Goal: Information Seeking & Learning: Check status

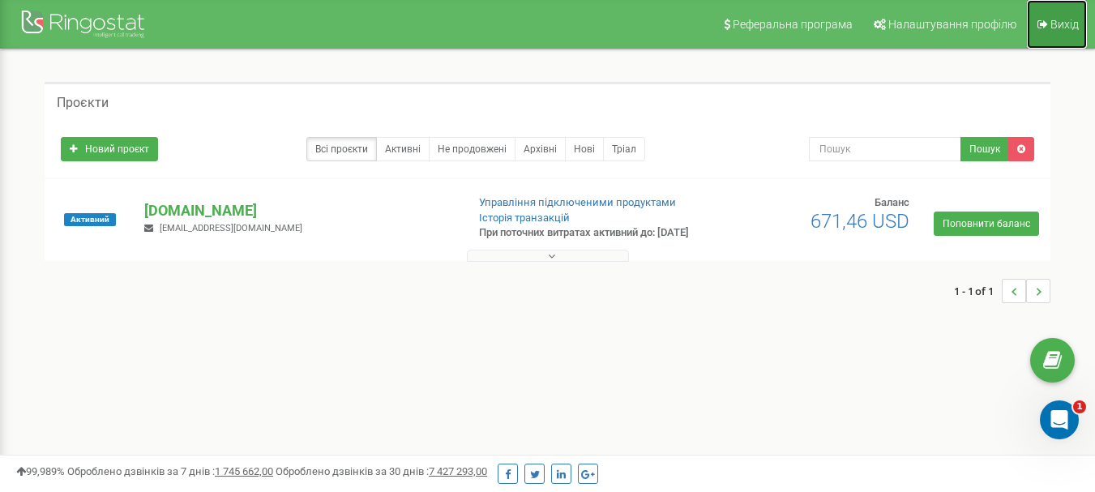
click at [1064, 21] on span "Вихід" at bounding box center [1065, 24] width 28 height 13
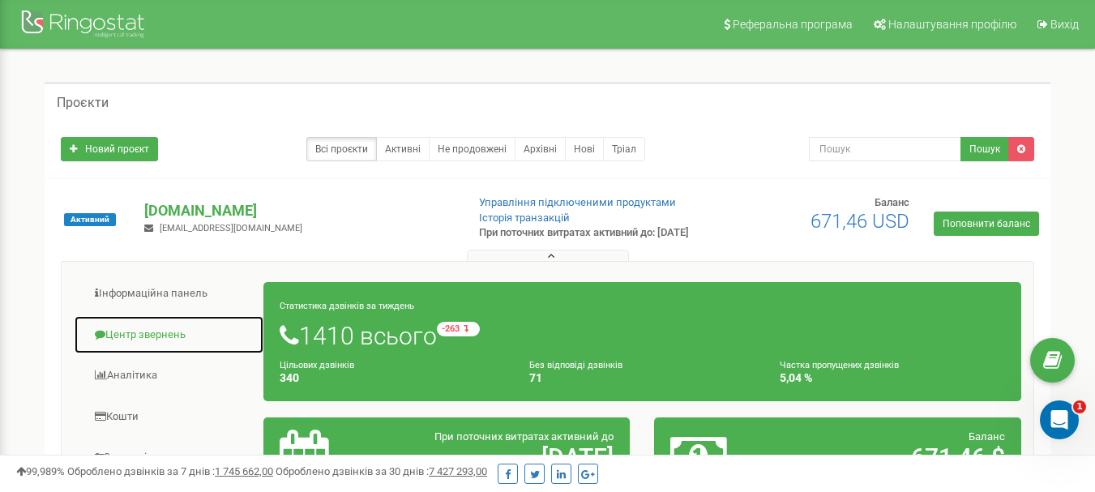
click at [145, 346] on link "Центр звернень" at bounding box center [169, 335] width 191 height 40
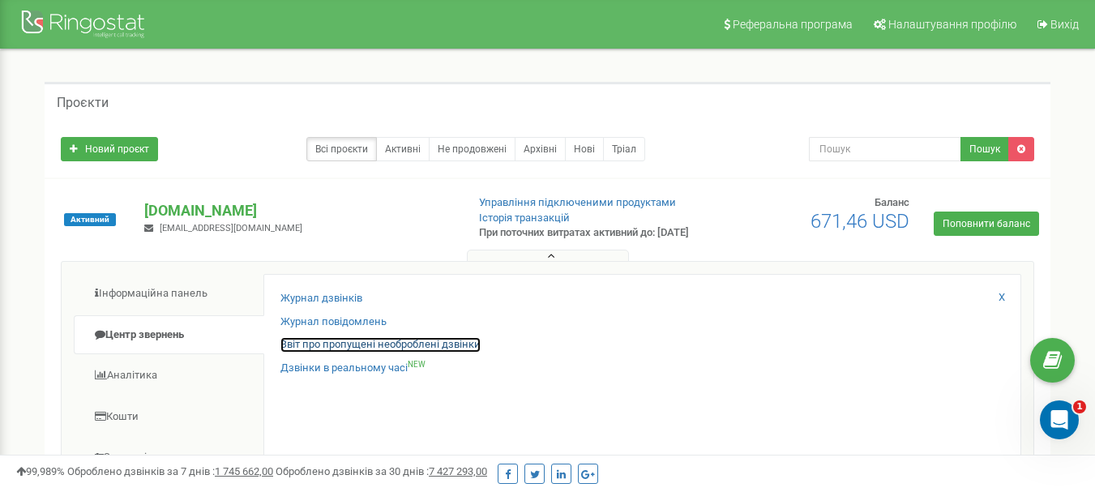
click at [338, 351] on link "Звіт про пропущені необроблені дзвінки" at bounding box center [381, 344] width 200 height 15
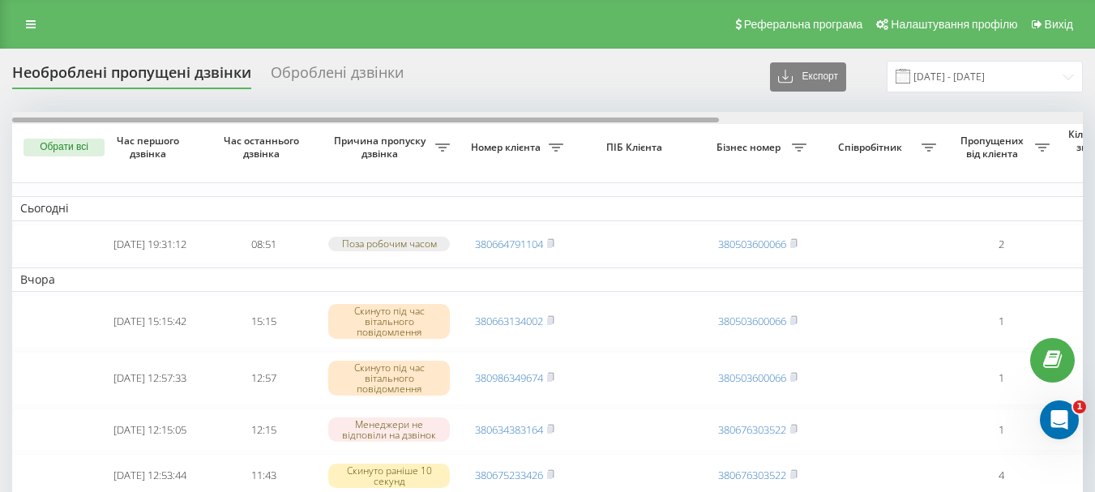
drag, startPoint x: 0, startPoint y: 0, endPoint x: 313, endPoint y: 103, distance: 329.4
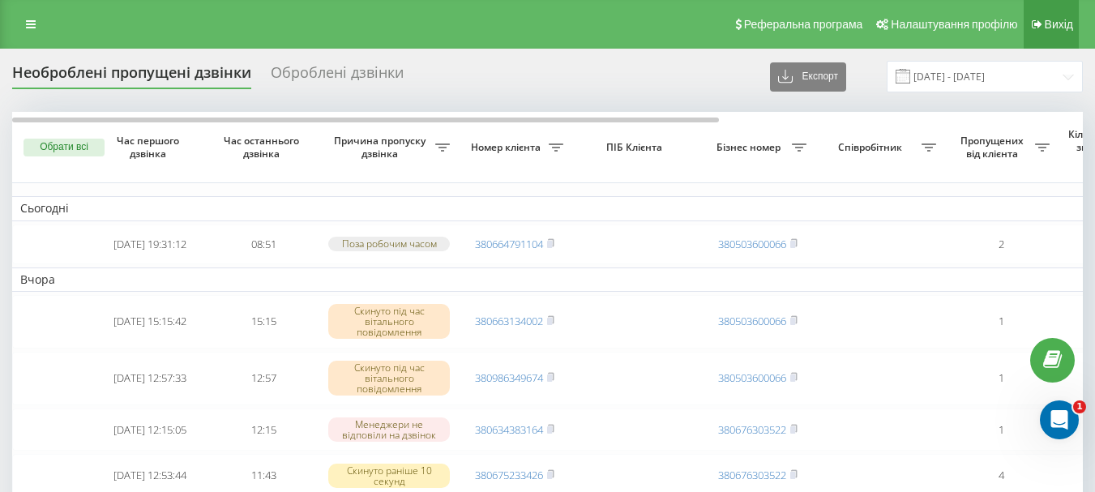
click at [1073, 22] on link "Вихід" at bounding box center [1051, 24] width 55 height 49
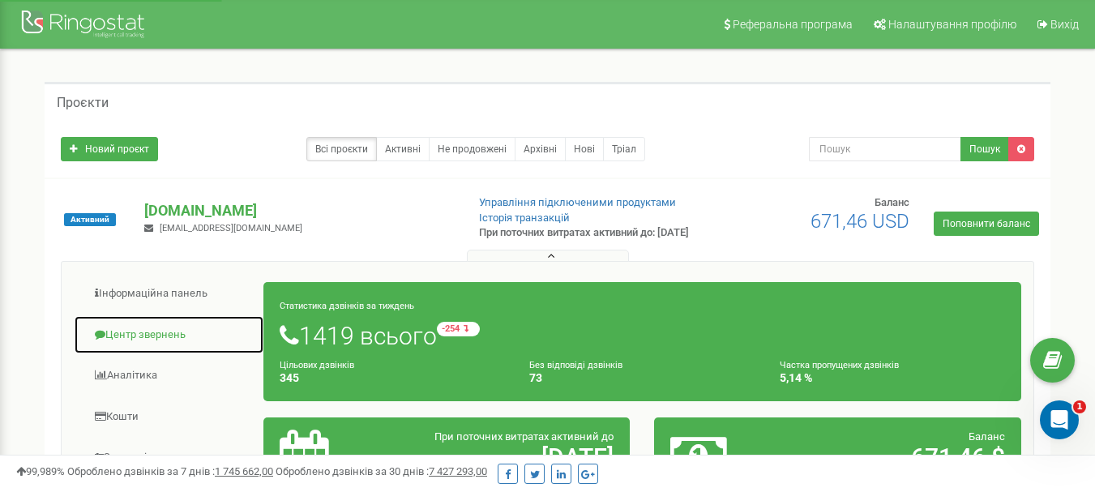
click at [125, 348] on link "Центр звернень" at bounding box center [169, 335] width 191 height 40
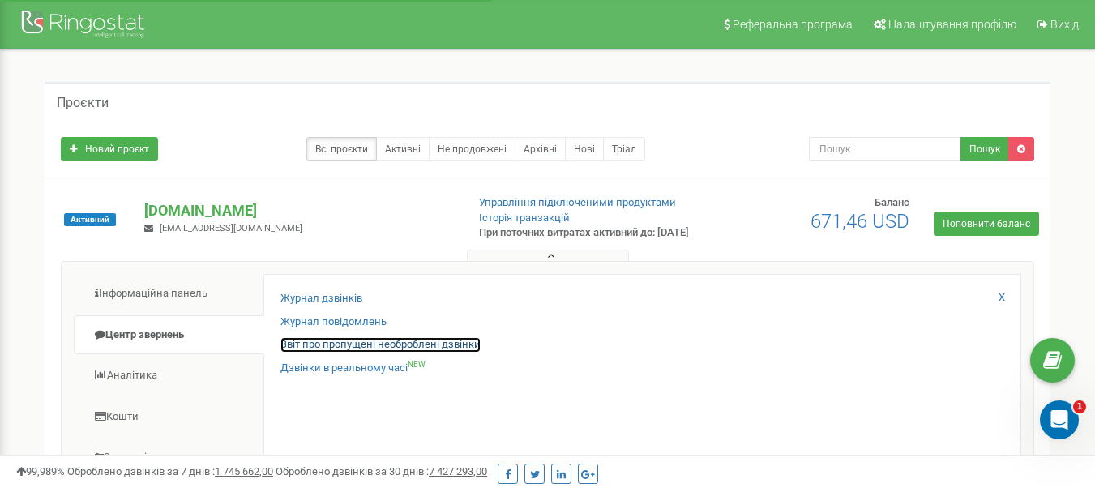
click at [382, 351] on link "Звіт про пропущені необроблені дзвінки" at bounding box center [381, 344] width 200 height 15
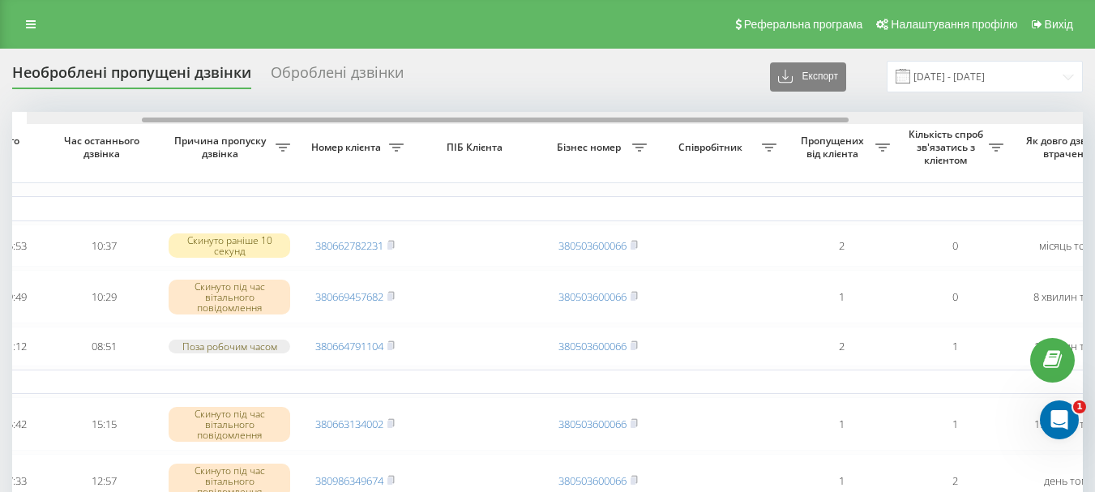
scroll to position [0, 174]
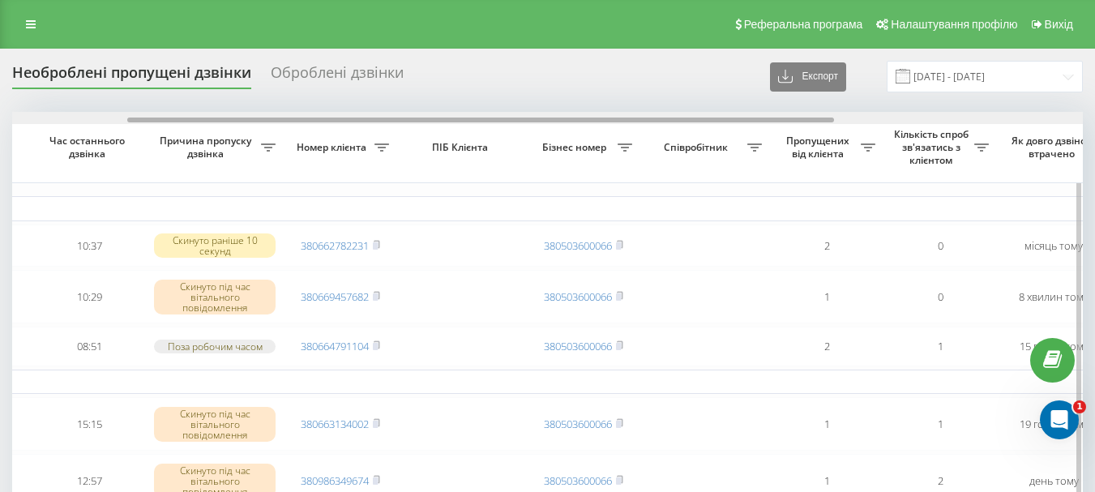
click at [628, 122] on div at bounding box center [480, 120] width 707 height 5
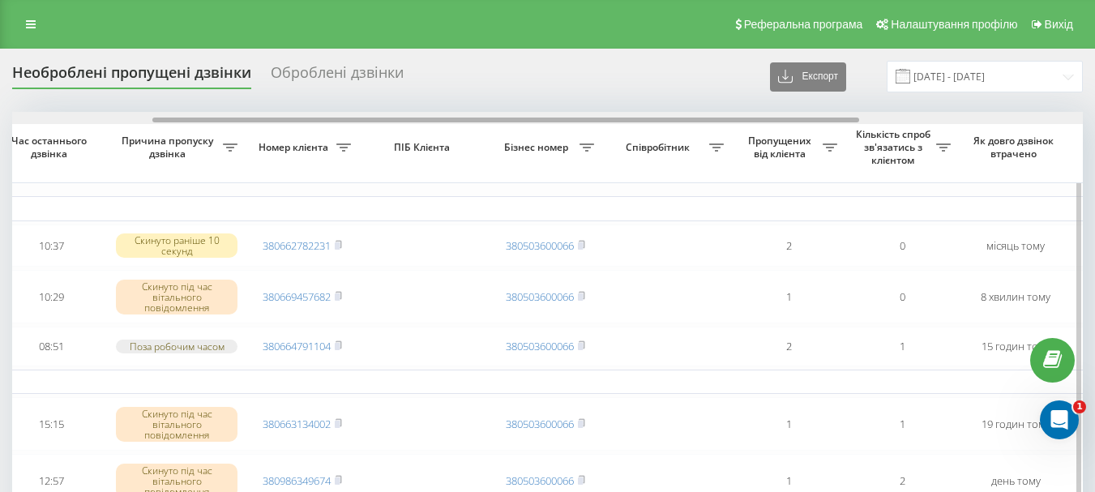
scroll to position [0, 216]
drag, startPoint x: 606, startPoint y: 122, endPoint x: 633, endPoint y: 125, distance: 27.8
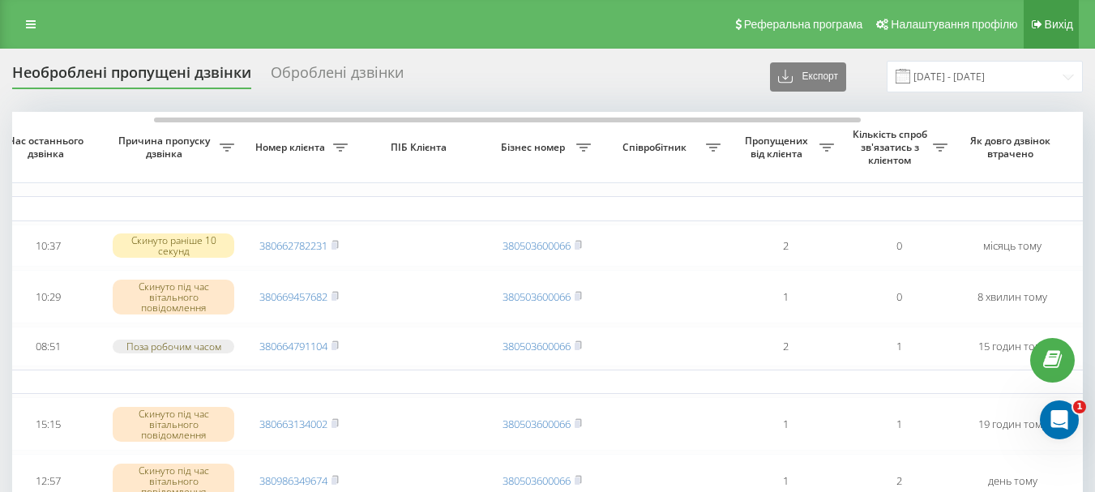
click at [1077, 25] on link "Вихід" at bounding box center [1051, 24] width 55 height 49
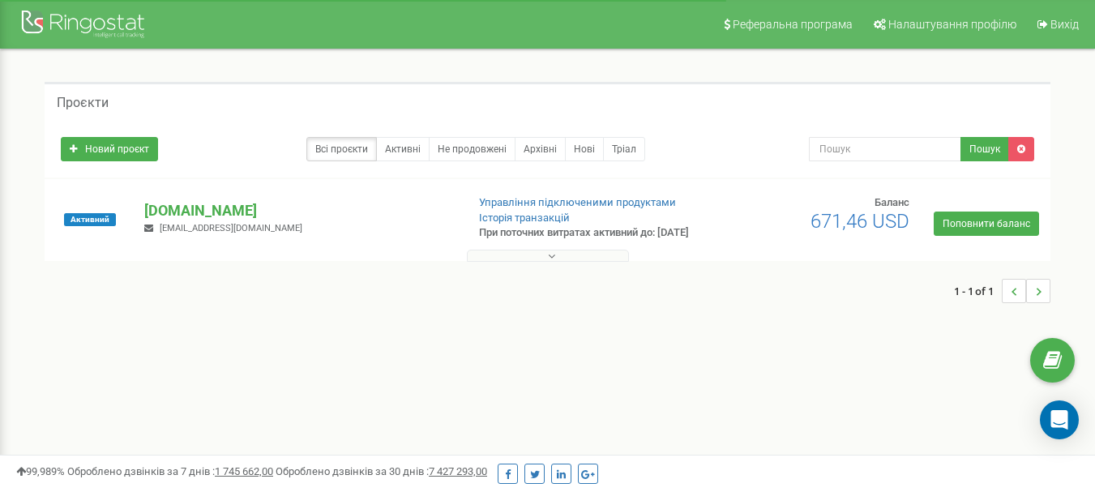
drag, startPoint x: 0, startPoint y: 0, endPoint x: 546, endPoint y: 267, distance: 608.1
click at [546, 262] on button at bounding box center [548, 256] width 162 height 12
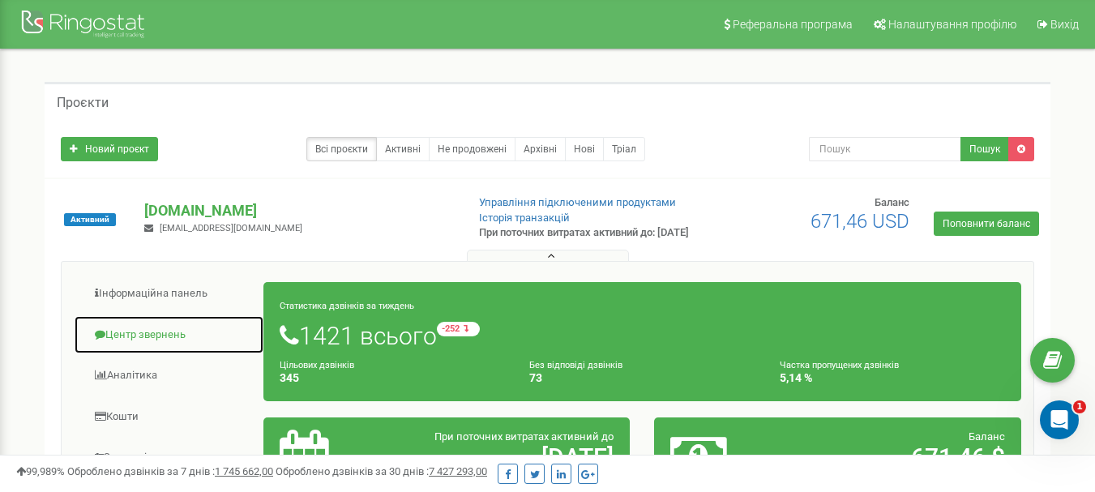
click at [116, 349] on link "Центр звернень" at bounding box center [169, 335] width 191 height 40
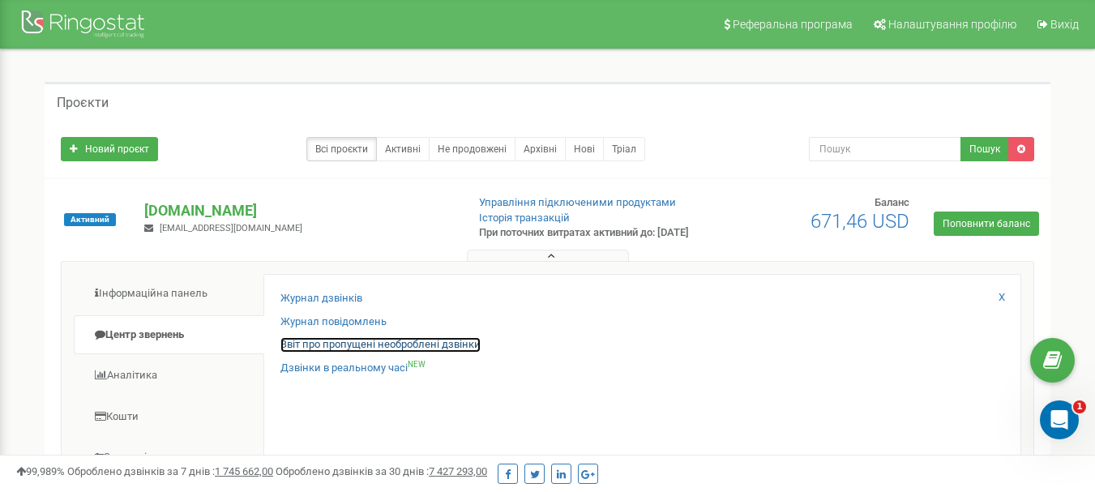
click at [347, 353] on link "Звіт про пропущені необроблені дзвінки" at bounding box center [381, 344] width 200 height 15
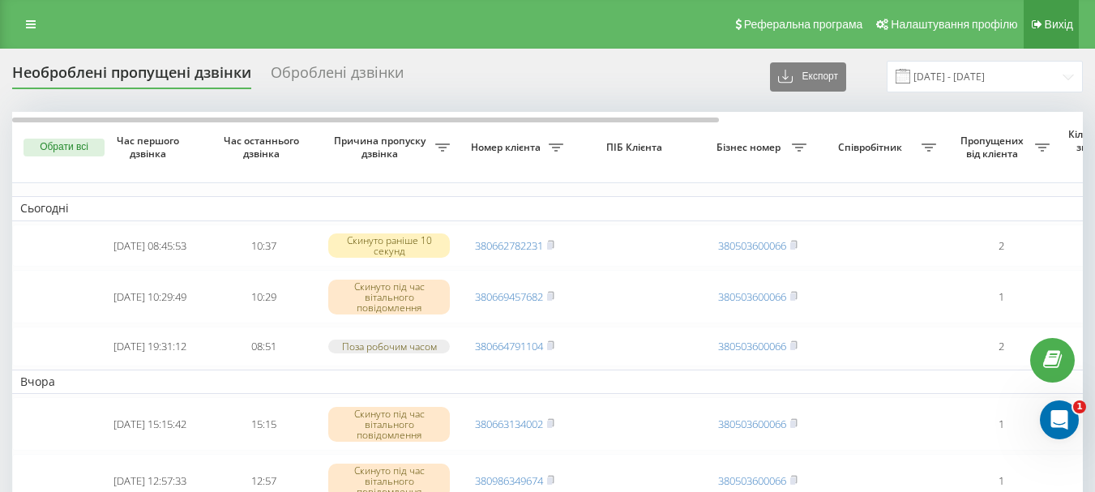
click at [1043, 31] on link "Вихід" at bounding box center [1051, 24] width 55 height 49
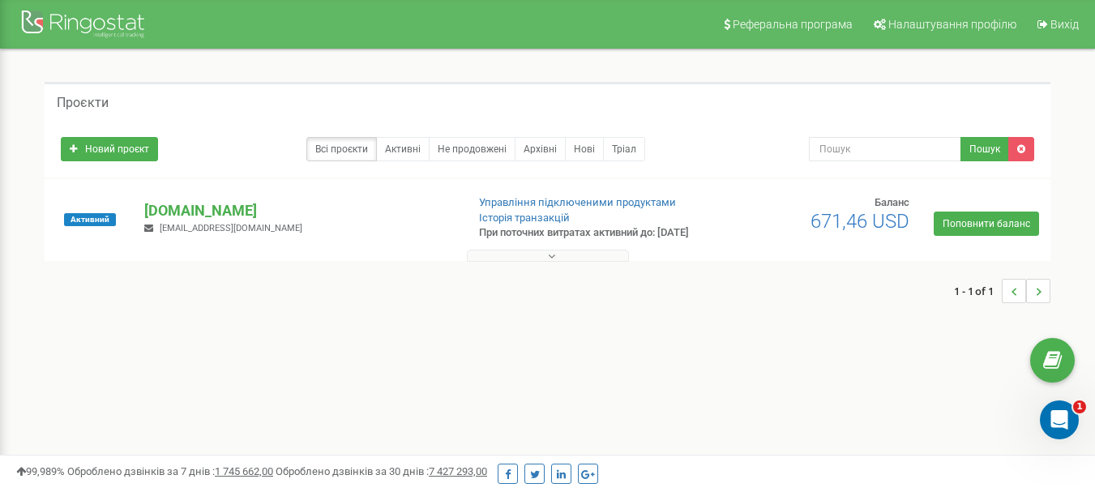
click at [551, 262] on icon at bounding box center [551, 256] width 7 height 11
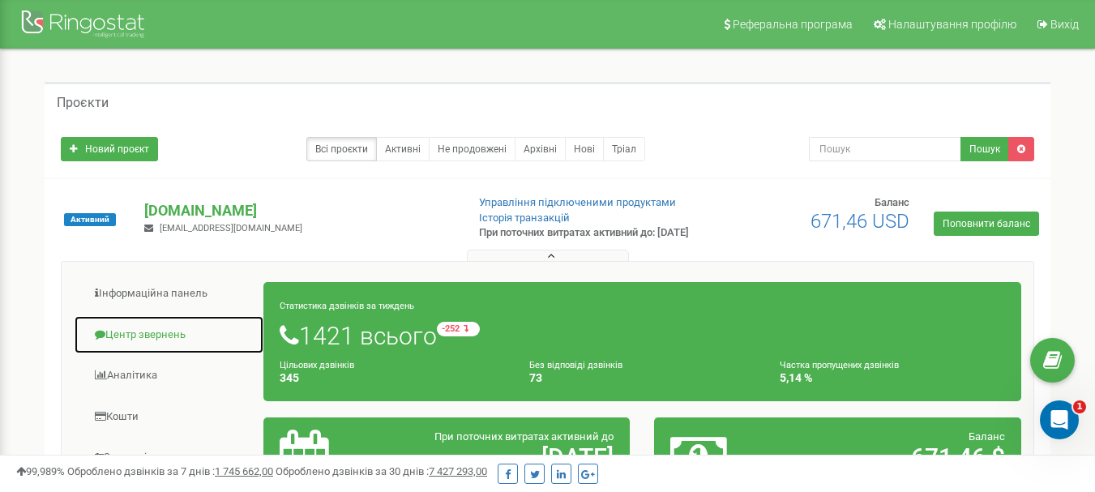
click at [152, 348] on link "Центр звернень" at bounding box center [169, 335] width 191 height 40
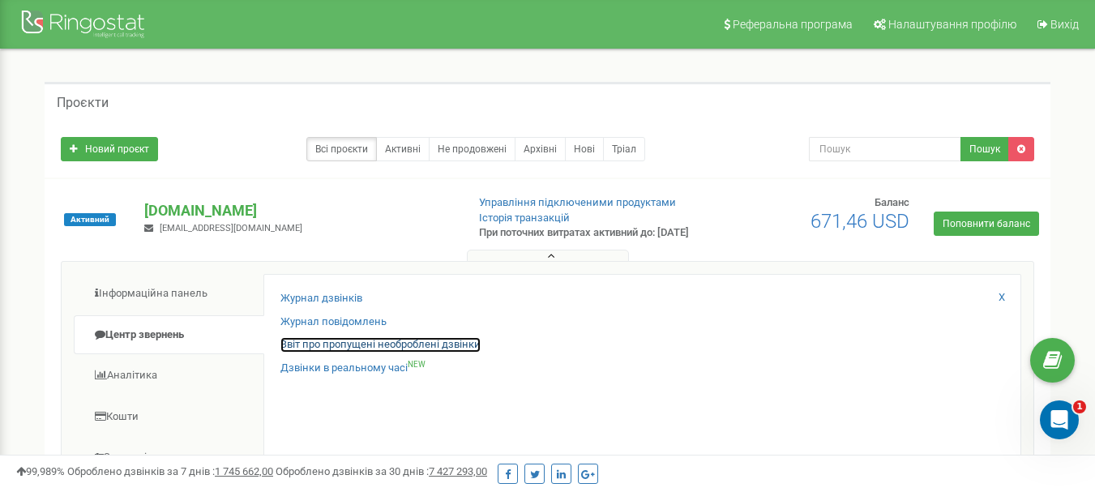
click at [333, 349] on link "Звіт про пропущені необроблені дзвінки" at bounding box center [381, 344] width 200 height 15
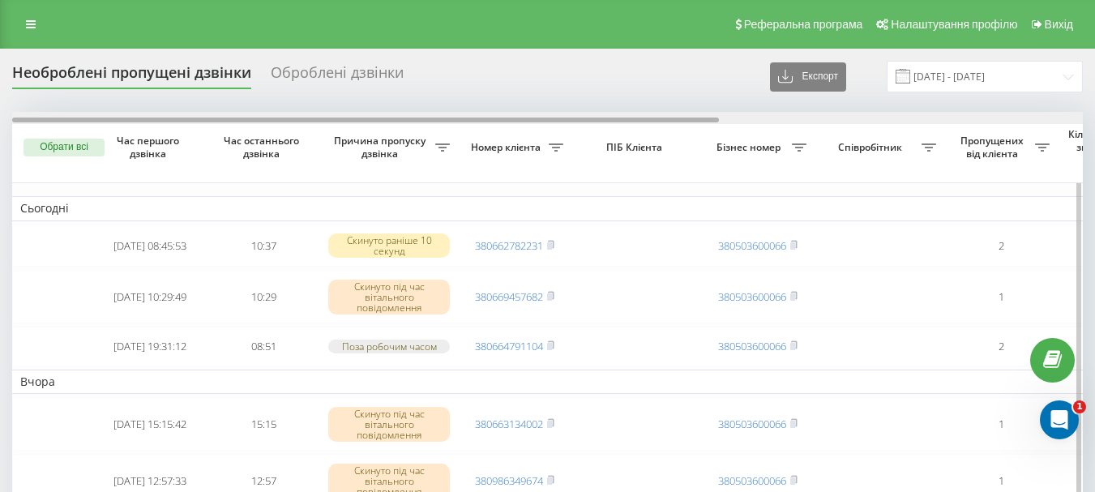
drag, startPoint x: 473, startPoint y: 118, endPoint x: 283, endPoint y: 120, distance: 190.5
click at [285, 120] on div at bounding box center [365, 120] width 707 height 5
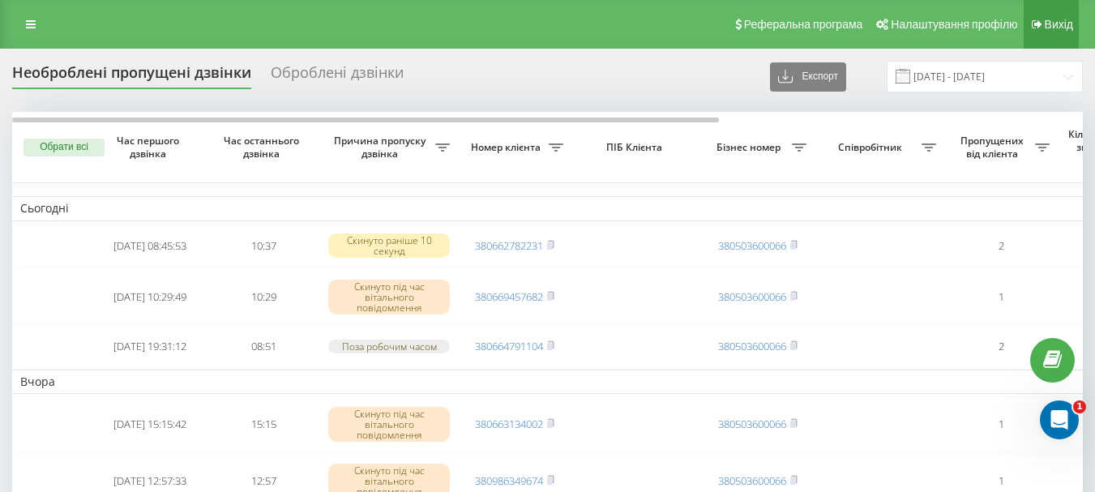
click at [1069, 18] on span "Вихід" at bounding box center [1059, 24] width 28 height 13
click at [1069, 29] on span "Вихід" at bounding box center [1059, 24] width 28 height 13
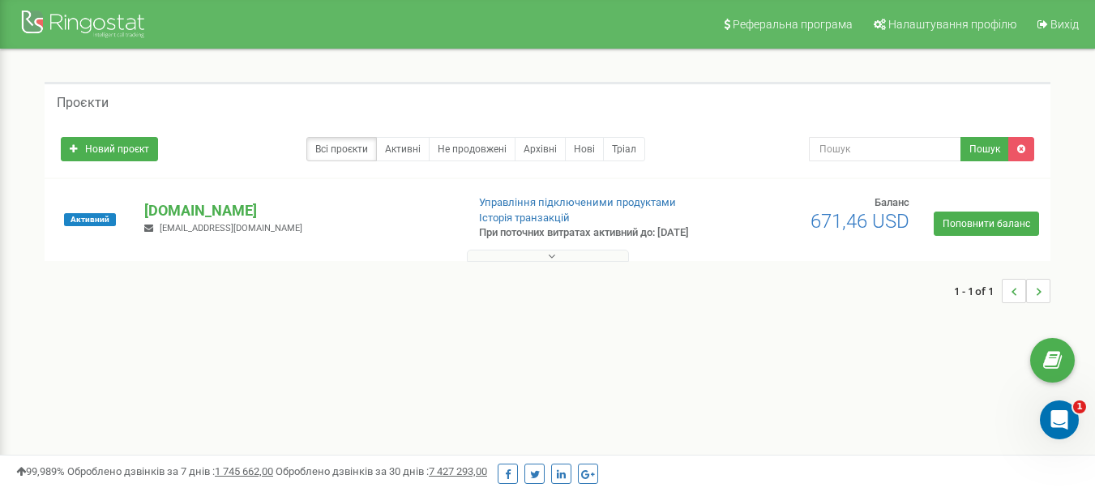
click at [555, 262] on icon at bounding box center [551, 256] width 7 height 11
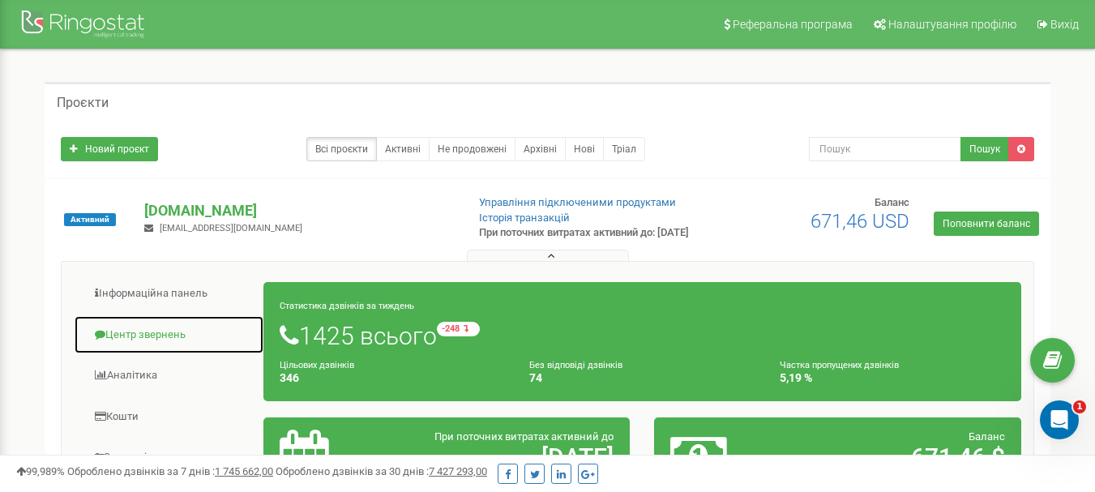
click at [165, 349] on link "Центр звернень" at bounding box center [169, 335] width 191 height 40
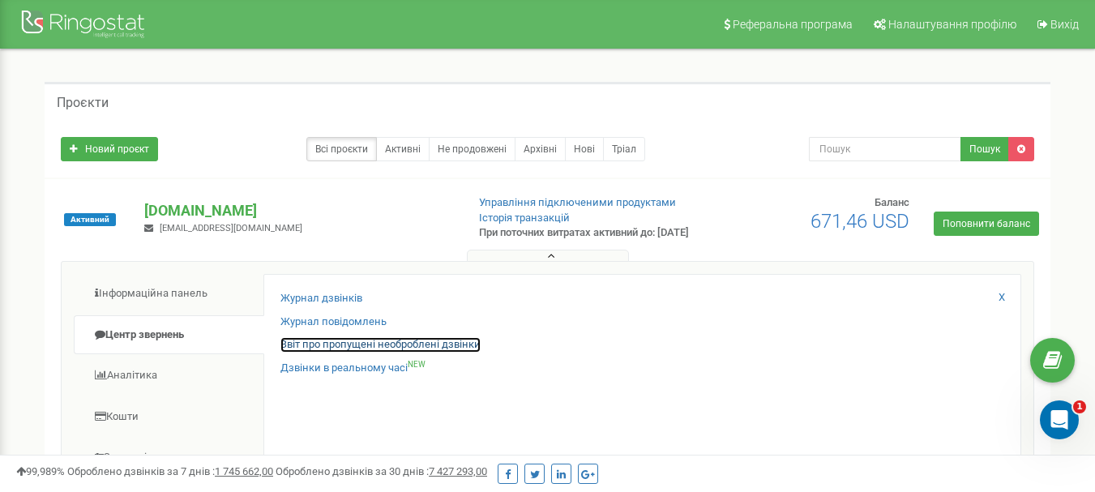
click at [399, 353] on link "Звіт про пропущені необроблені дзвінки" at bounding box center [381, 344] width 200 height 15
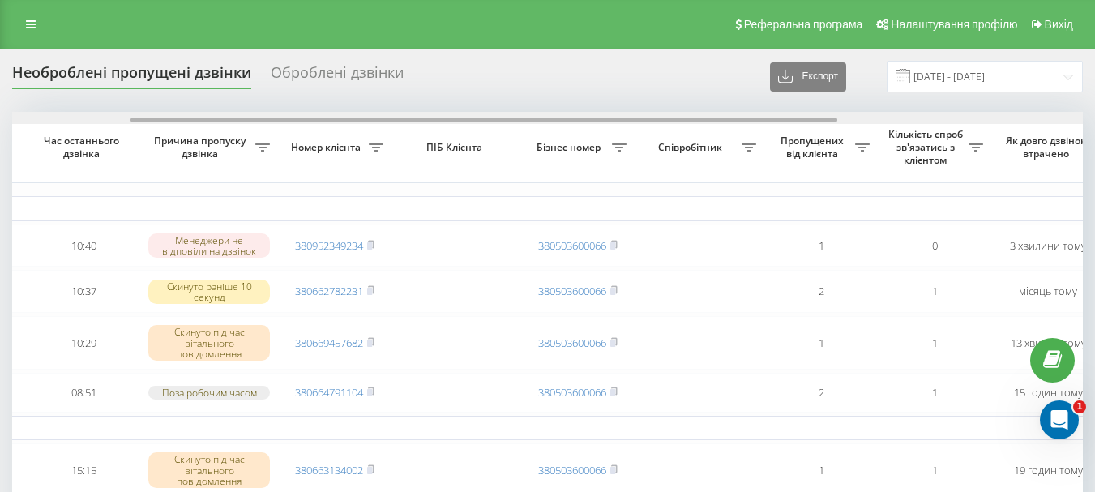
drag, startPoint x: 555, startPoint y: 120, endPoint x: 676, endPoint y: 111, distance: 121.1
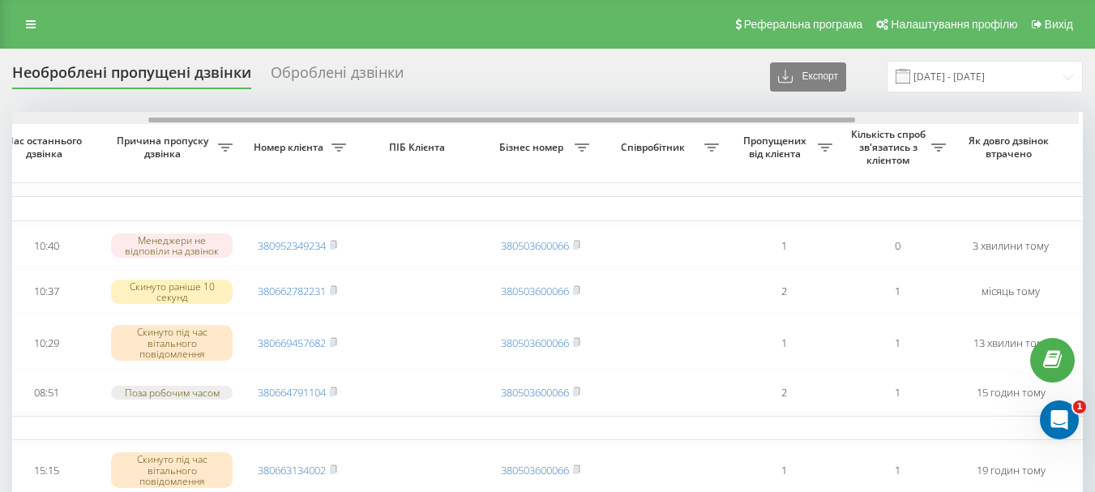
scroll to position [0, 210]
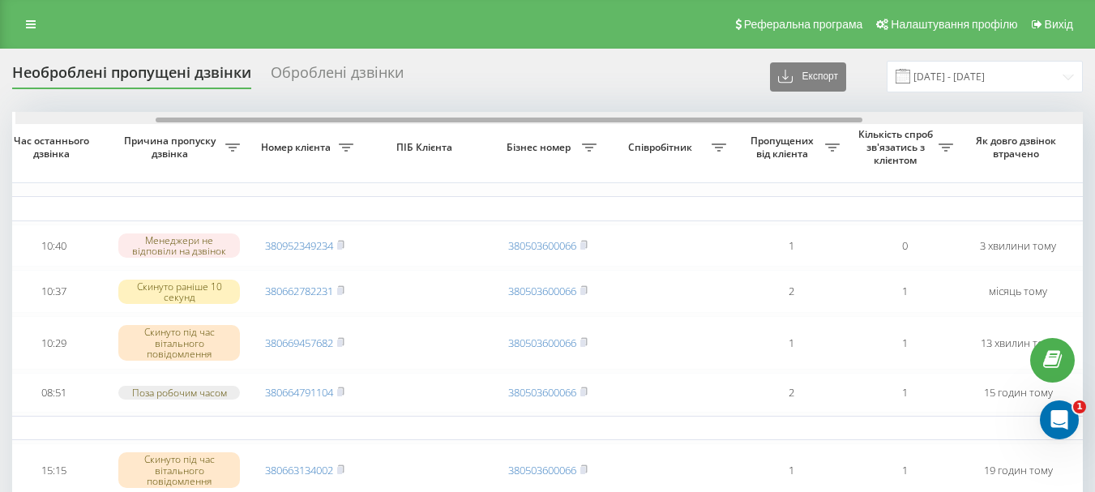
drag, startPoint x: 520, startPoint y: 118, endPoint x: 538, endPoint y: 84, distance: 39.5
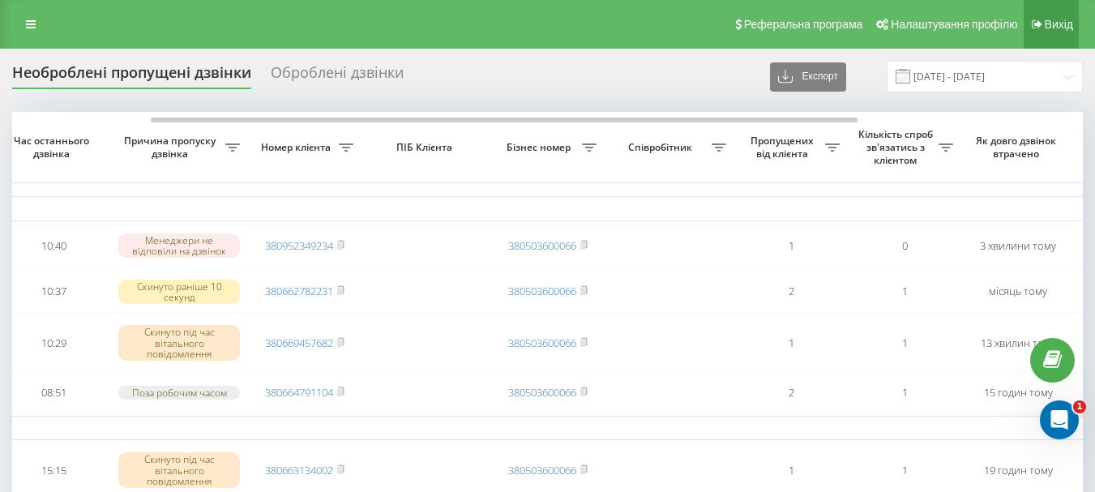
click at [1043, 28] on link "Вихід" at bounding box center [1051, 24] width 55 height 49
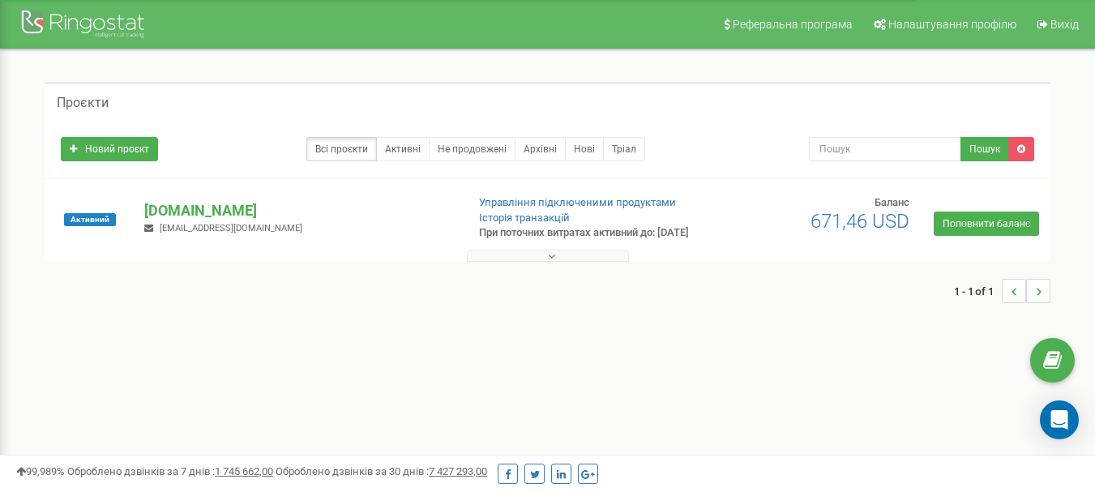
click at [548, 262] on icon at bounding box center [551, 256] width 7 height 11
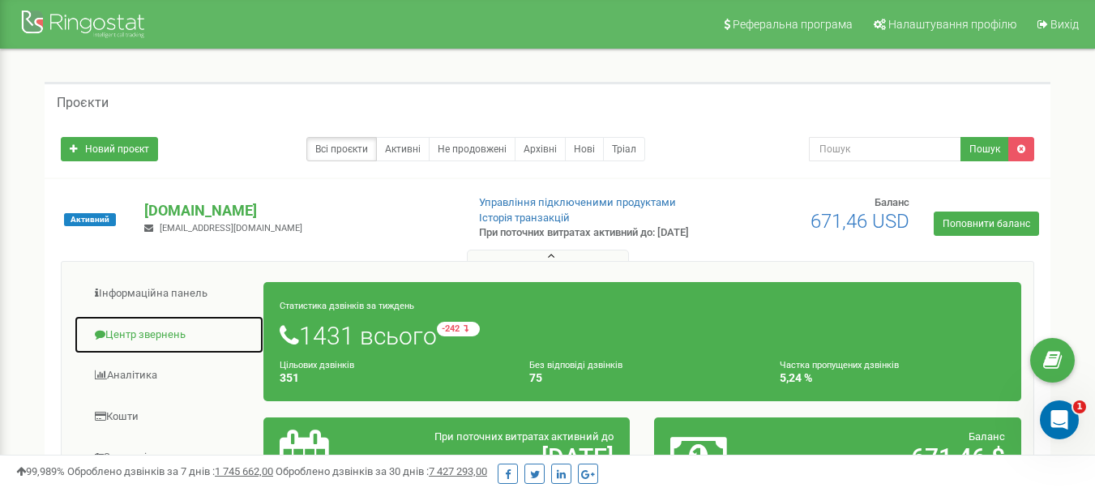
click at [143, 346] on link "Центр звернень" at bounding box center [169, 335] width 191 height 40
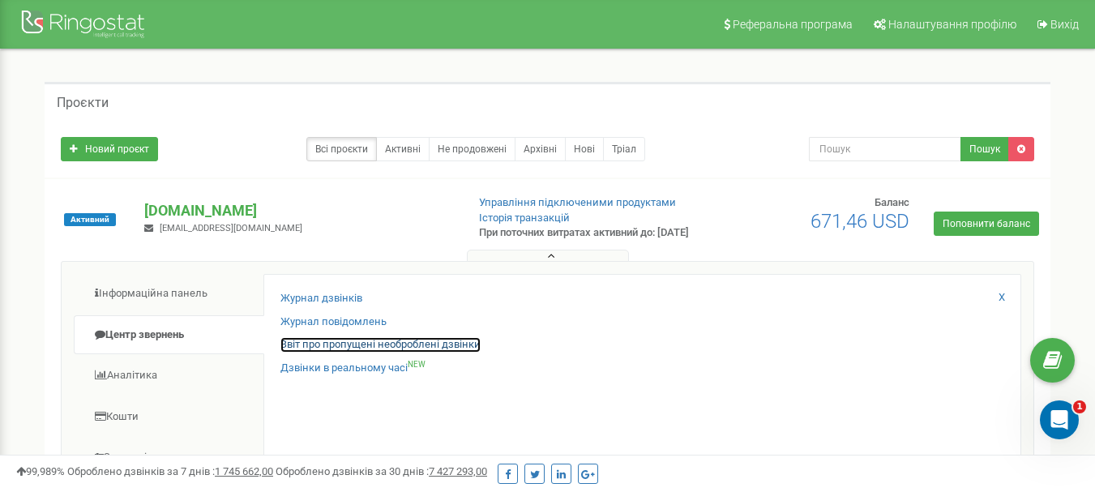
click at [332, 352] on link "Звіт про пропущені необроблені дзвінки" at bounding box center [381, 344] width 200 height 15
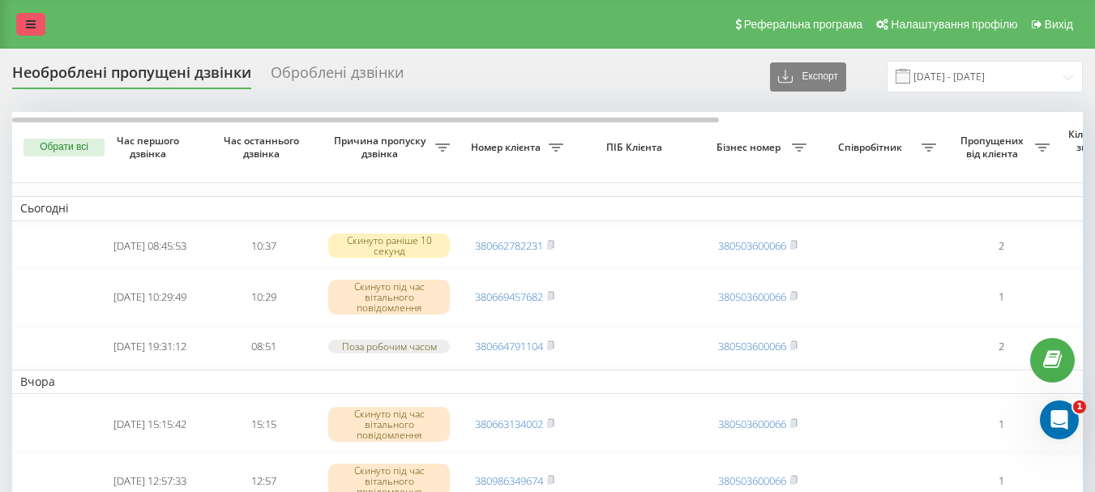
click at [25, 32] on link at bounding box center [30, 24] width 29 height 23
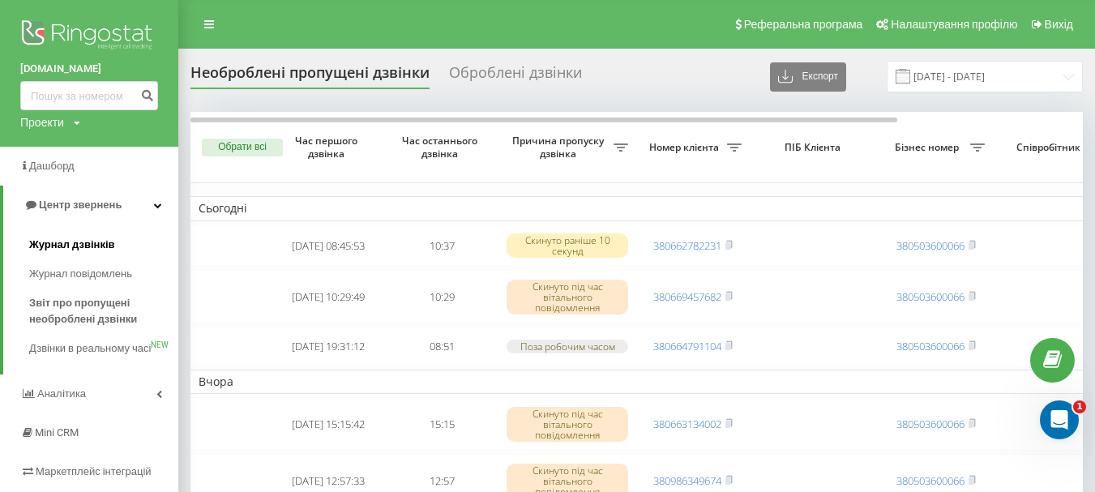
click at [88, 247] on span "Журнал дзвінків" at bounding box center [72, 245] width 86 height 16
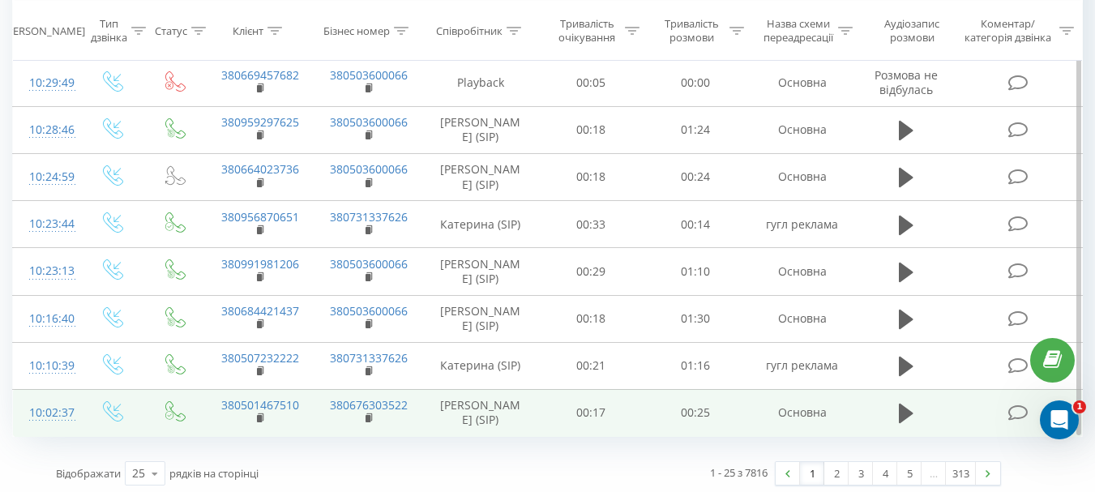
scroll to position [991, 0]
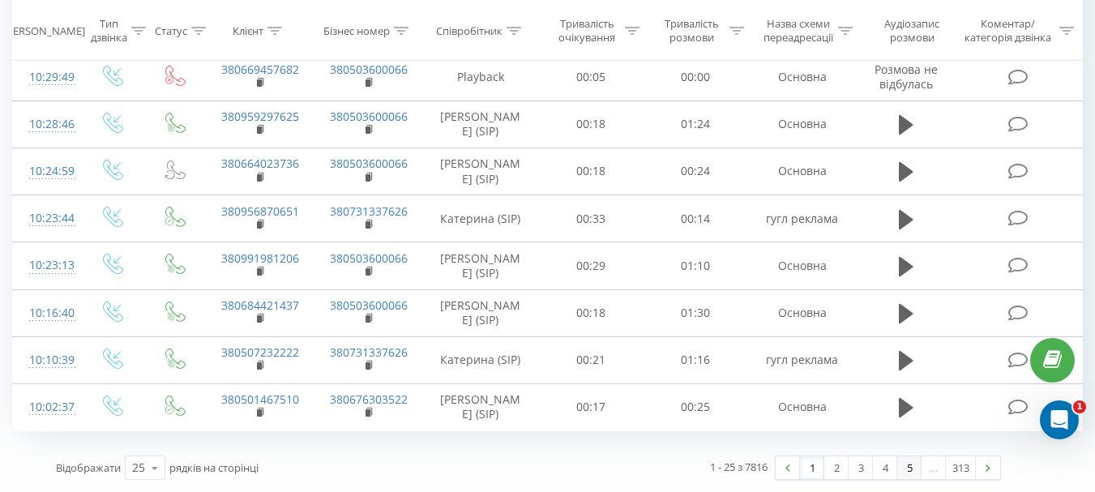
click at [906, 468] on link "5" at bounding box center [909, 467] width 24 height 23
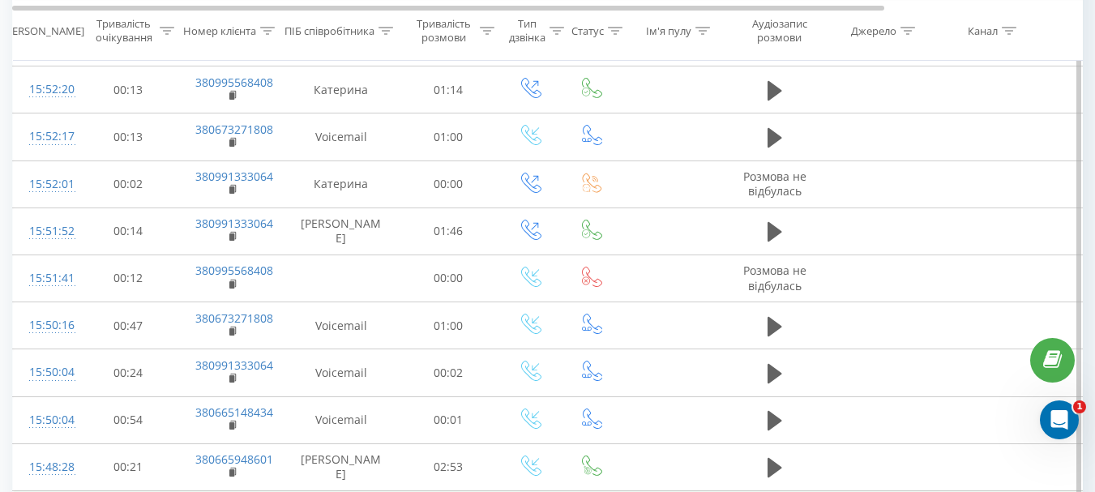
scroll to position [991, 0]
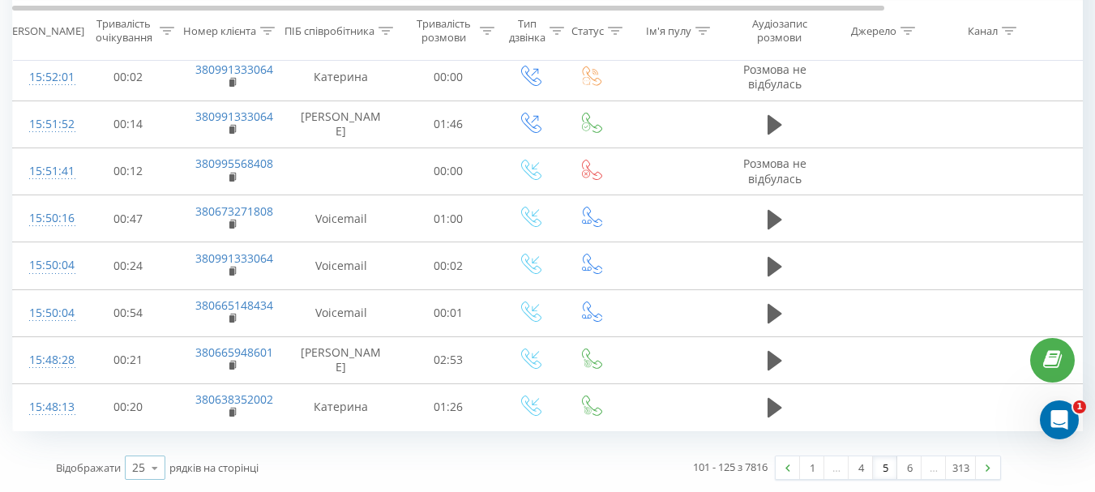
click at [154, 472] on icon at bounding box center [155, 468] width 24 height 32
click at [156, 444] on div "100" at bounding box center [145, 445] width 39 height 24
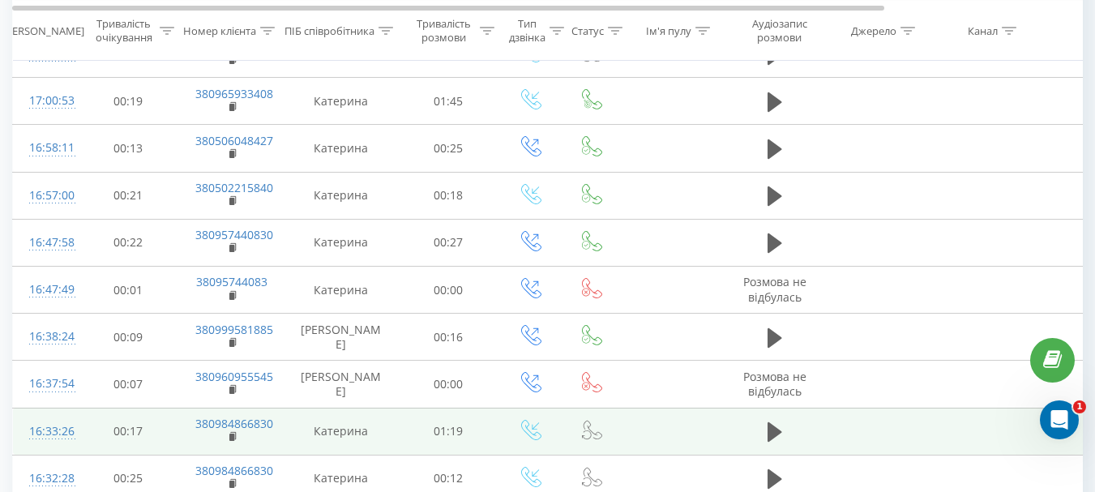
scroll to position [4561, 0]
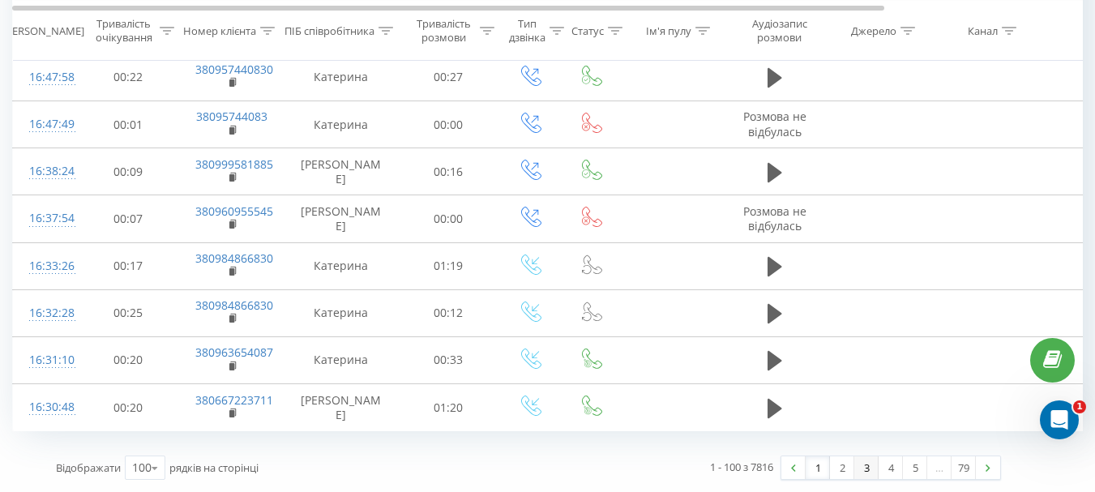
click at [857, 471] on link "3" at bounding box center [867, 467] width 24 height 23
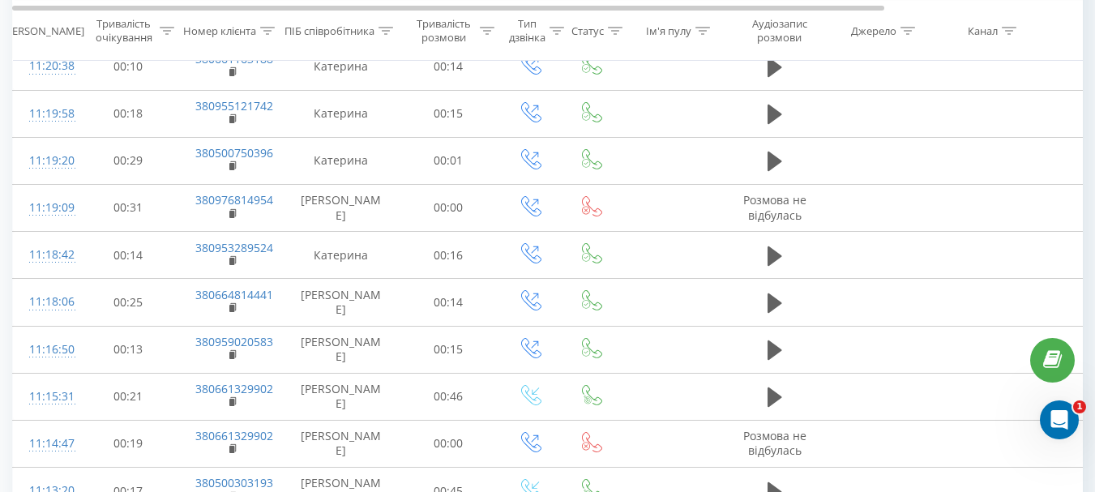
scroll to position [4529, 0]
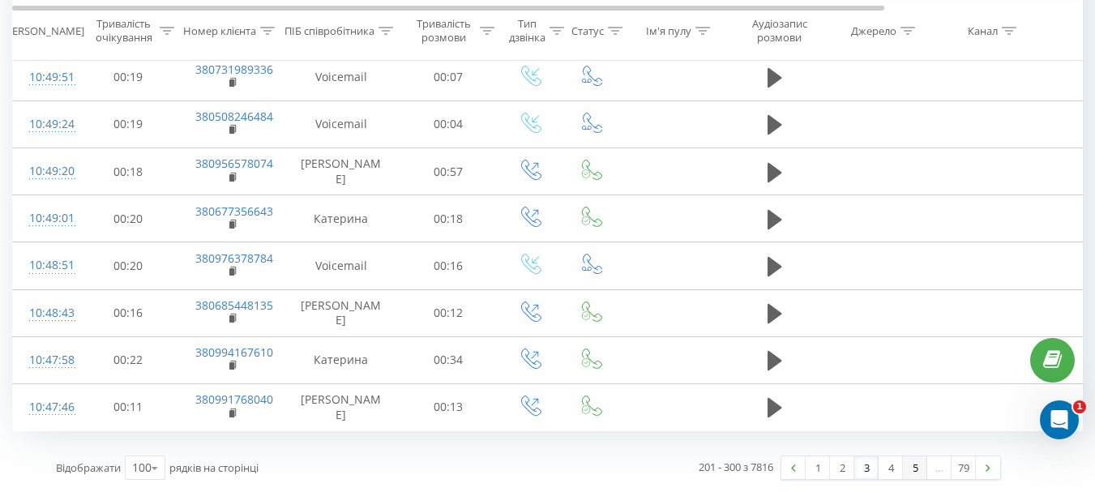
click at [916, 467] on link "5" at bounding box center [915, 467] width 24 height 23
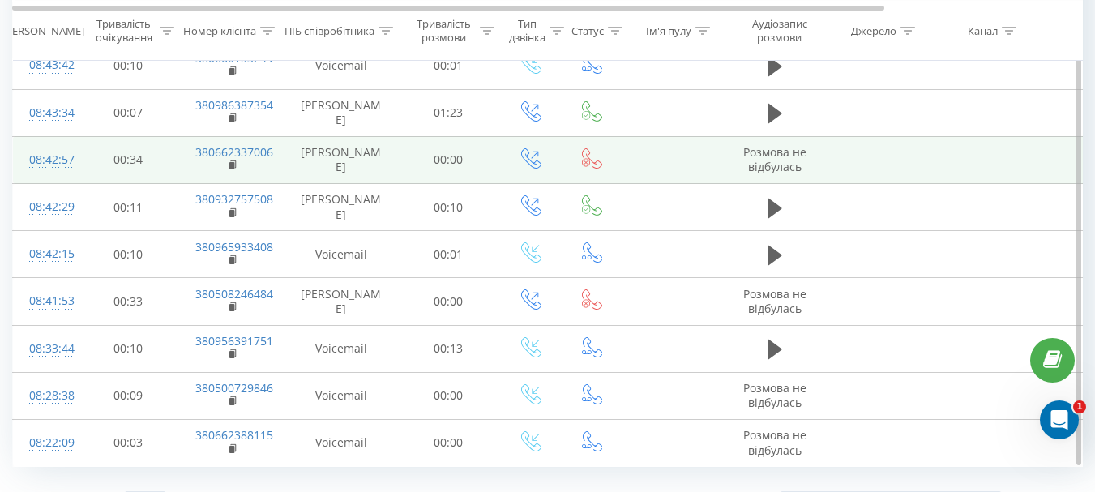
scroll to position [4529, 0]
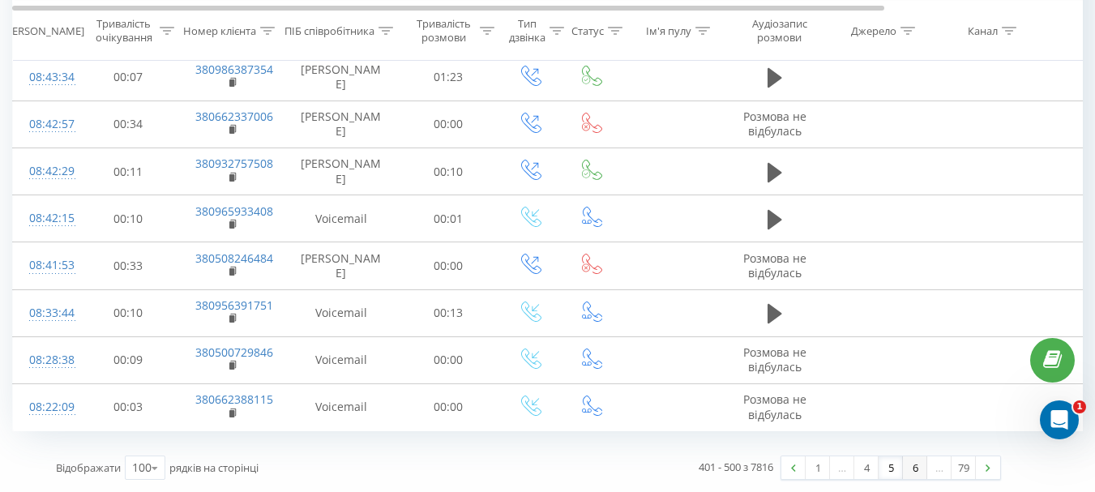
click at [915, 466] on link "6" at bounding box center [915, 467] width 24 height 23
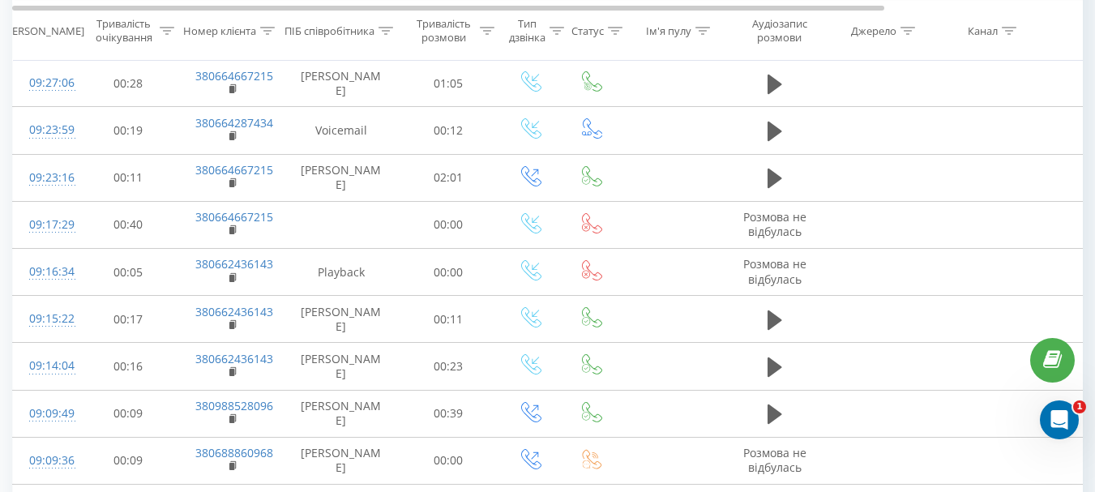
scroll to position [4594, 0]
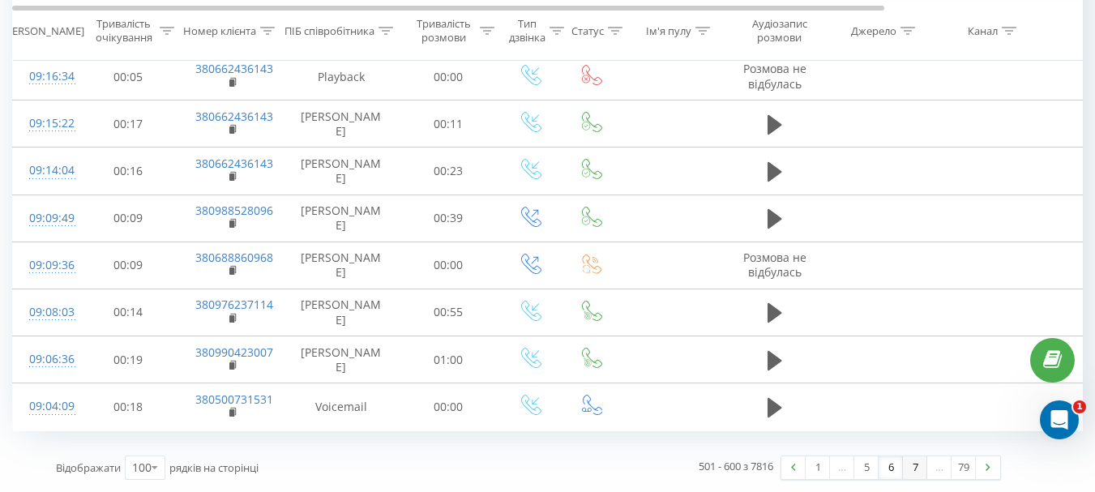
click at [915, 469] on link "7" at bounding box center [915, 467] width 24 height 23
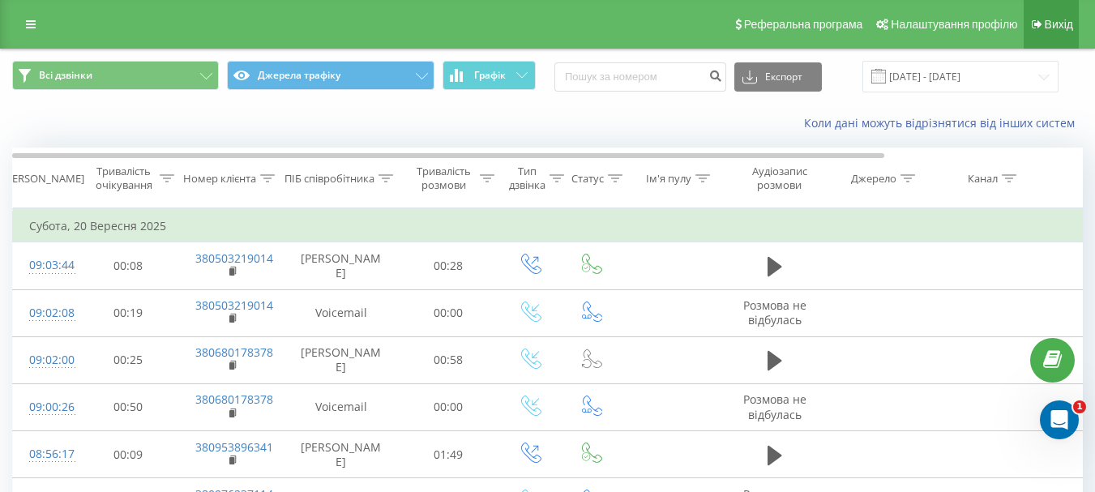
click at [1050, 19] on span "Вихід" at bounding box center [1059, 24] width 28 height 13
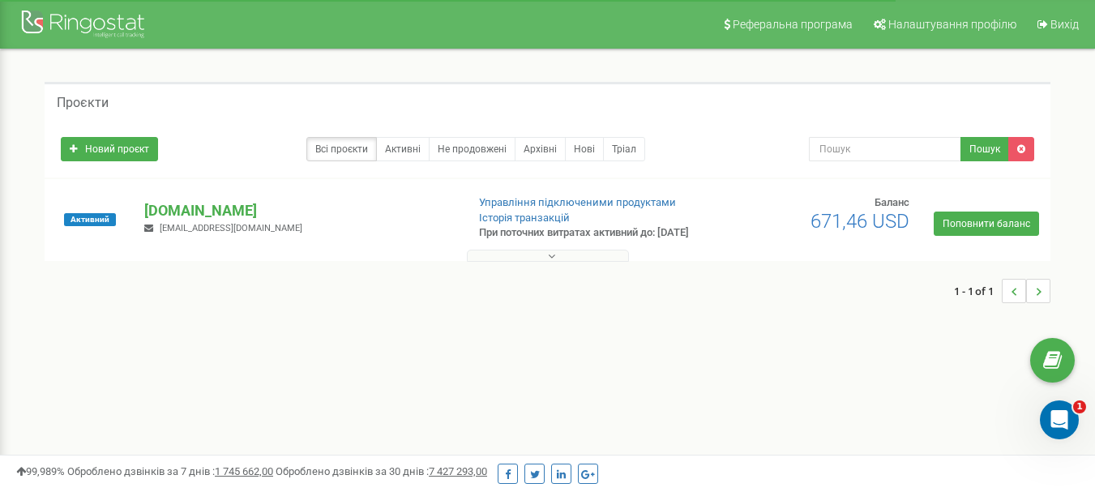
drag, startPoint x: 0, startPoint y: 0, endPoint x: 553, endPoint y: 268, distance: 614.6
click at [553, 262] on icon at bounding box center [551, 256] width 7 height 11
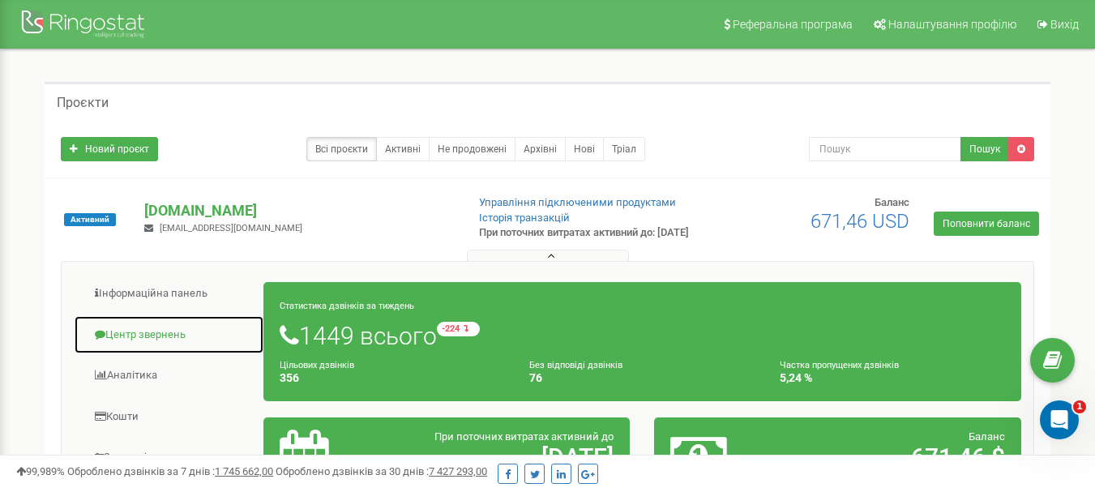
click at [182, 349] on link "Центр звернень" at bounding box center [169, 335] width 191 height 40
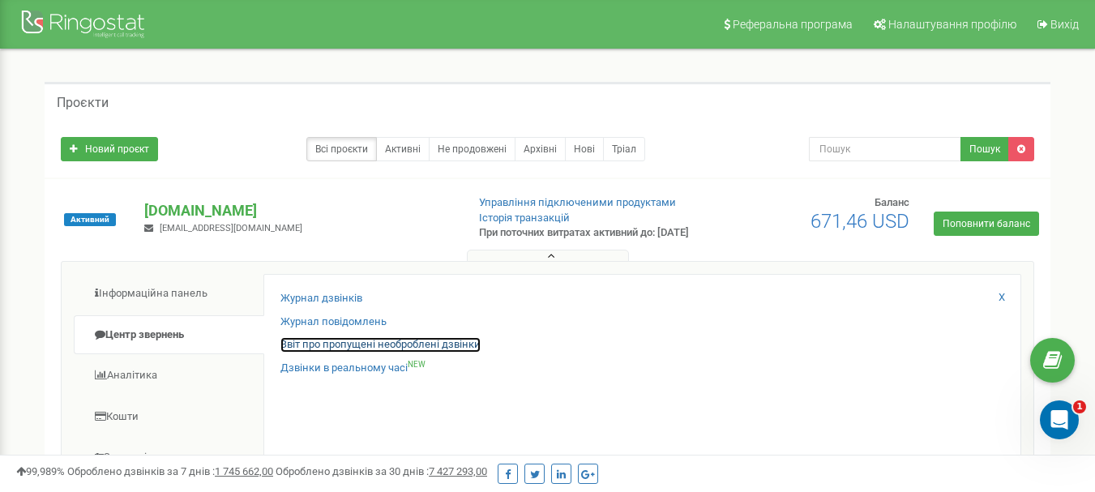
click at [470, 353] on link "Звіт про пропущені необроблені дзвінки" at bounding box center [381, 344] width 200 height 15
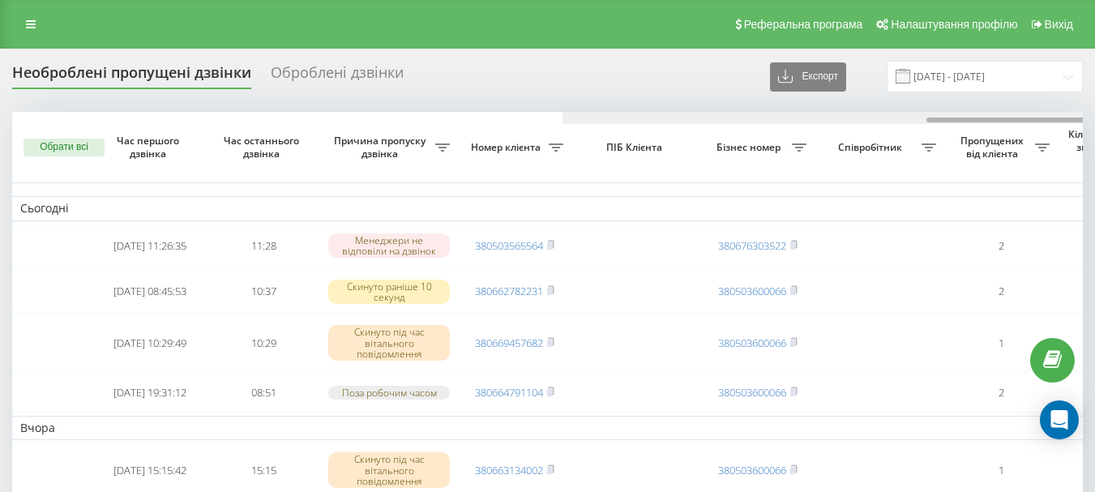
click at [563, 119] on div at bounding box center [1098, 118] width 1071 height 12
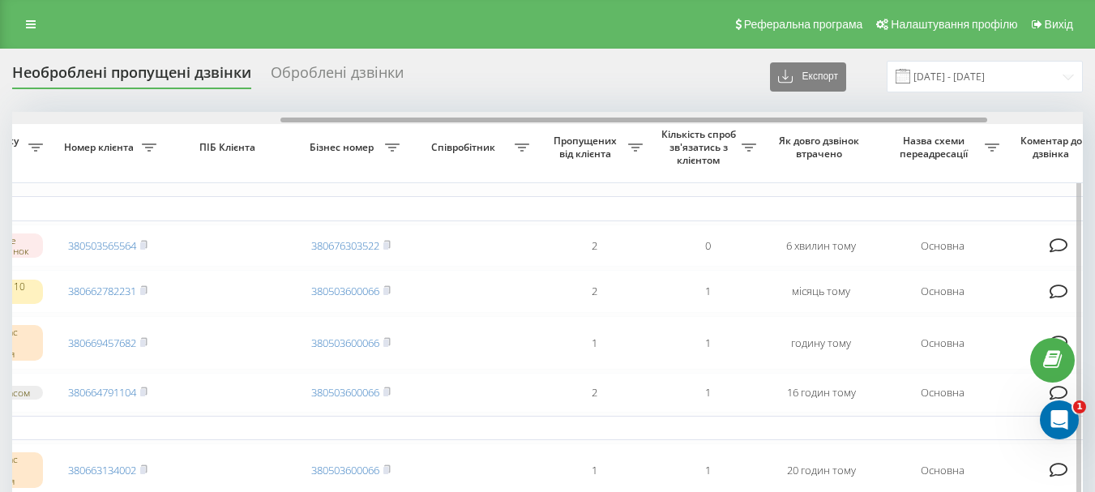
drag, startPoint x: 482, startPoint y: 118, endPoint x: 384, endPoint y: 137, distance: 99.1
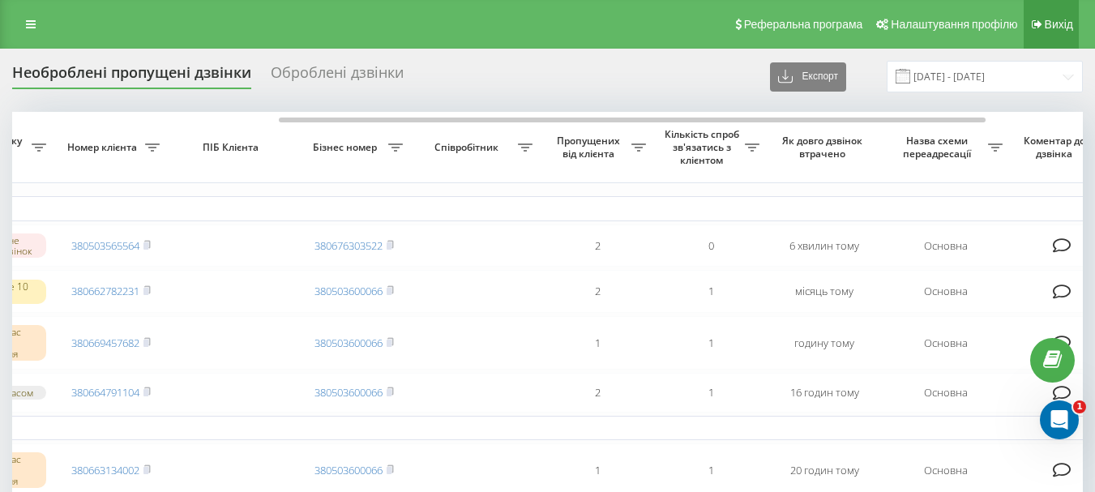
click at [1058, 15] on link "Вихід" at bounding box center [1051, 24] width 55 height 49
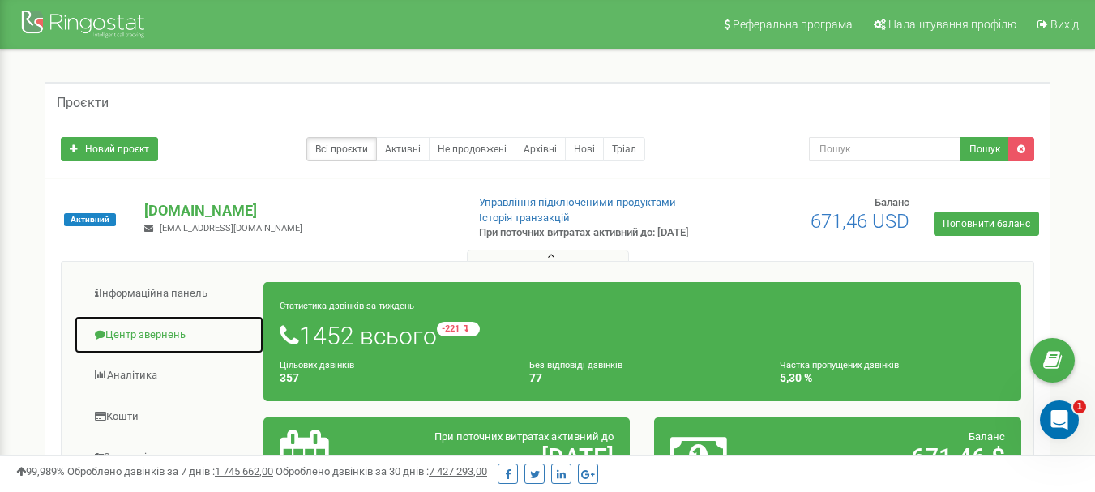
click at [126, 345] on link "Центр звернень" at bounding box center [169, 335] width 191 height 40
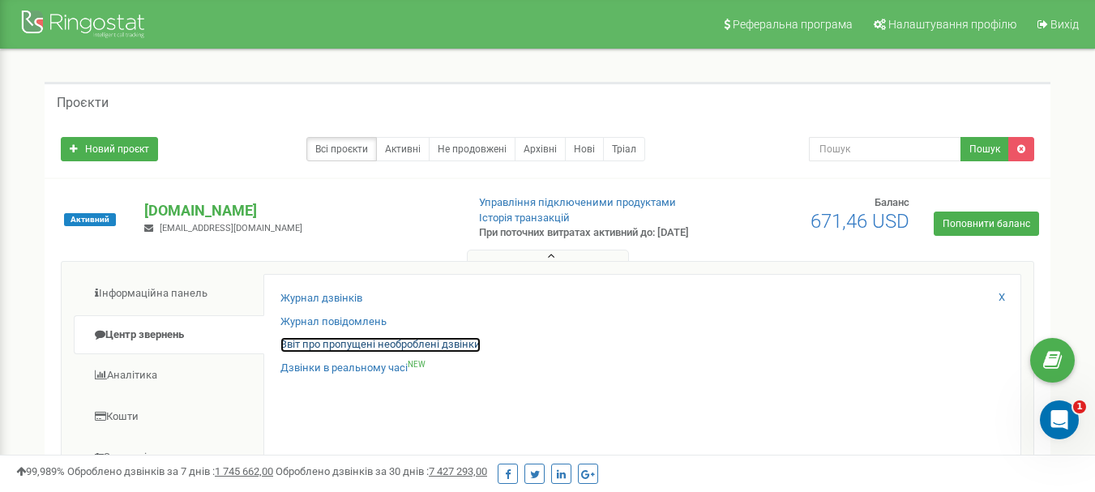
click at [344, 353] on link "Звіт про пропущені необроблені дзвінки" at bounding box center [381, 344] width 200 height 15
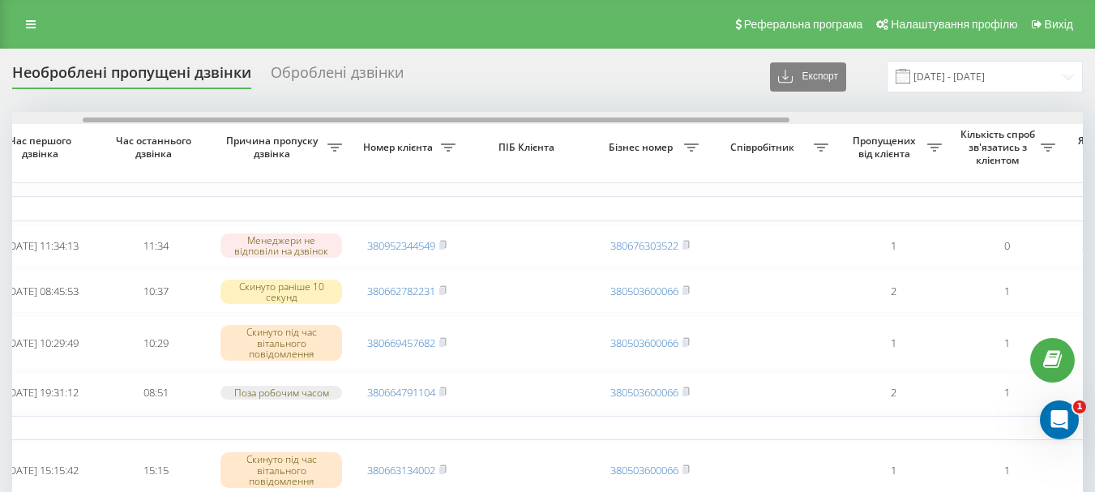
scroll to position [0, 109]
drag, startPoint x: 509, startPoint y: 119, endPoint x: 581, endPoint y: 110, distance: 72.7
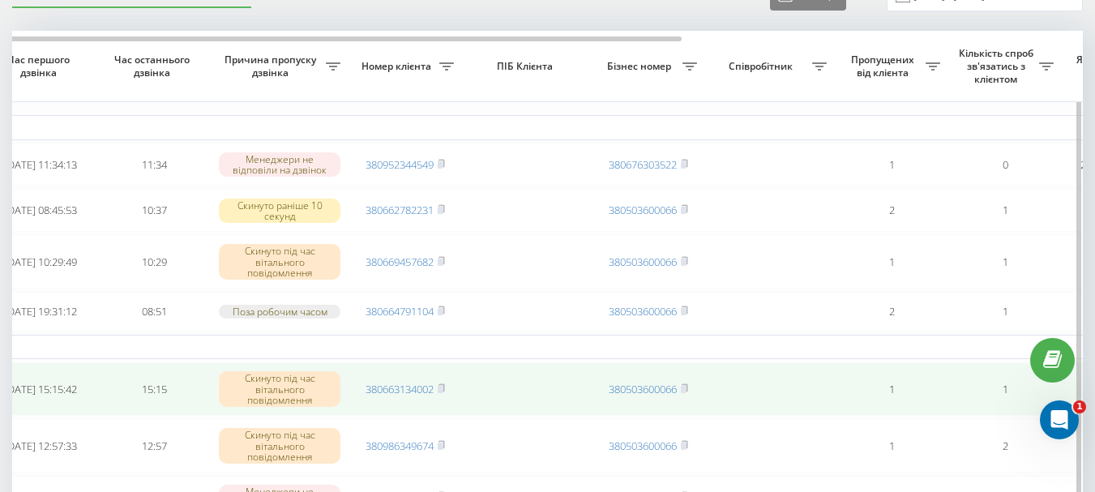
scroll to position [0, 0]
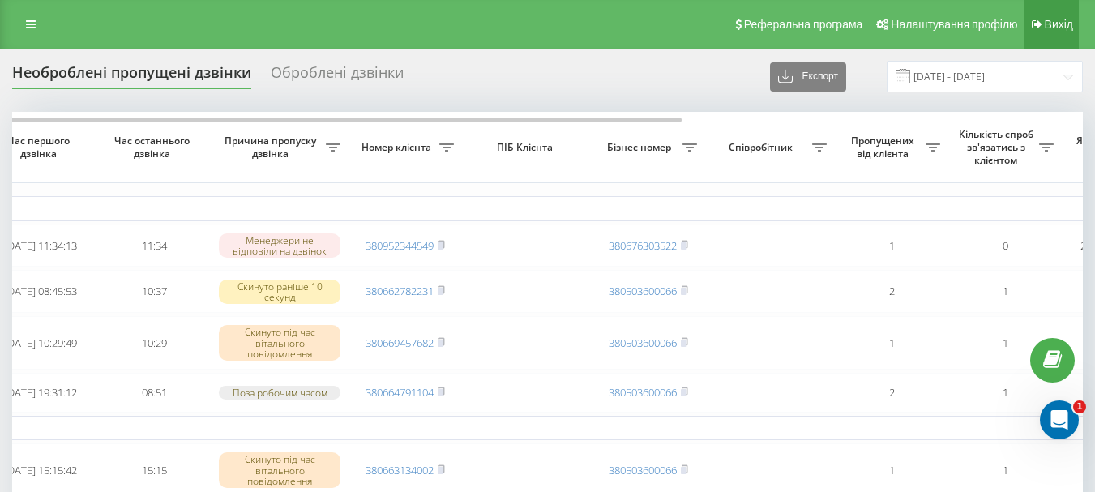
click at [1050, 19] on span "Вихід" at bounding box center [1059, 24] width 28 height 13
click at [1067, 24] on span "Вихід" at bounding box center [1059, 24] width 28 height 13
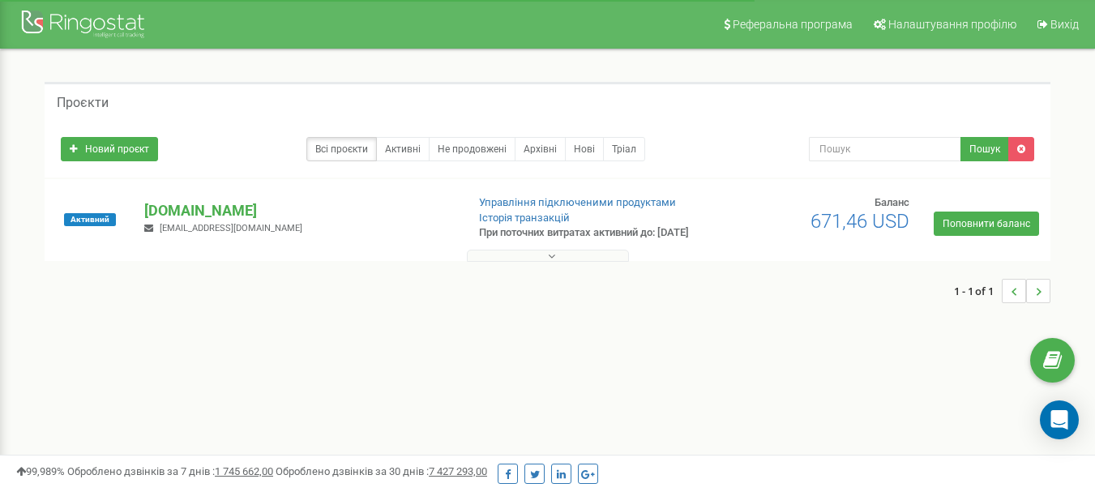
drag, startPoint x: 0, startPoint y: 0, endPoint x: 551, endPoint y: 267, distance: 612.4
click at [551, 262] on icon at bounding box center [551, 256] width 7 height 11
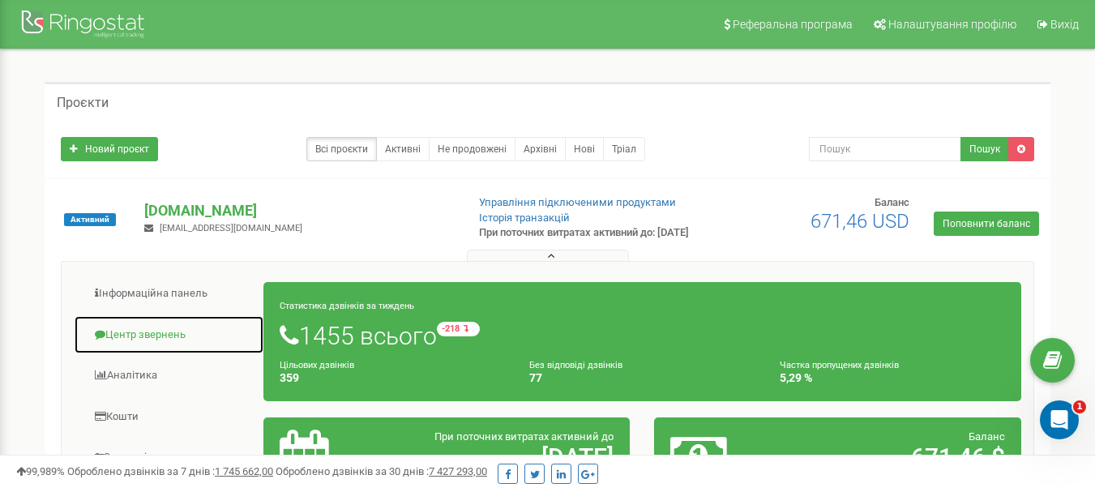
click at [165, 343] on link "Центр звернень" at bounding box center [169, 335] width 191 height 40
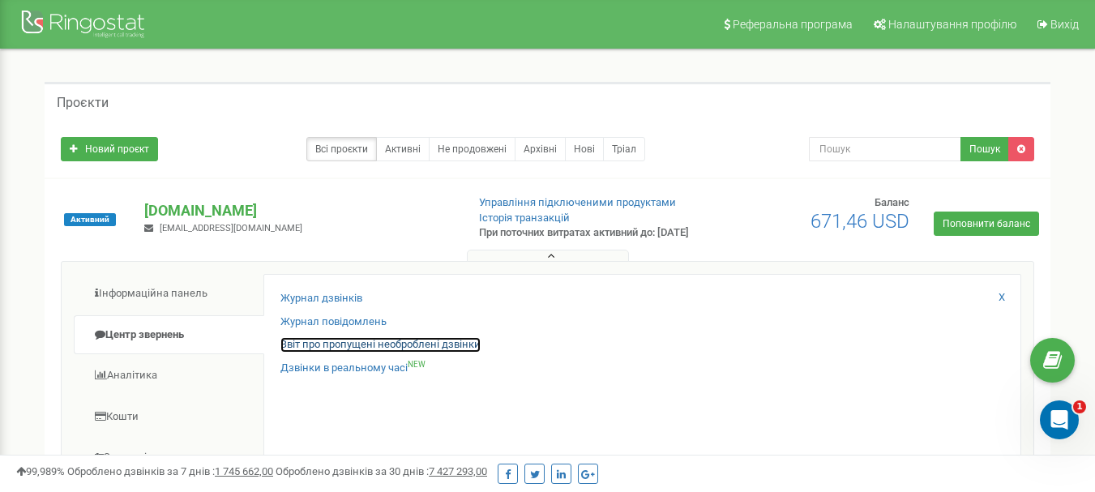
click at [395, 353] on link "Звіт про пропущені необроблені дзвінки" at bounding box center [381, 344] width 200 height 15
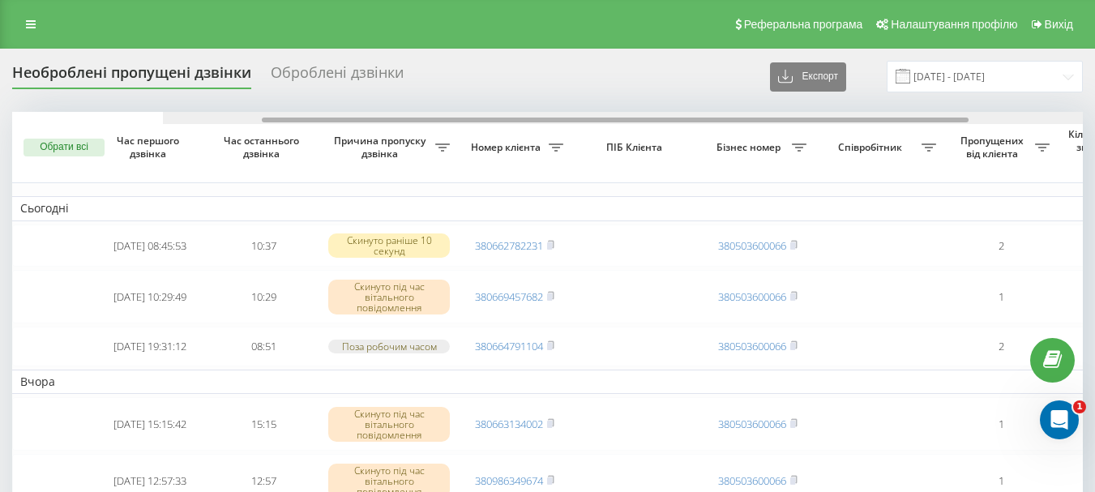
click at [430, 118] on div at bounding box center [615, 120] width 707 height 5
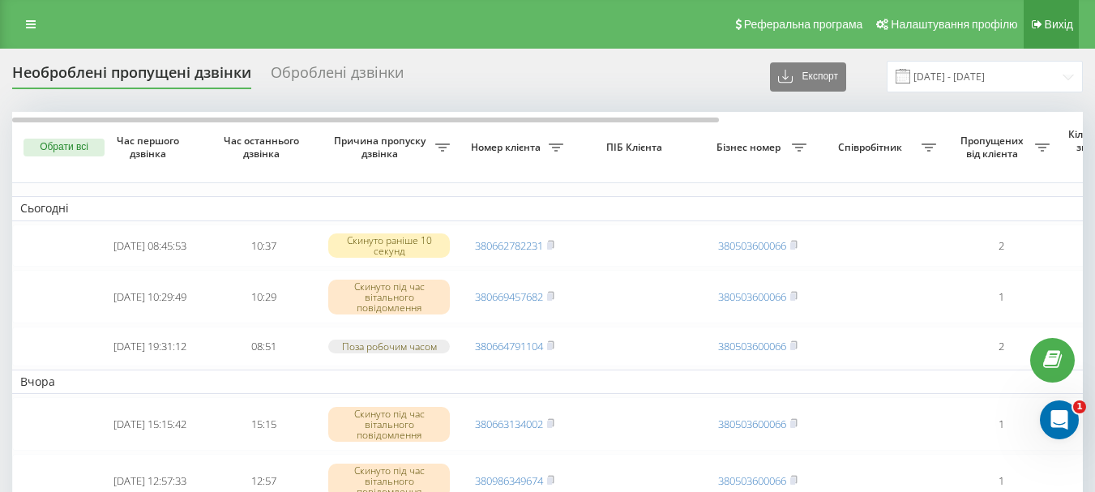
click at [1076, 25] on link "Вихід" at bounding box center [1051, 24] width 55 height 49
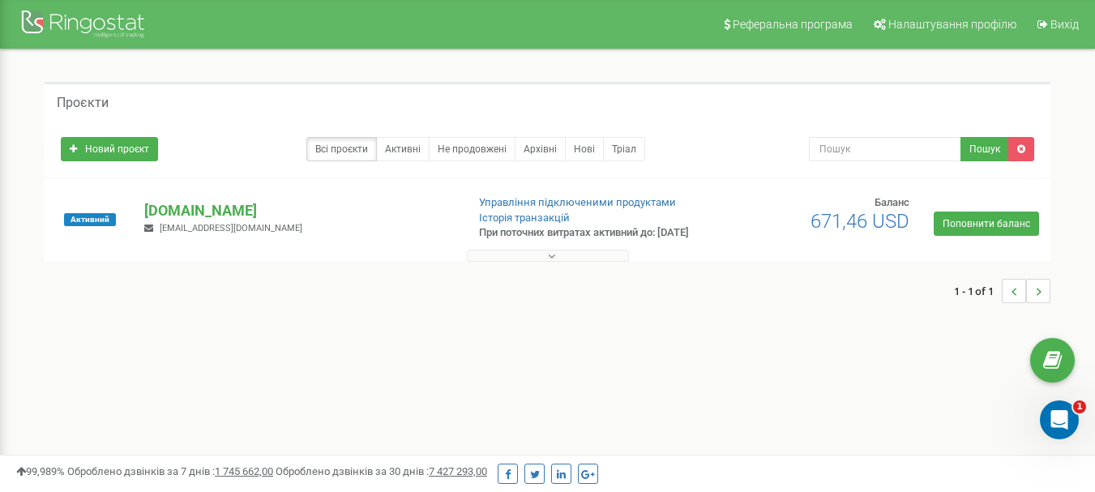
click at [552, 262] on icon at bounding box center [551, 256] width 7 height 11
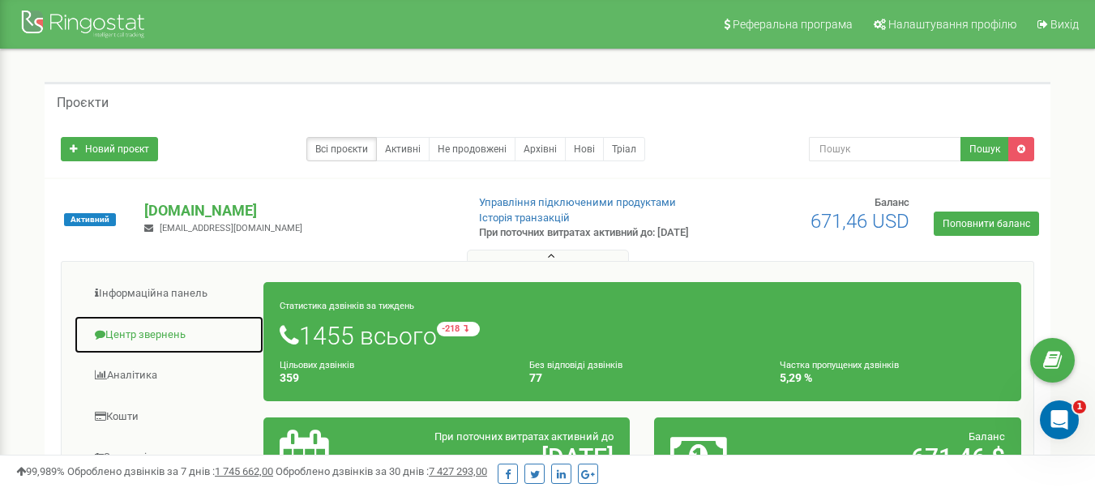
click at [183, 341] on link "Центр звернень" at bounding box center [169, 335] width 191 height 40
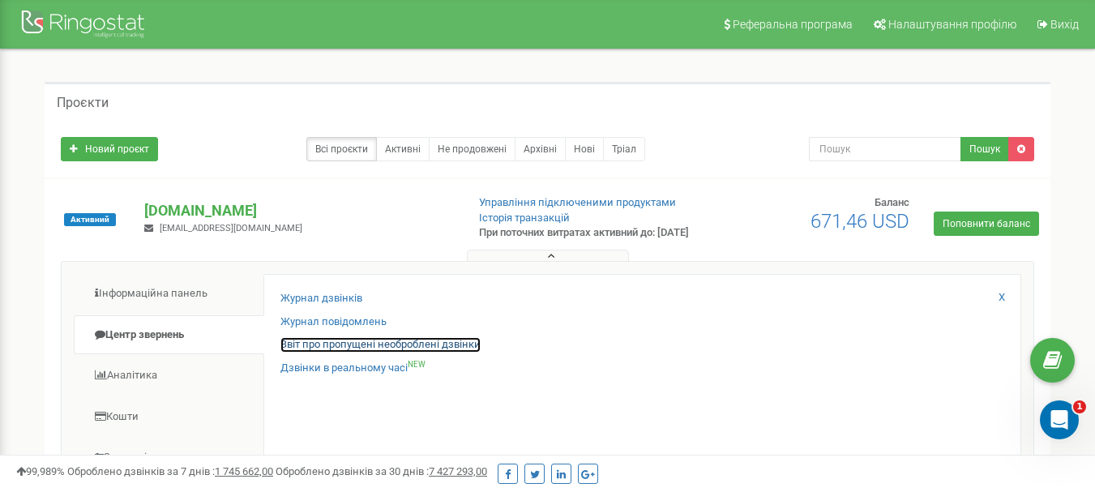
click at [395, 353] on link "Звіт про пропущені необроблені дзвінки" at bounding box center [381, 344] width 200 height 15
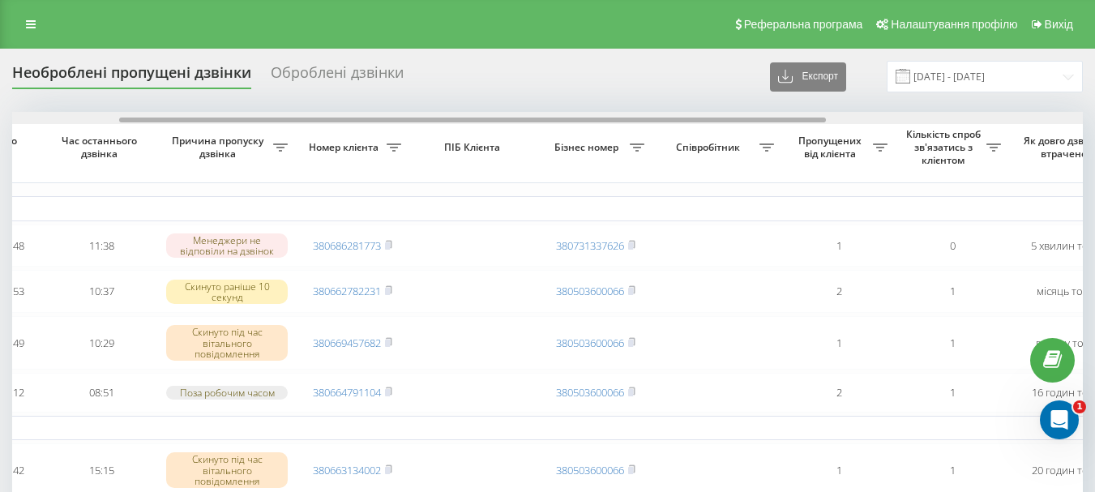
scroll to position [0, 163]
drag, startPoint x: 488, startPoint y: 122, endPoint x: 596, endPoint y: 106, distance: 109.0
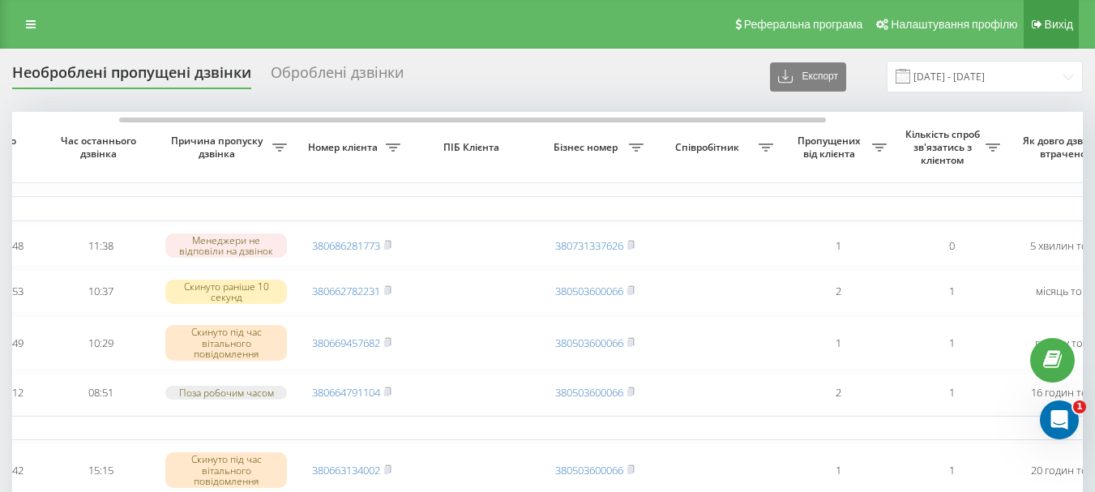
click at [1057, 19] on span "Вихід" at bounding box center [1059, 24] width 28 height 13
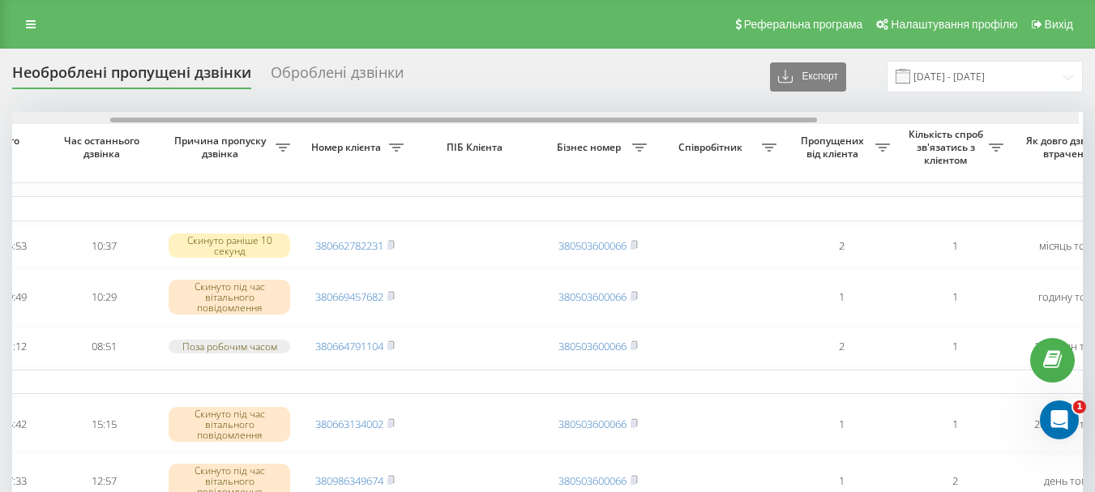
drag, startPoint x: 503, startPoint y: 121, endPoint x: 611, endPoint y: 109, distance: 108.4
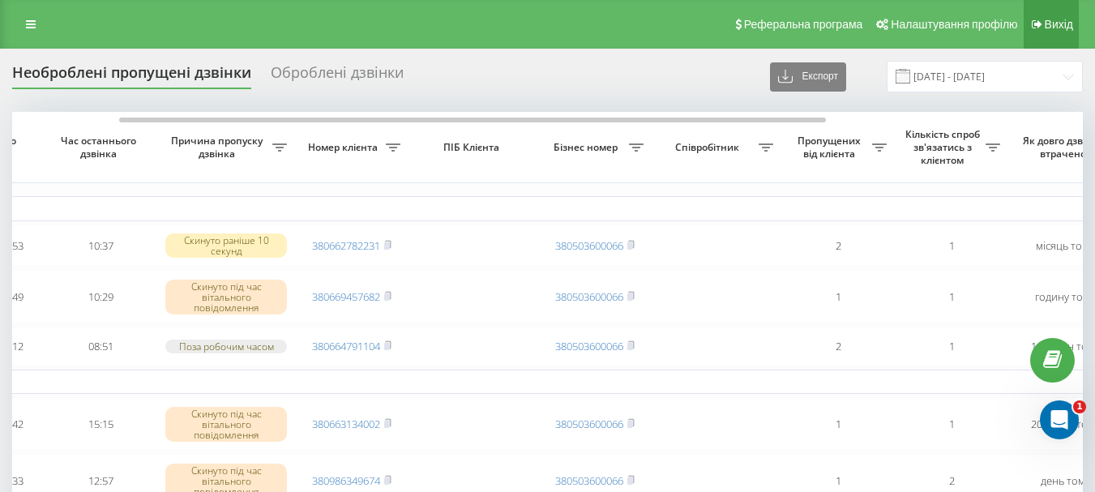
click at [1064, 28] on span "Вихід" at bounding box center [1059, 24] width 28 height 13
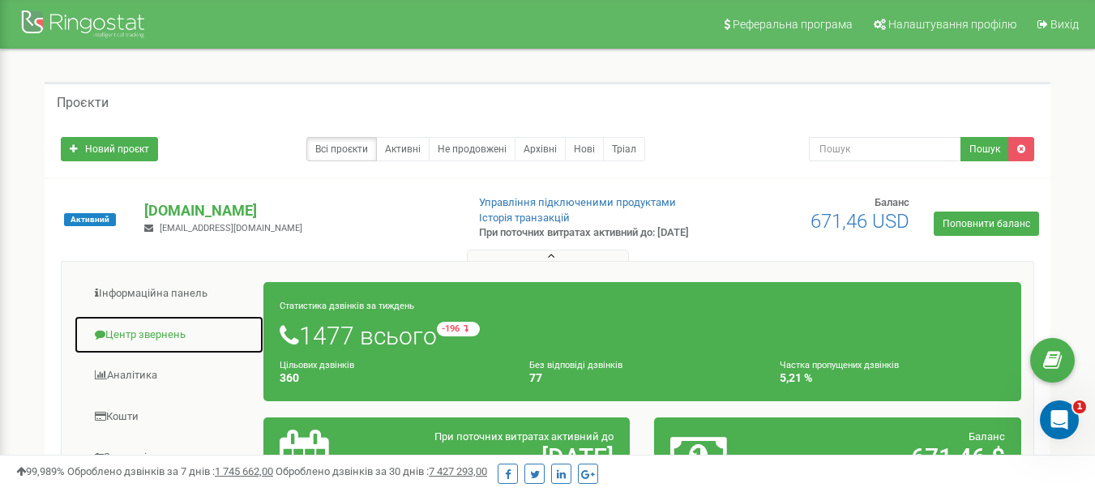
click at [125, 348] on link "Центр звернень" at bounding box center [169, 335] width 191 height 40
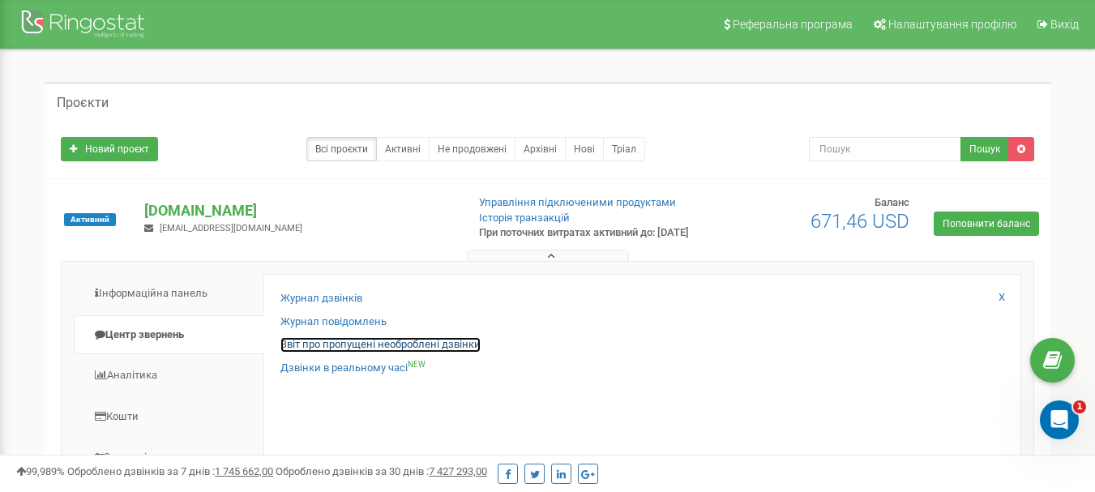
click at [383, 353] on link "Звіт про пропущені необроблені дзвінки" at bounding box center [381, 344] width 200 height 15
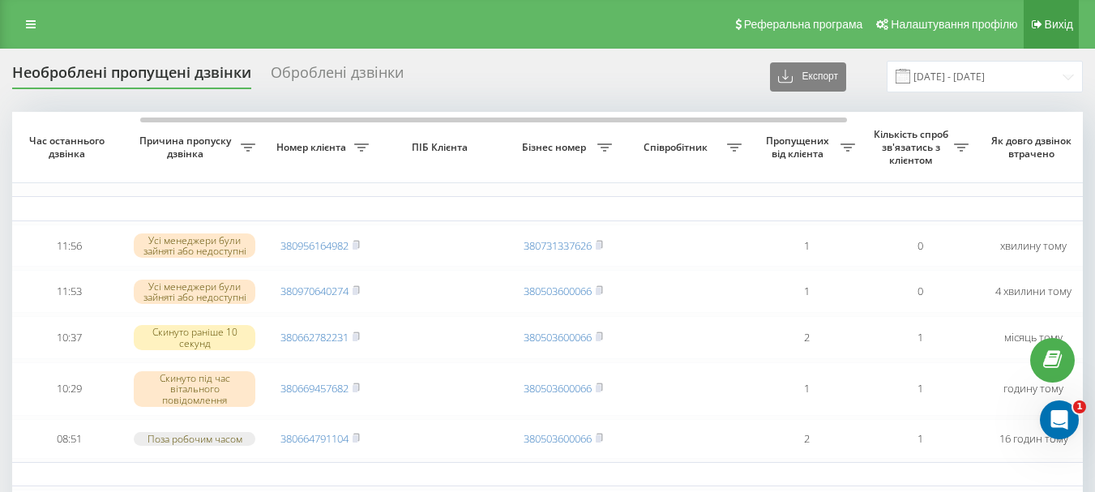
click at [1056, 21] on span "Вихід" at bounding box center [1059, 24] width 28 height 13
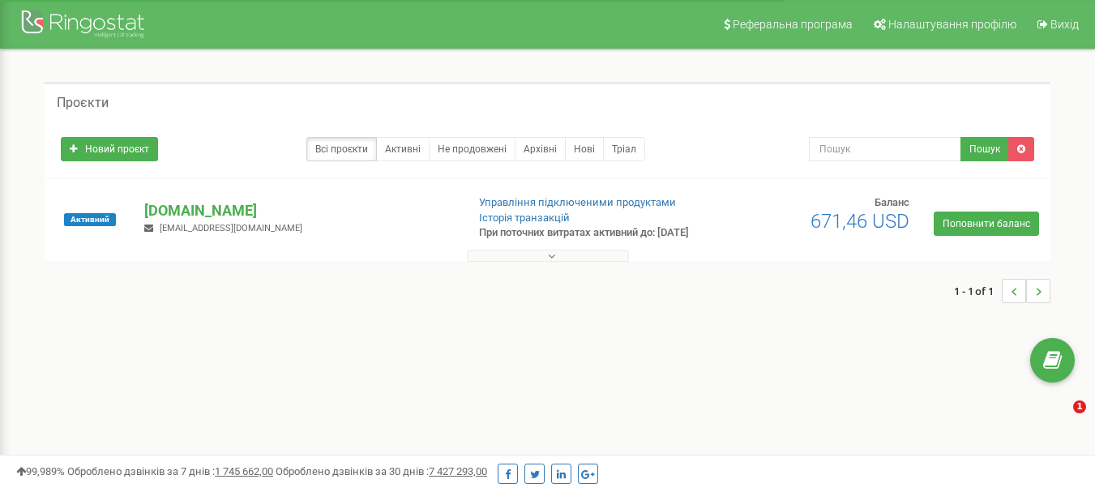
click at [550, 262] on icon at bounding box center [551, 256] width 7 height 11
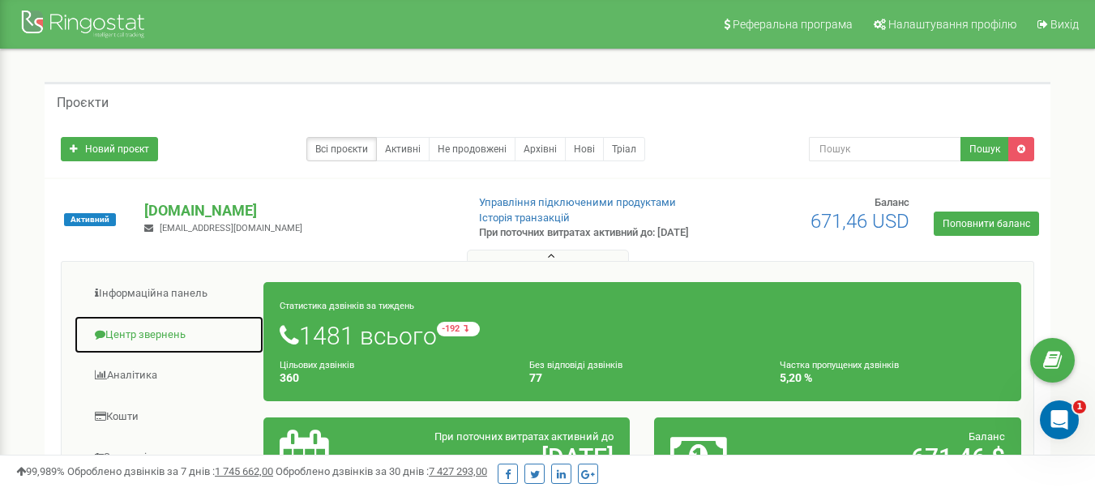
click at [101, 340] on span at bounding box center [100, 334] width 11 height 11
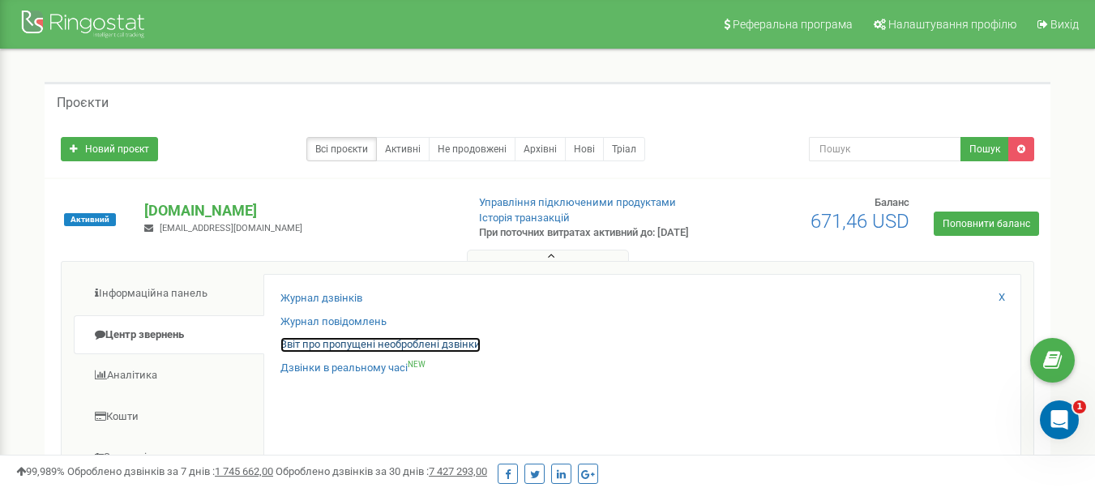
click at [469, 349] on link "Звіт про пропущені необроблені дзвінки" at bounding box center [381, 344] width 200 height 15
click at [467, 353] on link "Звіт про пропущені необроблені дзвінки" at bounding box center [381, 344] width 200 height 15
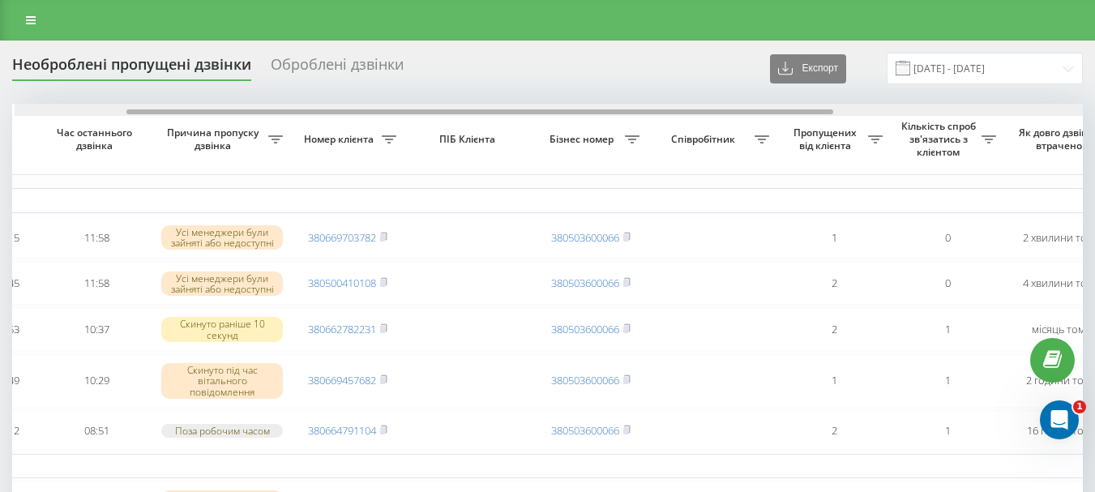
scroll to position [0, 182]
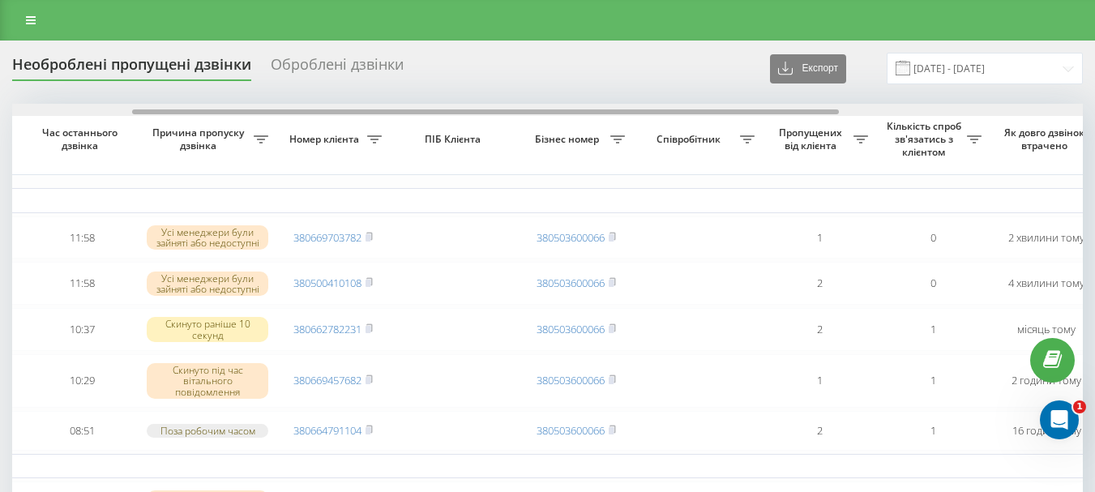
drag, startPoint x: 0, startPoint y: 0, endPoint x: 617, endPoint y: 93, distance: 624.0
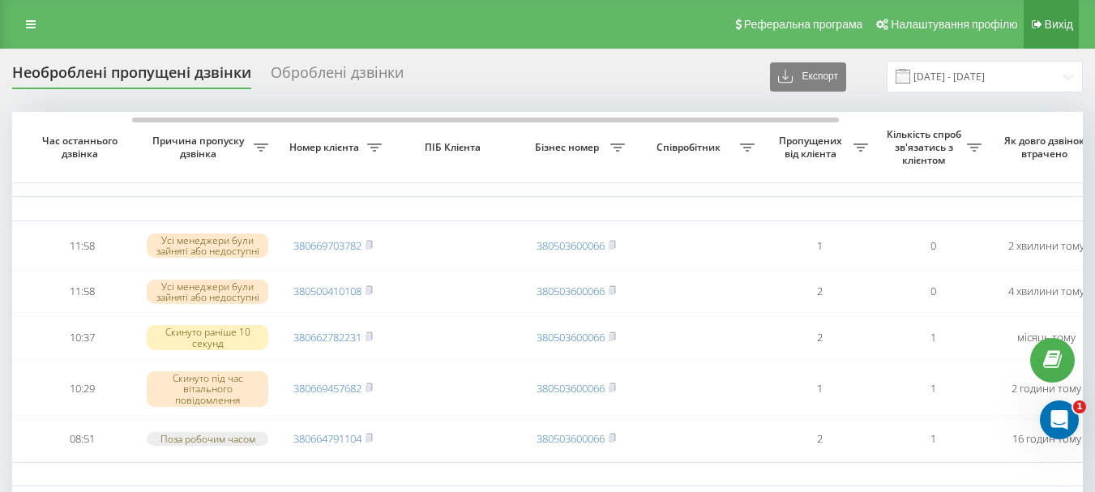
click at [1050, 27] on span "Вихід" at bounding box center [1059, 24] width 28 height 13
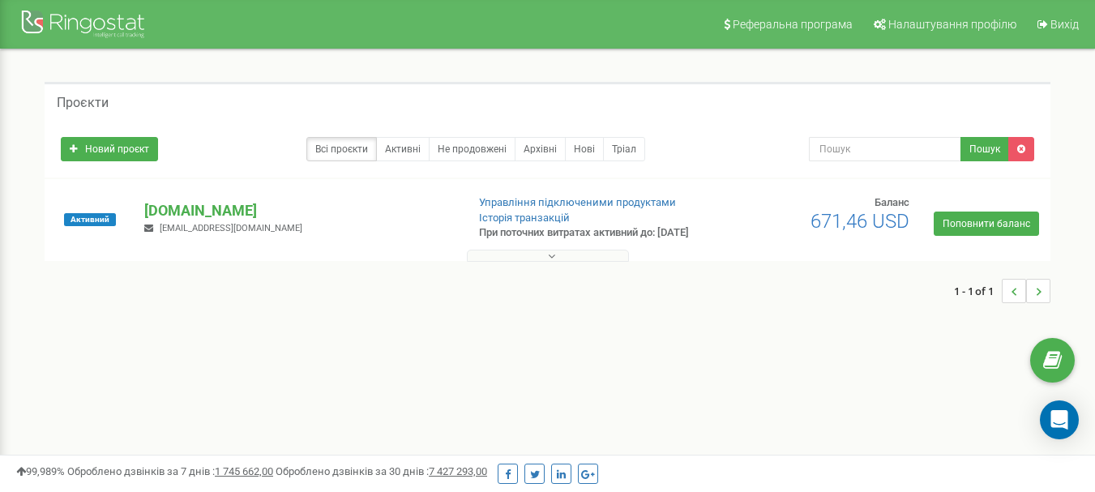
click at [547, 276] on div "1 - 1 of 1" at bounding box center [548, 291] width 1006 height 57
click at [546, 262] on button at bounding box center [548, 256] width 162 height 12
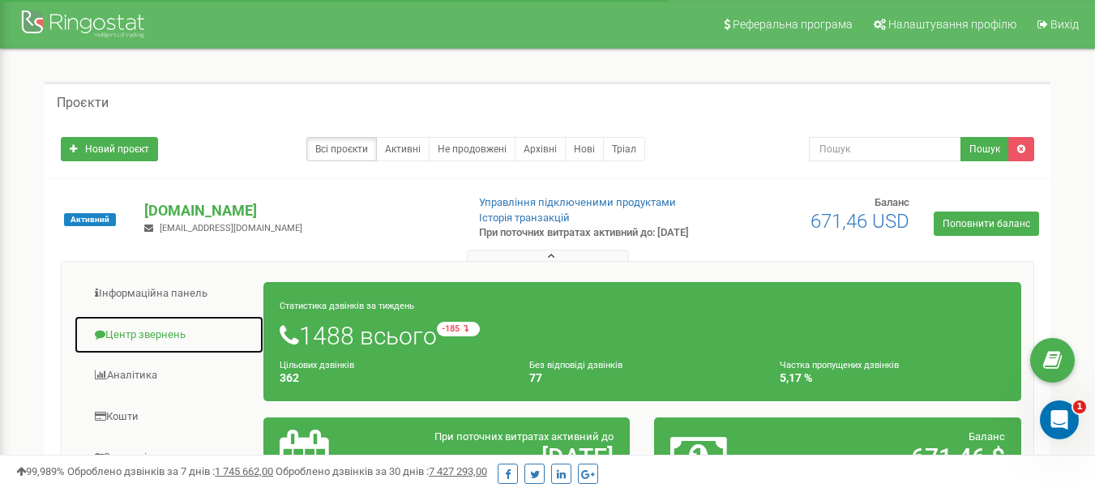
click at [161, 344] on link "Центр звернень" at bounding box center [169, 335] width 191 height 40
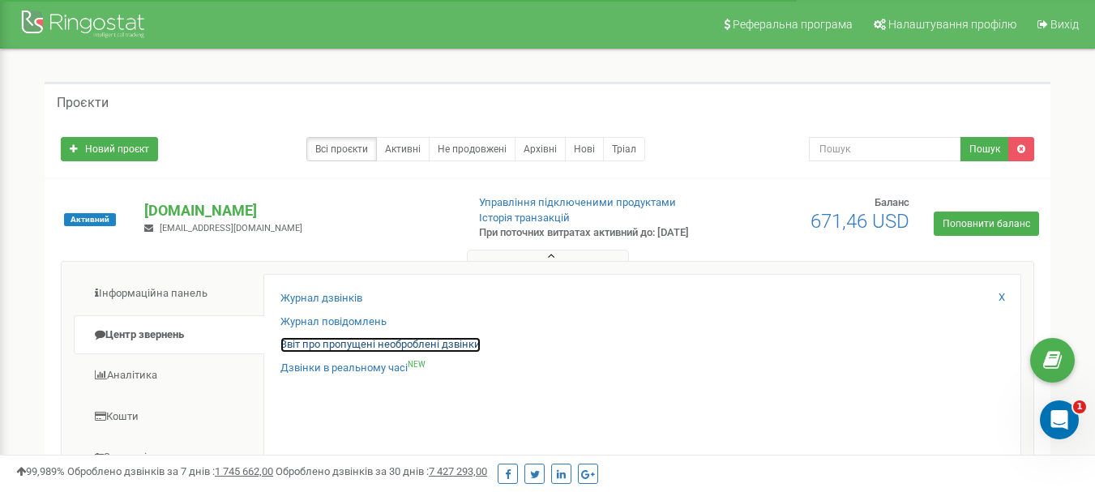
click at [420, 353] on link "Звіт про пропущені необроблені дзвінки" at bounding box center [381, 344] width 200 height 15
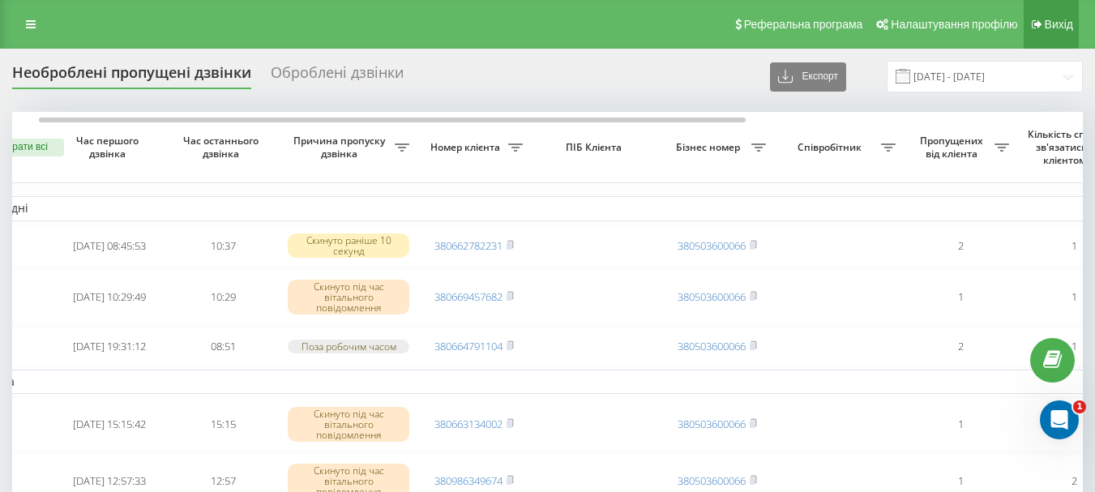
click at [1052, 16] on link "Вихід" at bounding box center [1051, 24] width 55 height 49
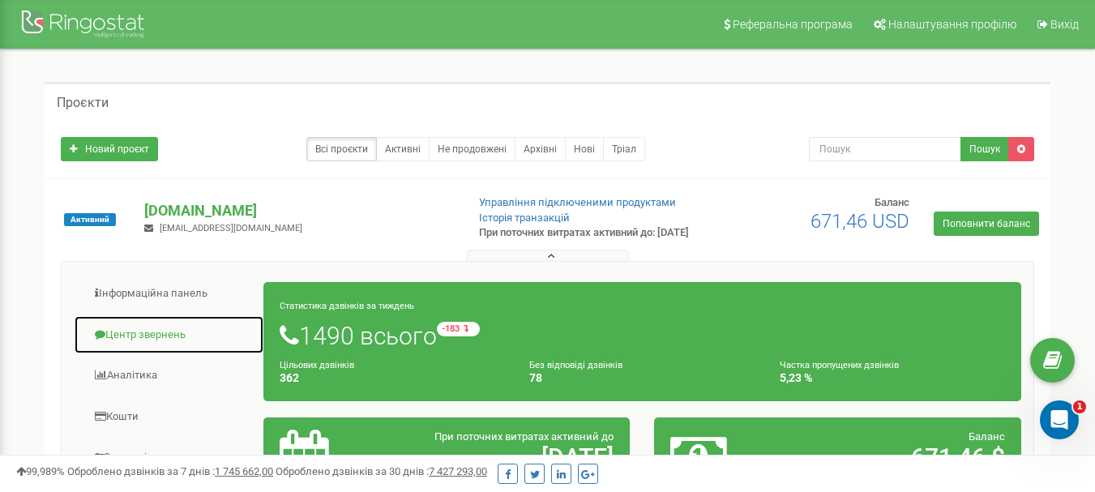
click at [110, 345] on link "Центр звернень" at bounding box center [169, 335] width 191 height 40
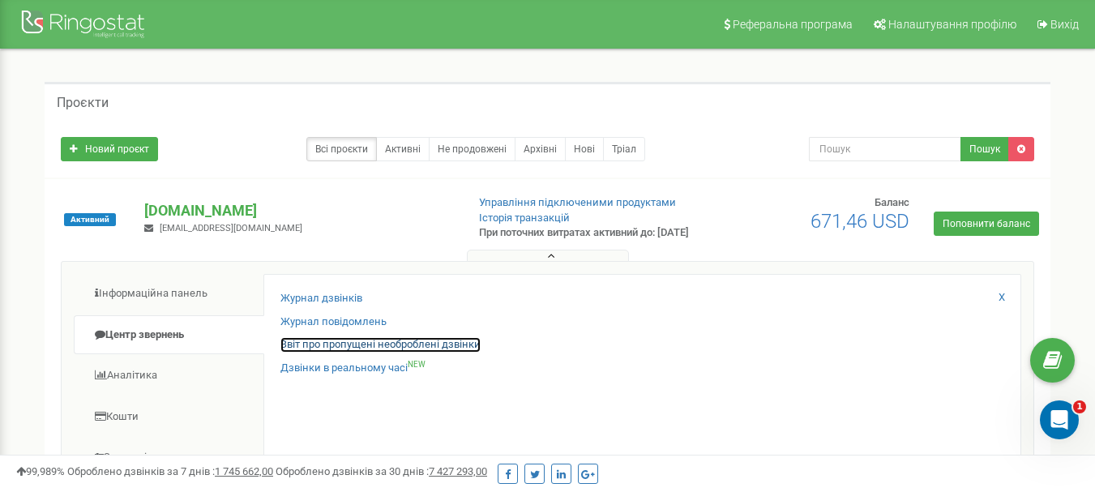
click at [353, 353] on link "Звіт про пропущені необроблені дзвінки" at bounding box center [381, 344] width 200 height 15
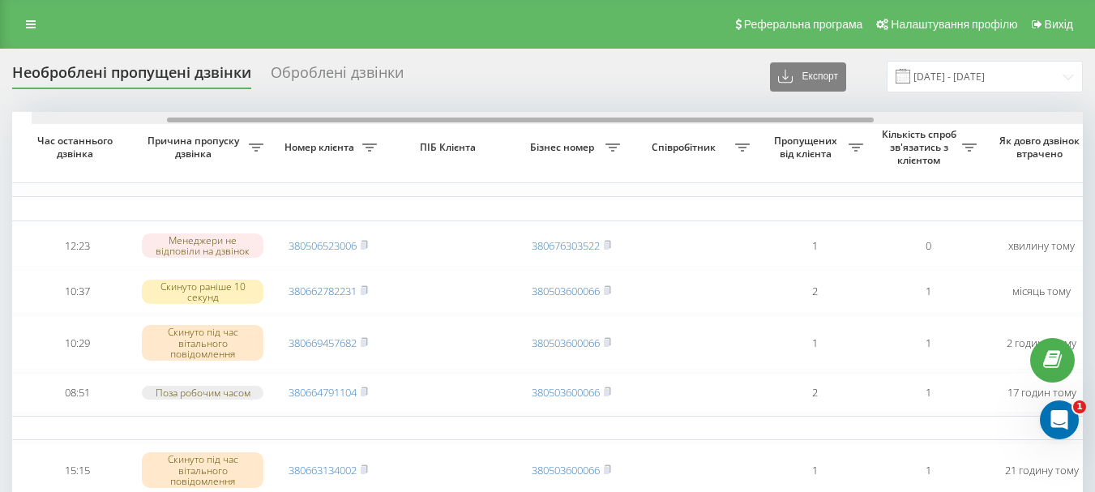
scroll to position [0, 208]
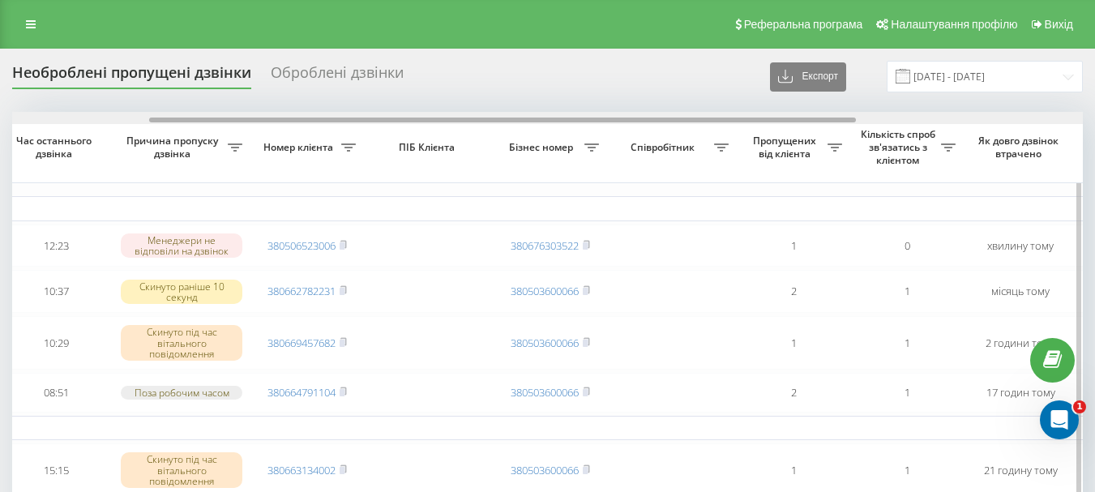
drag, startPoint x: 463, startPoint y: 122, endPoint x: 600, endPoint y: 118, distance: 137.1
click at [600, 118] on div at bounding box center [502, 120] width 707 height 5
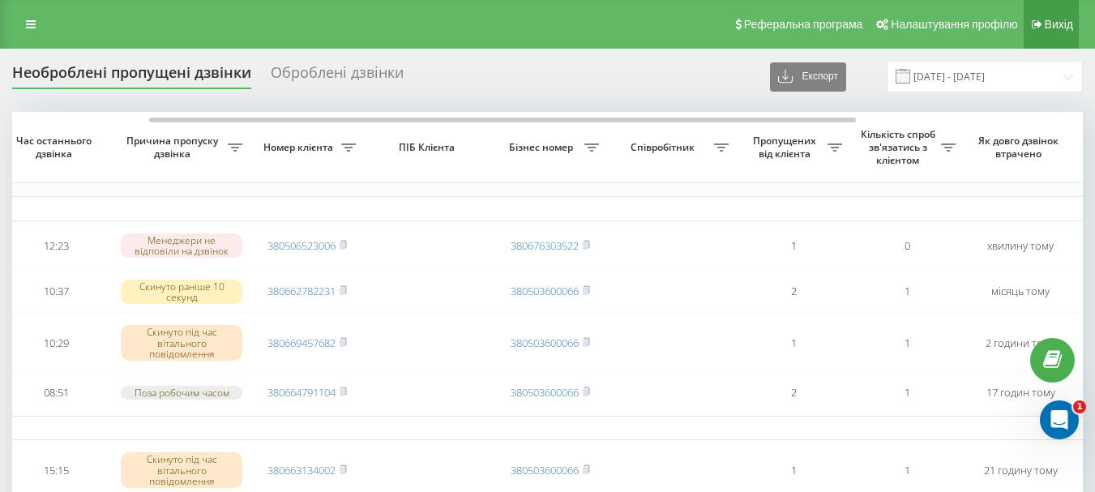
click at [1065, 29] on span "Вихід" at bounding box center [1059, 24] width 28 height 13
click at [1055, 15] on link "Вихід" at bounding box center [1051, 24] width 55 height 49
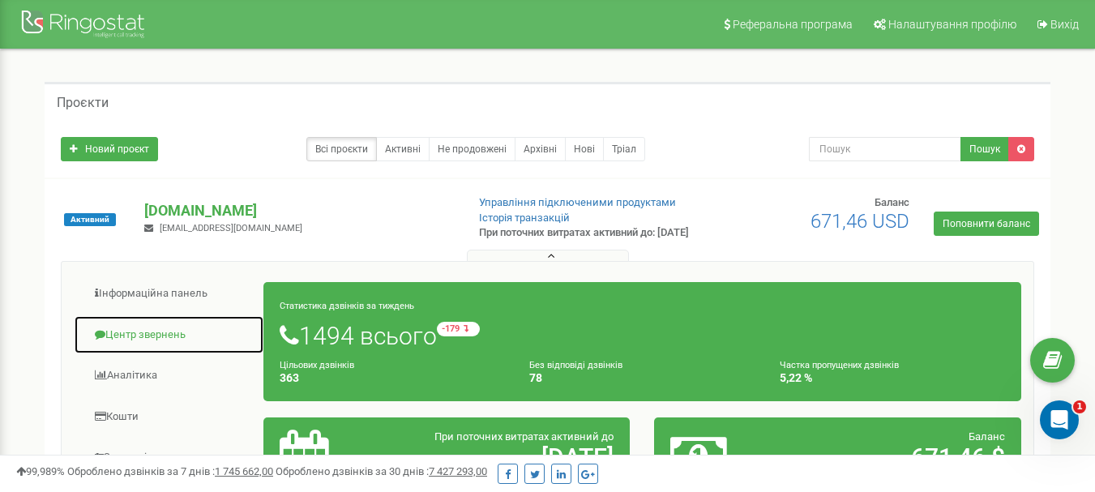
click at [143, 343] on link "Центр звернень" at bounding box center [169, 335] width 191 height 40
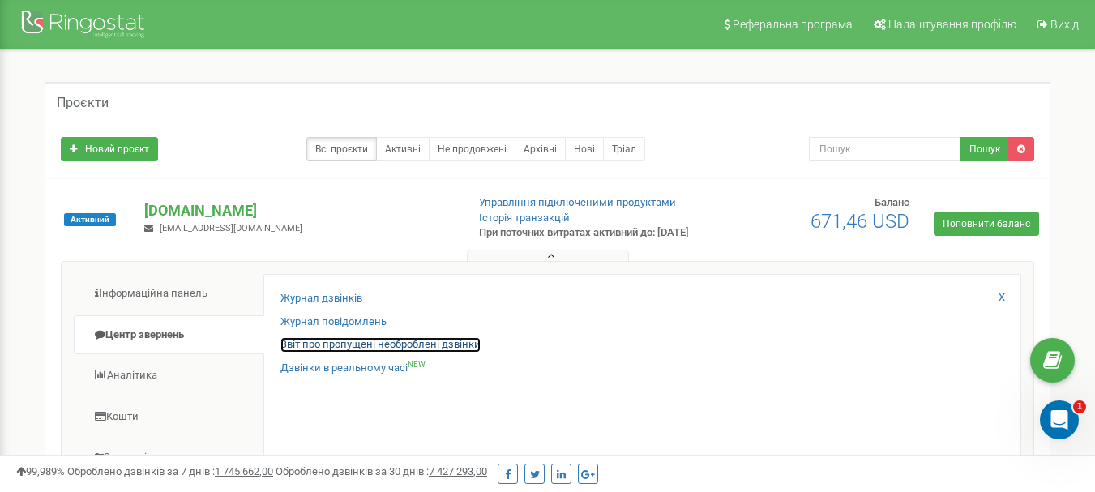
click at [366, 353] on link "Звіт про пропущені необроблені дзвінки" at bounding box center [381, 344] width 200 height 15
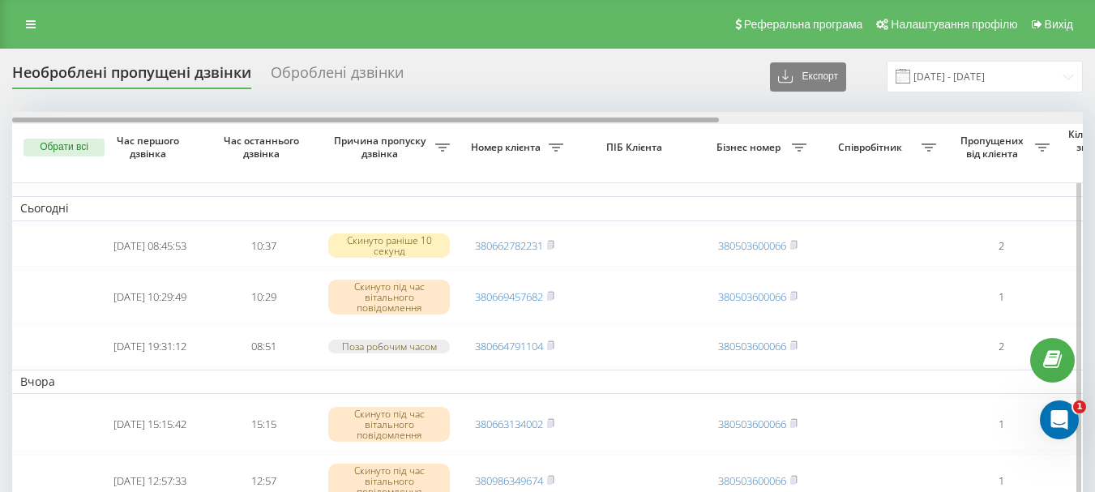
drag, startPoint x: 0, startPoint y: 0, endPoint x: 363, endPoint y: 121, distance: 382.8
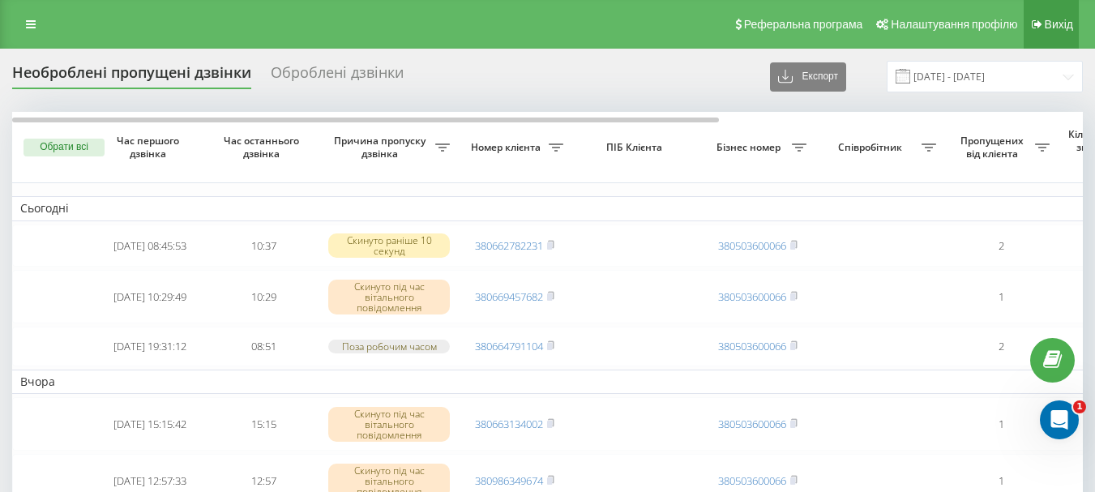
click at [1056, 32] on link "Вихід" at bounding box center [1051, 24] width 55 height 49
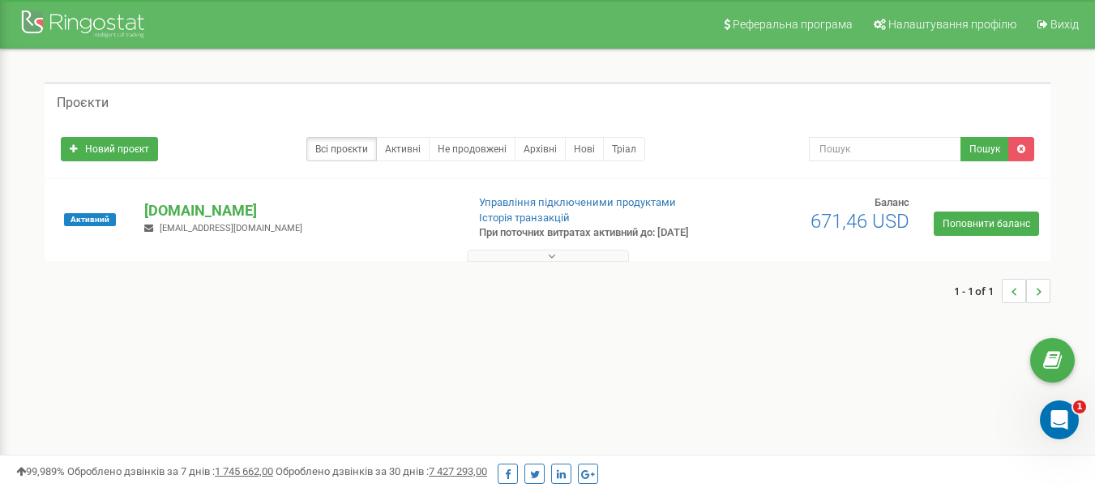
click at [556, 262] on button at bounding box center [548, 256] width 162 height 12
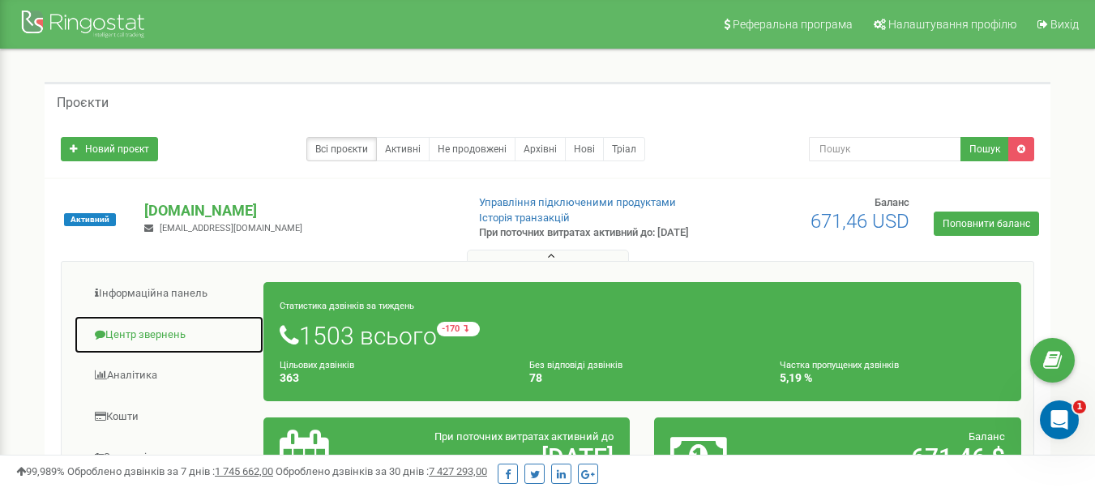
click at [188, 350] on link "Центр звернень" at bounding box center [169, 335] width 191 height 40
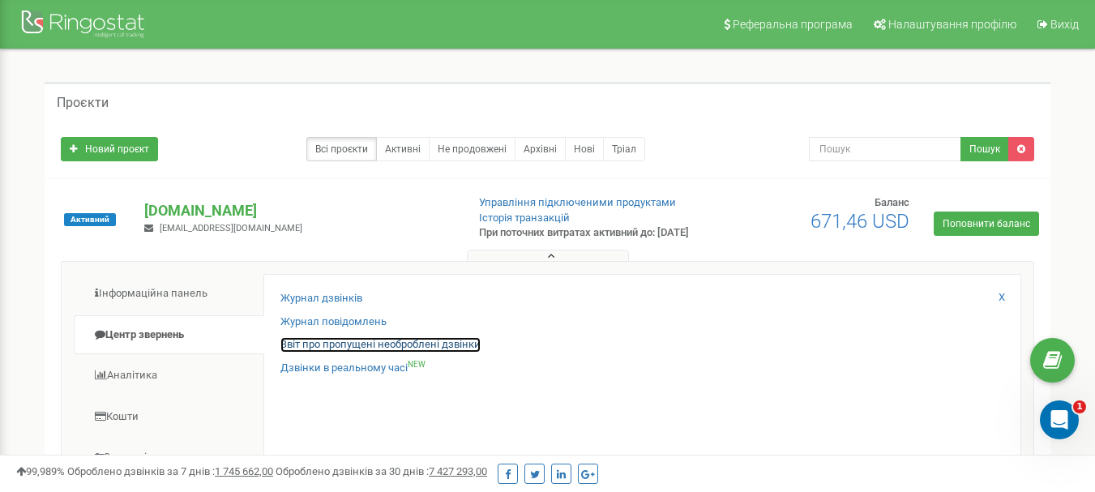
click at [435, 353] on link "Звіт про пропущені необроблені дзвінки" at bounding box center [381, 344] width 200 height 15
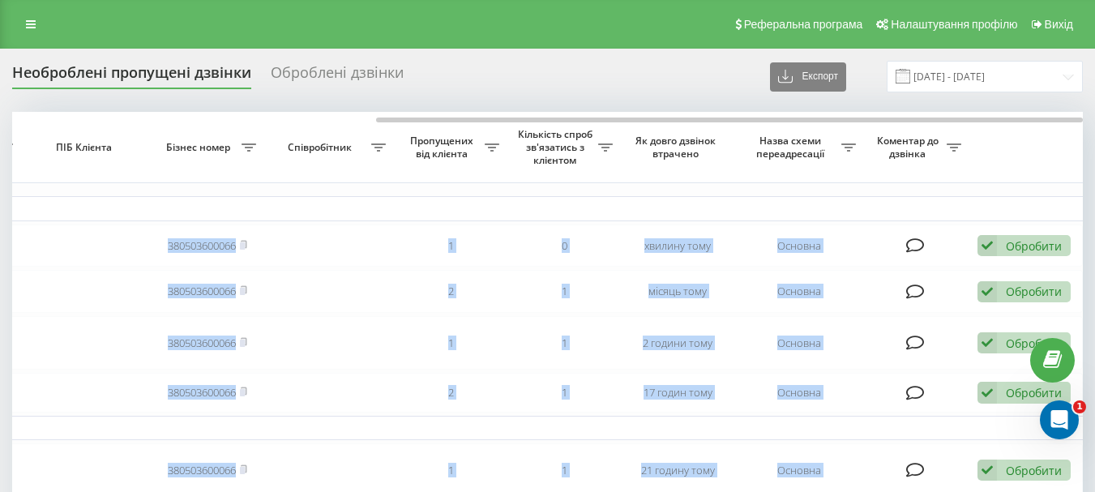
drag, startPoint x: 0, startPoint y: 0, endPoint x: 547, endPoint y: 107, distance: 557.6
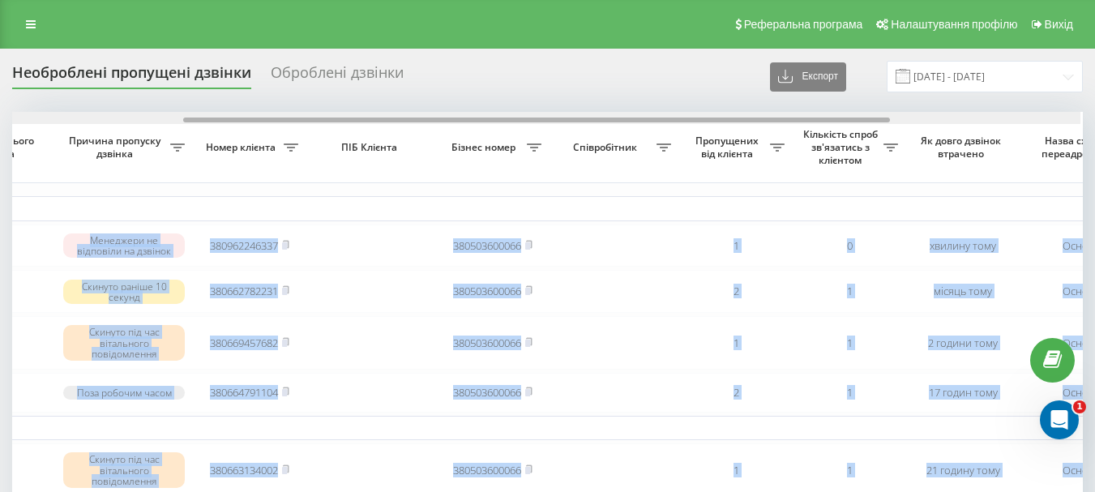
scroll to position [0, 263]
drag, startPoint x: 568, startPoint y: 118, endPoint x: 377, endPoint y: 111, distance: 190.6
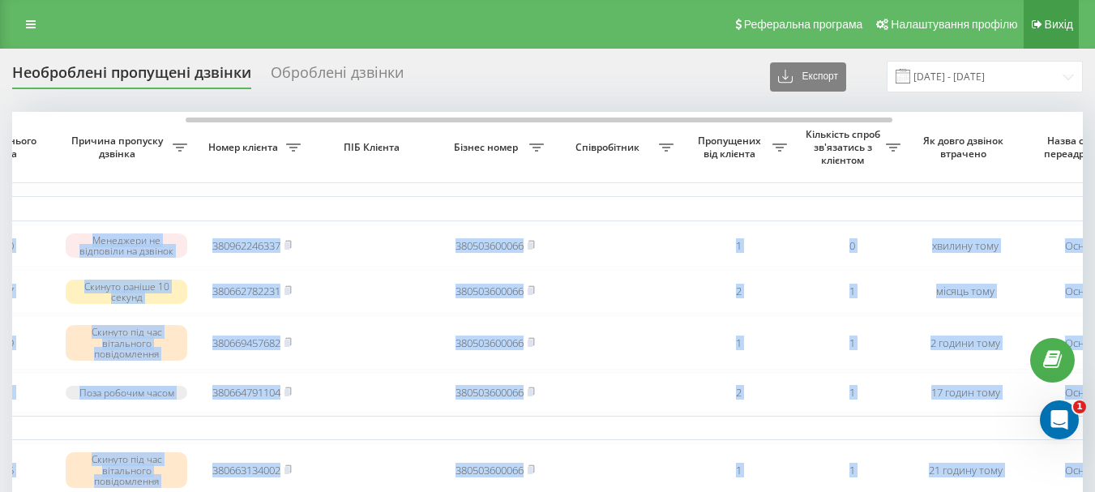
click at [1051, 11] on link "Вихід" at bounding box center [1051, 24] width 55 height 49
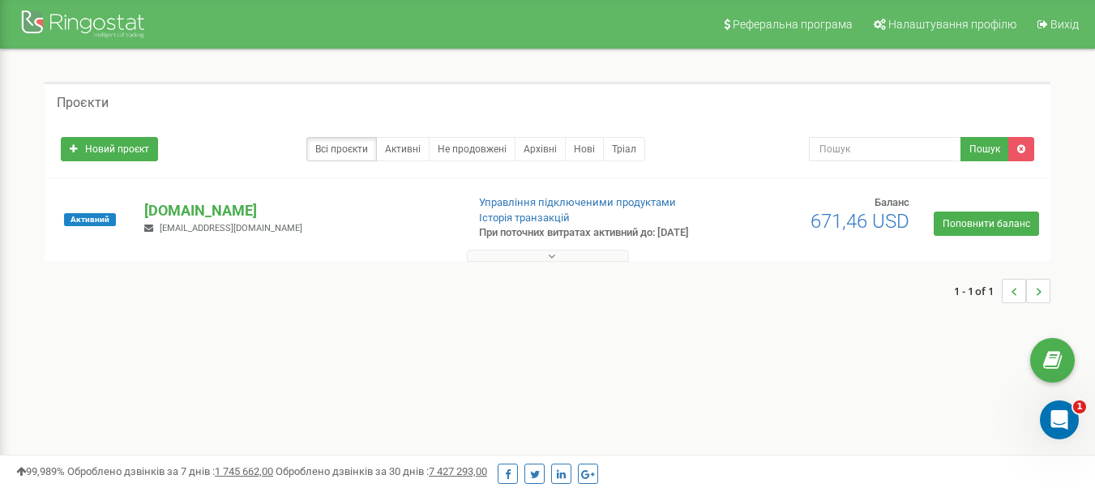
click at [543, 262] on button at bounding box center [548, 256] width 162 height 12
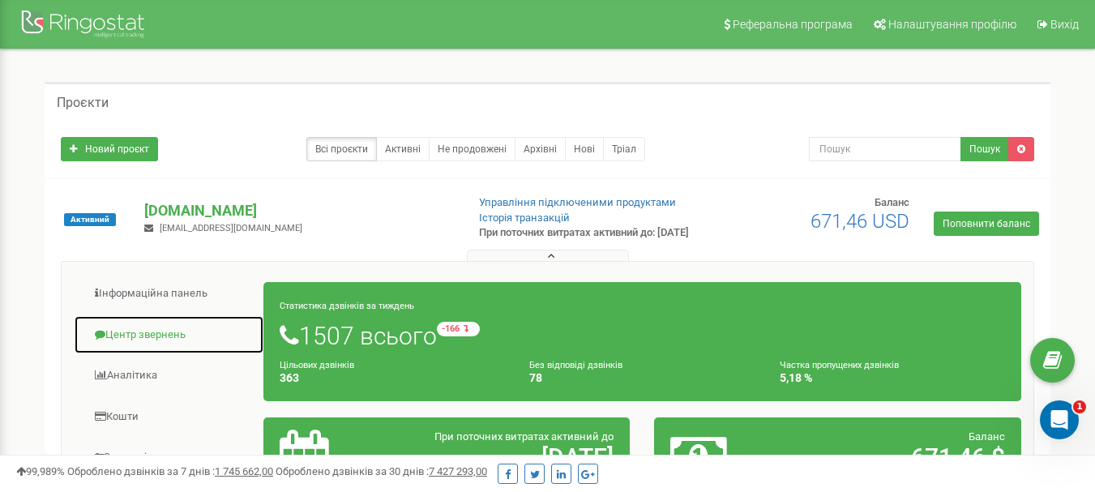
click at [164, 346] on link "Центр звернень" at bounding box center [169, 335] width 191 height 40
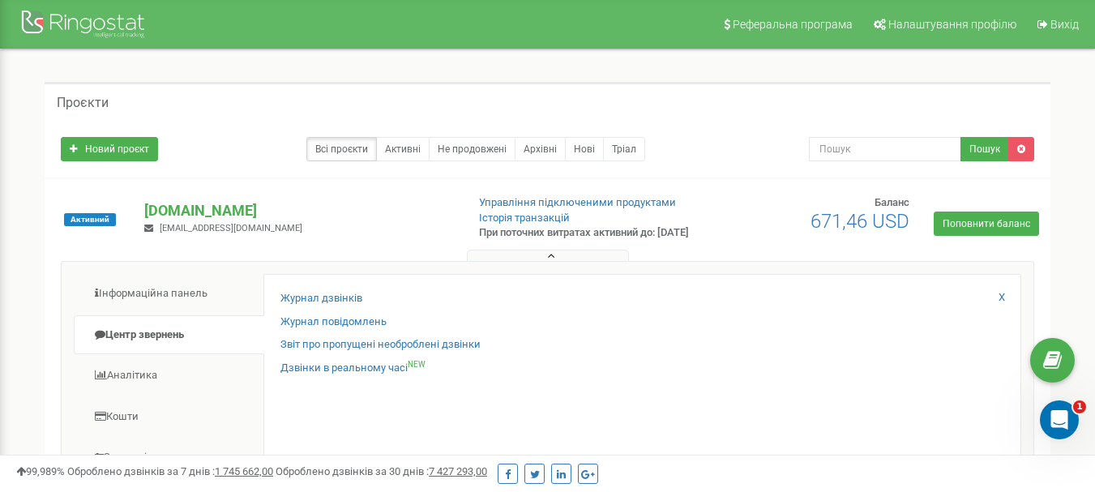
click at [288, 361] on div "Звіт про пропущені необроблені дзвінки" at bounding box center [643, 349] width 724 height 24
click at [290, 353] on link "Звіт про пропущені необроблені дзвінки" at bounding box center [381, 344] width 200 height 15
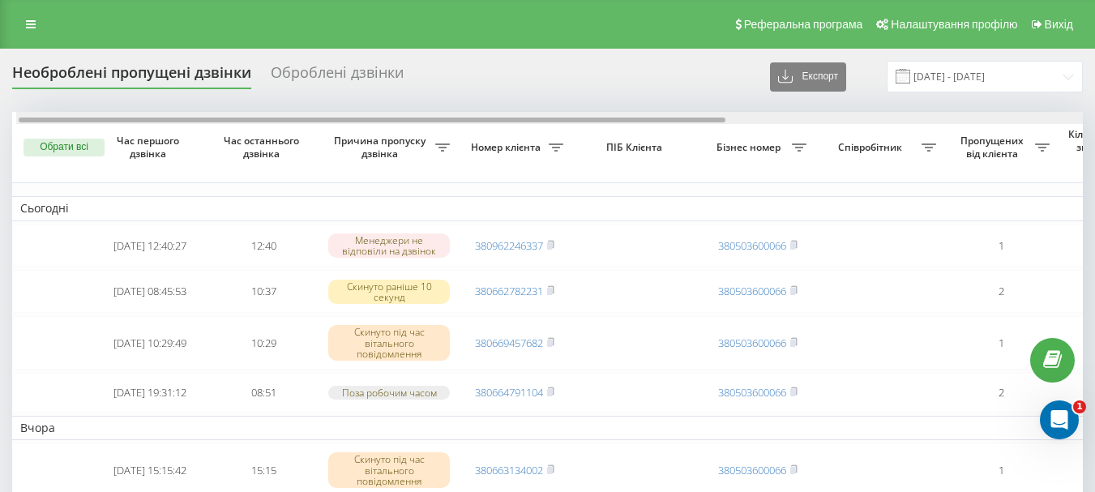
drag, startPoint x: 0, startPoint y: 0, endPoint x: 350, endPoint y: 110, distance: 367.2
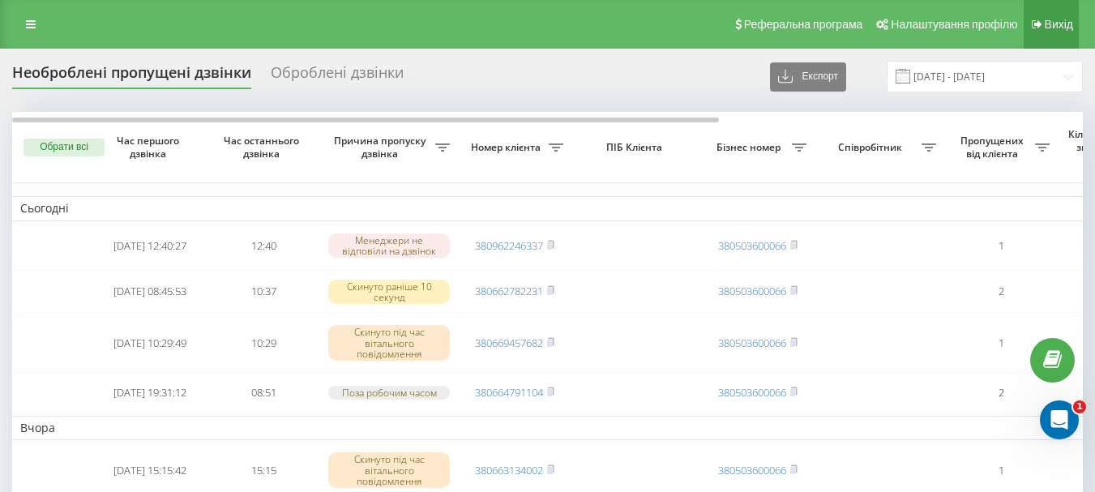
click at [1037, 30] on link "Вихід" at bounding box center [1051, 24] width 55 height 49
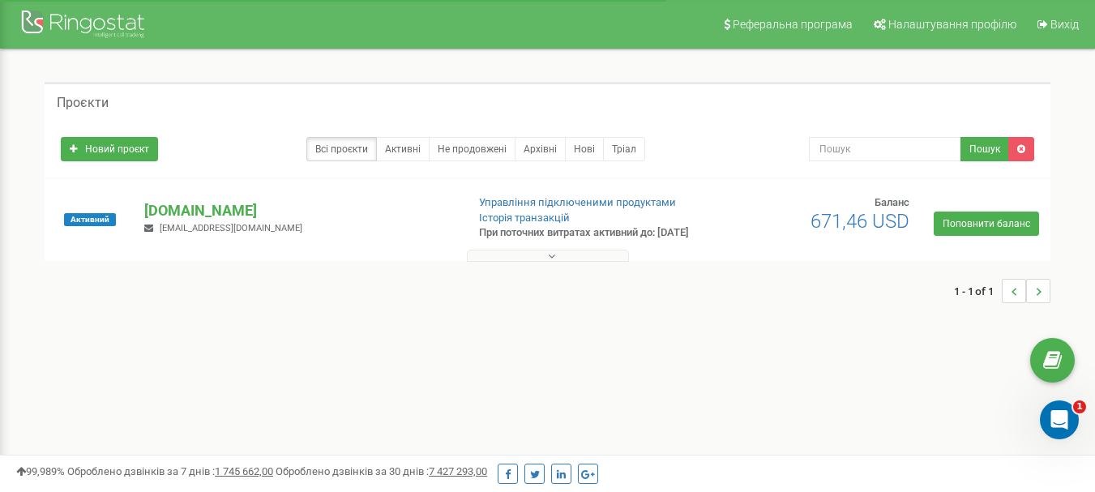
click at [551, 262] on icon at bounding box center [551, 256] width 7 height 11
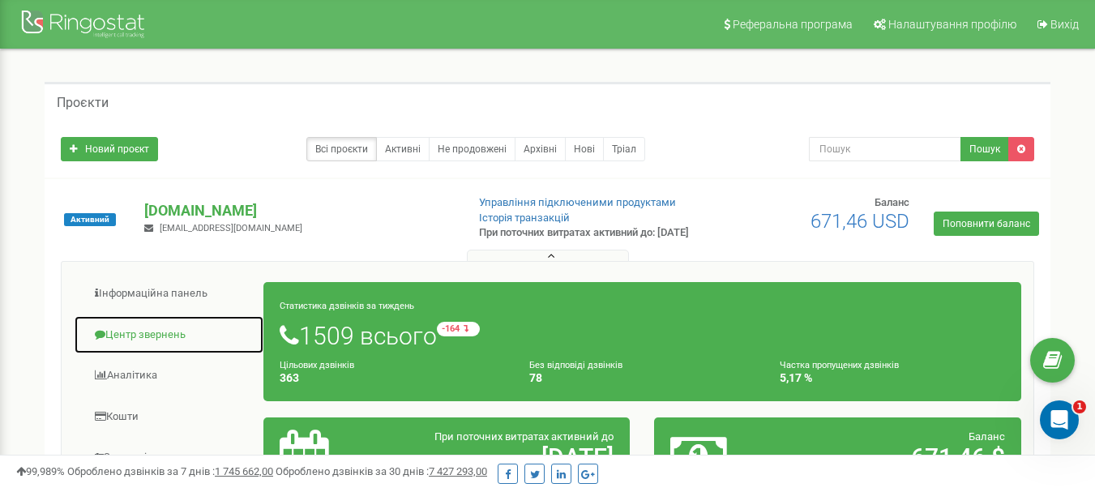
click at [144, 345] on link "Центр звернень" at bounding box center [169, 335] width 191 height 40
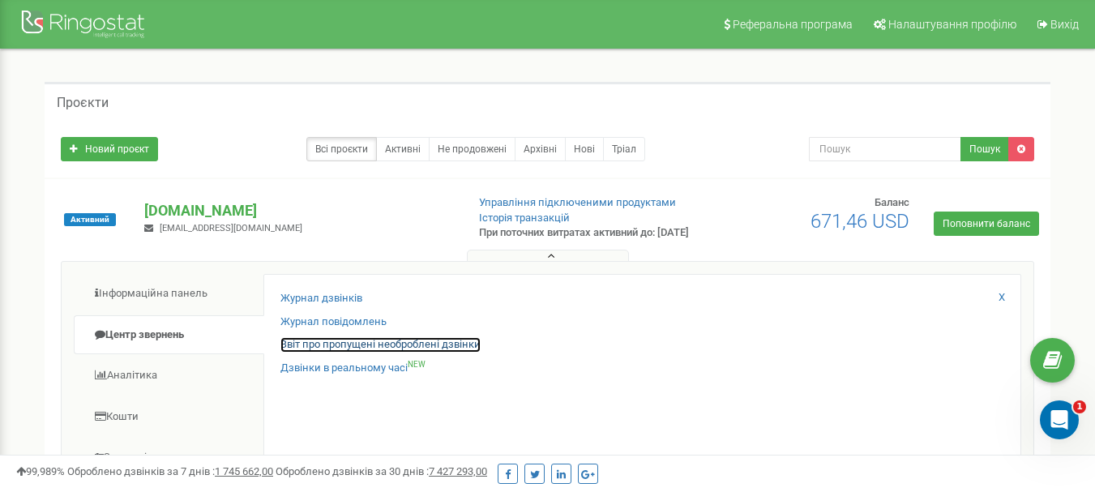
click at [315, 353] on link "Звіт про пропущені необроблені дзвінки" at bounding box center [381, 344] width 200 height 15
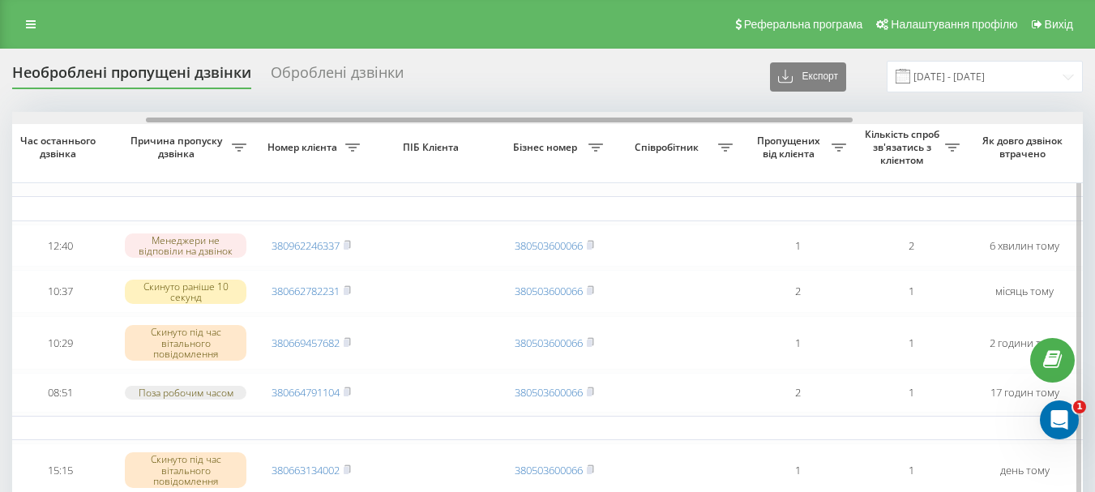
scroll to position [0, 32]
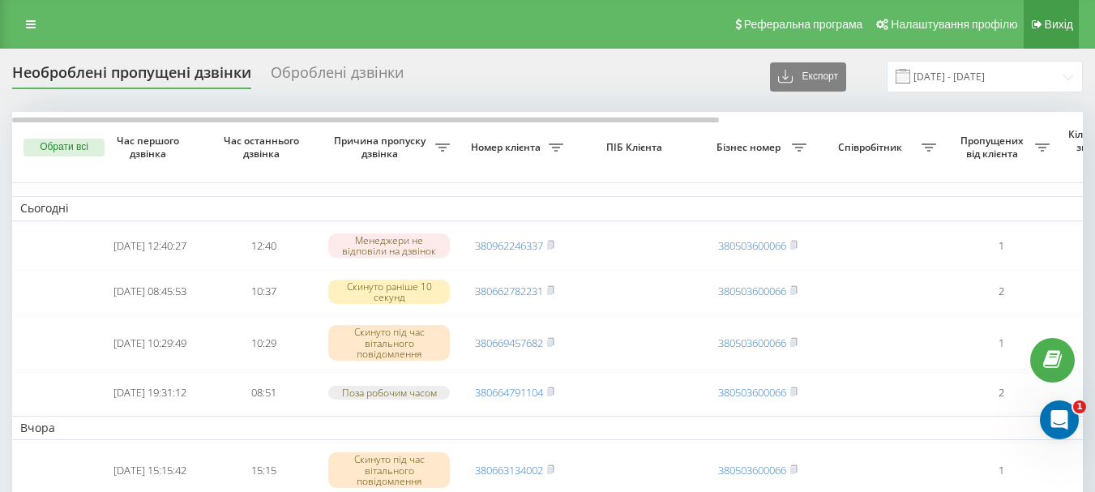
click at [1043, 23] on link "Вихід" at bounding box center [1051, 24] width 55 height 49
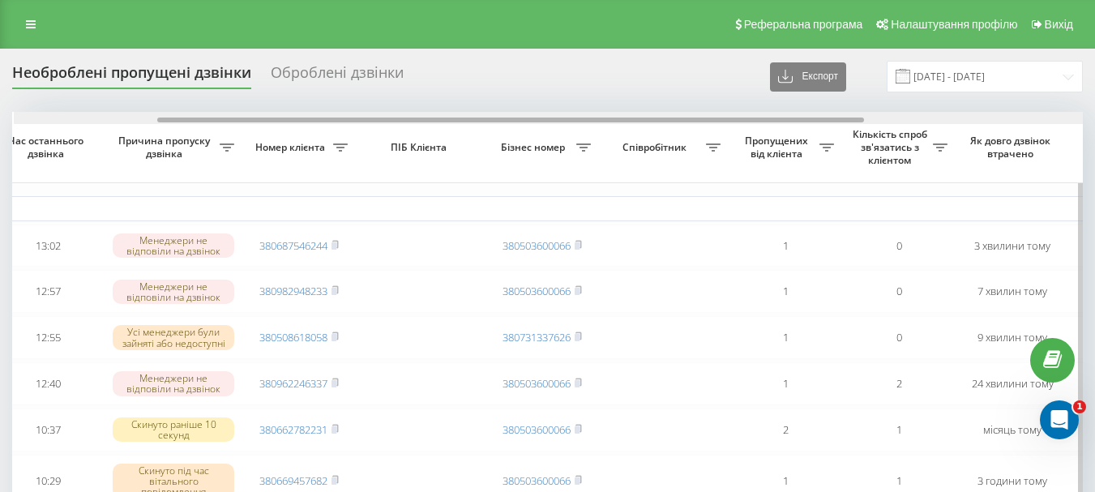
scroll to position [0, 217]
drag, startPoint x: 541, startPoint y: 118, endPoint x: 684, endPoint y: 118, distance: 143.5
click at [684, 118] on div at bounding box center [509, 120] width 707 height 5
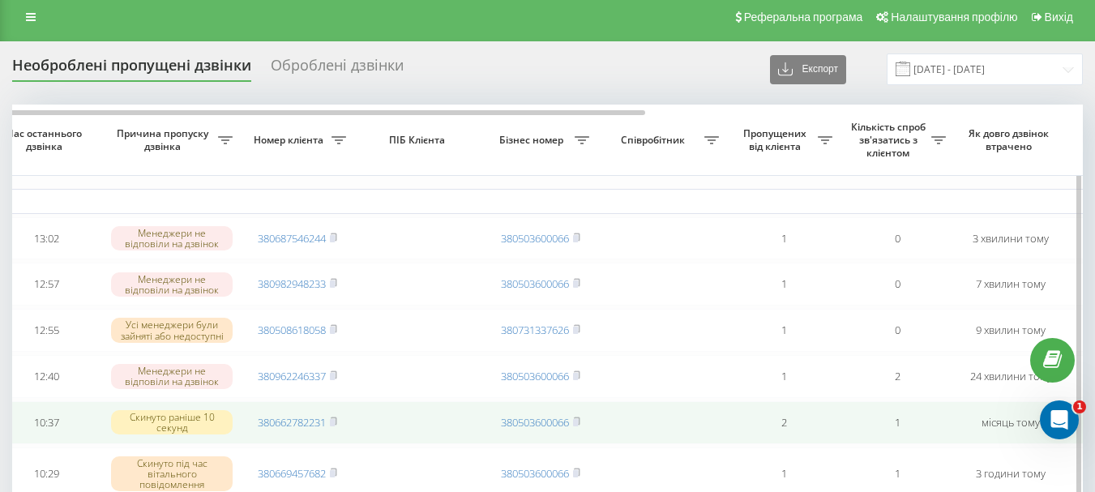
scroll to position [0, 0]
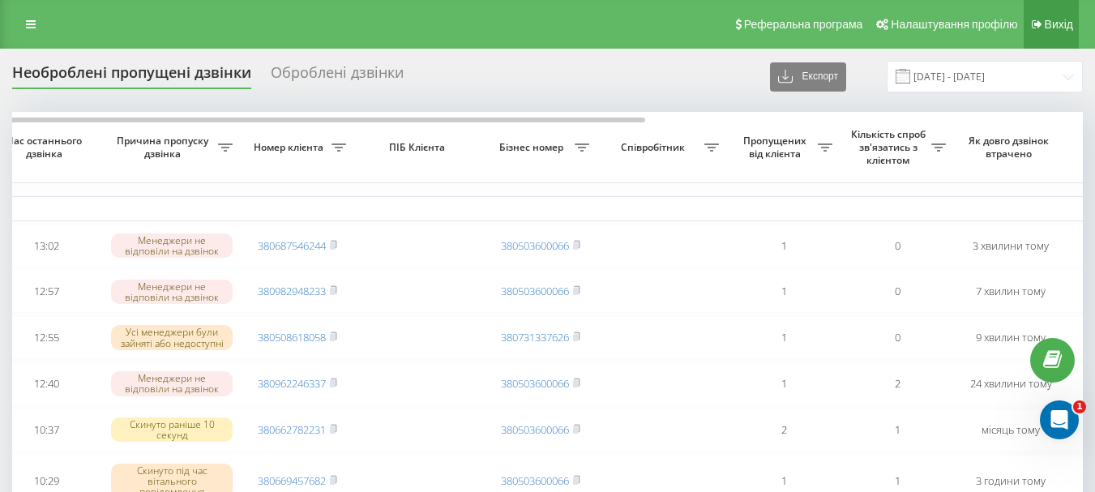
click at [1051, 31] on link "Вихід" at bounding box center [1051, 24] width 55 height 49
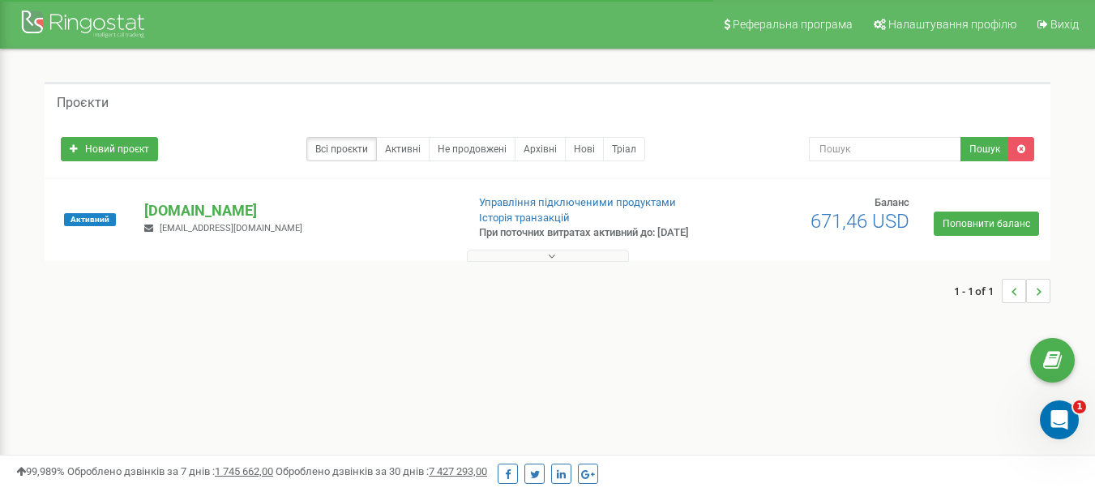
click at [555, 262] on button at bounding box center [548, 256] width 162 height 12
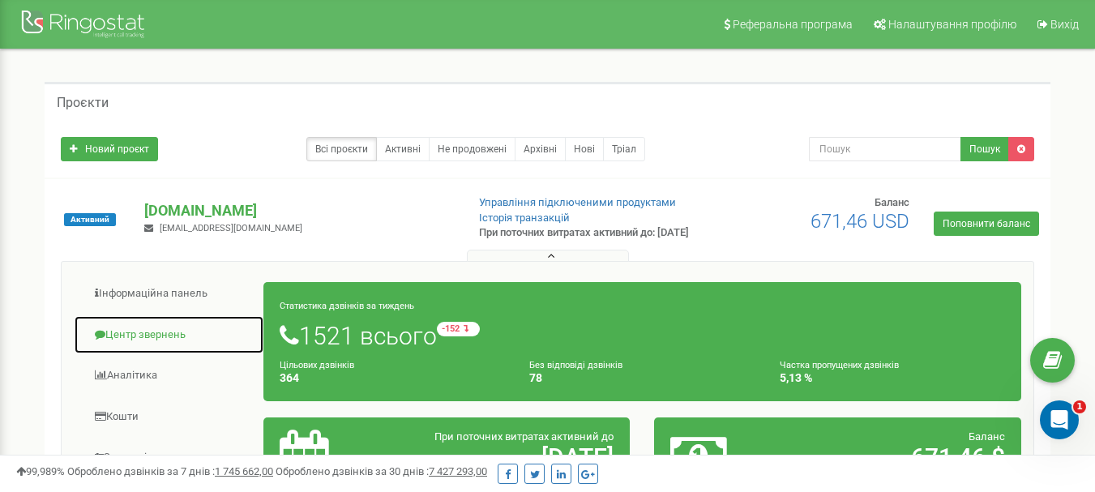
click at [151, 347] on link "Центр звернень" at bounding box center [169, 335] width 191 height 40
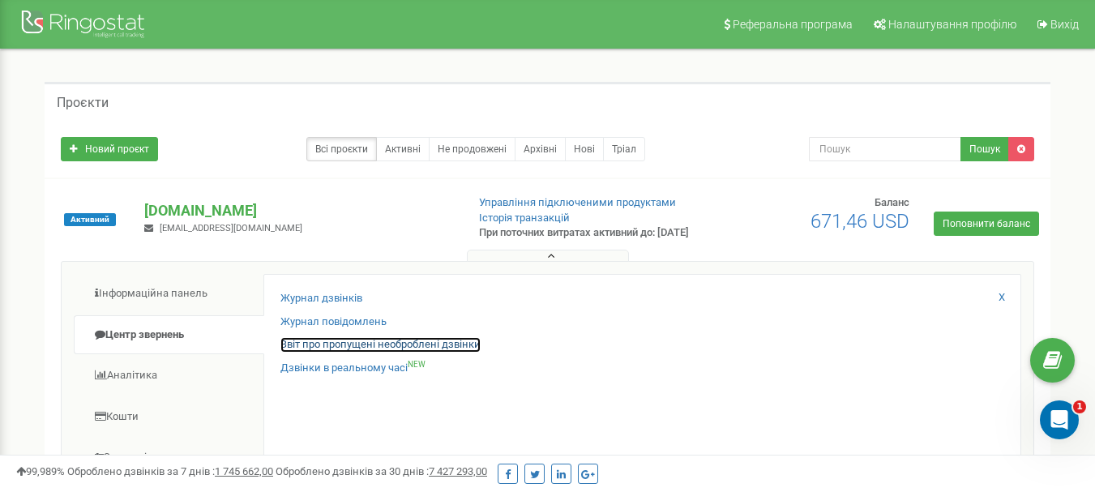
click at [319, 353] on link "Звіт про пропущені необроблені дзвінки" at bounding box center [381, 344] width 200 height 15
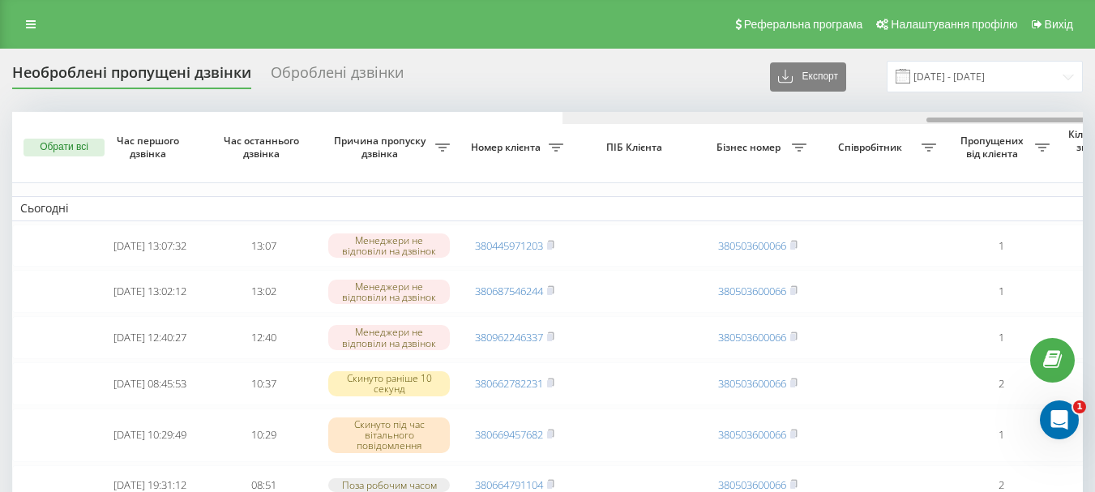
scroll to position [0, 550]
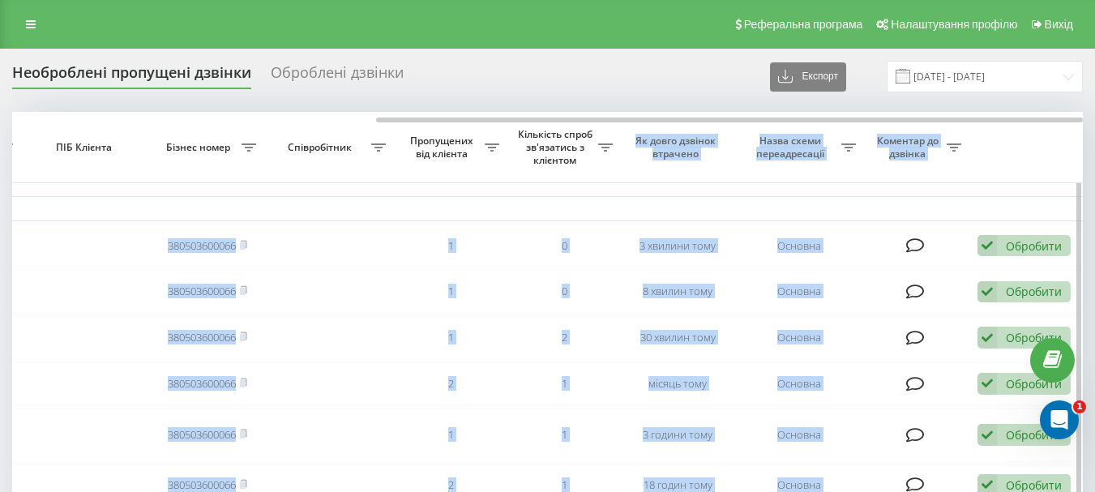
drag, startPoint x: 606, startPoint y: 123, endPoint x: 625, endPoint y: 126, distance: 19.6
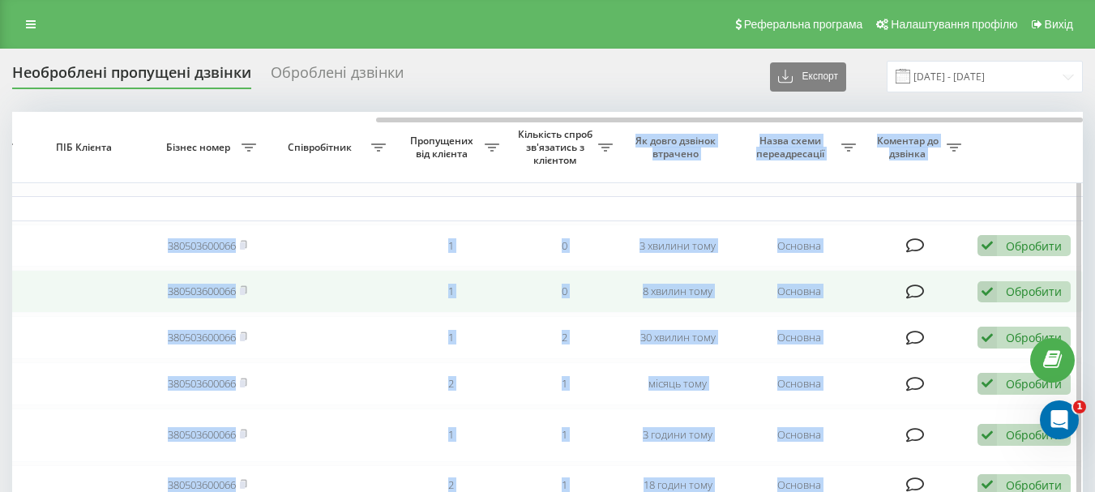
drag, startPoint x: 621, startPoint y: 267, endPoint x: 628, endPoint y: 304, distance: 38.0
click at [621, 267] on td "3 хвилини тому" at bounding box center [678, 246] width 114 height 43
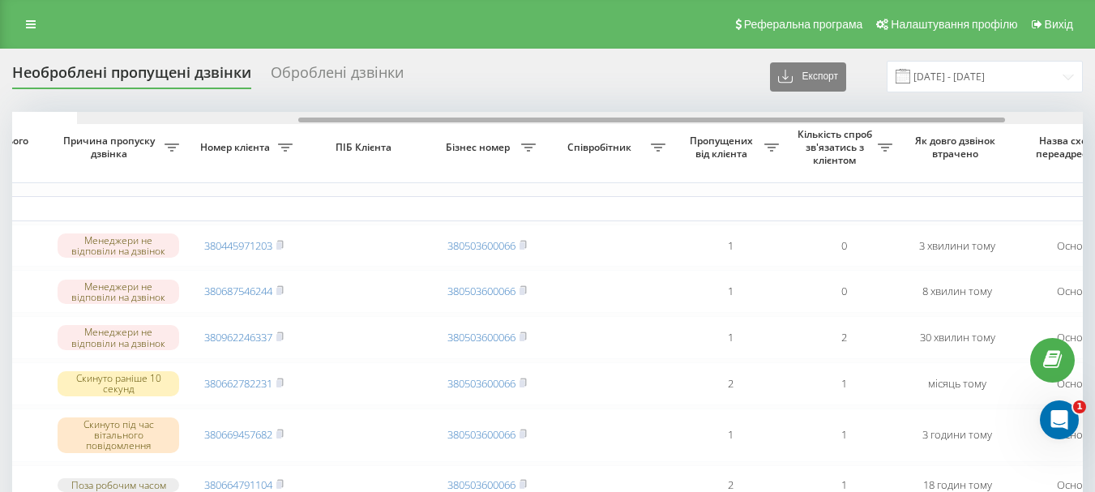
scroll to position [0, 263]
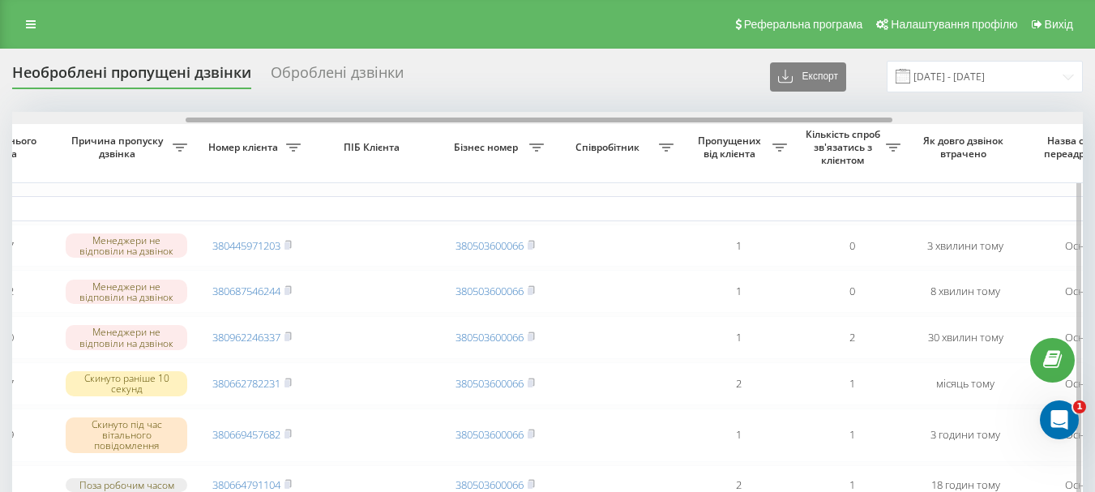
drag, startPoint x: 738, startPoint y: 121, endPoint x: 547, endPoint y: 143, distance: 191.8
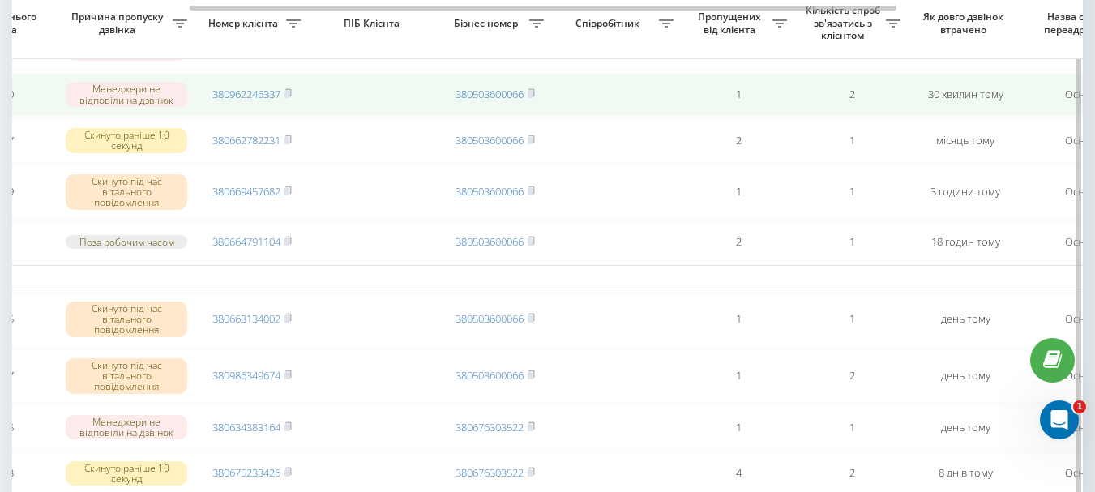
scroll to position [0, 0]
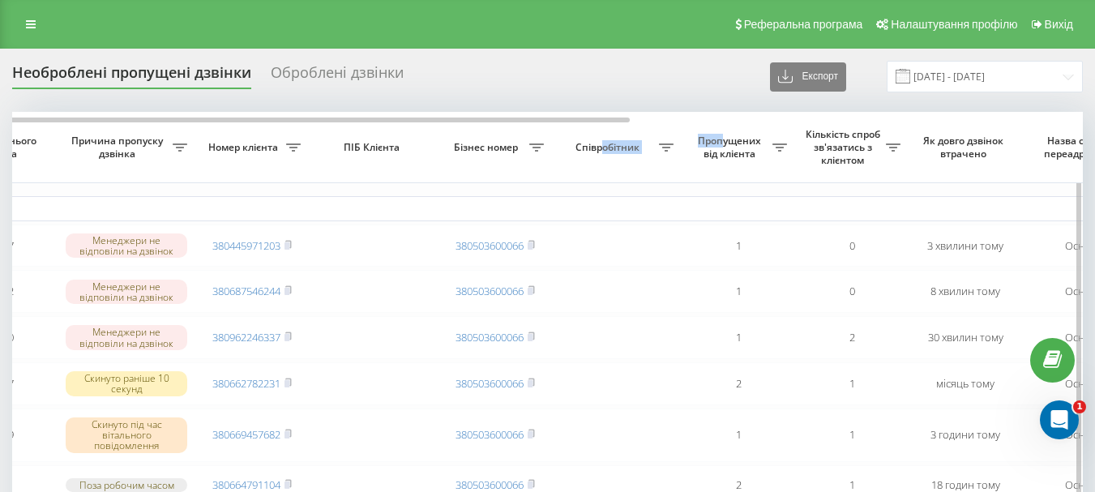
drag, startPoint x: 603, startPoint y: 124, endPoint x: 724, endPoint y: 119, distance: 120.9
click at [724, 119] on tr "Обрати всі Час першого дзвінка Час останнього дзвінка Причина пропуску дзвінка …" at bounding box center [559, 147] width 1621 height 71
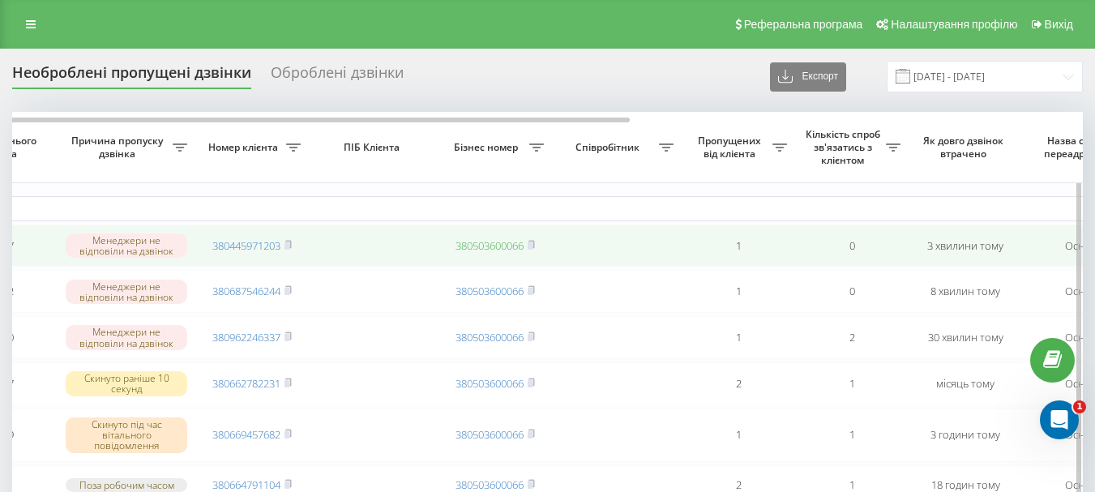
drag, startPoint x: 653, startPoint y: 272, endPoint x: 490, endPoint y: 254, distance: 164.0
click at [653, 273] on td at bounding box center [617, 291] width 130 height 43
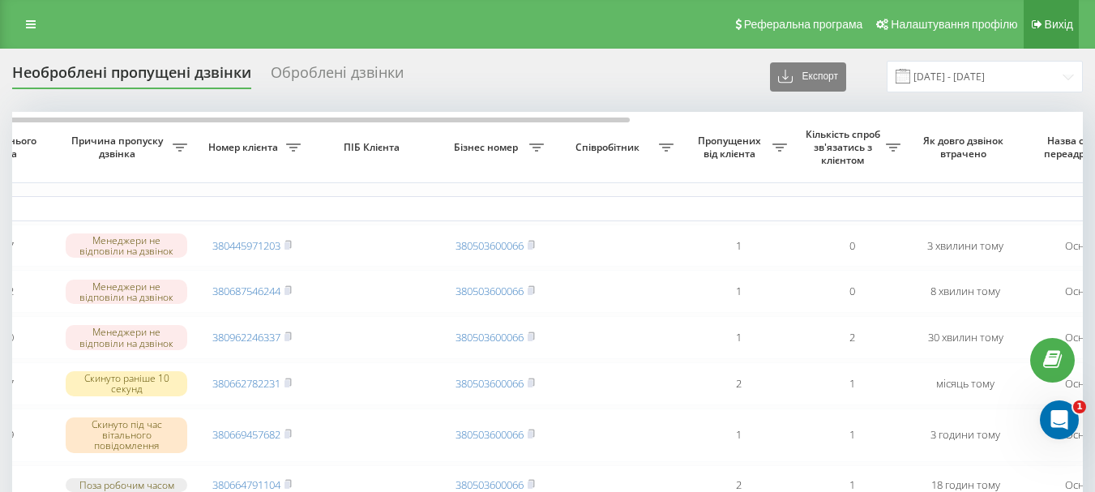
click at [1077, 12] on link "Вихід" at bounding box center [1051, 24] width 55 height 49
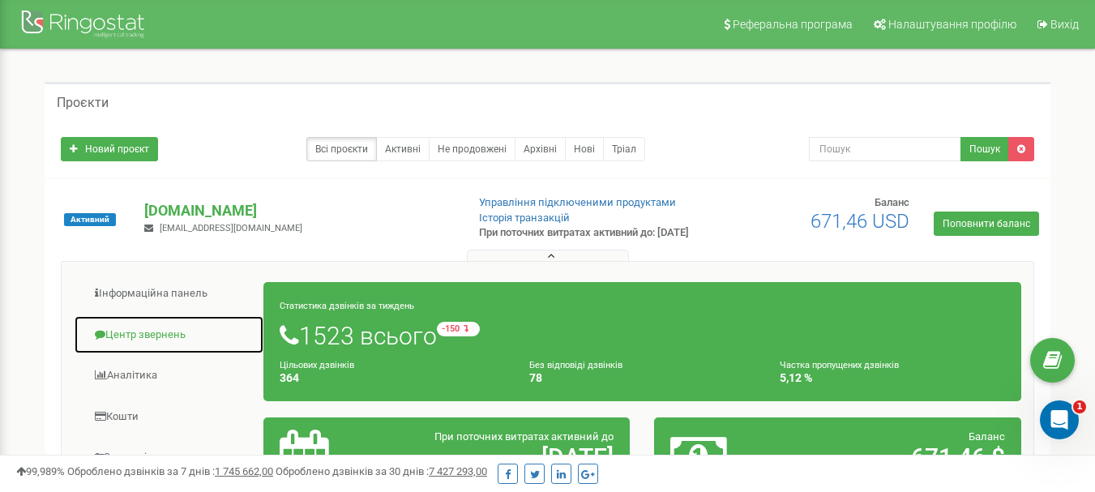
click at [135, 337] on link "Центр звернень" at bounding box center [169, 335] width 191 height 40
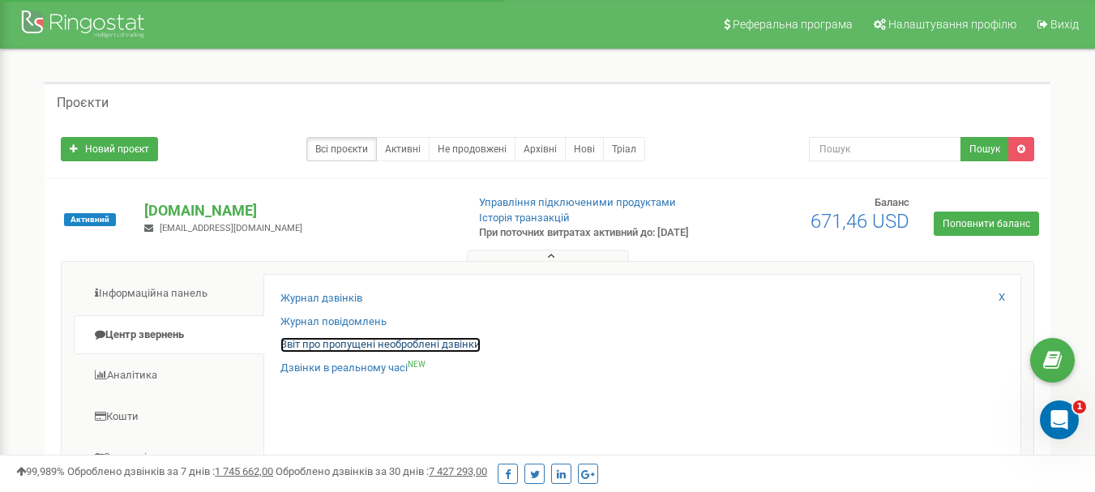
click at [336, 352] on link "Звіт про пропущені необроблені дзвінки" at bounding box center [381, 344] width 200 height 15
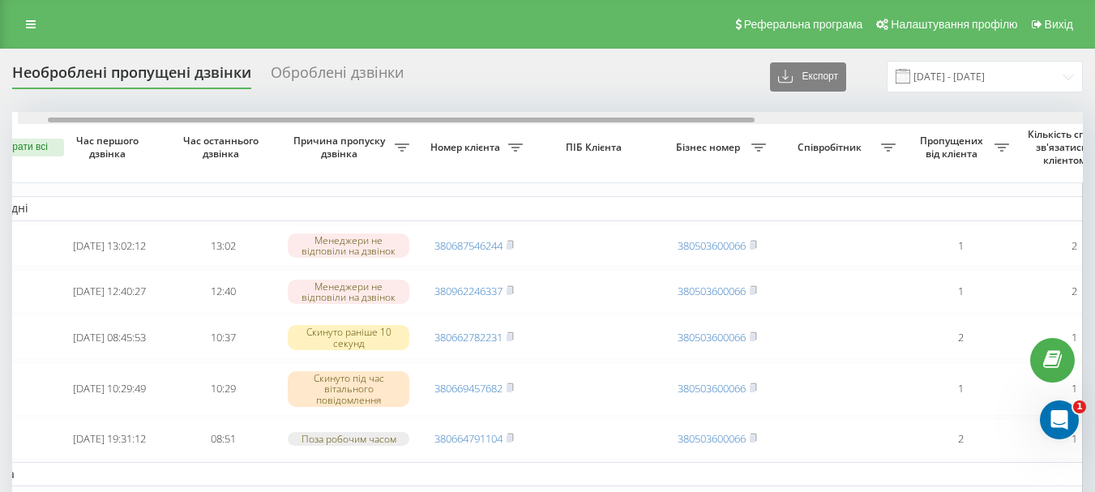
scroll to position [0, 27]
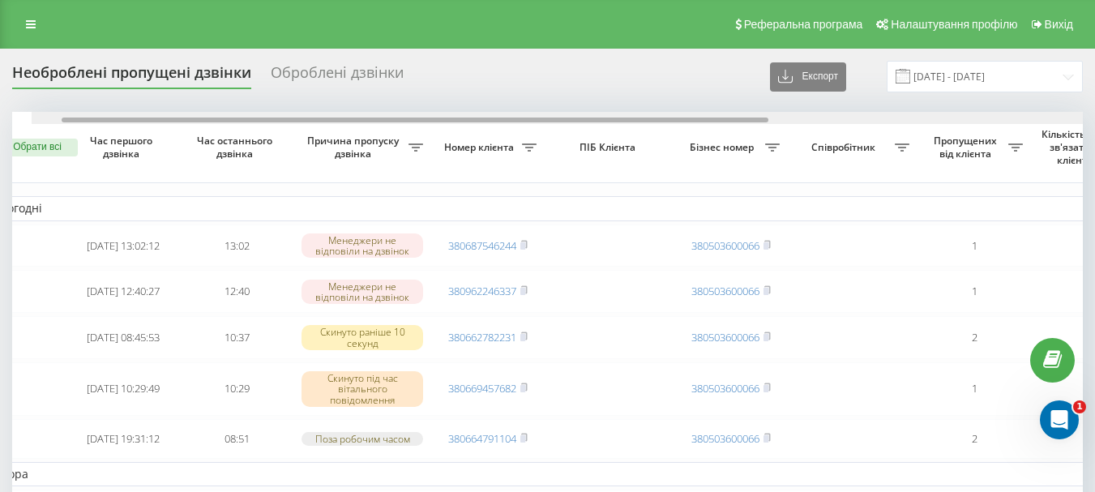
drag, startPoint x: 416, startPoint y: 118, endPoint x: 434, endPoint y: 135, distance: 24.1
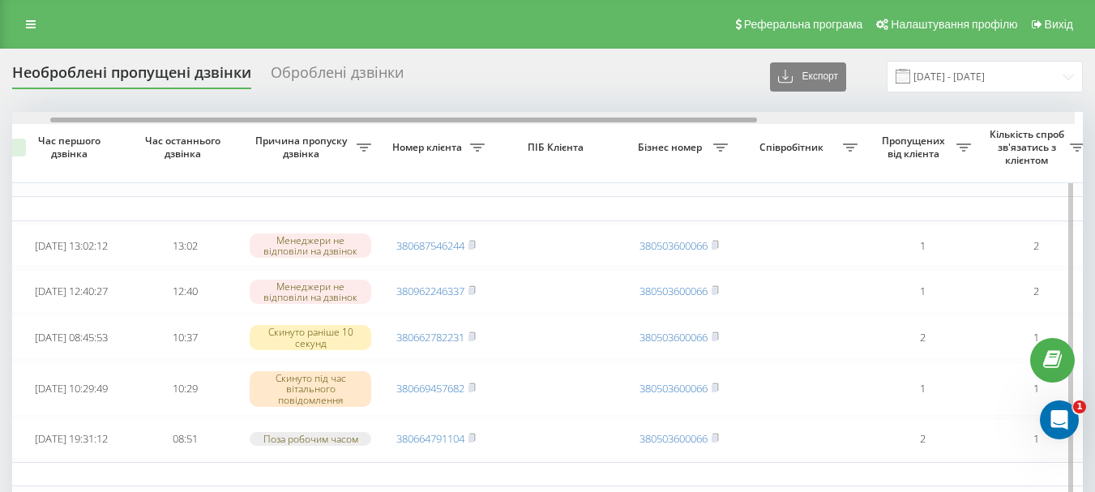
scroll to position [0, 103]
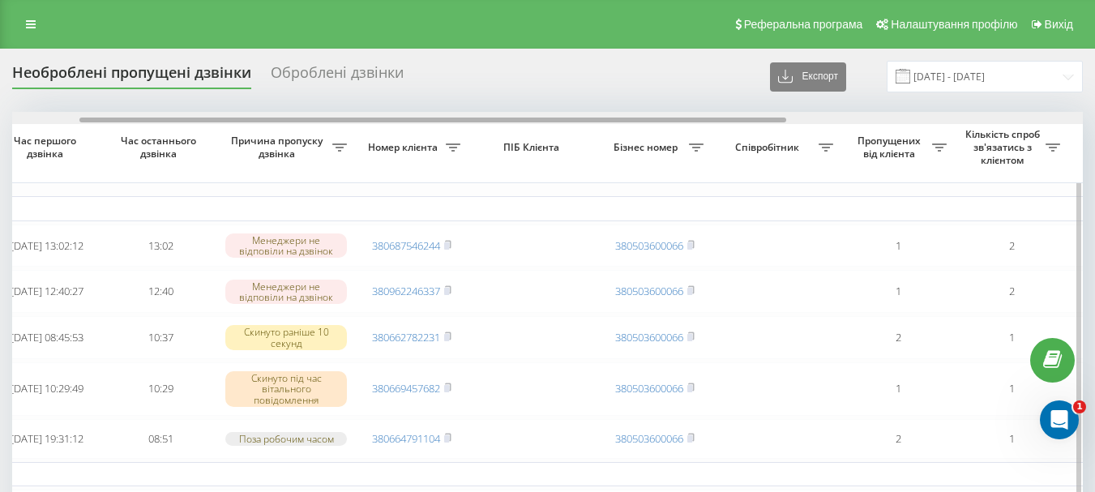
drag, startPoint x: 432, startPoint y: 122, endPoint x: 482, endPoint y: 119, distance: 50.3
click at [482, 119] on div at bounding box center [432, 120] width 707 height 5
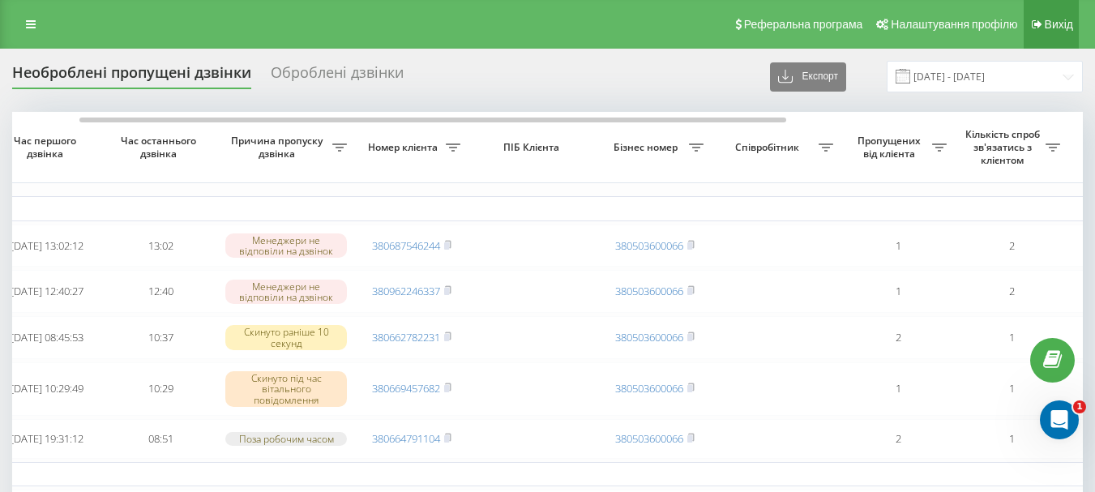
click at [1063, 16] on link "Вихід" at bounding box center [1051, 24] width 55 height 49
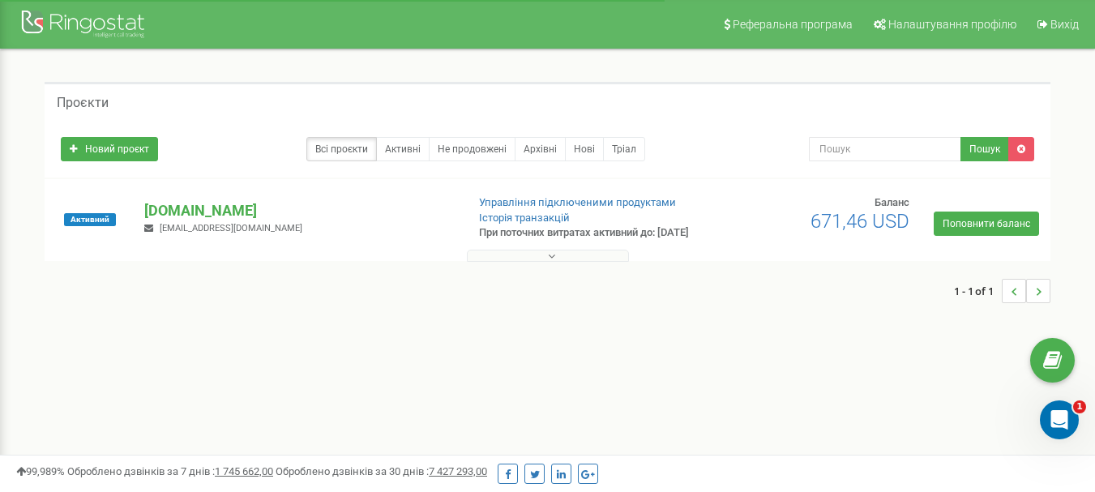
click at [550, 276] on div "1 - 1 of 1" at bounding box center [548, 291] width 1006 height 57
click at [554, 259] on div at bounding box center [548, 252] width 998 height 16
click at [553, 262] on icon at bounding box center [551, 256] width 7 height 11
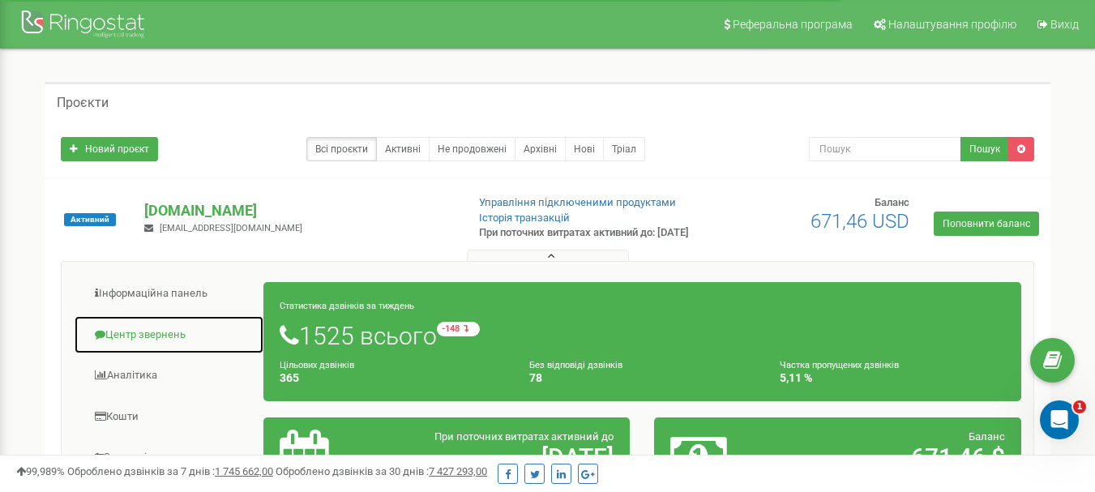
click at [169, 343] on link "Центр звернень" at bounding box center [169, 335] width 191 height 40
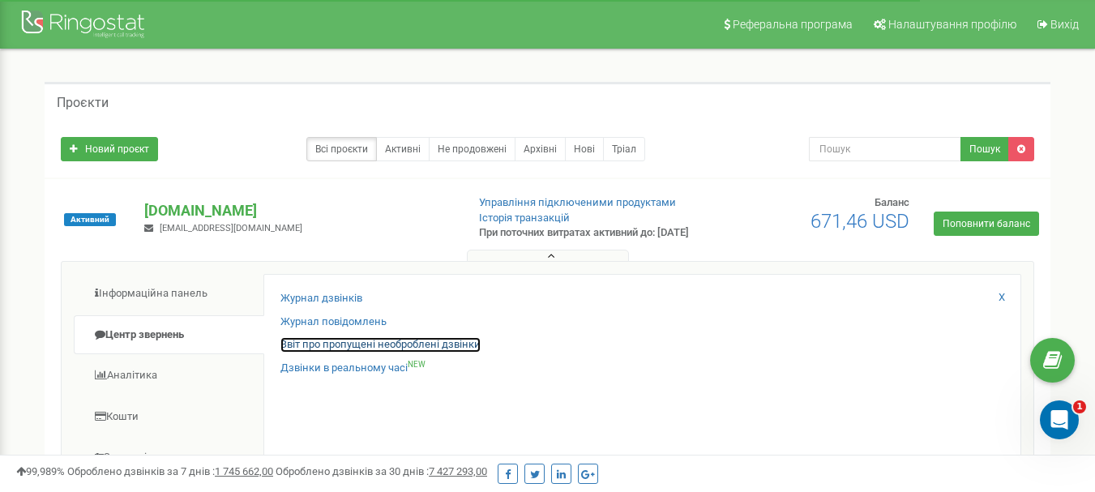
click at [339, 353] on link "Звіт про пропущені необроблені дзвінки" at bounding box center [381, 344] width 200 height 15
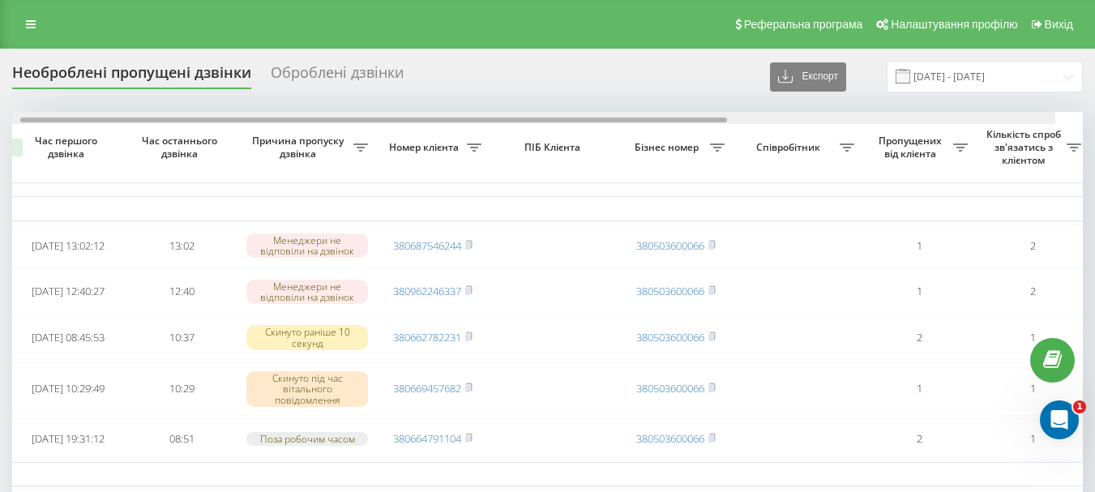
scroll to position [0, 41]
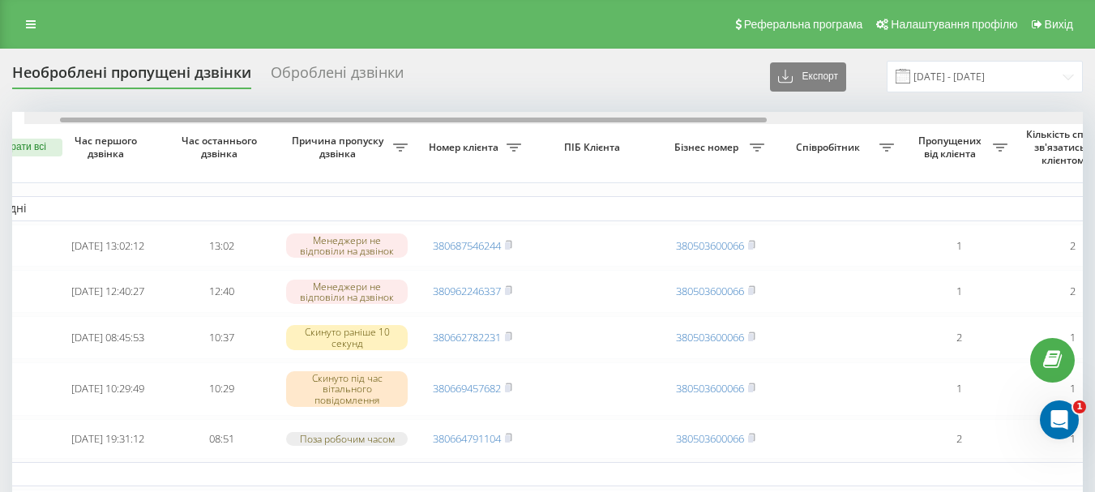
drag, startPoint x: 0, startPoint y: 0, endPoint x: 543, endPoint y: 108, distance: 553.8
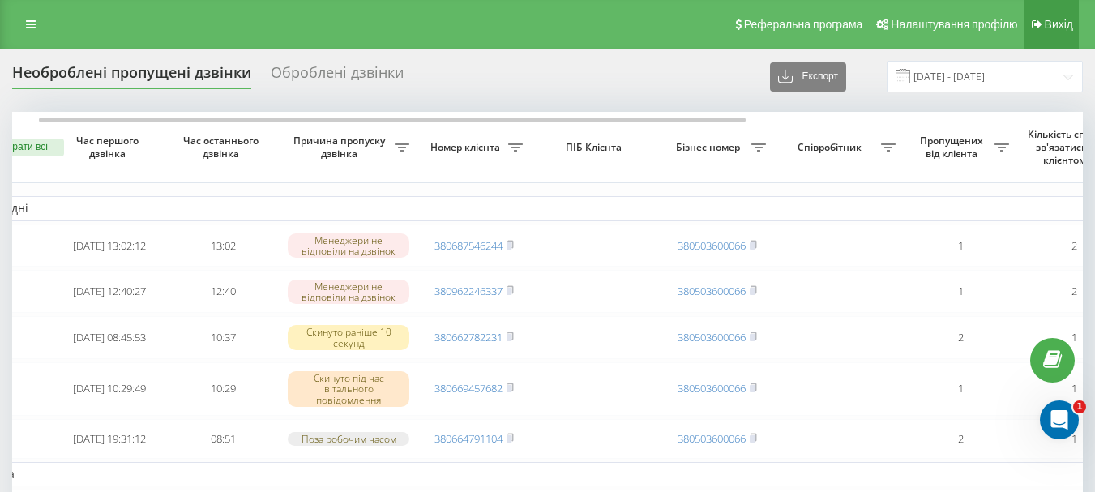
click at [1049, 32] on link "Вихід" at bounding box center [1051, 24] width 55 height 49
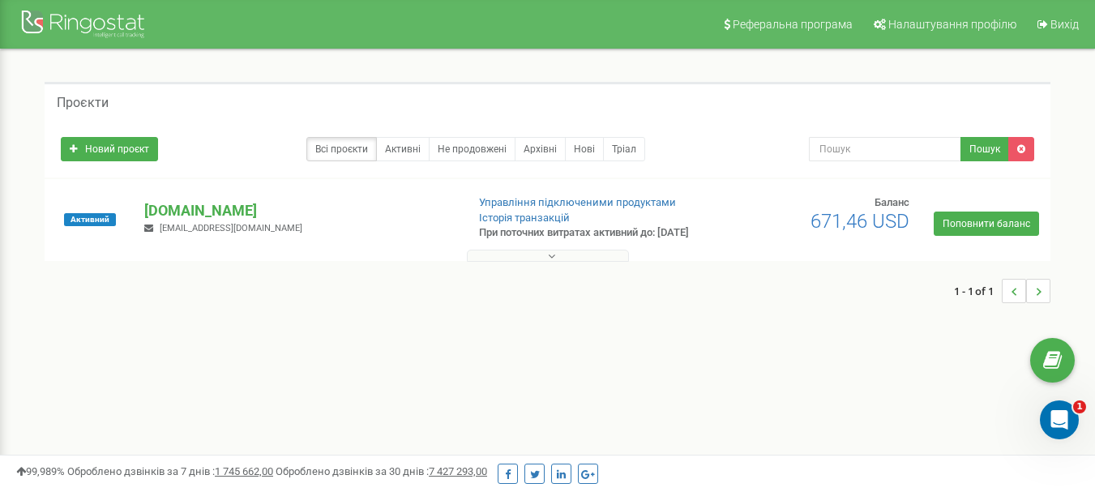
click at [555, 262] on icon at bounding box center [551, 256] width 7 height 11
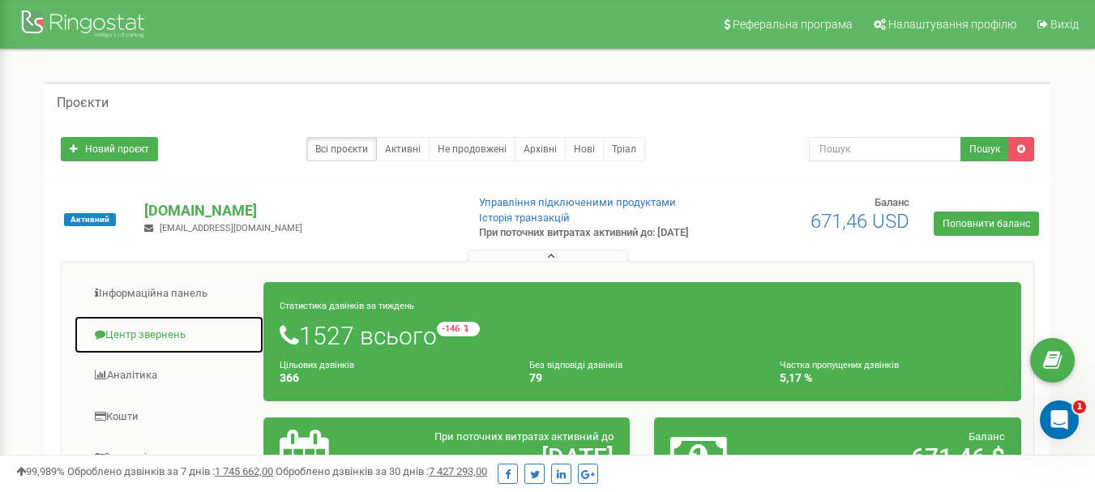
click at [143, 345] on link "Центр звернень" at bounding box center [169, 335] width 191 height 40
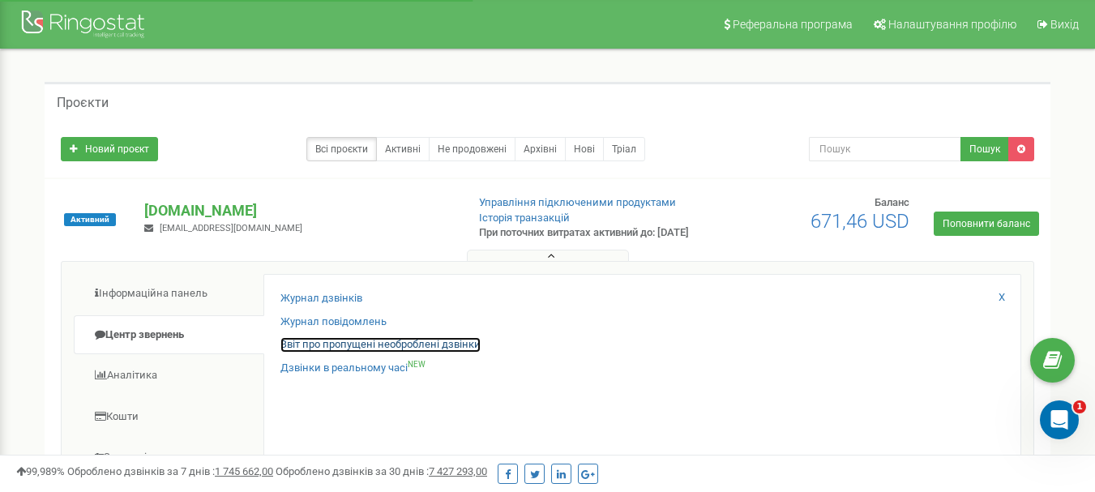
click at [353, 353] on link "Звіт про пропущені необроблені дзвінки" at bounding box center [381, 344] width 200 height 15
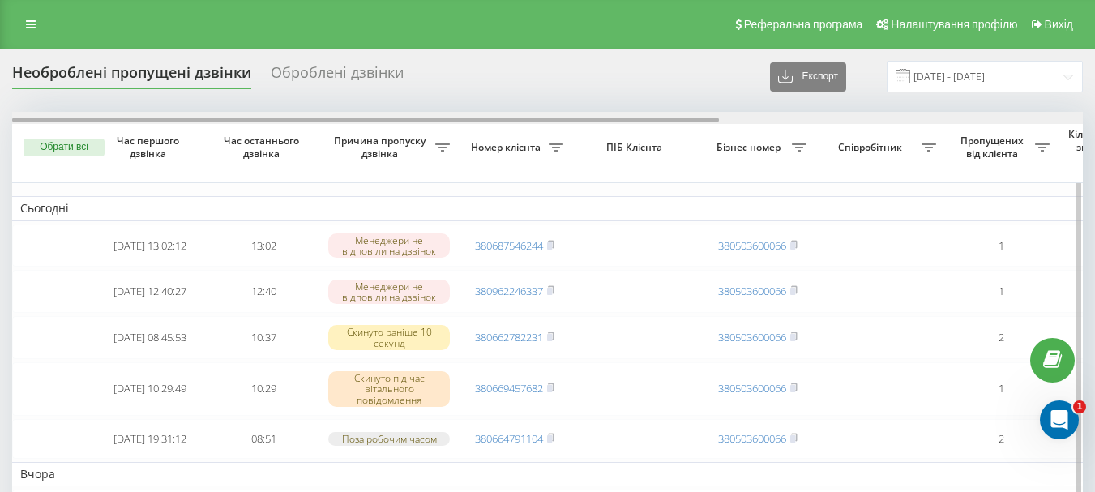
drag, startPoint x: 0, startPoint y: 0, endPoint x: 473, endPoint y: 118, distance: 487.2
click at [473, 118] on div at bounding box center [365, 120] width 707 height 5
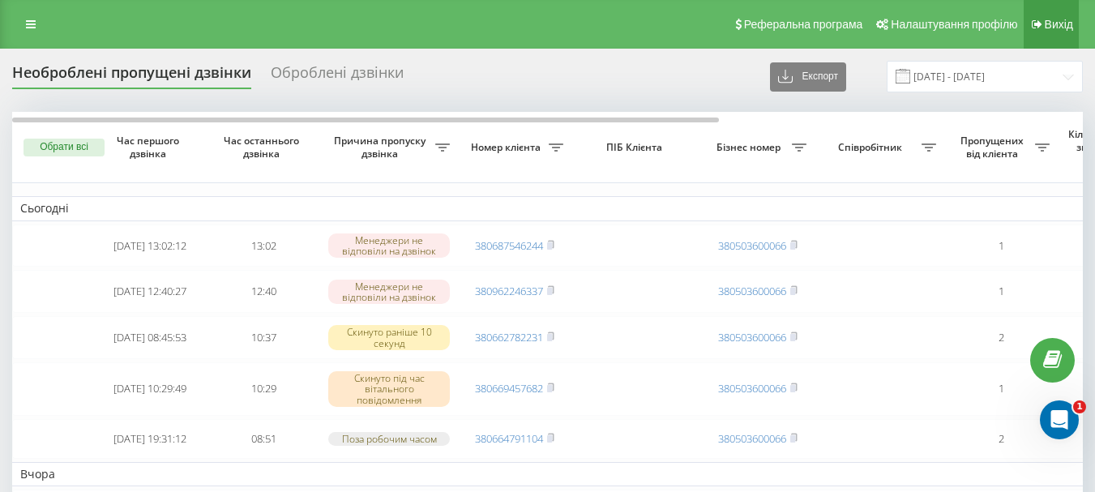
click at [1072, 18] on span "Вихід" at bounding box center [1059, 24] width 28 height 13
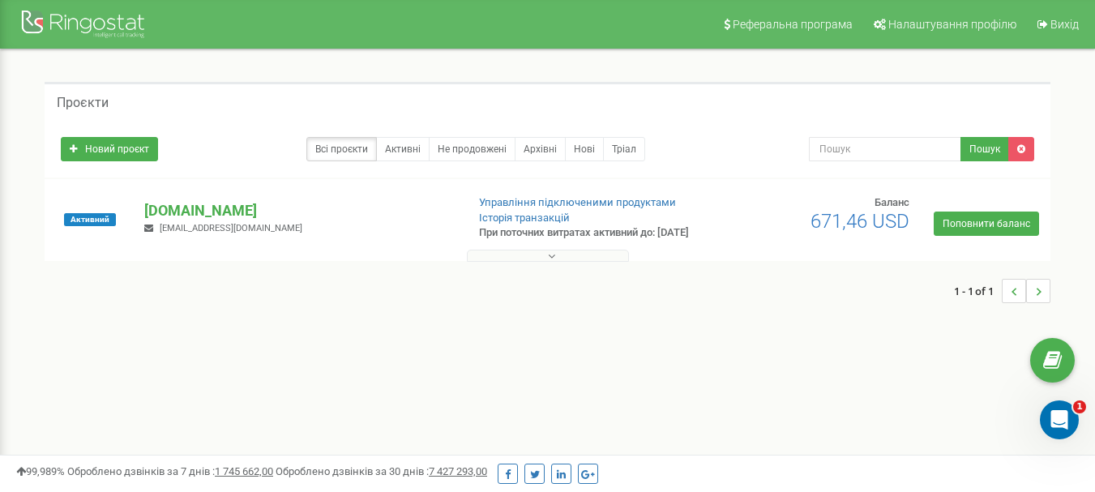
click at [558, 262] on button at bounding box center [548, 256] width 162 height 12
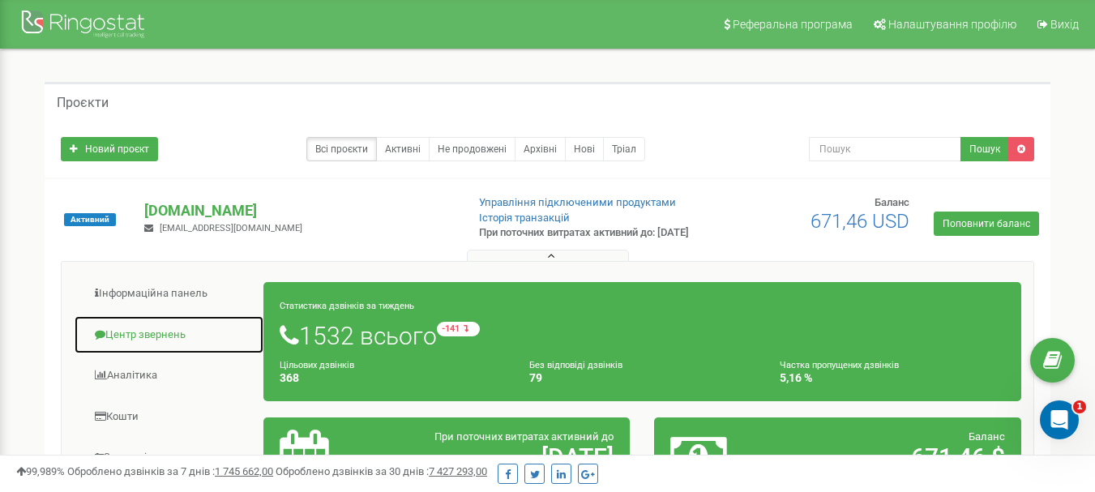
click at [115, 349] on link "Центр звернень" at bounding box center [169, 335] width 191 height 40
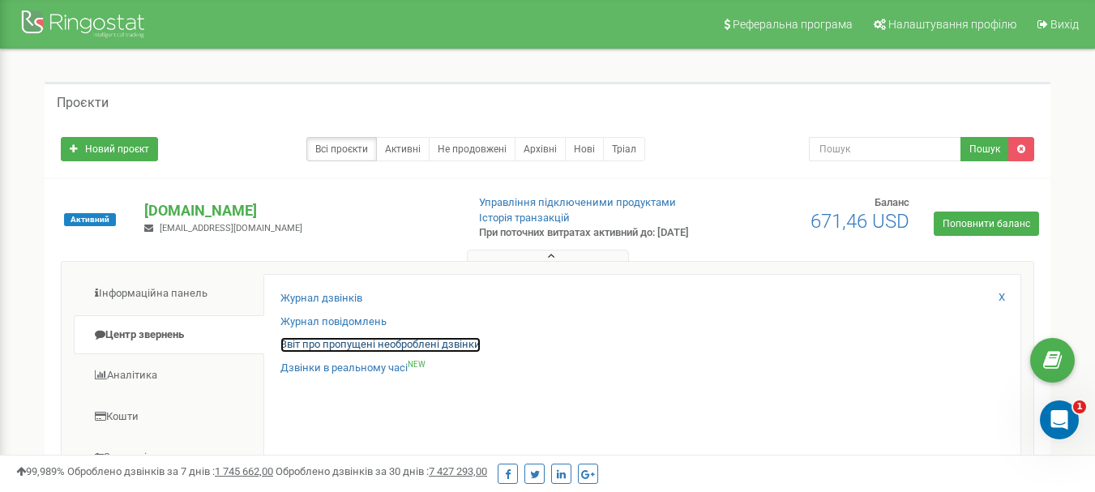
click at [415, 353] on link "Звіт про пропущені необроблені дзвінки" at bounding box center [381, 344] width 200 height 15
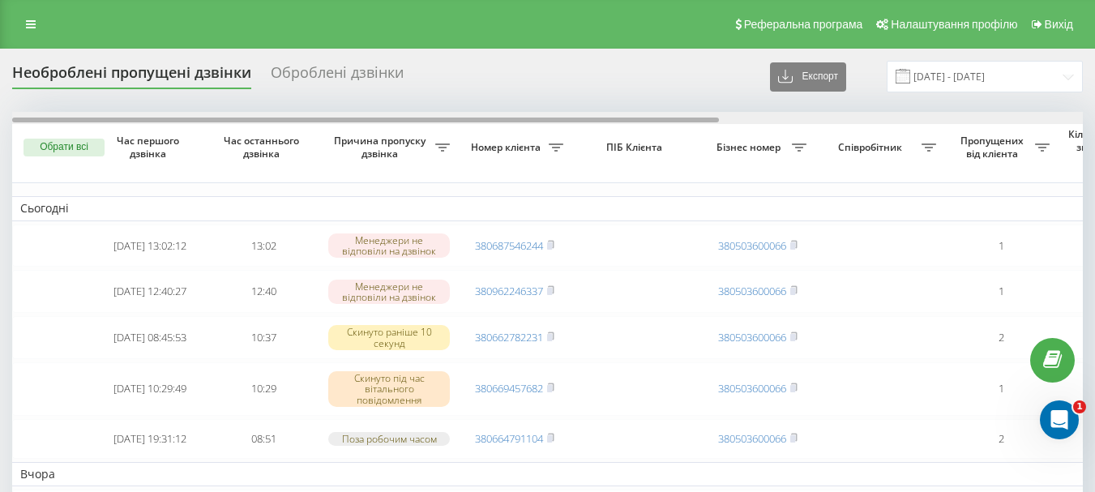
drag, startPoint x: 397, startPoint y: 119, endPoint x: 367, endPoint y: 105, distance: 33.0
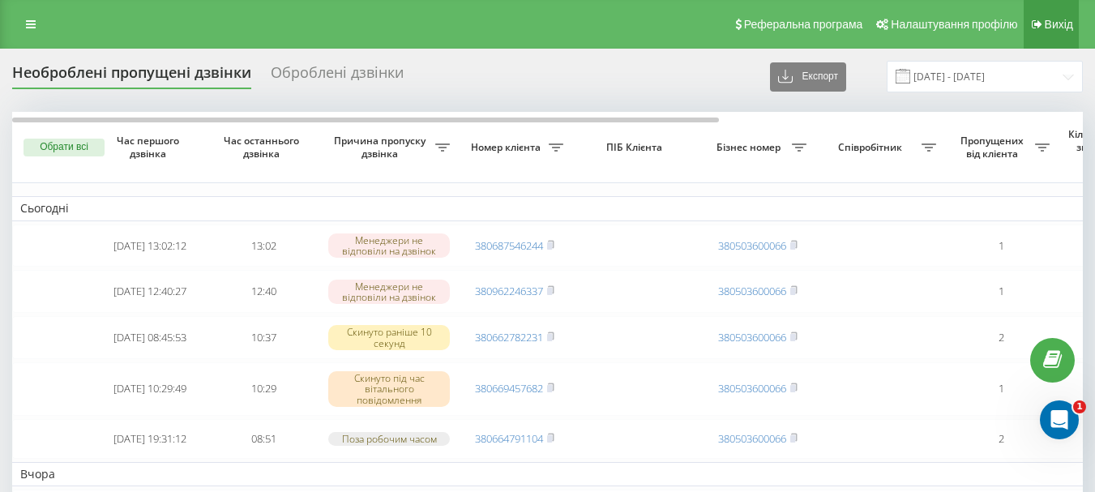
click at [1078, 34] on link "Вихід" at bounding box center [1051, 24] width 55 height 49
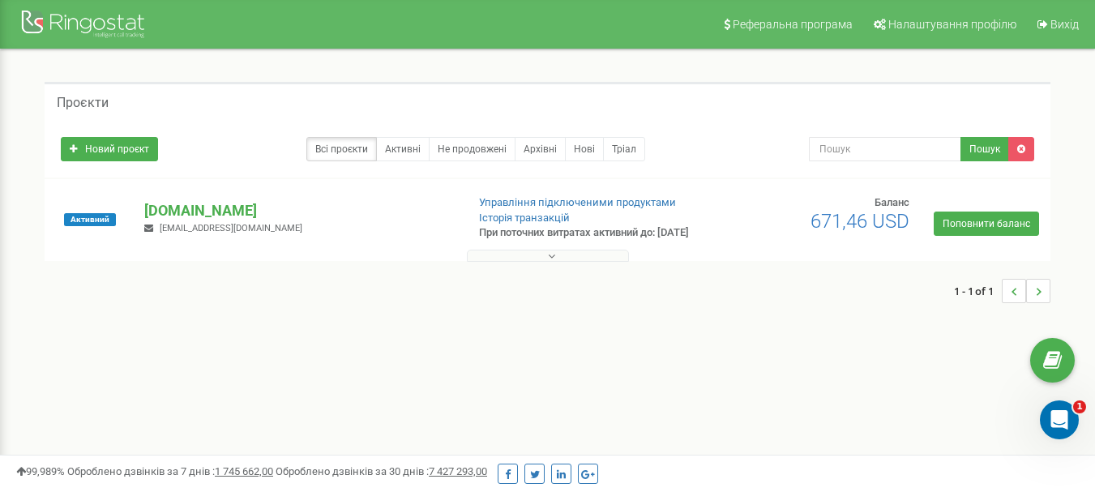
click at [554, 262] on icon at bounding box center [551, 256] width 7 height 11
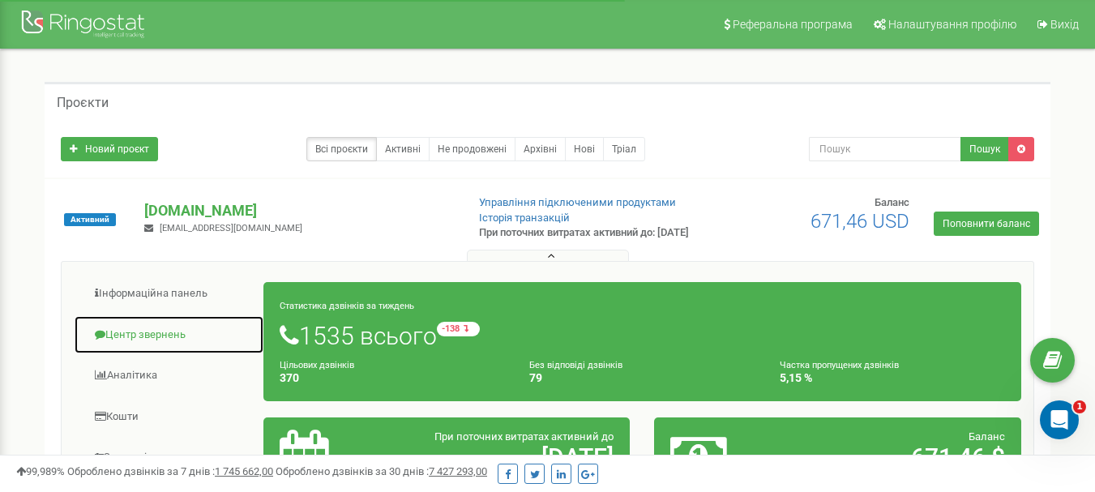
click at [198, 347] on link "Центр звернень" at bounding box center [169, 335] width 191 height 40
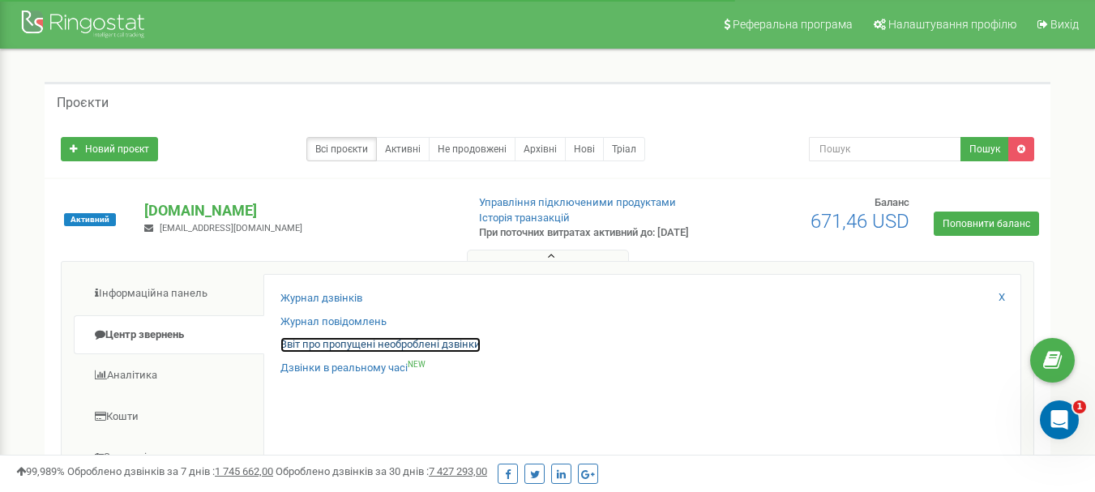
click at [315, 351] on link "Звіт про пропущені необроблені дзвінки" at bounding box center [381, 344] width 200 height 15
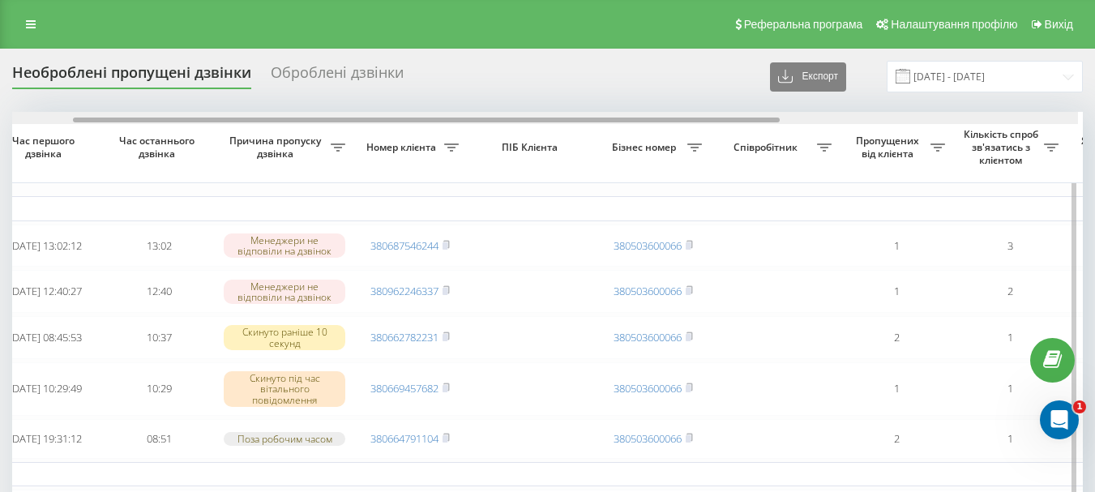
scroll to position [0, 114]
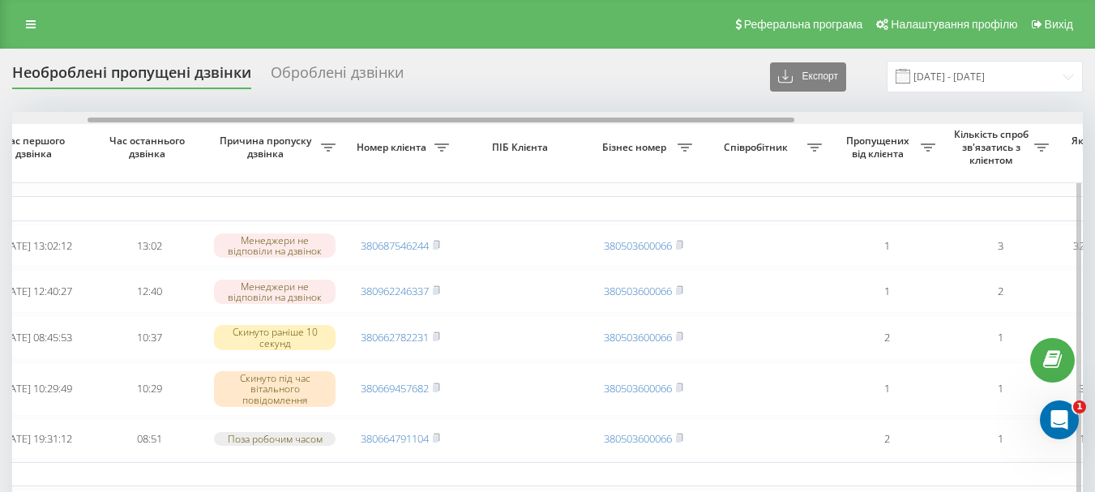
drag, startPoint x: 582, startPoint y: 120, endPoint x: 649, endPoint y: 114, distance: 66.8
click at [649, 114] on div at bounding box center [547, 118] width 1071 height 12
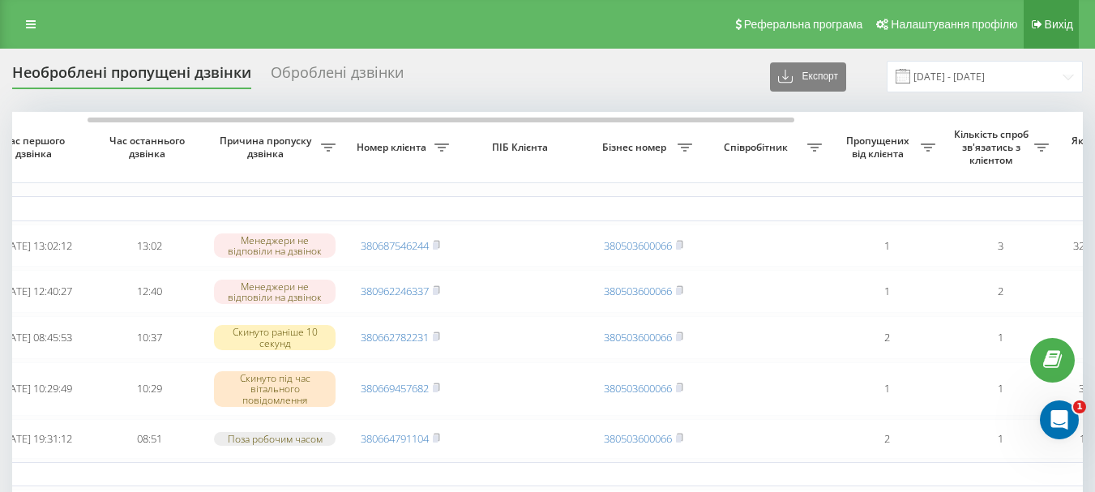
click at [1045, 25] on span "Вихід" at bounding box center [1059, 24] width 28 height 13
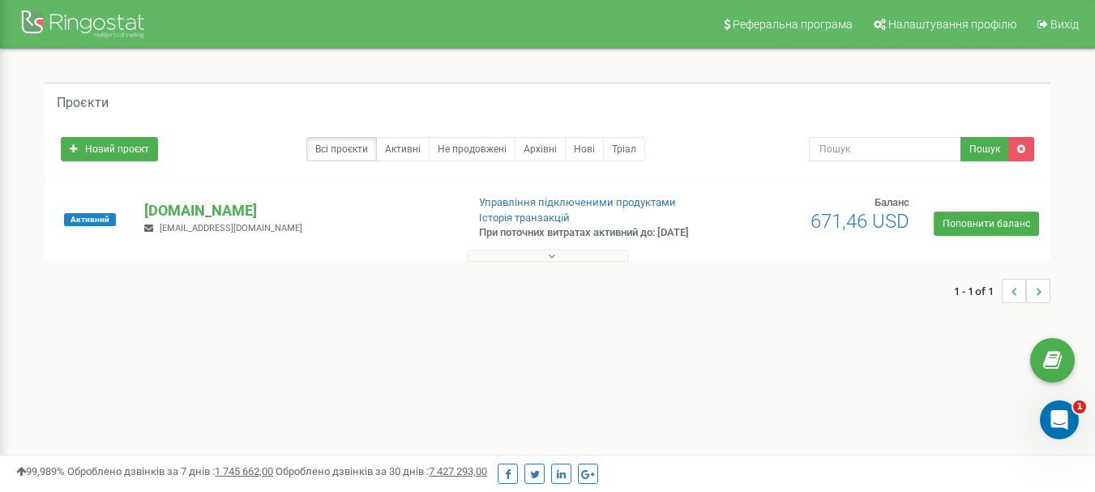
click at [548, 262] on icon at bounding box center [551, 256] width 7 height 11
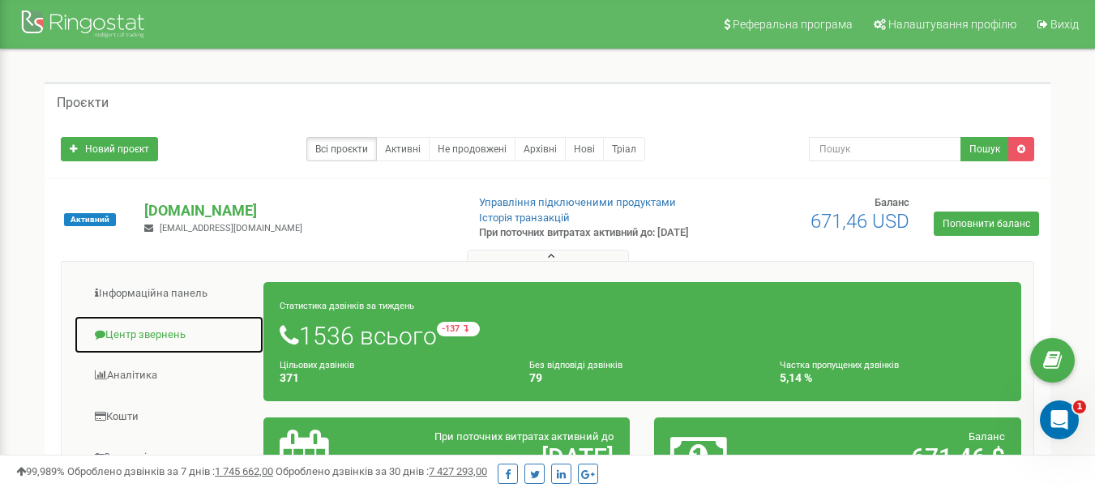
click at [145, 349] on link "Центр звернень" at bounding box center [169, 335] width 191 height 40
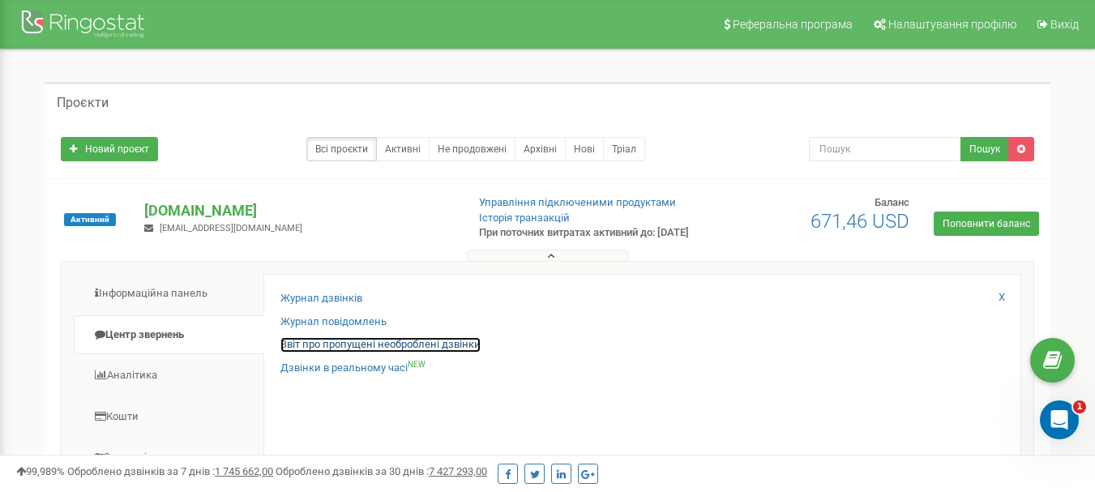
click at [438, 353] on link "Звіт про пропущені необроблені дзвінки" at bounding box center [381, 344] width 200 height 15
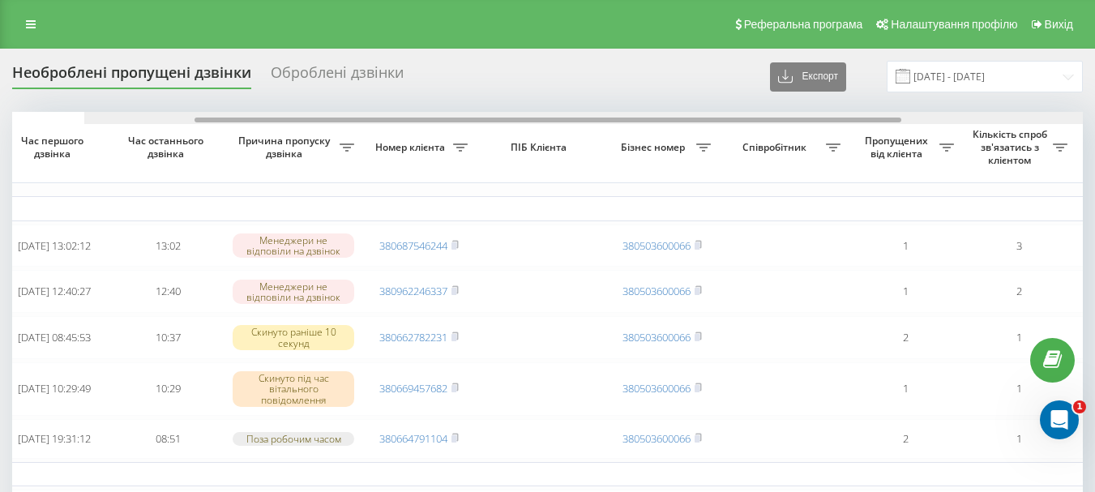
drag, startPoint x: 0, startPoint y: 0, endPoint x: 510, endPoint y: 126, distance: 525.2
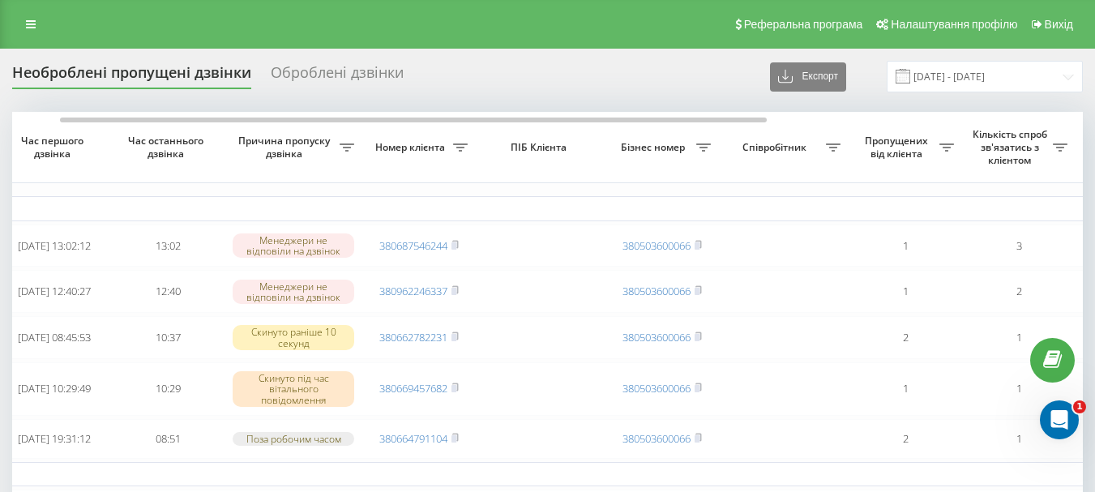
scroll to position [0, 87]
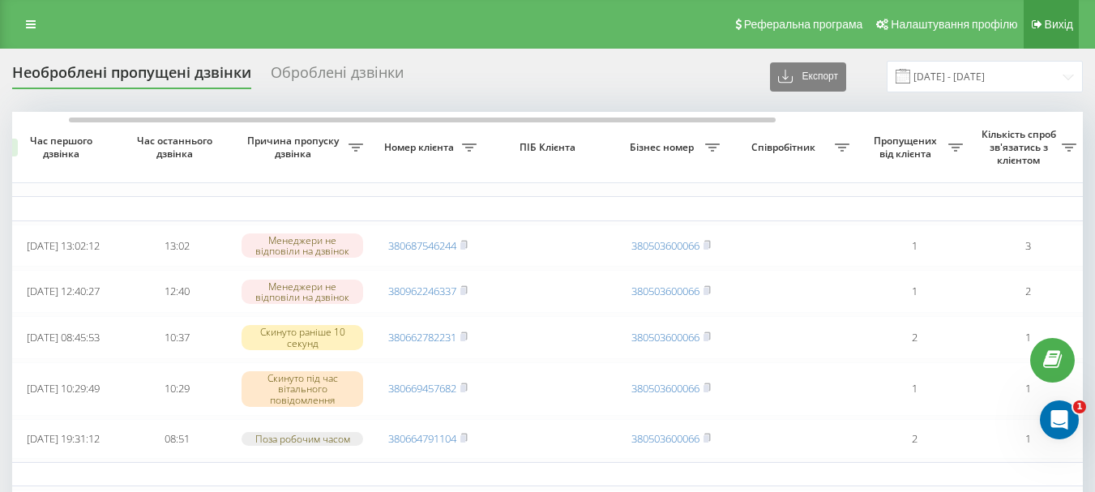
click at [1060, 19] on span "Вихід" at bounding box center [1059, 24] width 28 height 13
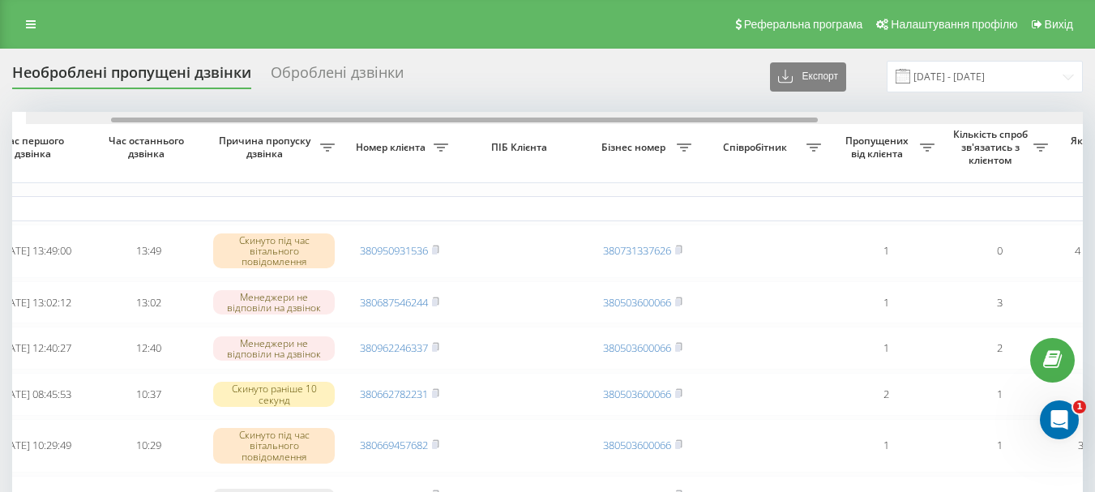
scroll to position [0, 129]
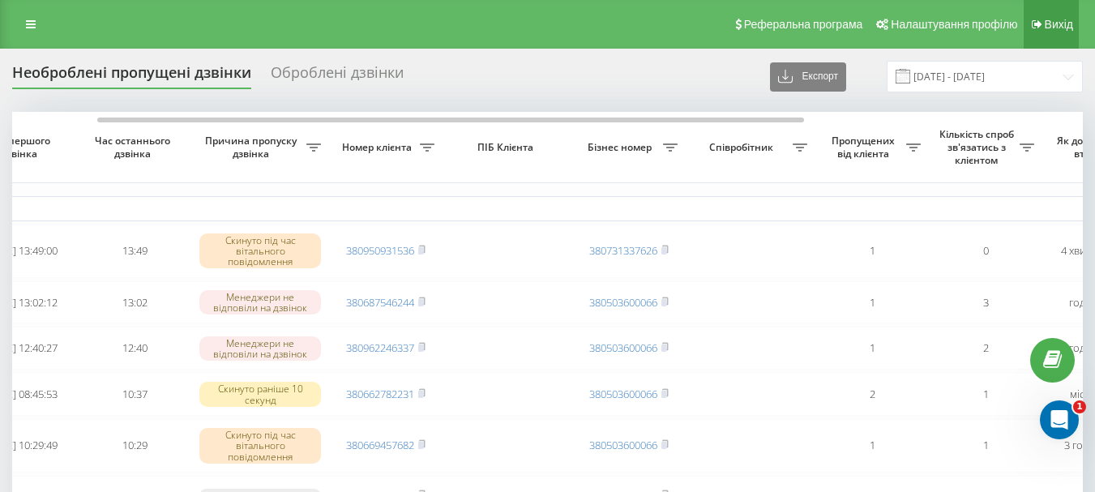
click at [1069, 16] on link "Вихід" at bounding box center [1051, 24] width 55 height 49
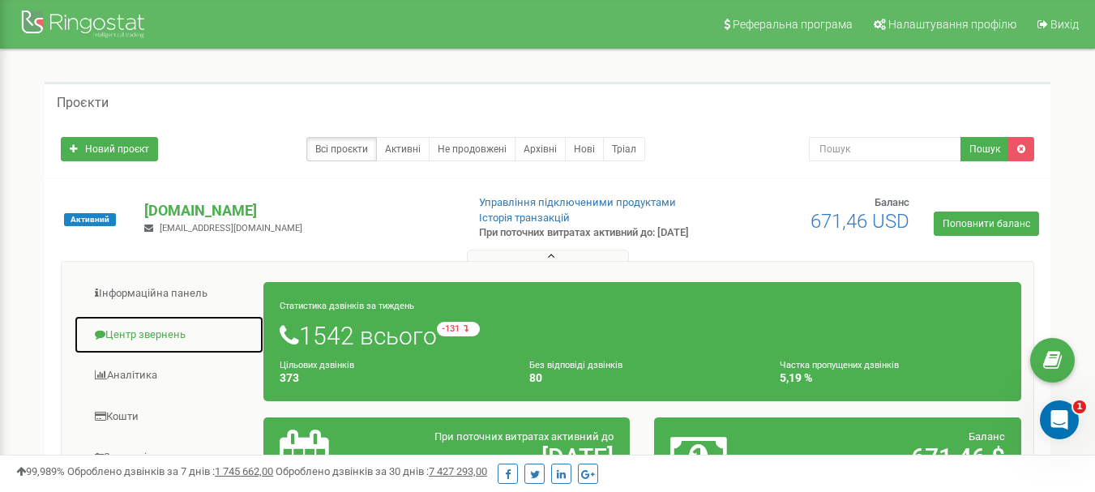
click at [189, 344] on link "Центр звернень" at bounding box center [169, 335] width 191 height 40
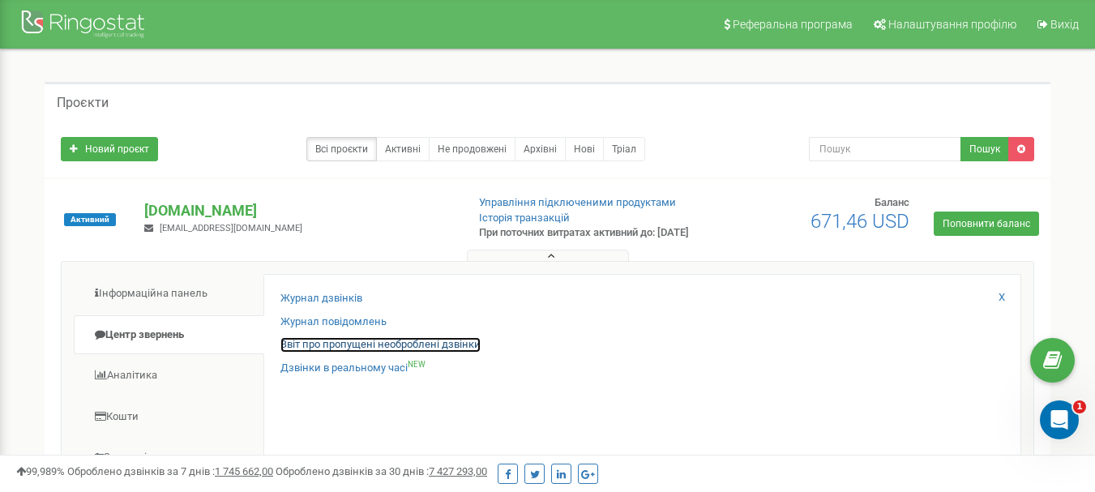
click at [357, 353] on link "Звіт про пропущені необроблені дзвінки" at bounding box center [381, 344] width 200 height 15
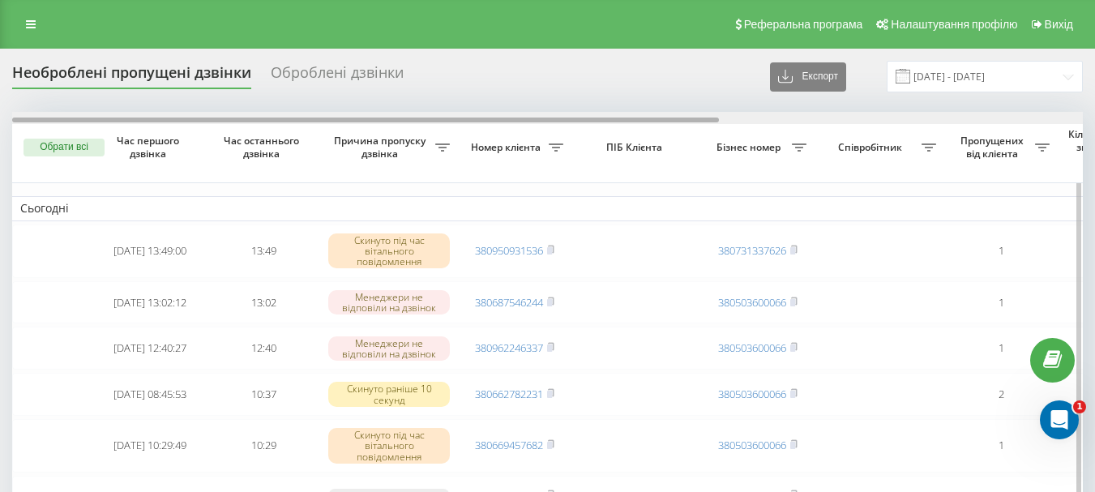
scroll to position [0, 36]
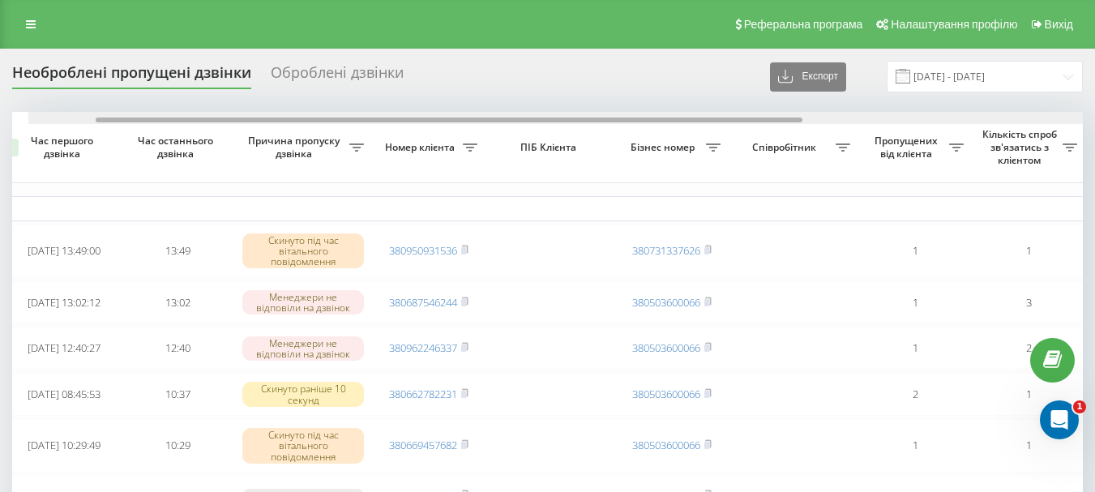
drag, startPoint x: 421, startPoint y: 121, endPoint x: 473, endPoint y: 118, distance: 52.8
click at [473, 118] on div at bounding box center [449, 120] width 707 height 5
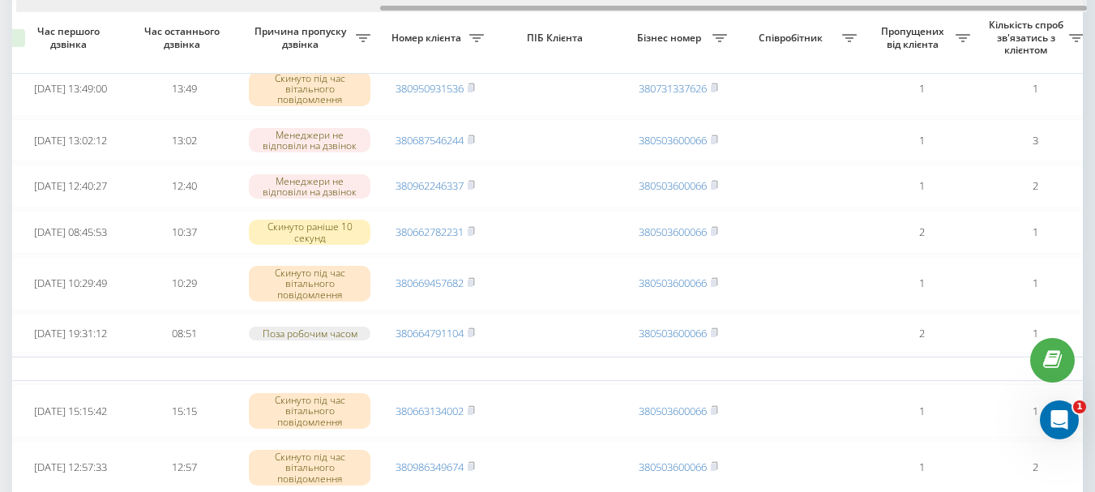
scroll to position [0, 550]
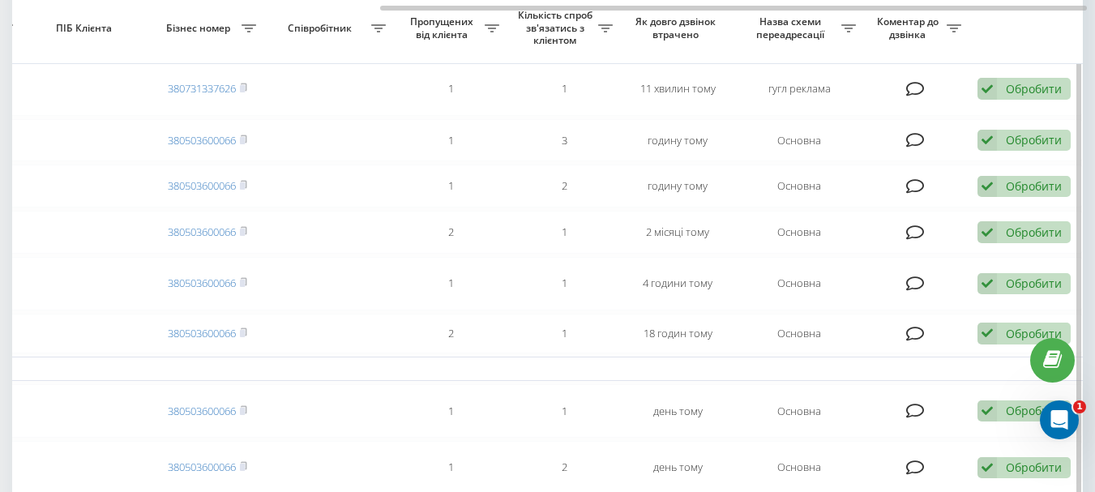
drag, startPoint x: 534, startPoint y: 11, endPoint x: 394, endPoint y: 18, distance: 140.4
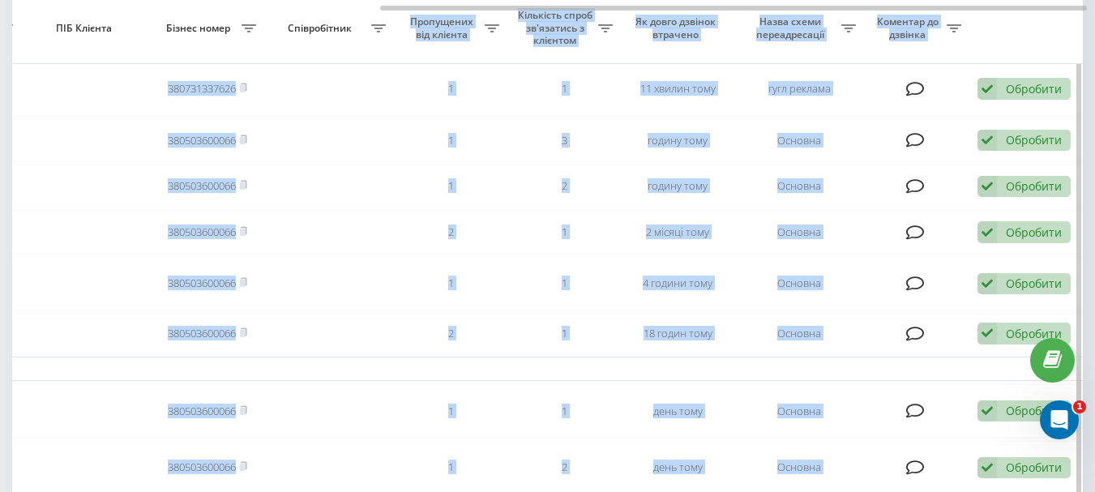
scroll to position [149, 0]
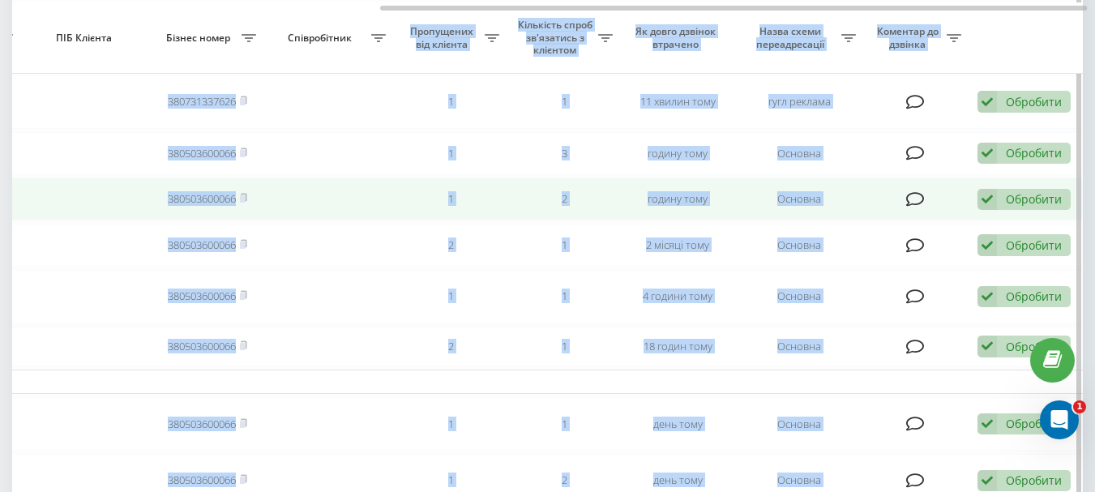
drag, startPoint x: 349, startPoint y: 235, endPoint x: 319, endPoint y: 220, distance: 34.4
click at [349, 233] on td at bounding box center [329, 245] width 130 height 43
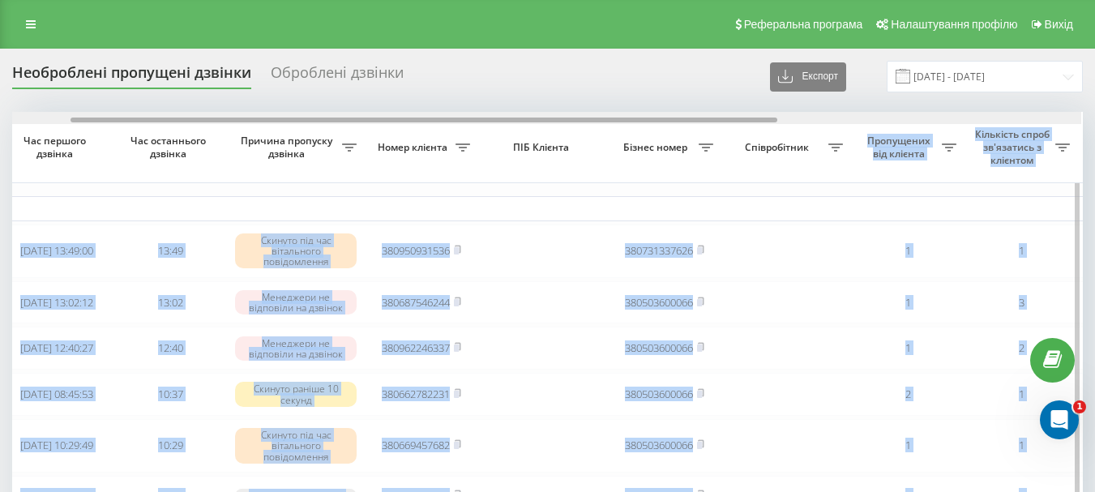
scroll to position [0, 89]
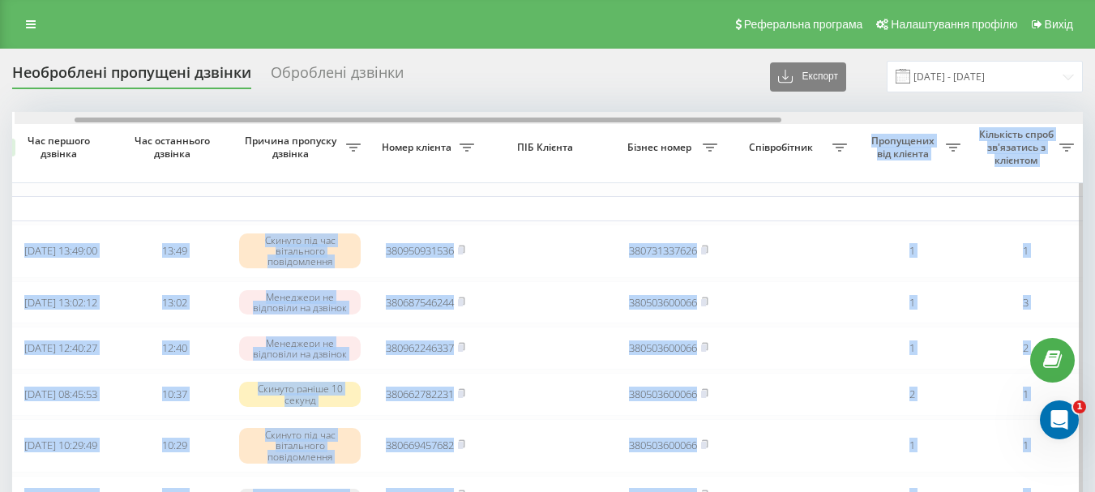
drag, startPoint x: 490, startPoint y: 122, endPoint x: 186, endPoint y: 161, distance: 307.3
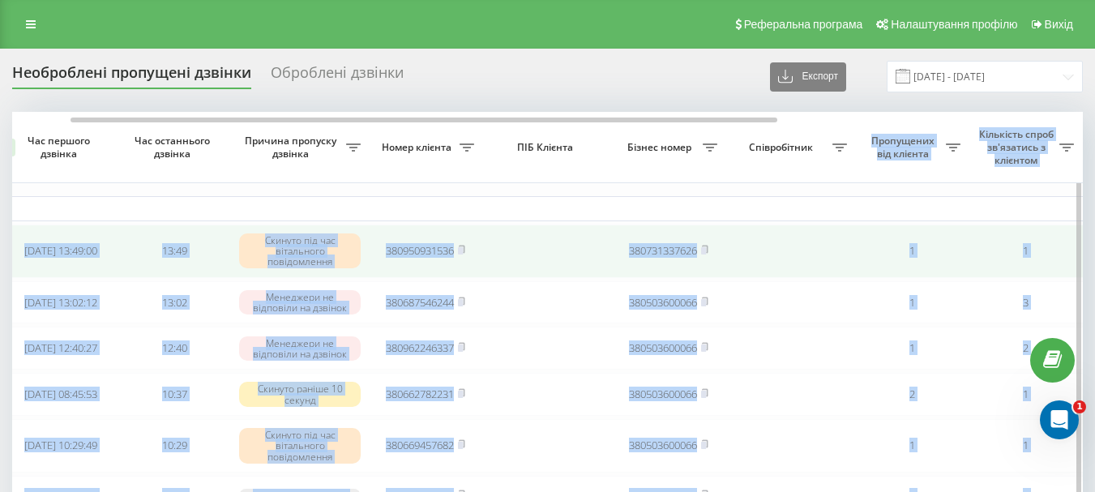
click at [543, 233] on td at bounding box center [547, 252] width 130 height 54
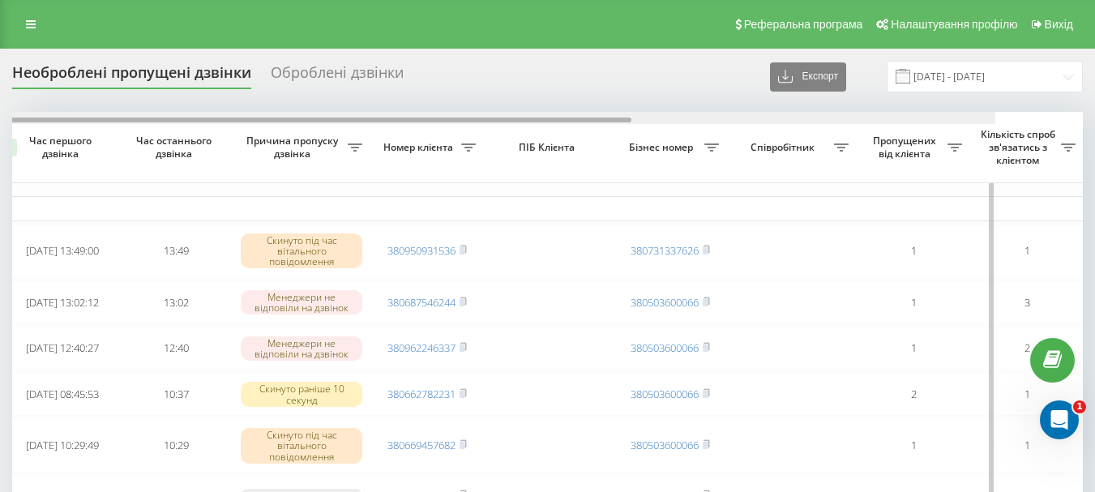
scroll to position [0, 0]
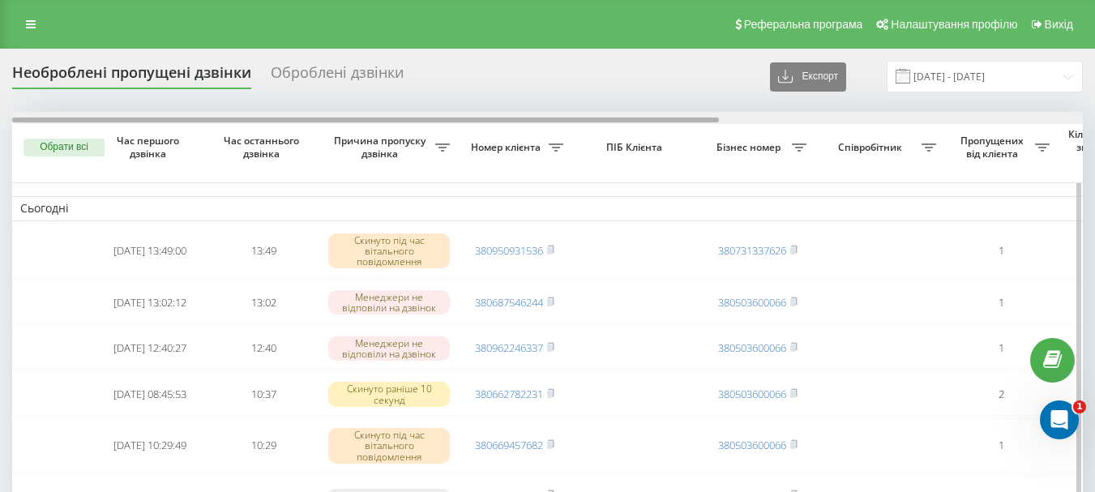
drag, startPoint x: 520, startPoint y: 120, endPoint x: 269, endPoint y: 127, distance: 251.4
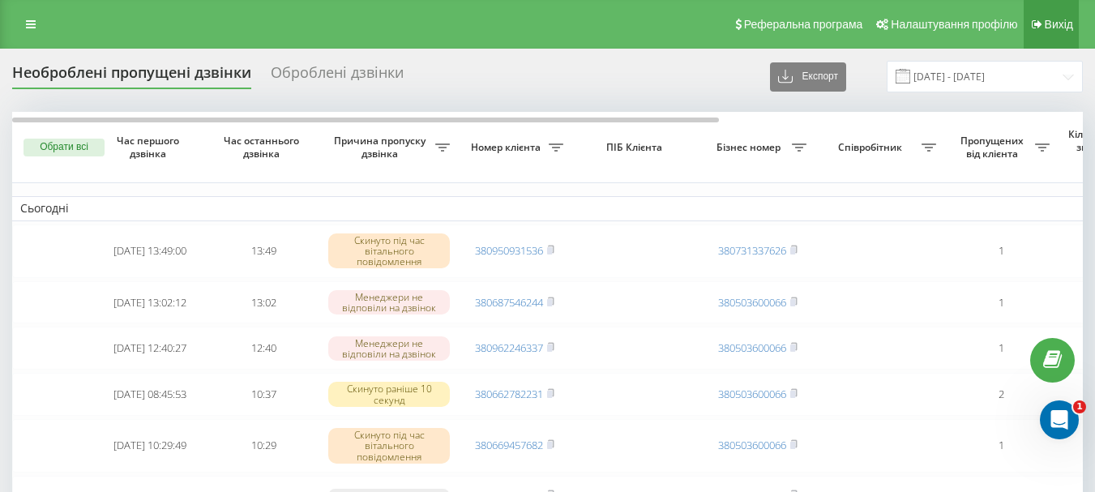
click at [1049, 21] on span "Вихід" at bounding box center [1059, 24] width 28 height 13
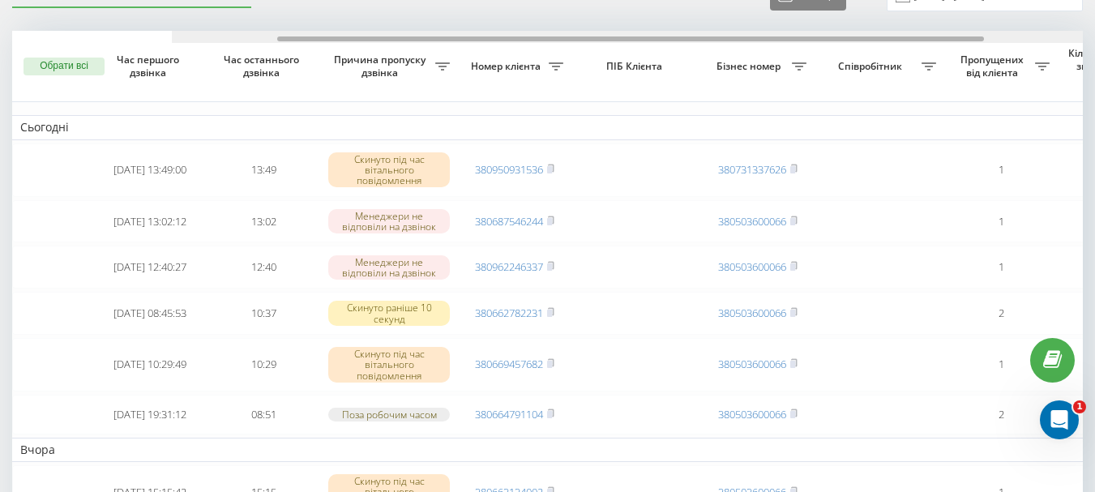
click at [593, 39] on div at bounding box center [630, 38] width 707 height 5
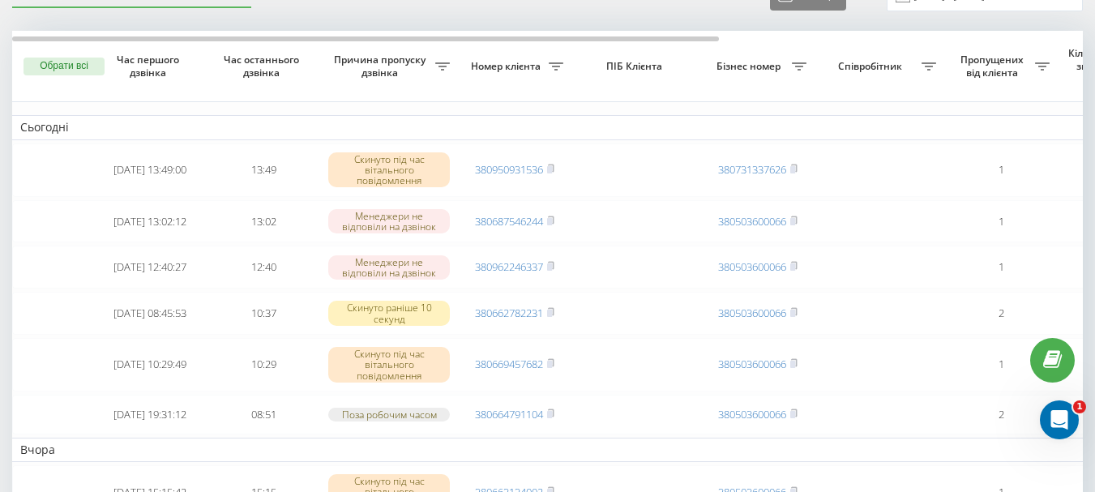
scroll to position [0, 550]
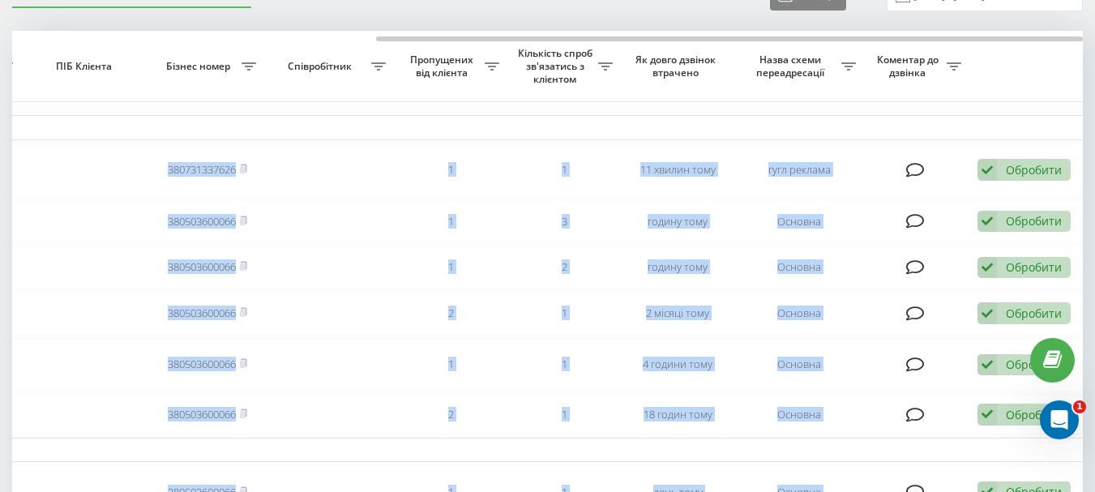
drag, startPoint x: 562, startPoint y: 35, endPoint x: 608, endPoint y: 24, distance: 47.4
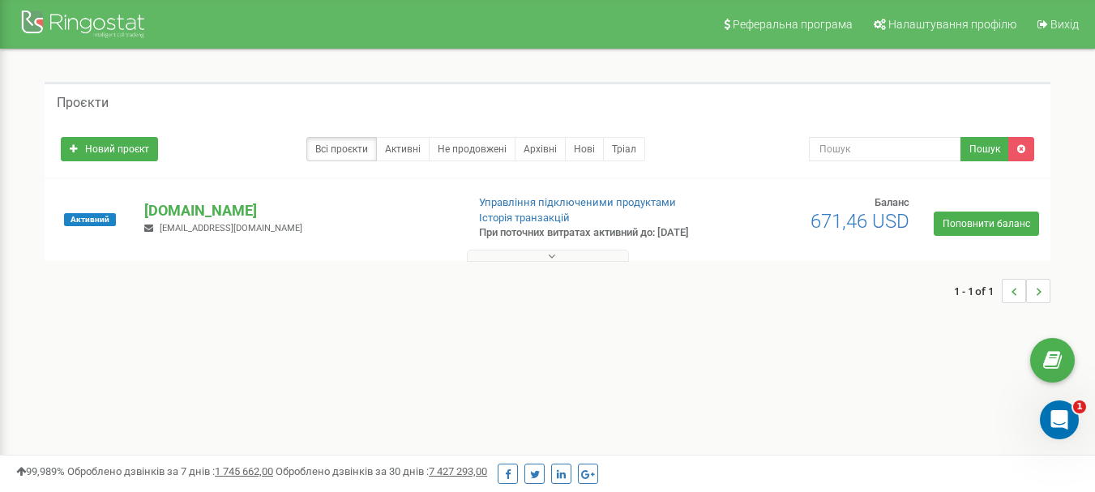
click at [546, 262] on button at bounding box center [548, 256] width 162 height 12
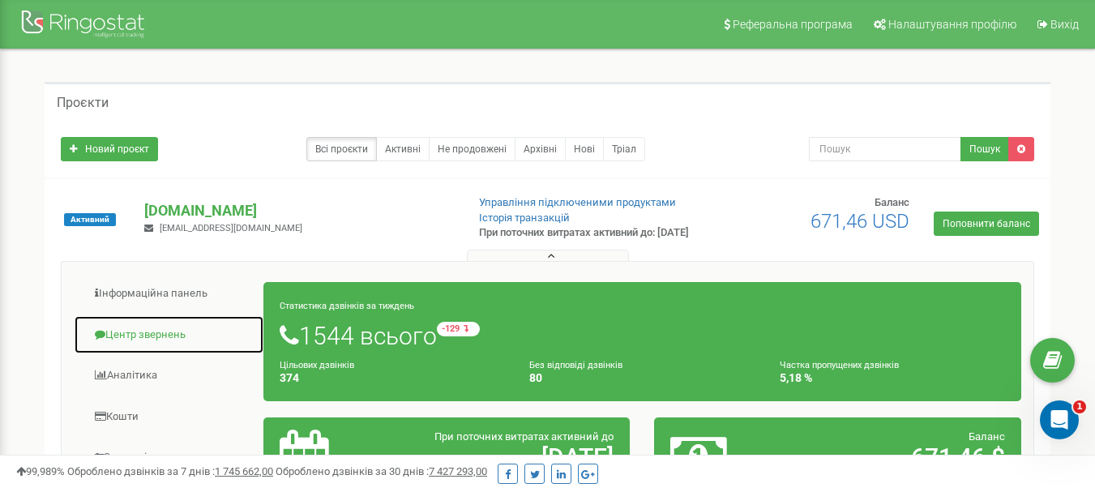
click at [131, 353] on link "Центр звернень" at bounding box center [169, 335] width 191 height 40
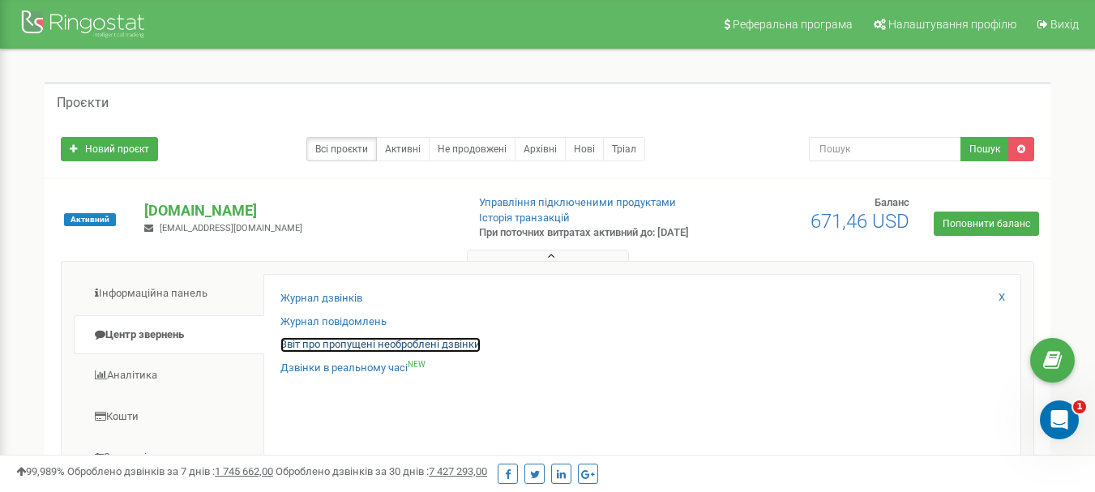
click at [416, 353] on link "Звіт про пропущені необроблені дзвінки" at bounding box center [381, 344] width 200 height 15
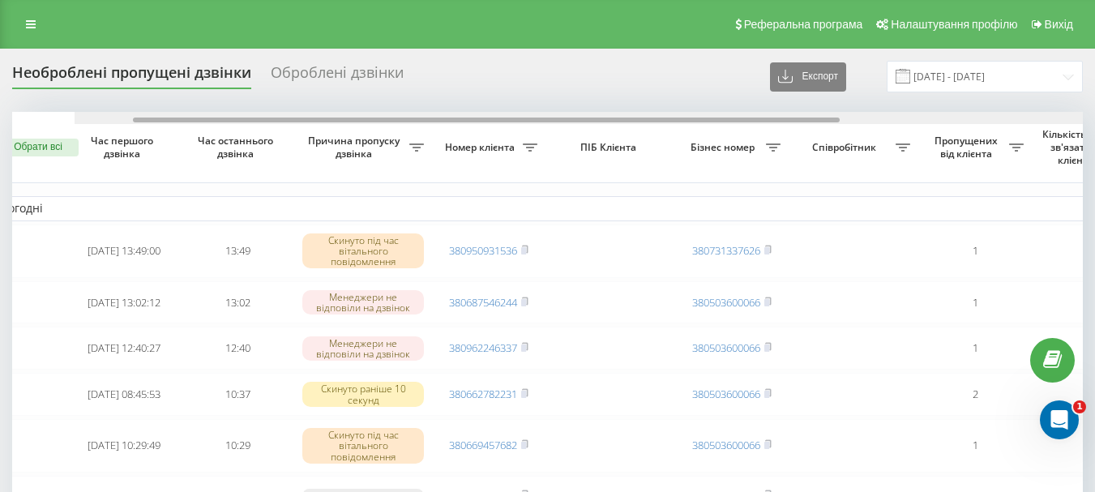
click at [340, 123] on div at bounding box center [610, 118] width 1071 height 12
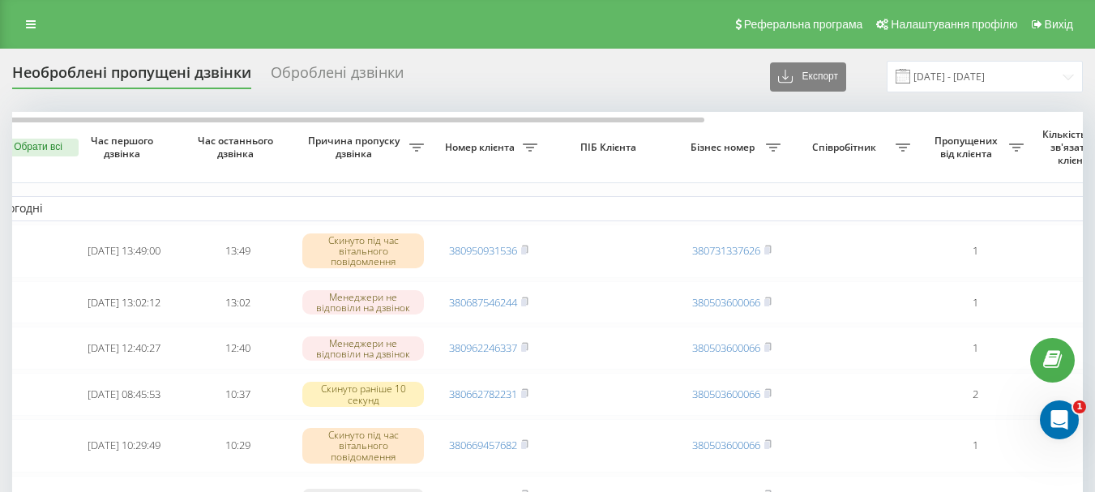
scroll to position [0, 7]
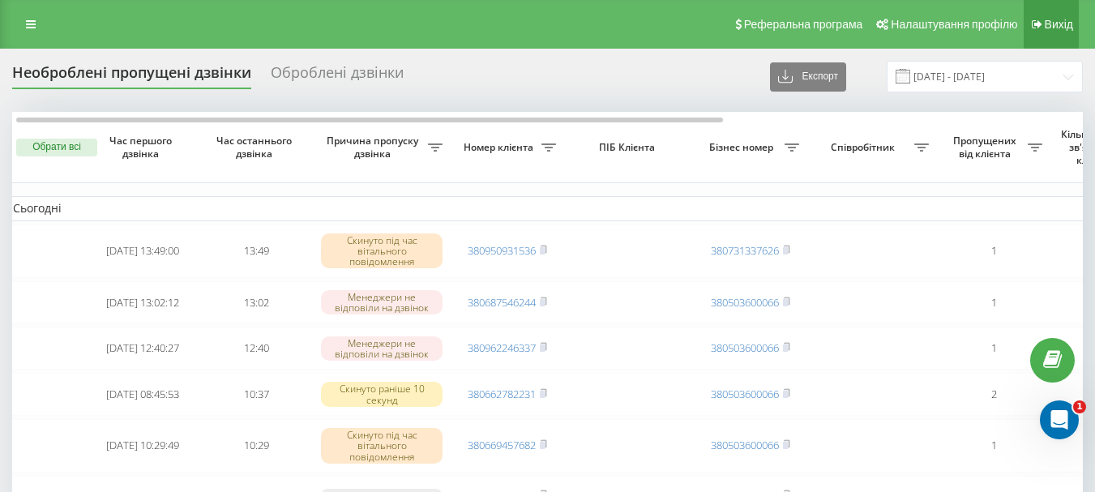
click at [1073, 18] on span "Вихід" at bounding box center [1059, 24] width 28 height 13
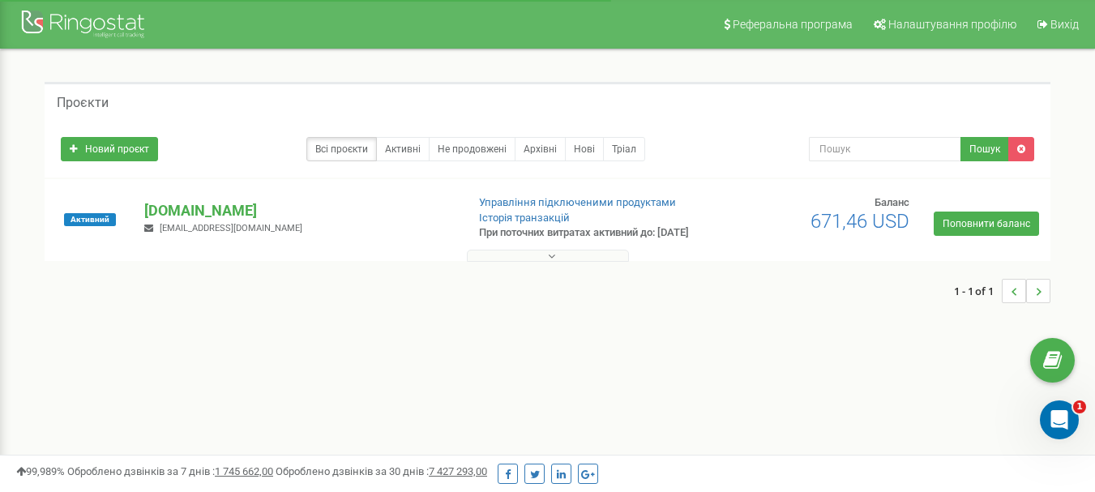
drag, startPoint x: 0, startPoint y: 0, endPoint x: 551, endPoint y: 265, distance: 611.7
click at [551, 262] on icon at bounding box center [551, 256] width 7 height 11
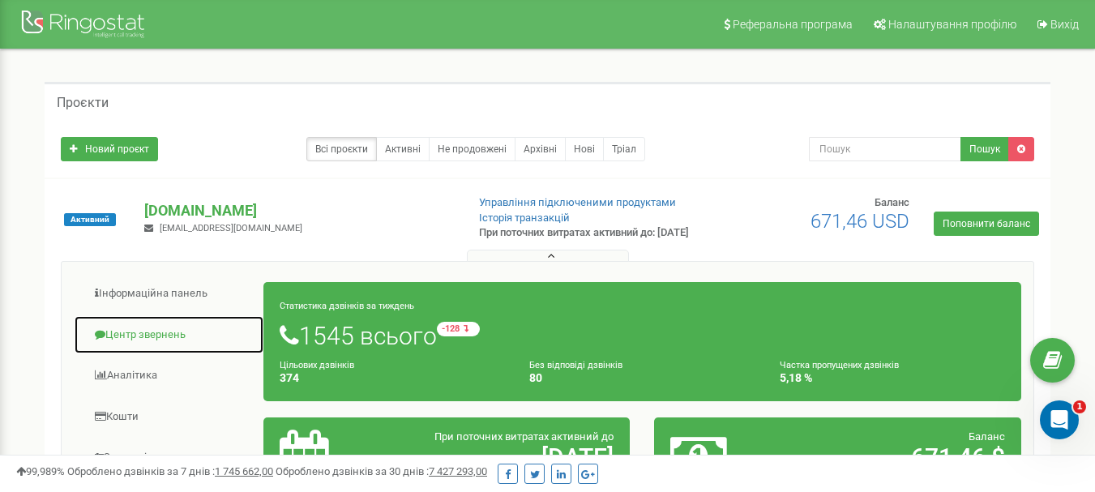
click at [132, 345] on link "Центр звернень" at bounding box center [169, 335] width 191 height 40
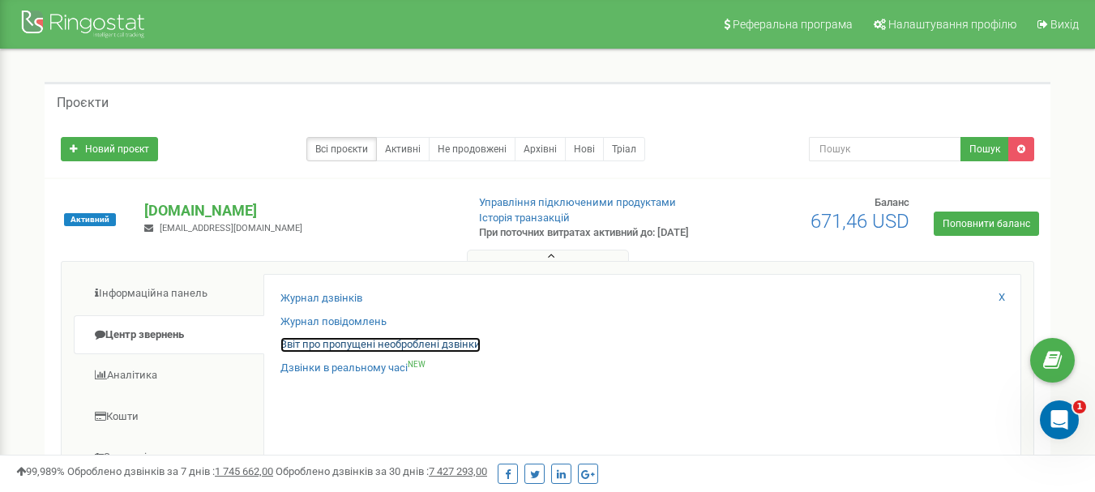
click at [388, 353] on link "Звіт про пропущені необроблені дзвінки" at bounding box center [381, 344] width 200 height 15
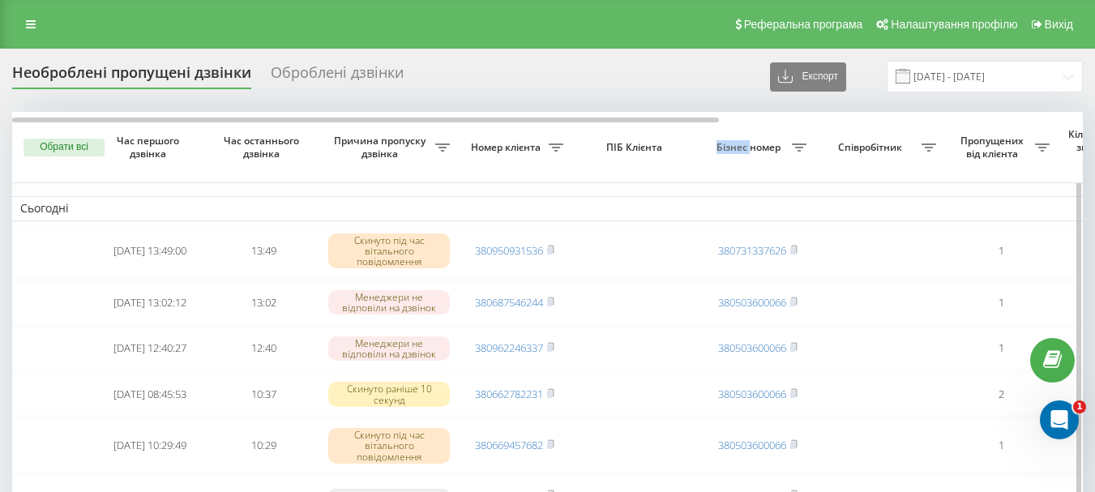
drag, startPoint x: 694, startPoint y: 126, endPoint x: 748, endPoint y: 137, distance: 55.5
click at [748, 137] on tr "Обрати всі Час першого дзвінка Час останнього дзвінка Причина пропуску дзвінка …" at bounding box center [822, 147] width 1621 height 71
click at [1064, 24] on span "Вихід" at bounding box center [1059, 24] width 28 height 13
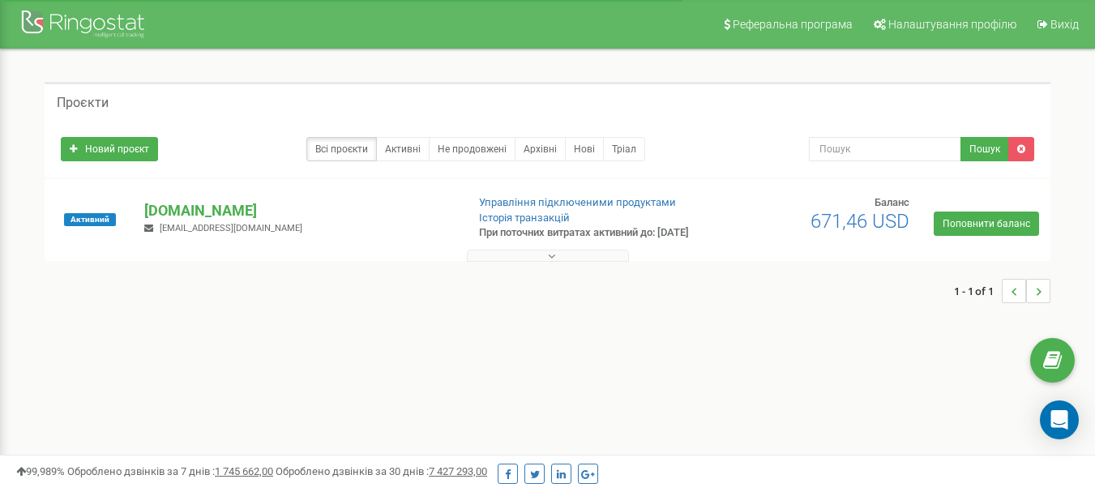
click at [550, 262] on icon at bounding box center [551, 256] width 7 height 11
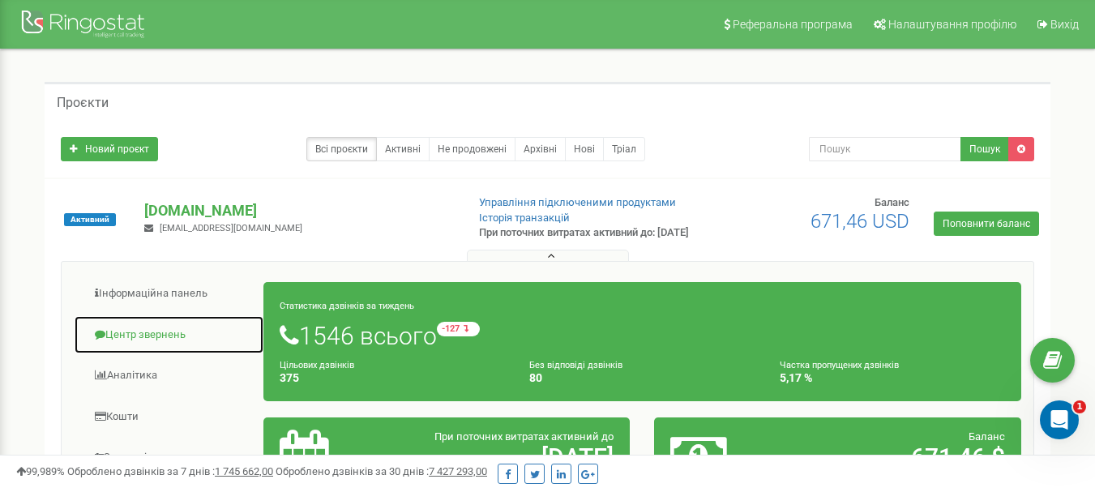
drag, startPoint x: 120, startPoint y: 349, endPoint x: 206, endPoint y: 351, distance: 86.0
click at [120, 349] on link "Центр звернень" at bounding box center [169, 335] width 191 height 40
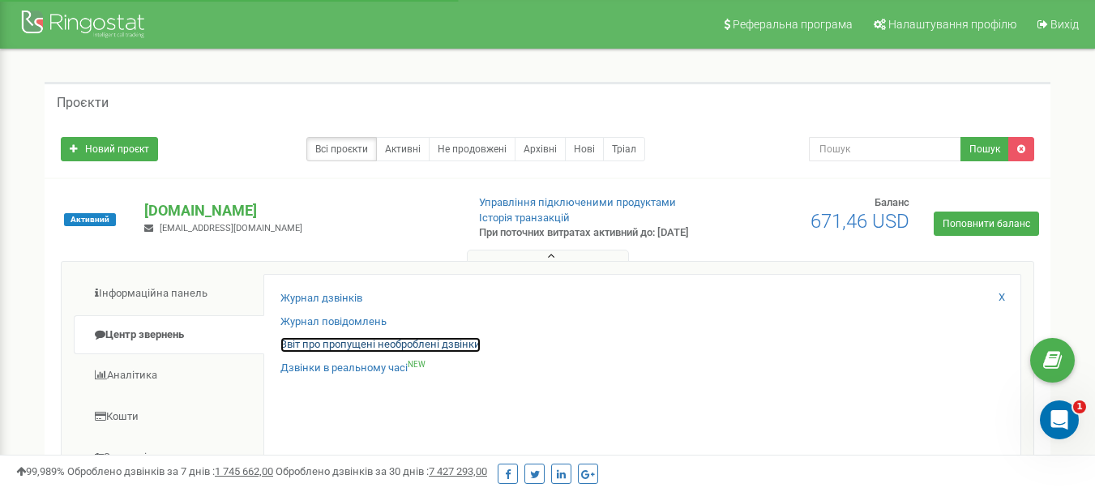
click at [371, 353] on link "Звіт про пропущені необроблені дзвінки" at bounding box center [381, 344] width 200 height 15
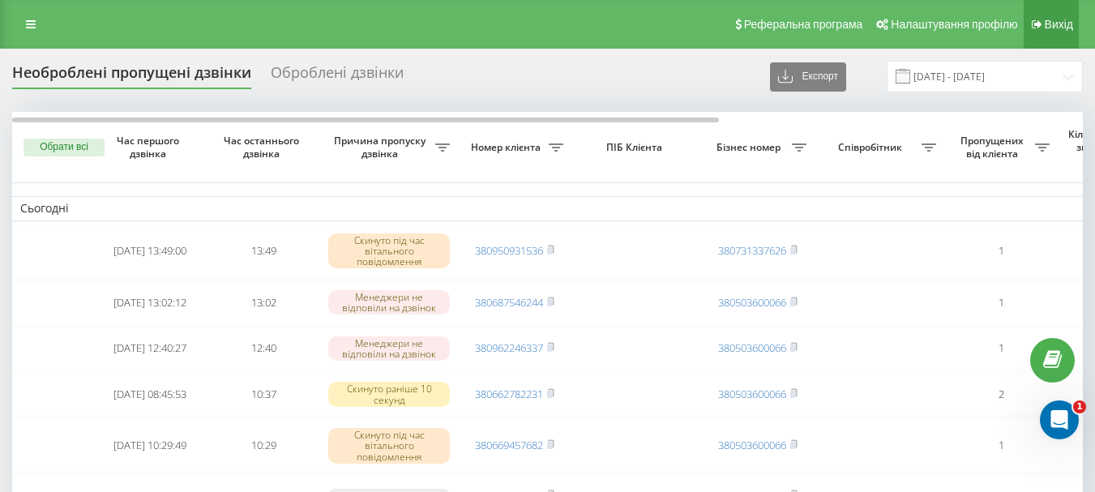
click at [1055, 28] on span "Вихід" at bounding box center [1059, 24] width 28 height 13
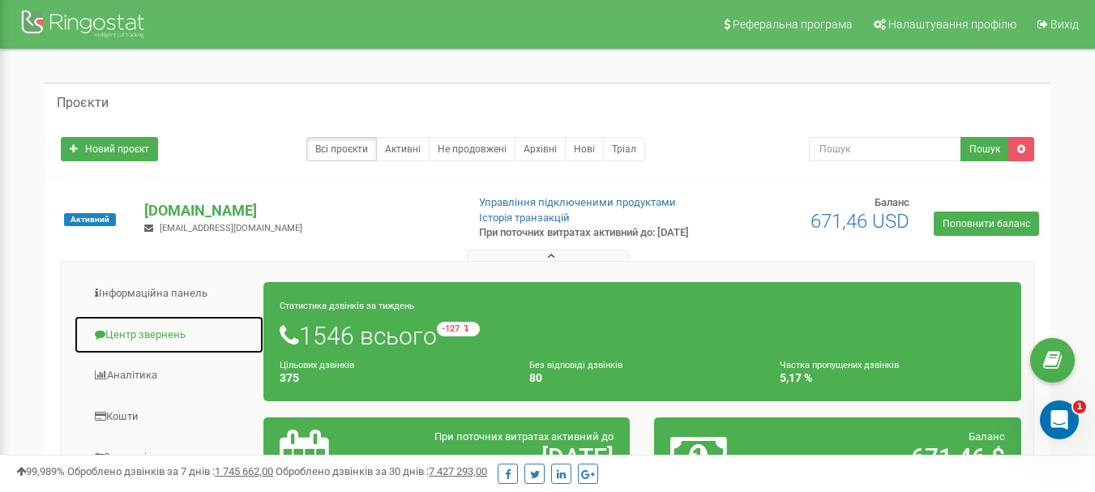
click at [172, 353] on link "Центр звернень" at bounding box center [169, 335] width 191 height 40
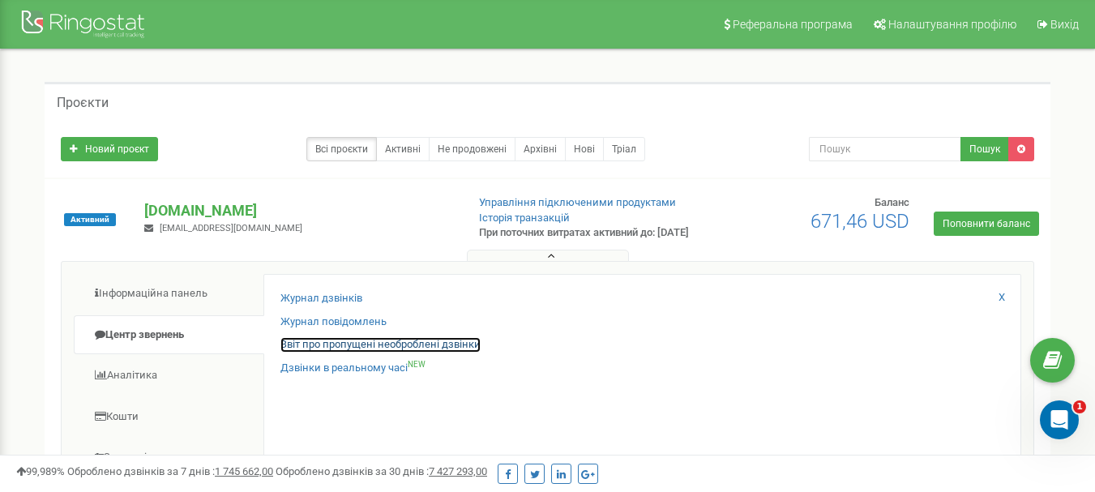
click at [332, 353] on link "Звіт про пропущені необроблені дзвінки" at bounding box center [381, 344] width 200 height 15
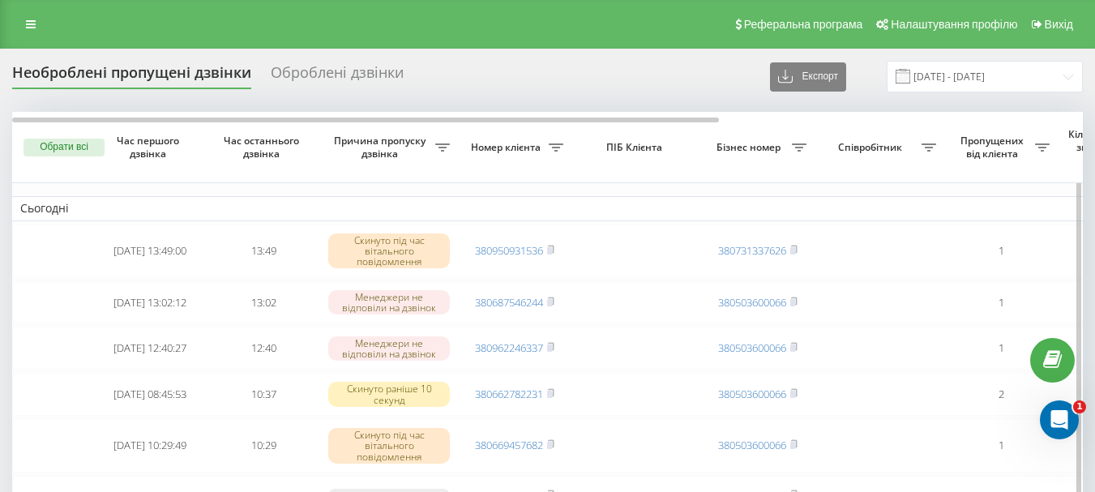
click at [931, 148] on icon at bounding box center [929, 147] width 15 height 8
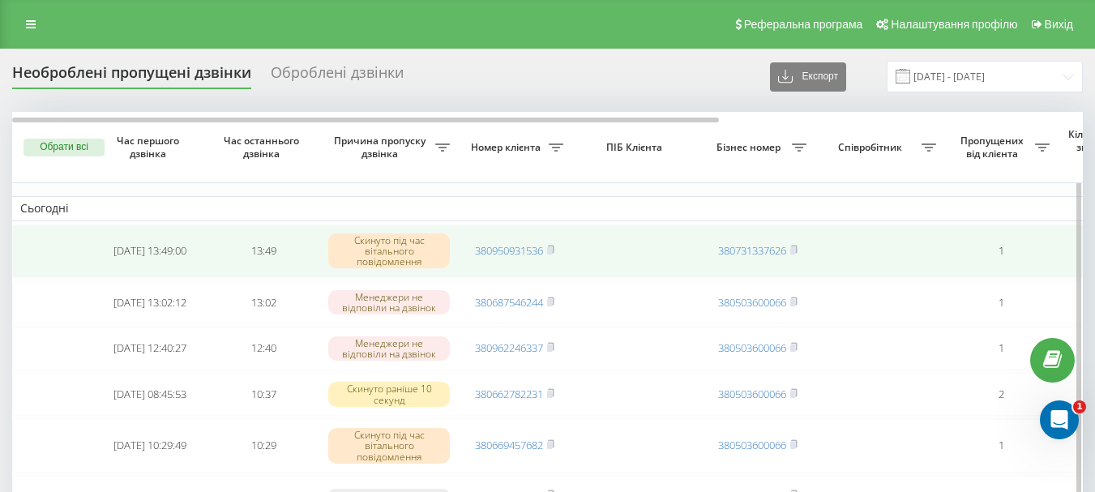
click at [615, 250] on td at bounding box center [637, 252] width 130 height 54
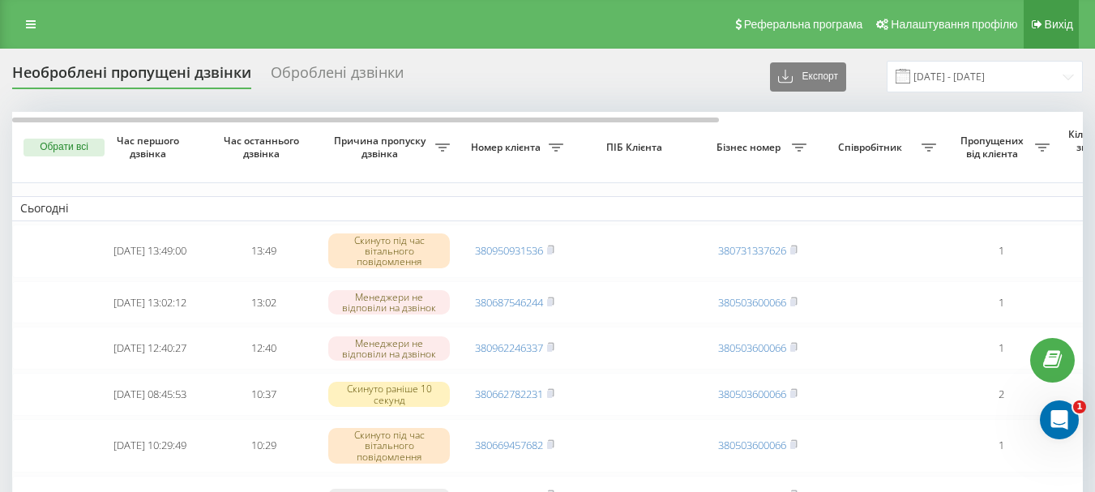
click at [1060, 25] on span "Вихід" at bounding box center [1059, 24] width 28 height 13
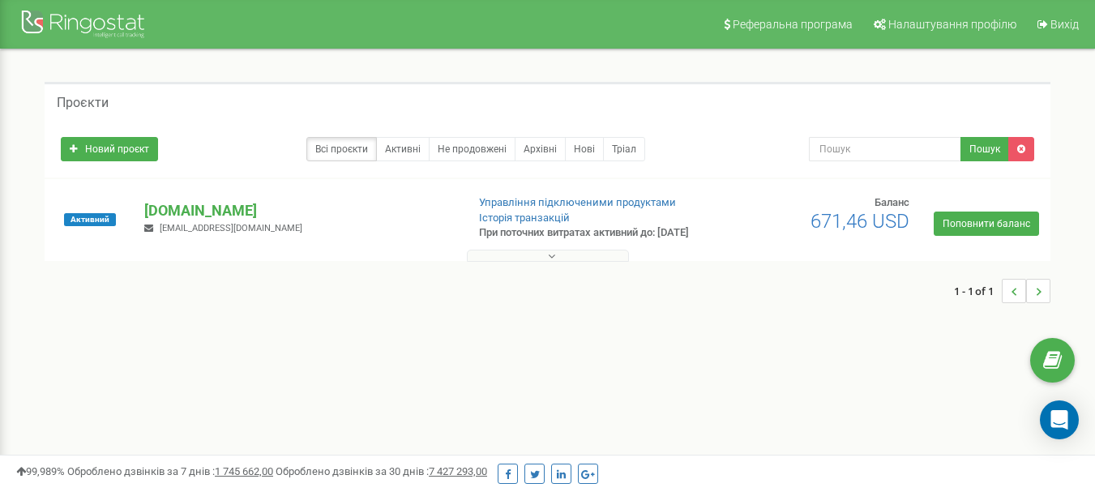
click at [550, 262] on icon at bounding box center [551, 256] width 7 height 11
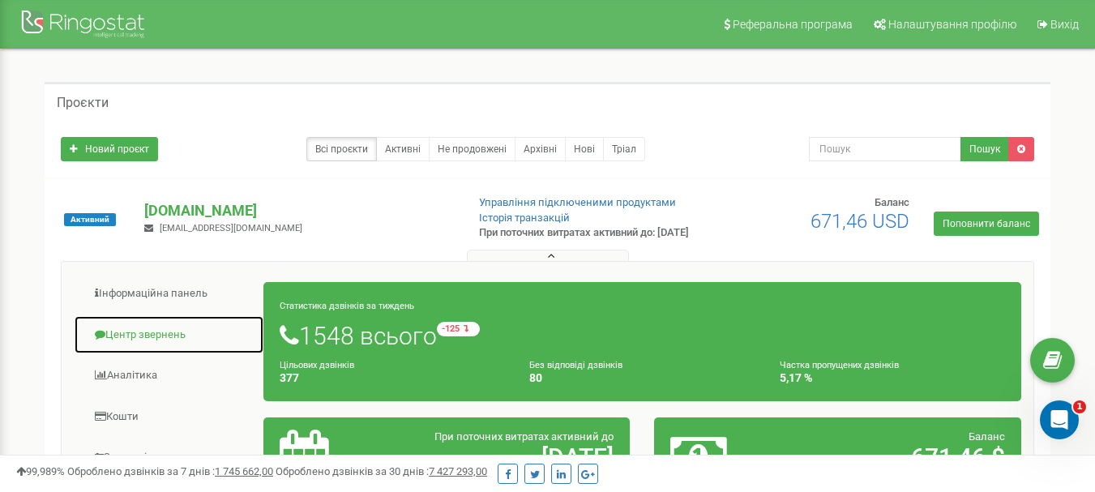
click at [172, 341] on link "Центр звернень" at bounding box center [169, 335] width 191 height 40
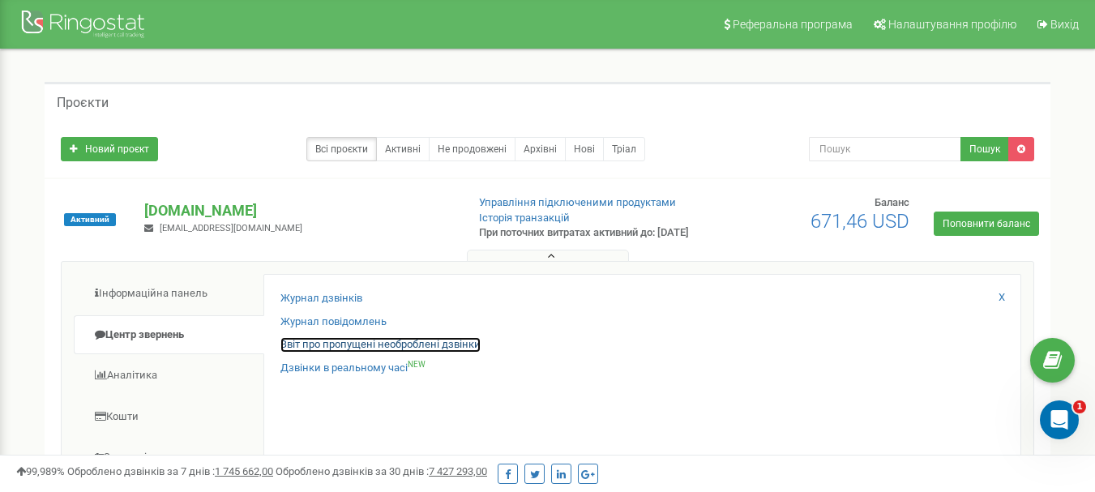
click at [379, 353] on link "Звіт про пропущені необроблені дзвінки" at bounding box center [381, 344] width 200 height 15
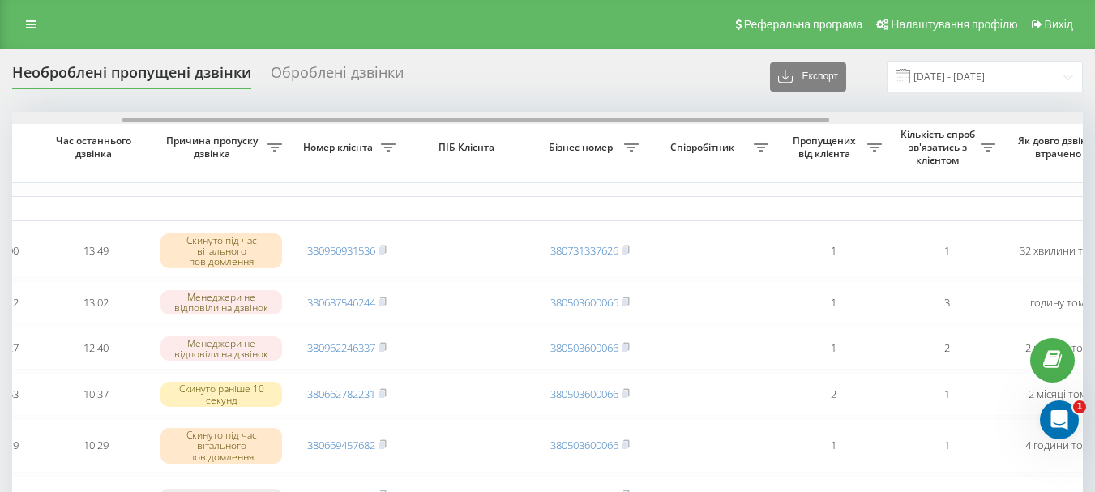
drag, startPoint x: 0, startPoint y: 0, endPoint x: 461, endPoint y: 108, distance: 473.7
click at [509, 118] on div at bounding box center [475, 120] width 707 height 5
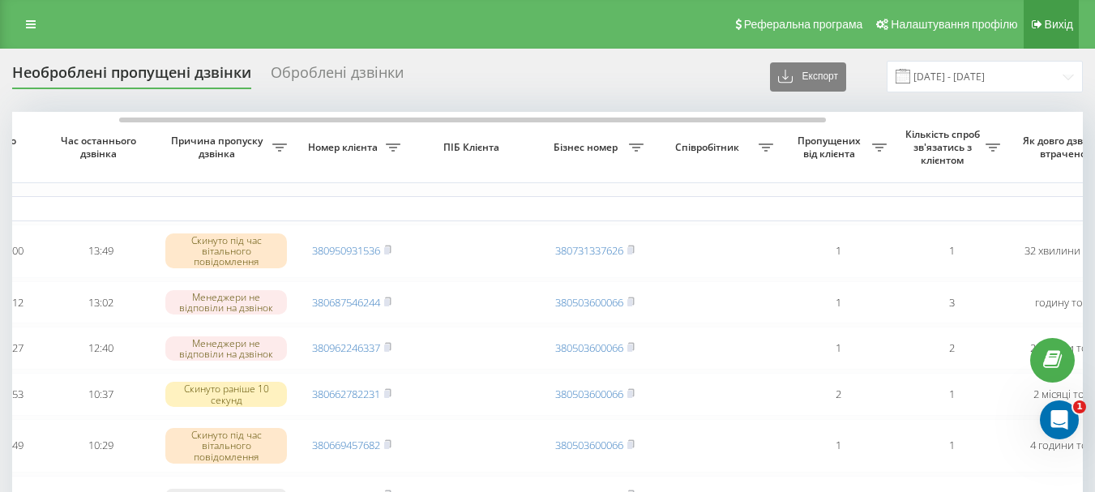
click at [1050, 26] on span "Вихід" at bounding box center [1059, 24] width 28 height 13
click at [1054, 33] on link "Вихід" at bounding box center [1051, 24] width 55 height 49
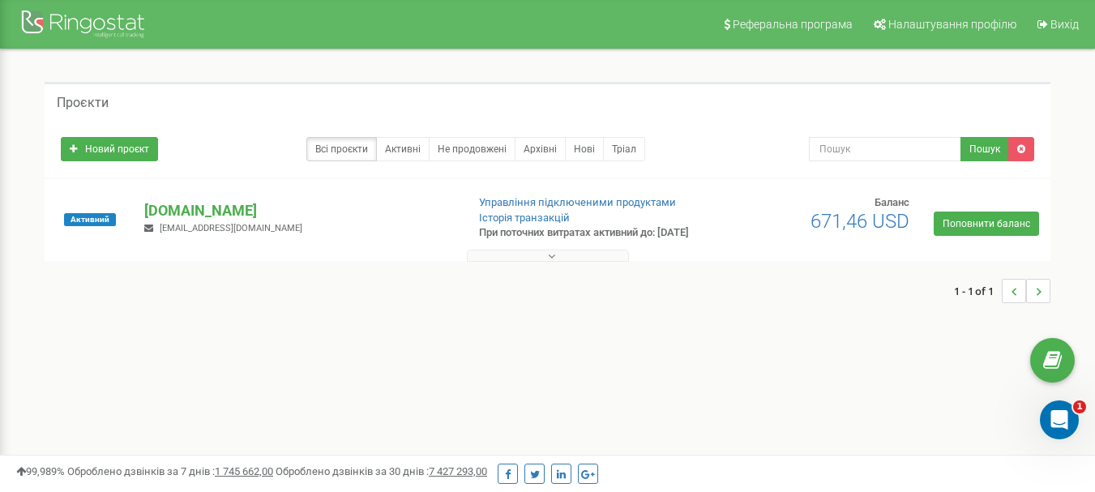
click at [546, 262] on button at bounding box center [548, 256] width 162 height 12
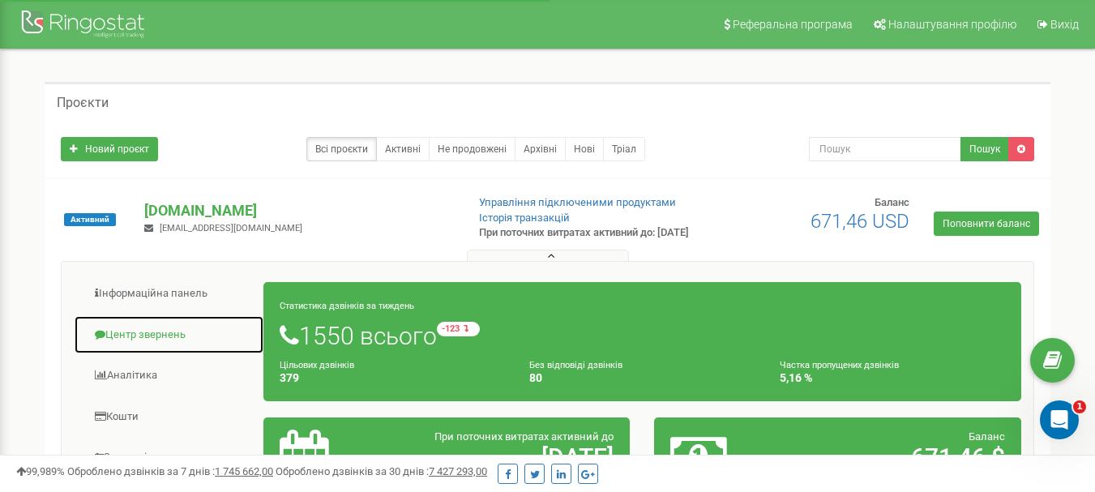
click at [168, 341] on link "Центр звернень" at bounding box center [169, 335] width 191 height 40
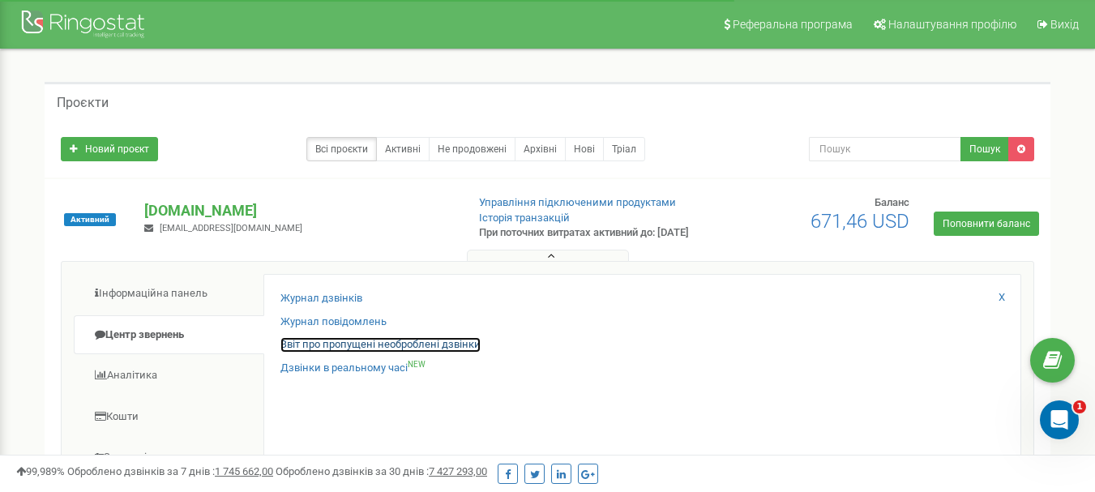
click at [378, 353] on link "Звіт про пропущені необроблені дзвінки" at bounding box center [381, 344] width 200 height 15
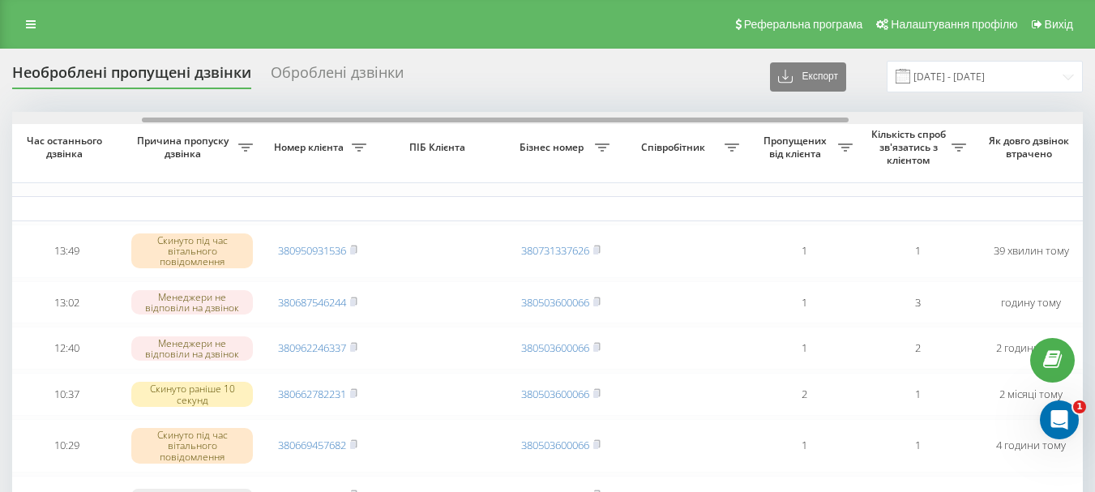
scroll to position [0, 11]
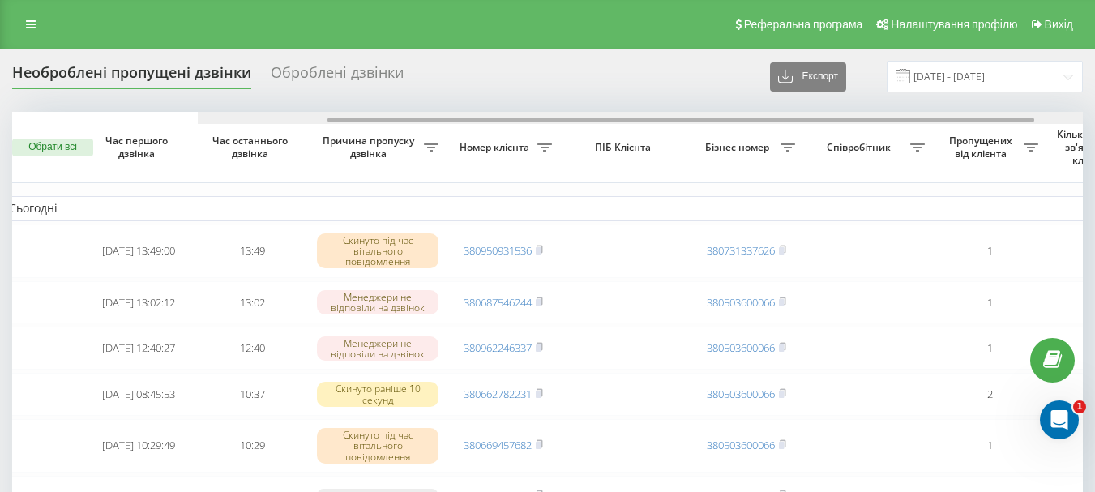
drag, startPoint x: 456, startPoint y: 120, endPoint x: 341, endPoint y: 54, distance: 131.8
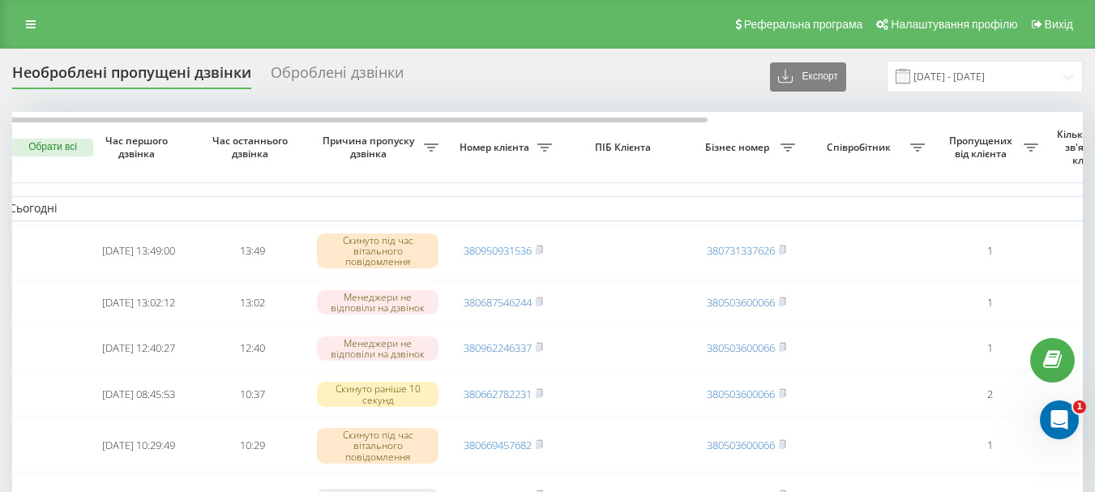
scroll to position [0, 0]
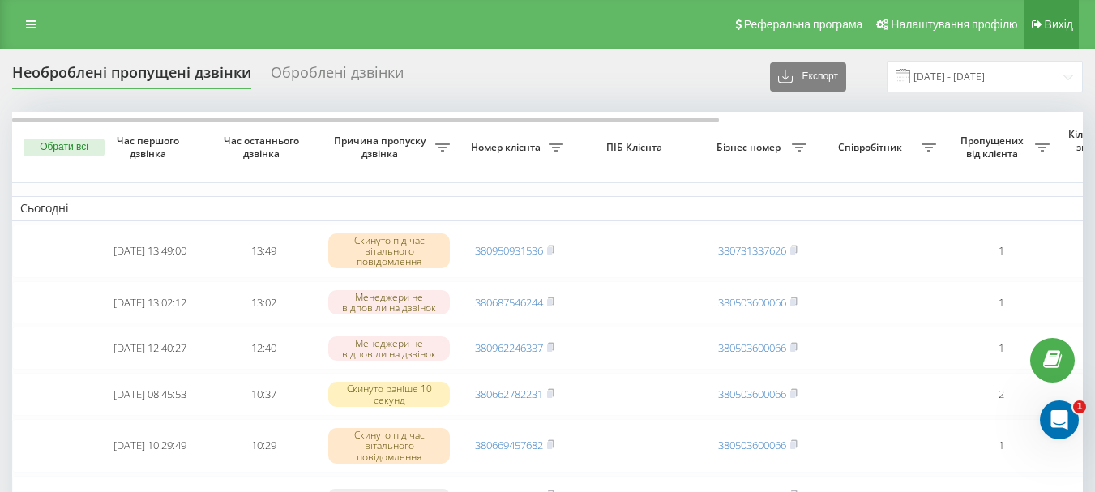
click at [1071, 29] on span "Вихід" at bounding box center [1059, 24] width 28 height 13
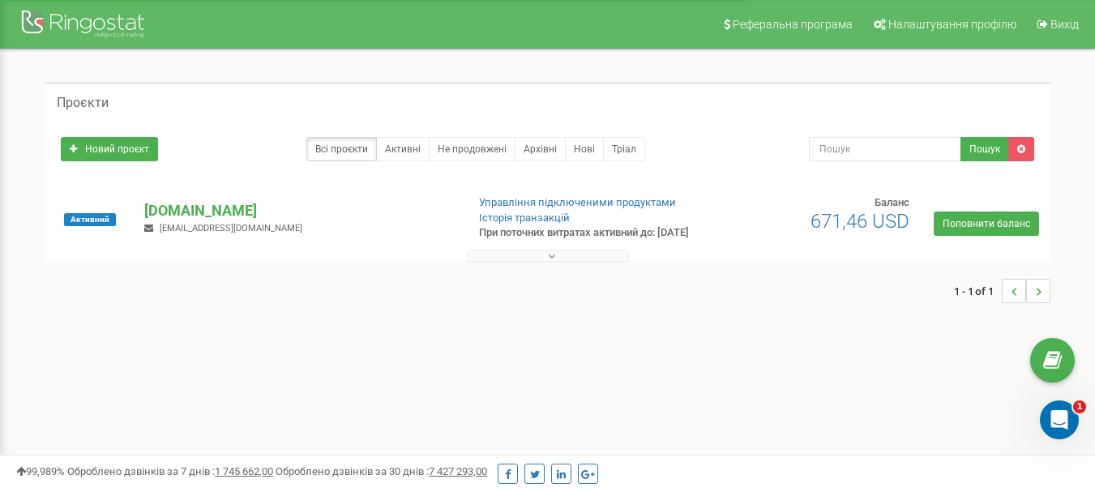
click at [552, 262] on icon at bounding box center [551, 256] width 7 height 11
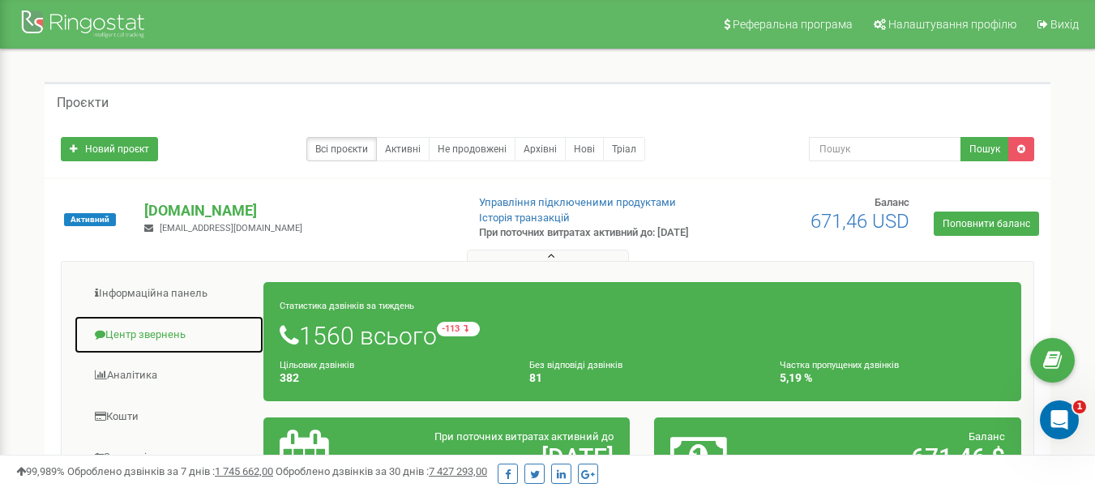
click at [164, 353] on link "Центр звернень" at bounding box center [169, 335] width 191 height 40
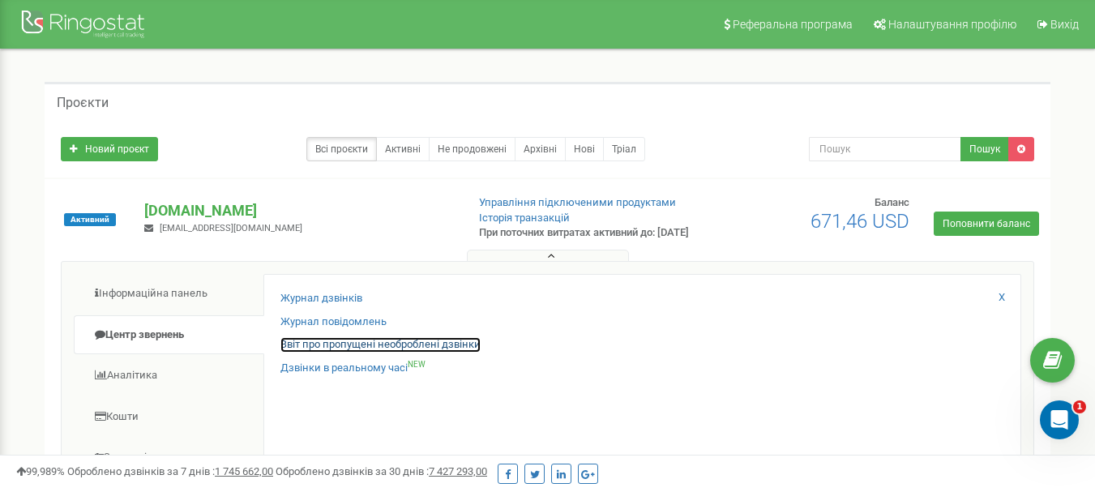
click at [321, 353] on link "Звіт про пропущені необроблені дзвінки" at bounding box center [381, 344] width 200 height 15
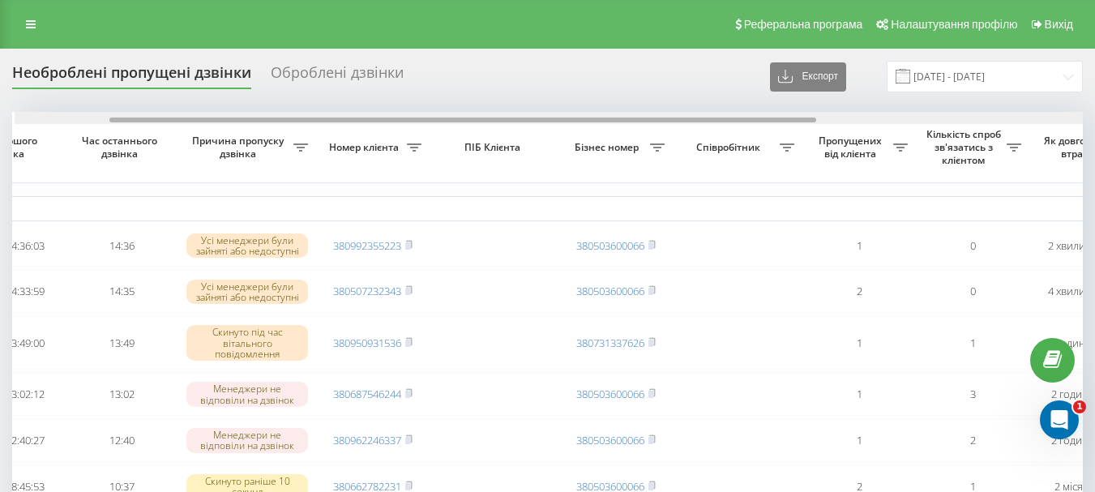
scroll to position [0, 155]
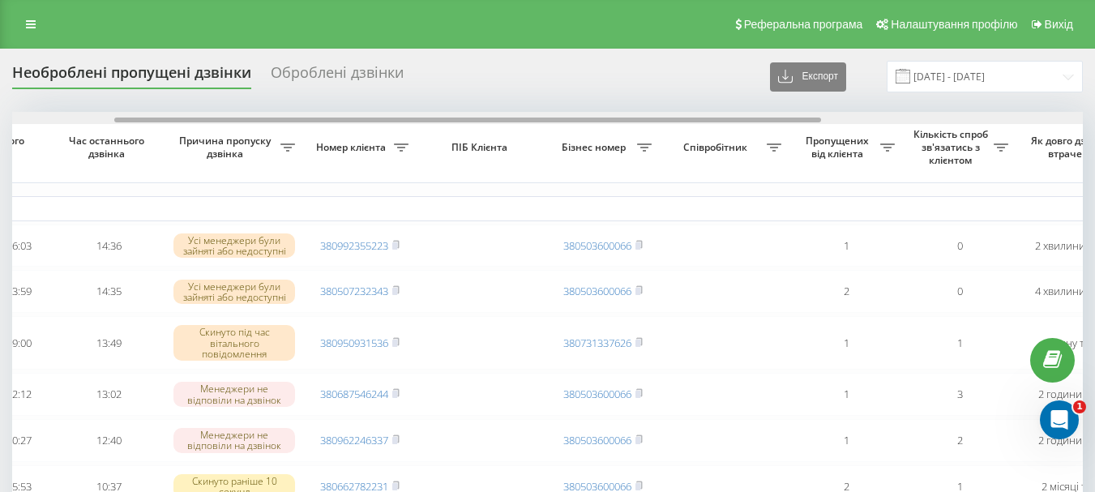
drag, startPoint x: 551, startPoint y: 120, endPoint x: 653, endPoint y: 111, distance: 102.5
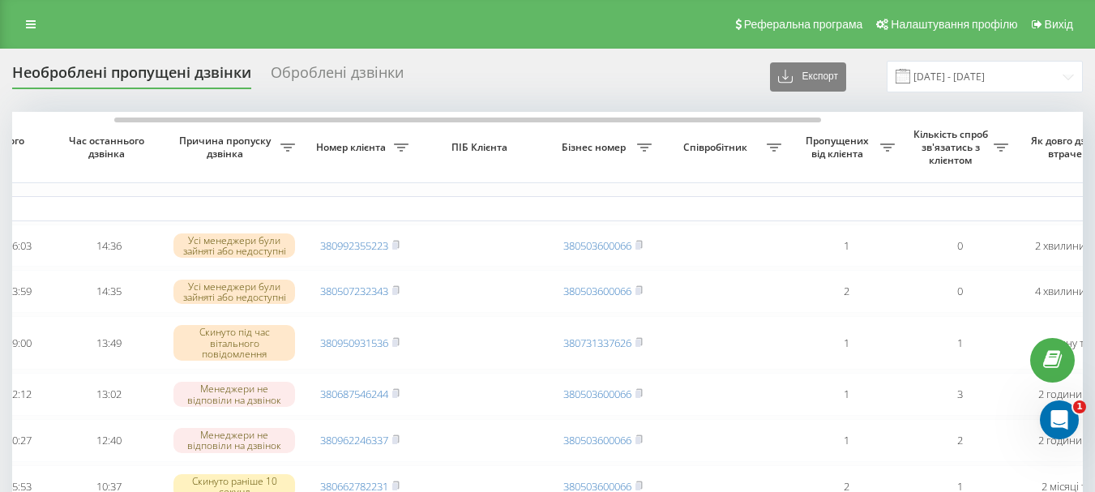
click at [1084, 24] on div "Реферальна програма Налаштування профілю Вихід" at bounding box center [547, 24] width 1095 height 49
click at [1072, 27] on span "Вихід" at bounding box center [1059, 24] width 28 height 13
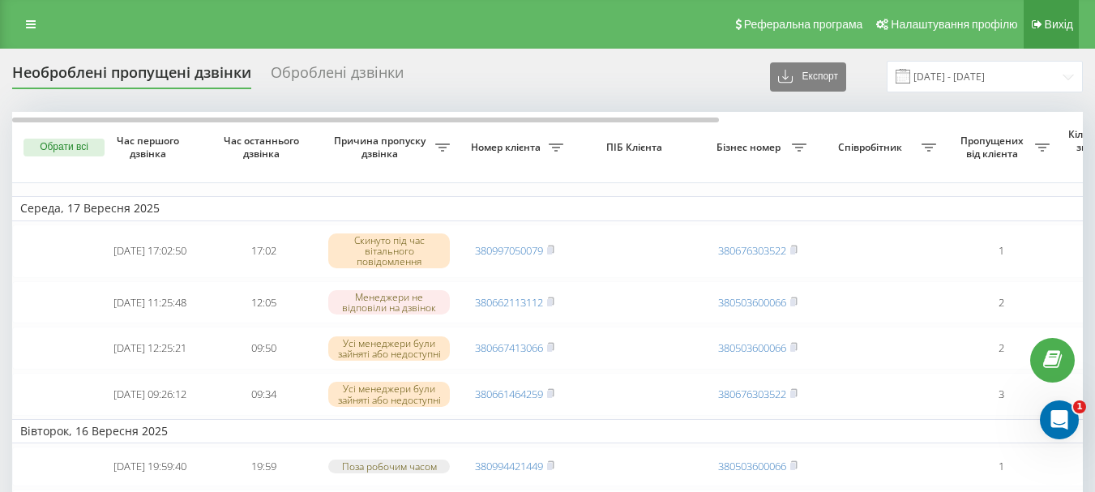
click at [1074, 21] on link "Вихід" at bounding box center [1051, 24] width 55 height 49
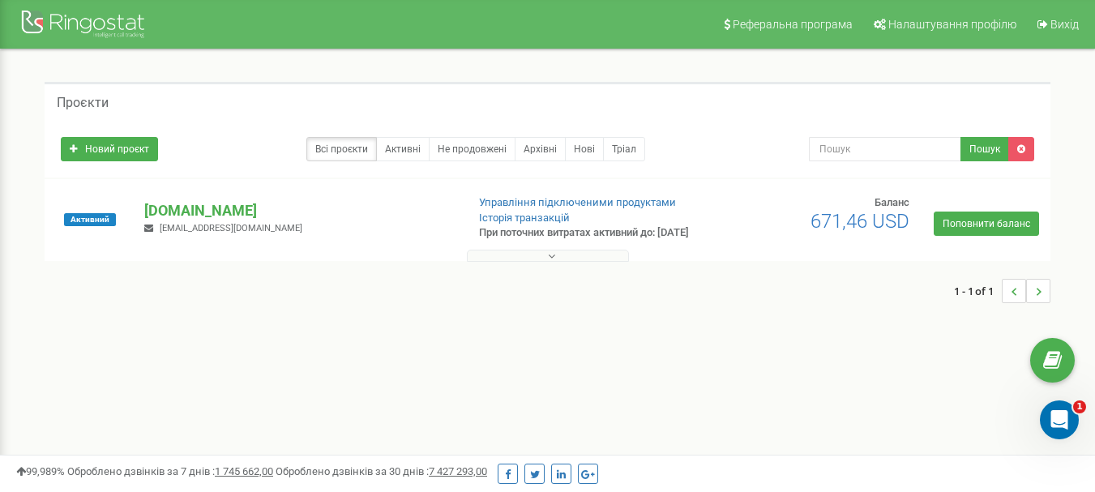
drag, startPoint x: 0, startPoint y: 0, endPoint x: 553, endPoint y: 269, distance: 614.9
click at [553, 262] on icon at bounding box center [551, 256] width 7 height 11
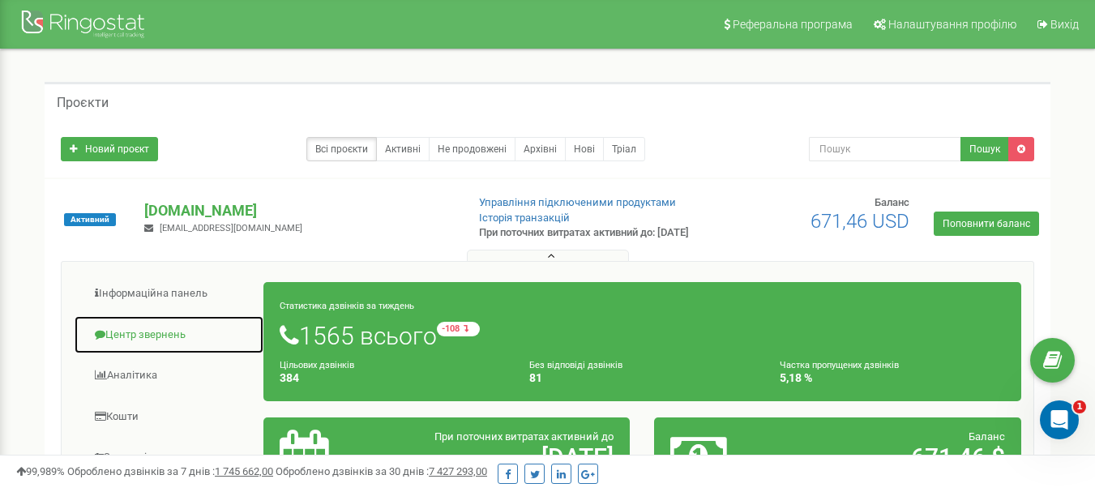
click at [131, 349] on link "Центр звернень" at bounding box center [169, 335] width 191 height 40
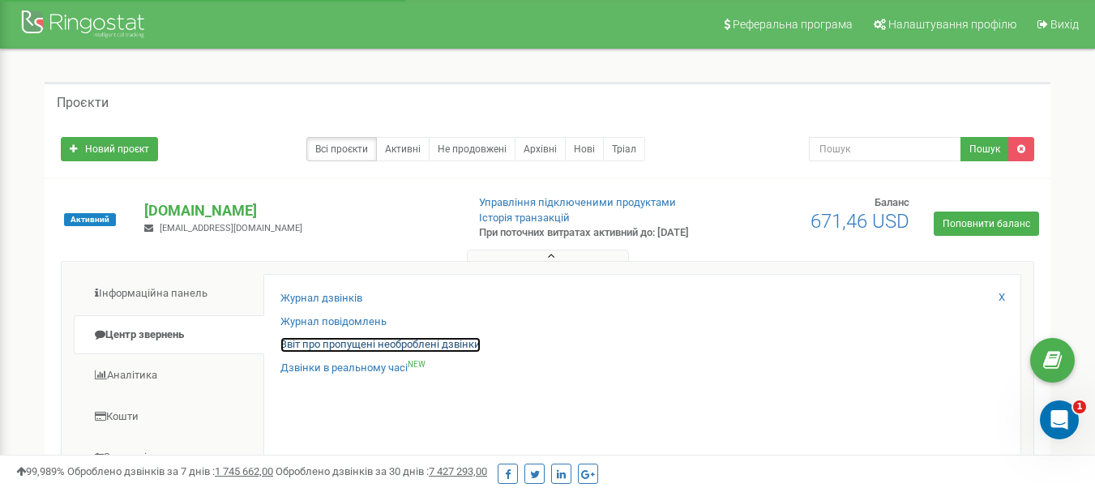
click at [372, 353] on link "Звіт про пропущені необроблені дзвінки" at bounding box center [381, 344] width 200 height 15
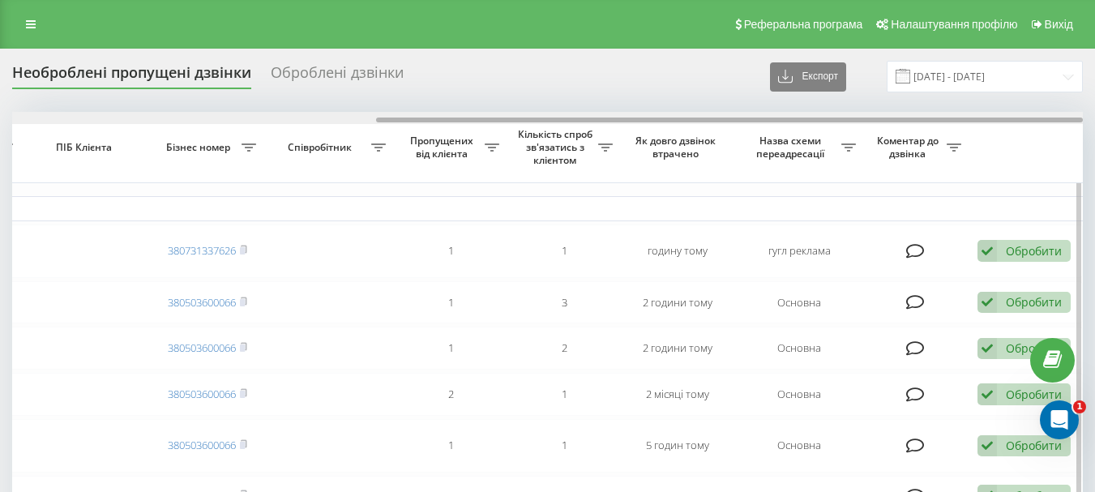
click at [469, 117] on div at bounding box center [547, 118] width 1071 height 12
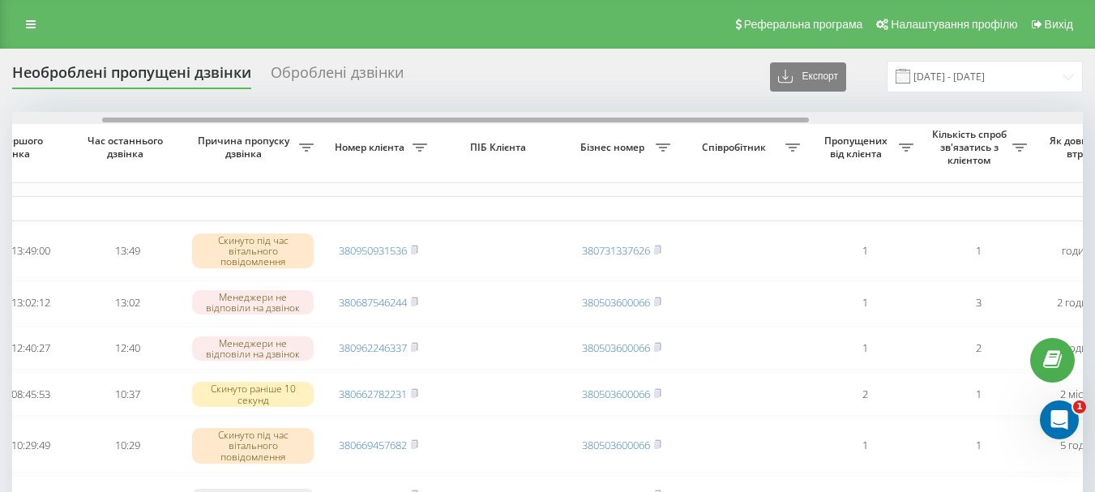
scroll to position [0, 135]
drag, startPoint x: 517, startPoint y: 118, endPoint x: 242, endPoint y: 89, distance: 276.3
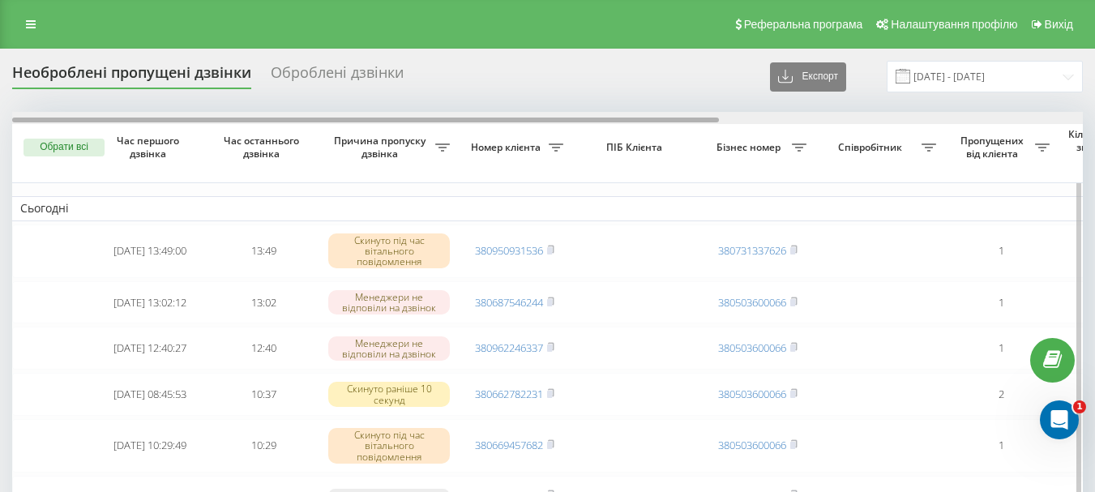
drag, startPoint x: 639, startPoint y: 122, endPoint x: 324, endPoint y: 124, distance: 314.6
click at [324, 124] on div at bounding box center [547, 118] width 1071 height 12
drag, startPoint x: 578, startPoint y: 122, endPoint x: 465, endPoint y: 71, distance: 124.1
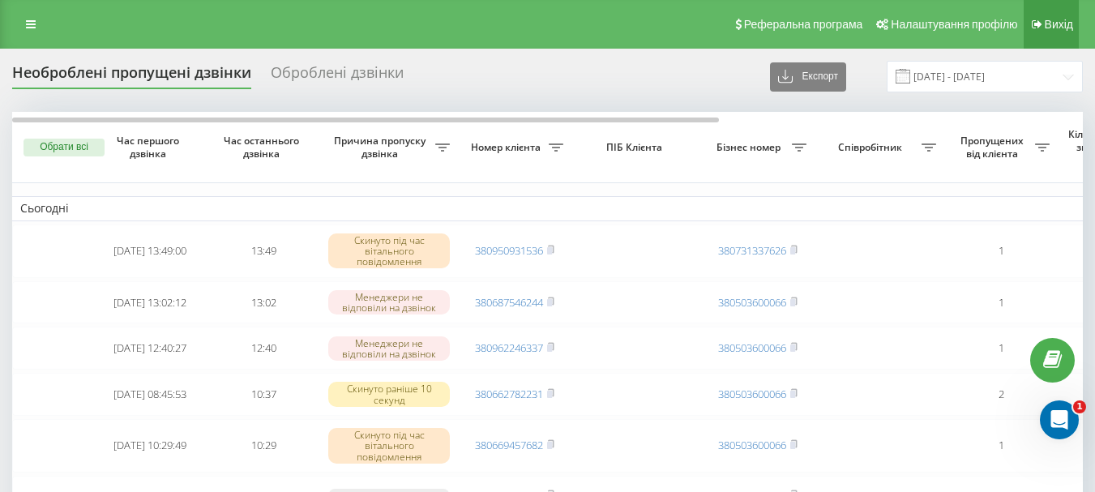
click at [1050, 27] on span "Вихід" at bounding box center [1059, 24] width 28 height 13
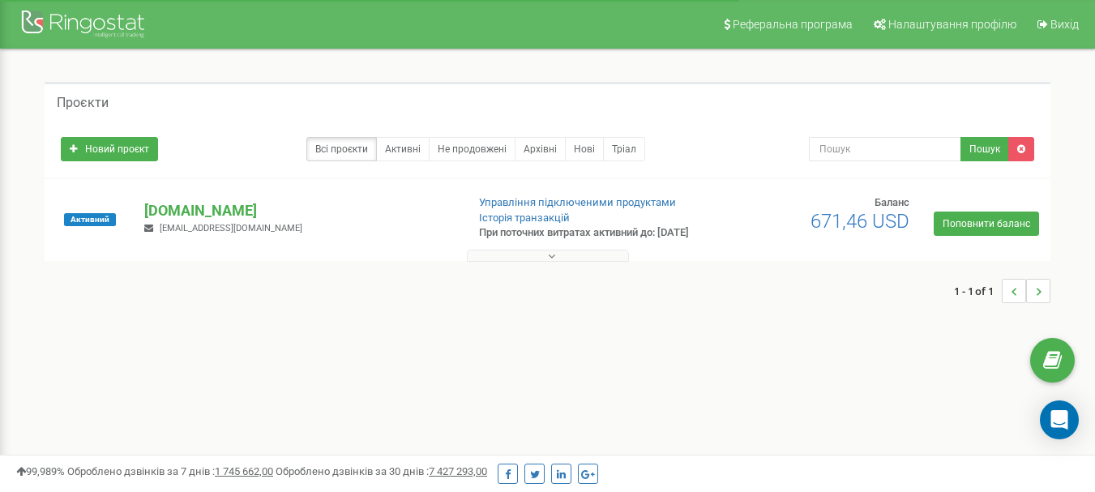
click at [546, 262] on button at bounding box center [548, 256] width 162 height 12
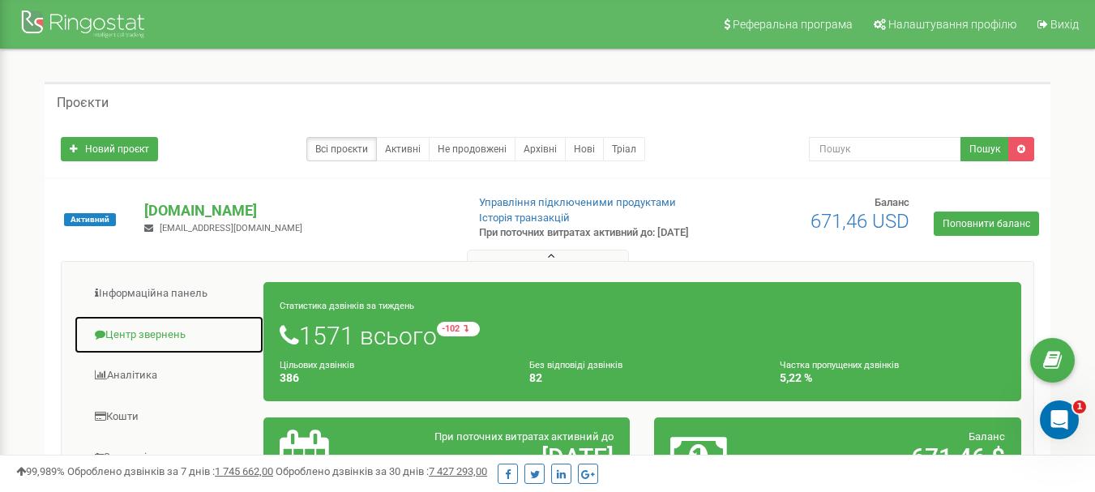
click at [148, 345] on link "Центр звернень" at bounding box center [169, 335] width 191 height 40
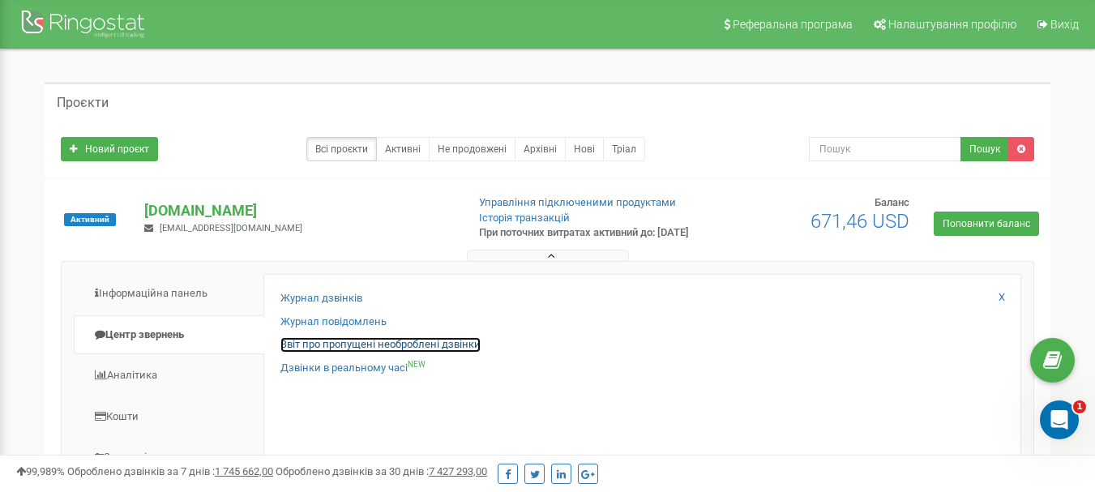
click at [348, 350] on link "Звіт про пропущені необроблені дзвінки" at bounding box center [381, 344] width 200 height 15
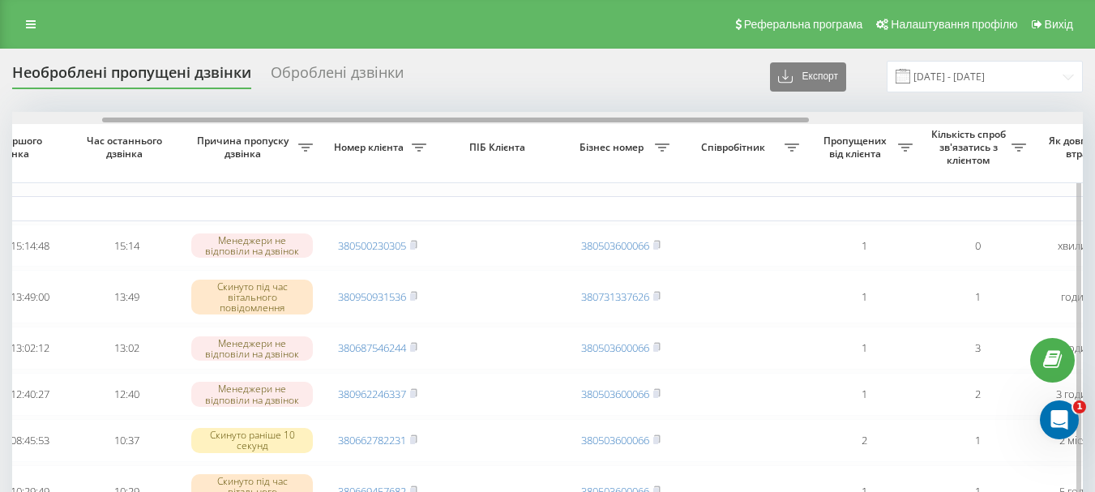
drag, startPoint x: 387, startPoint y: 119, endPoint x: 478, endPoint y: 135, distance: 92.2
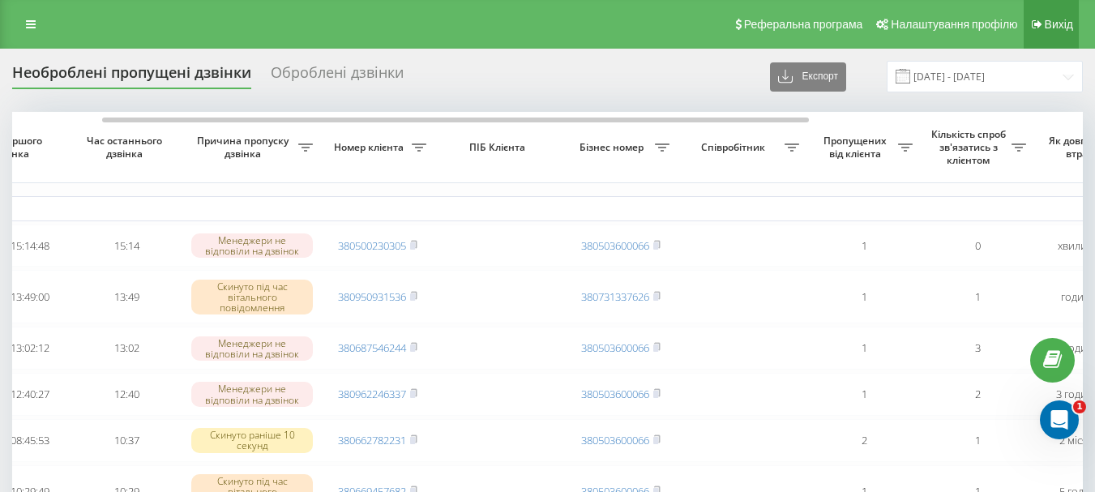
click at [1075, 16] on link "Вихід" at bounding box center [1051, 24] width 55 height 49
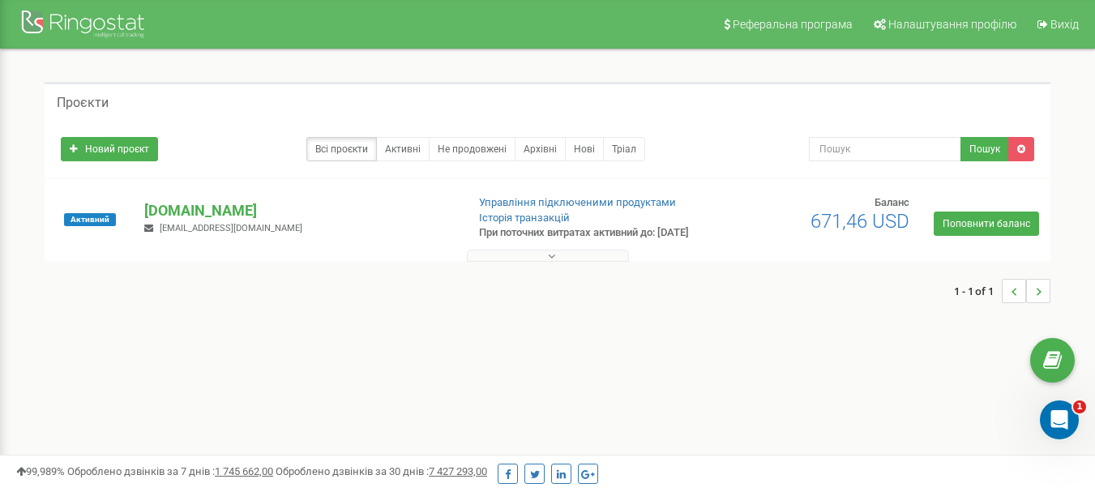
click at [558, 262] on button at bounding box center [548, 256] width 162 height 12
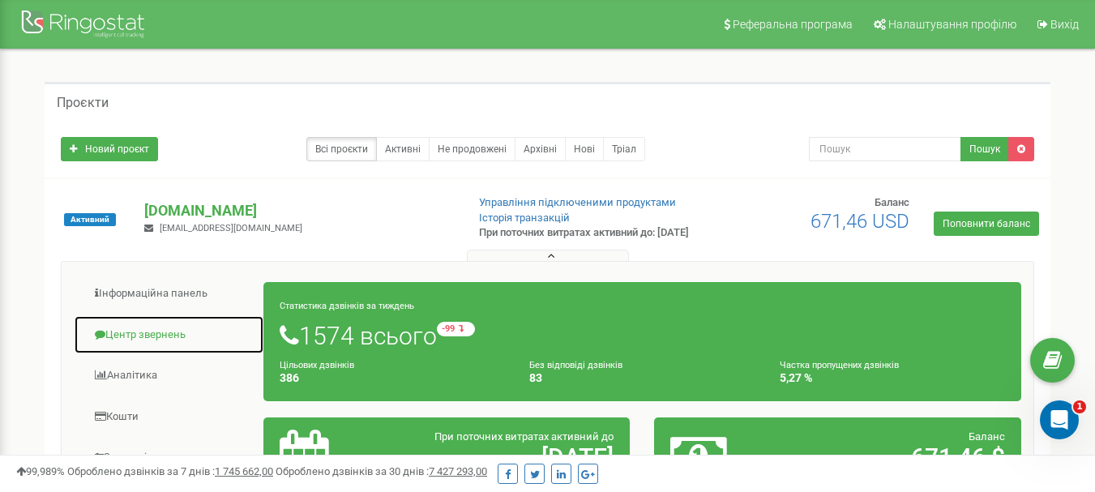
drag, startPoint x: 135, startPoint y: 347, endPoint x: 130, endPoint y: 329, distance: 18.7
click at [136, 346] on link "Центр звернень" at bounding box center [169, 335] width 191 height 40
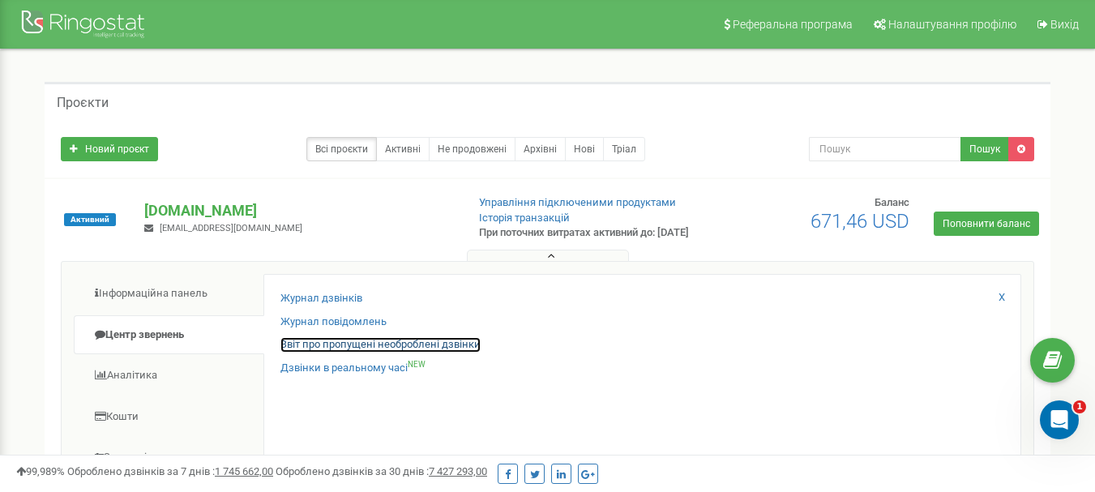
click at [362, 353] on link "Звіт про пропущені необроблені дзвінки" at bounding box center [381, 344] width 200 height 15
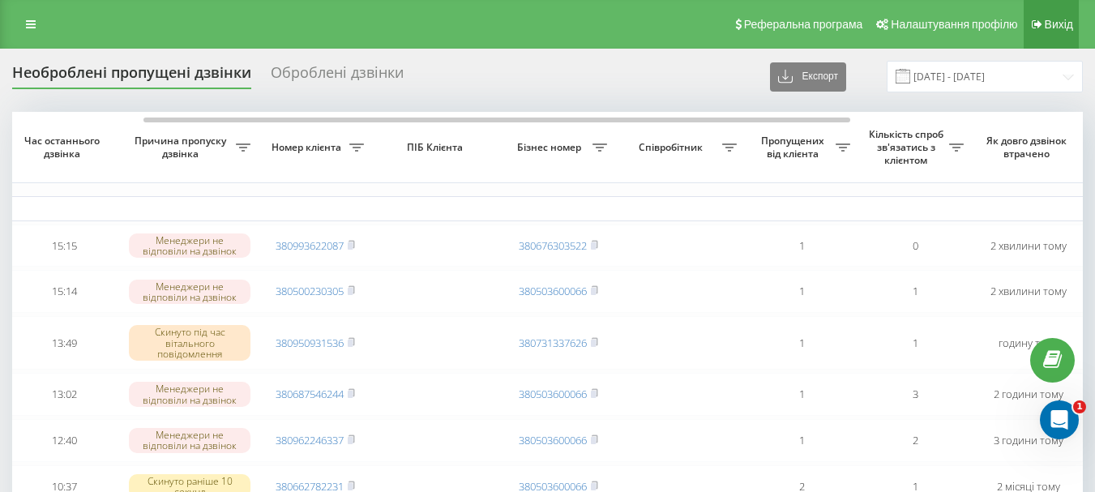
click at [1052, 32] on link "Вихід" at bounding box center [1051, 24] width 55 height 49
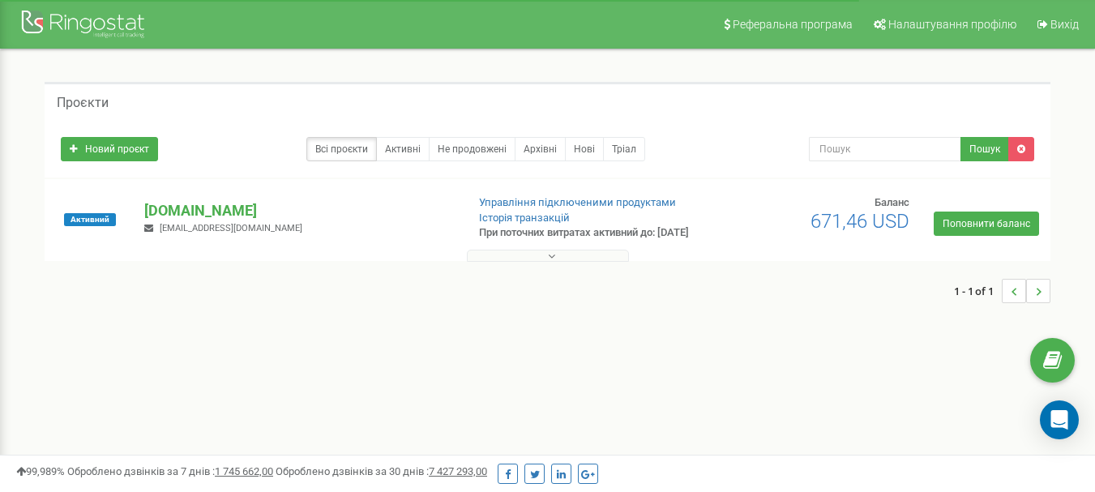
click at [552, 262] on icon at bounding box center [551, 256] width 7 height 11
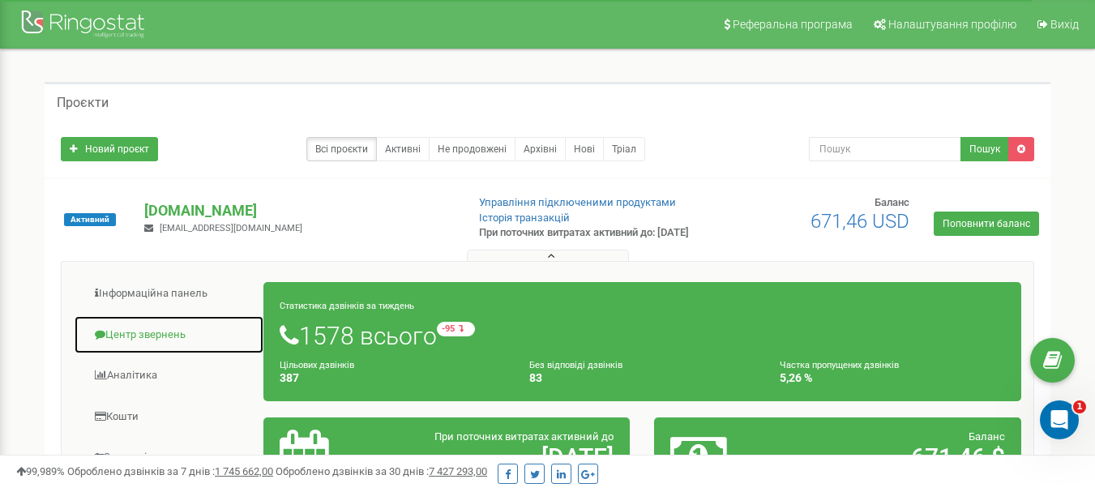
click at [128, 342] on link "Центр звернень" at bounding box center [169, 335] width 191 height 40
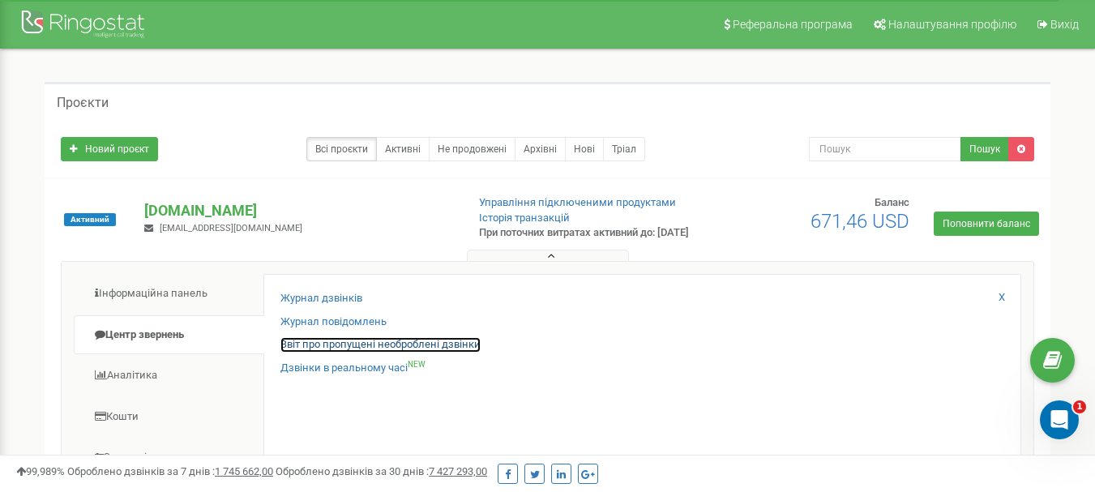
click at [314, 353] on link "Звіт про пропущені необроблені дзвінки" at bounding box center [381, 344] width 200 height 15
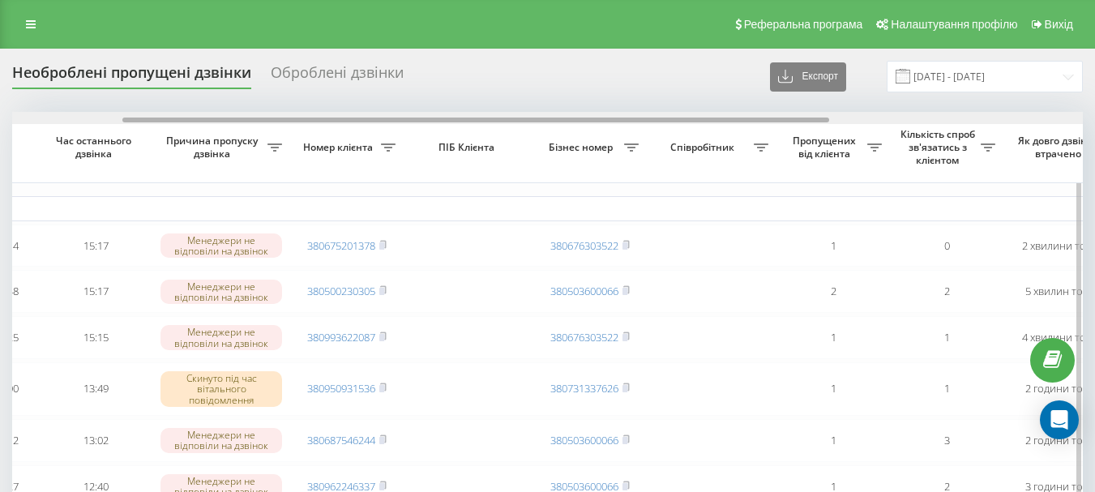
scroll to position [0, 170]
drag, startPoint x: 468, startPoint y: 122, endPoint x: 580, endPoint y: 121, distance: 112.7
click at [580, 121] on div at bounding box center [477, 120] width 707 height 5
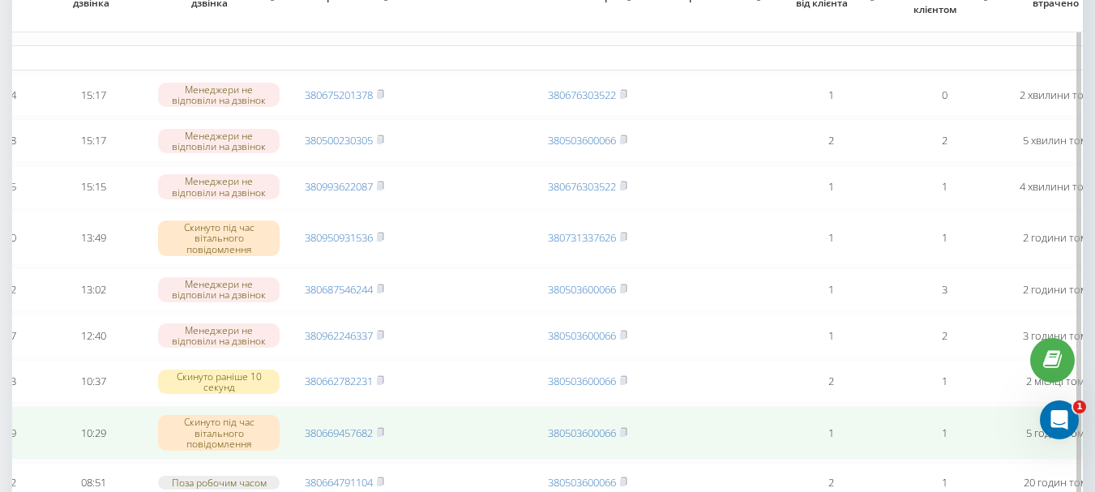
scroll to position [0, 0]
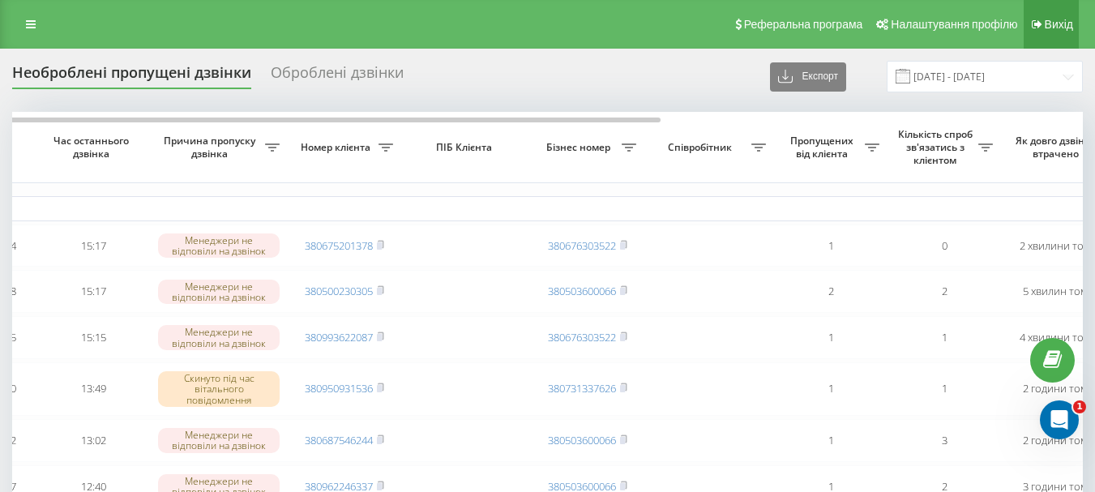
click at [1043, 24] on icon at bounding box center [1037, 24] width 11 height 11
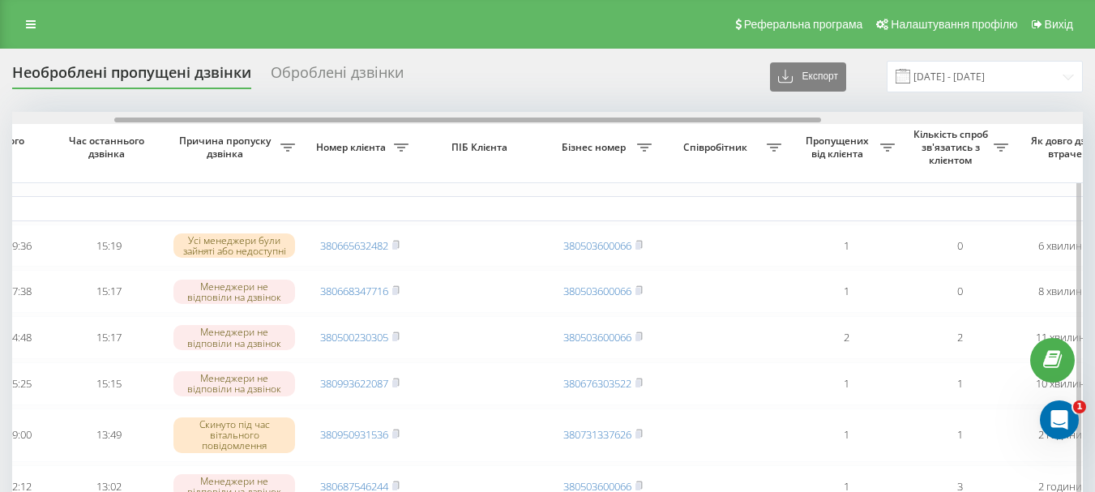
scroll to position [0, 189]
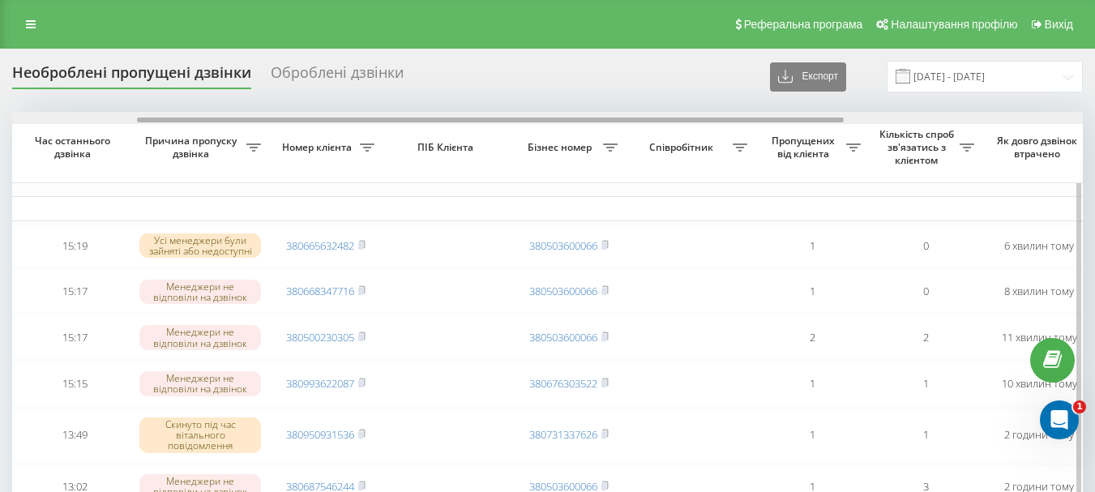
drag, startPoint x: 475, startPoint y: 119, endPoint x: 600, endPoint y: 118, distance: 124.9
click at [600, 118] on div at bounding box center [490, 120] width 707 height 5
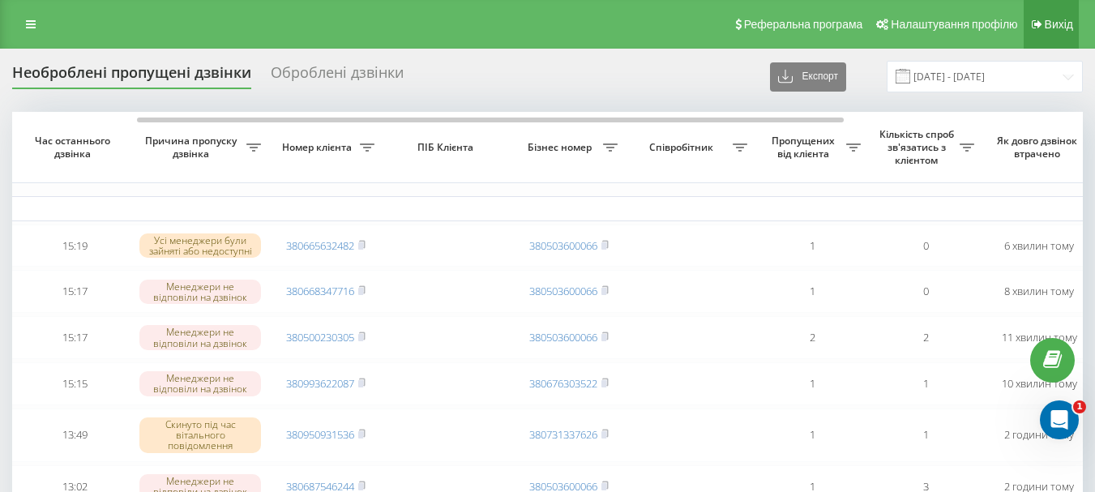
click at [1073, 28] on span "Вихід" at bounding box center [1059, 24] width 28 height 13
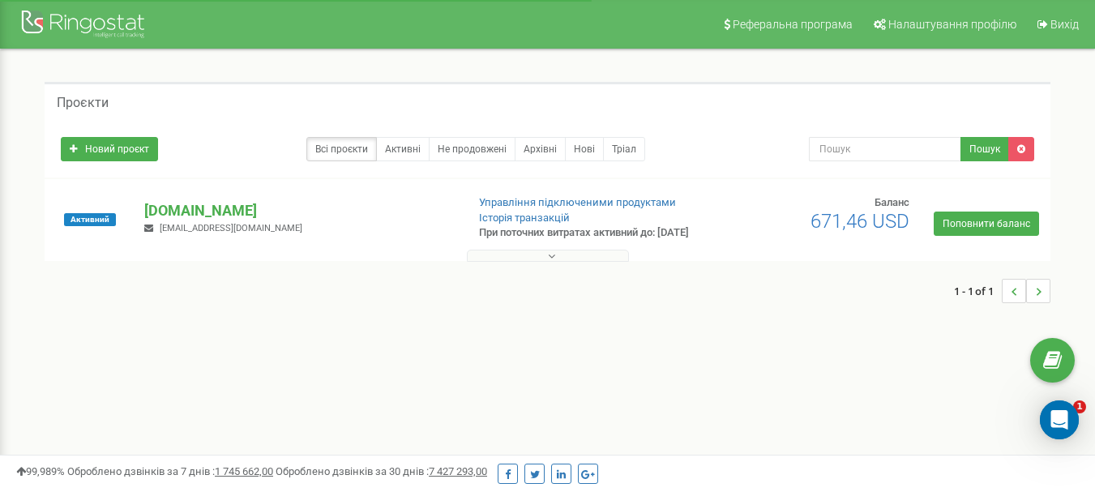
click at [550, 262] on icon at bounding box center [551, 256] width 7 height 11
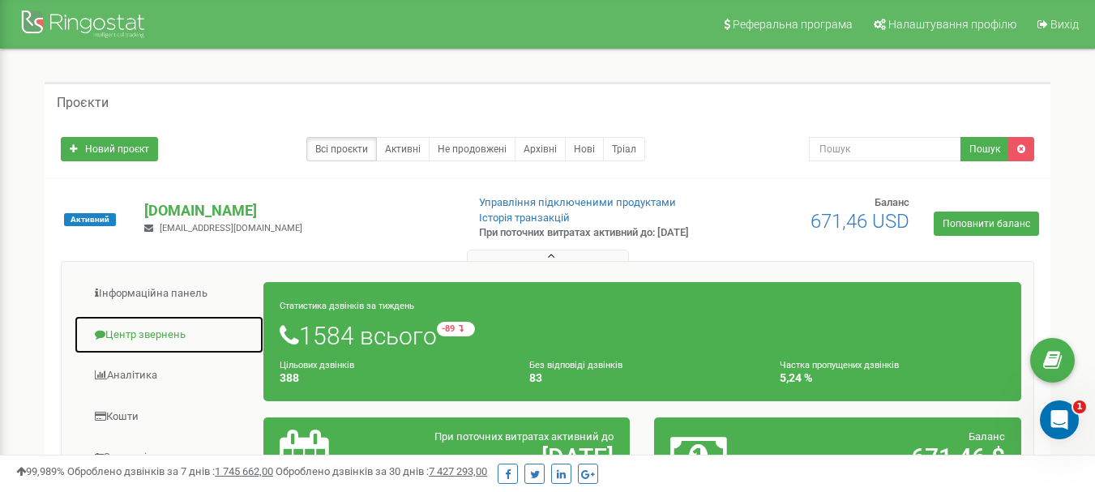
click at [136, 349] on link "Центр звернень" at bounding box center [169, 335] width 191 height 40
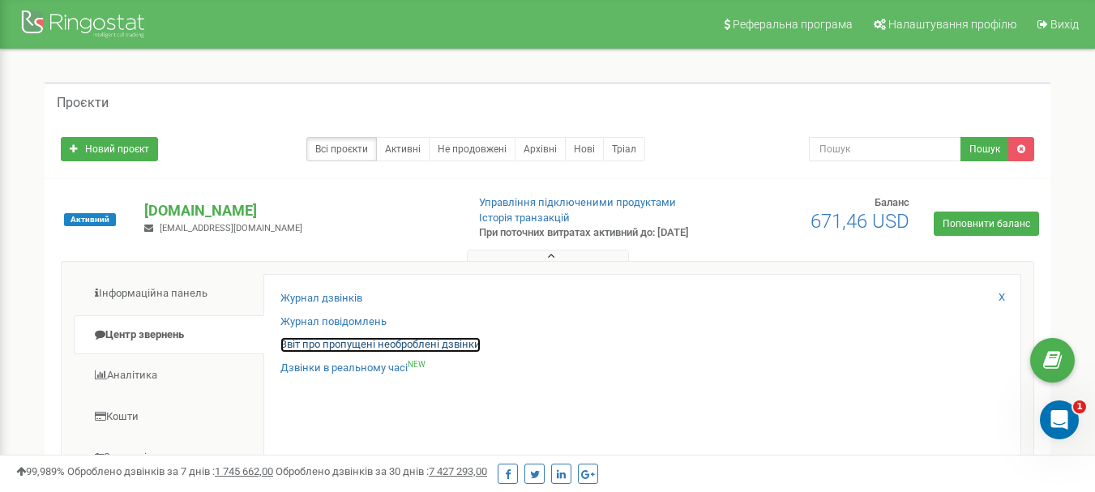
click at [316, 353] on link "Звіт про пропущені необроблені дзвінки" at bounding box center [381, 344] width 200 height 15
click at [315, 353] on link "Звіт про пропущені необроблені дзвінки" at bounding box center [381, 344] width 200 height 15
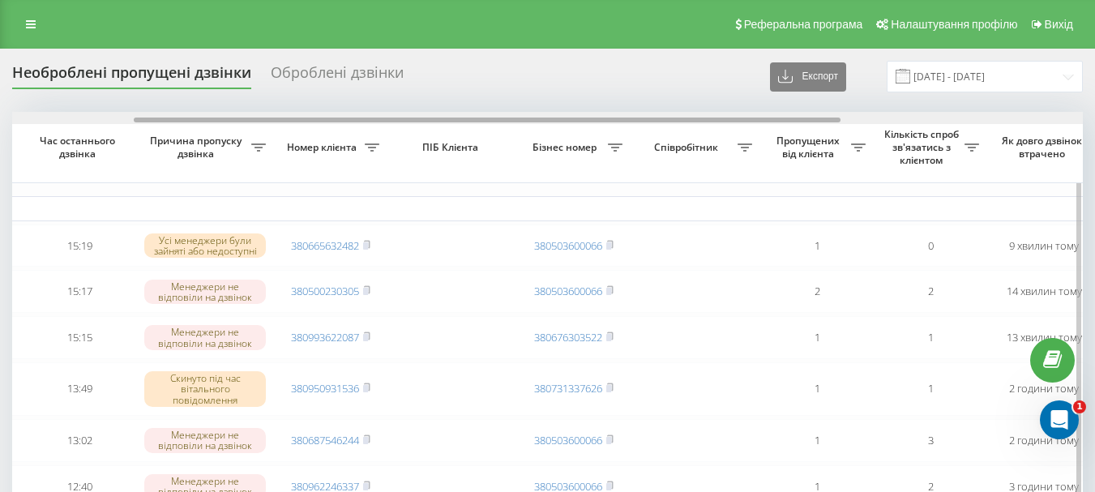
drag, startPoint x: 705, startPoint y: 120, endPoint x: 839, endPoint y: 139, distance: 135.2
click at [829, 115] on div at bounding box center [547, 118] width 1071 height 12
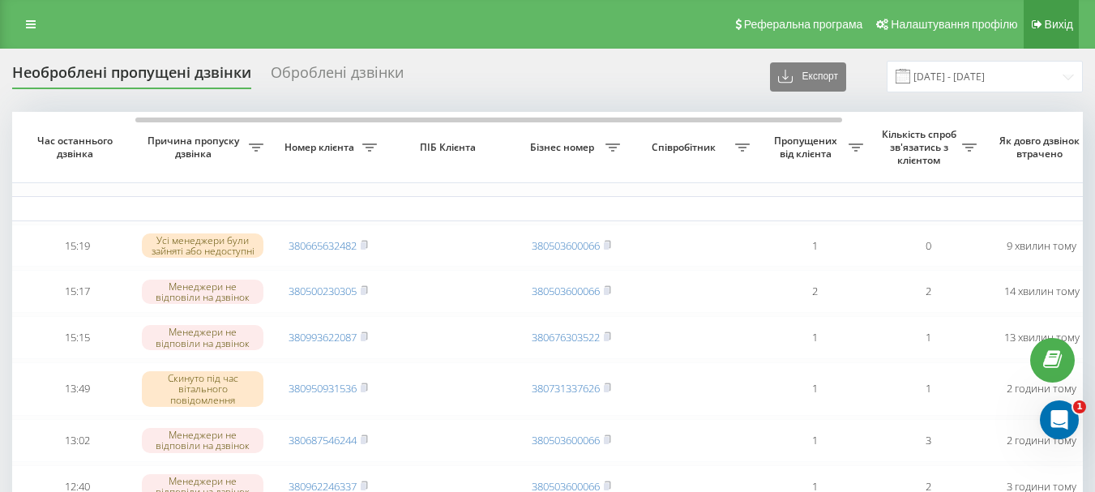
click at [1075, 25] on link "Вихід" at bounding box center [1051, 24] width 55 height 49
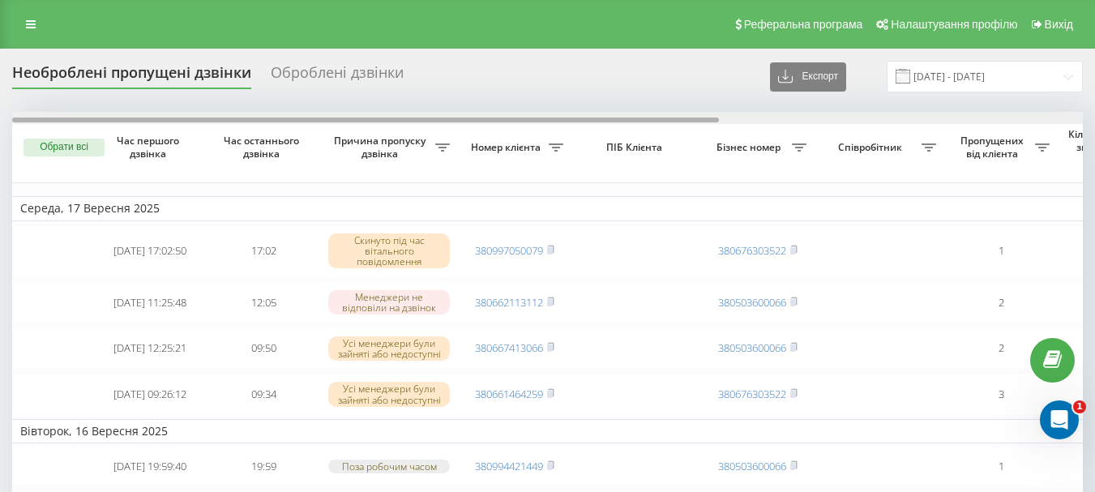
drag, startPoint x: 515, startPoint y: 122, endPoint x: 283, endPoint y: 80, distance: 235.5
drag, startPoint x: 661, startPoint y: 121, endPoint x: 544, endPoint y: 88, distance: 121.2
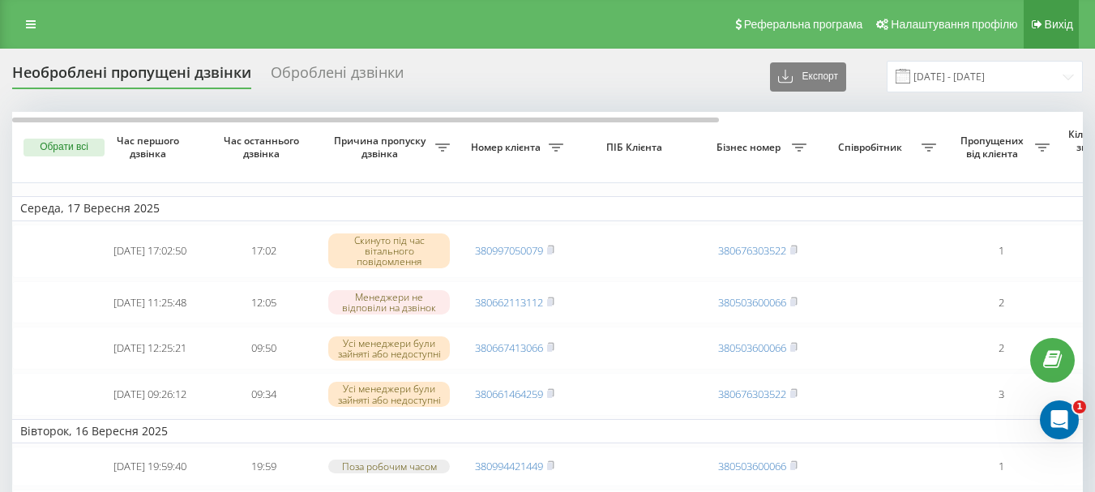
click at [1065, 21] on span "Вихід" at bounding box center [1059, 24] width 28 height 13
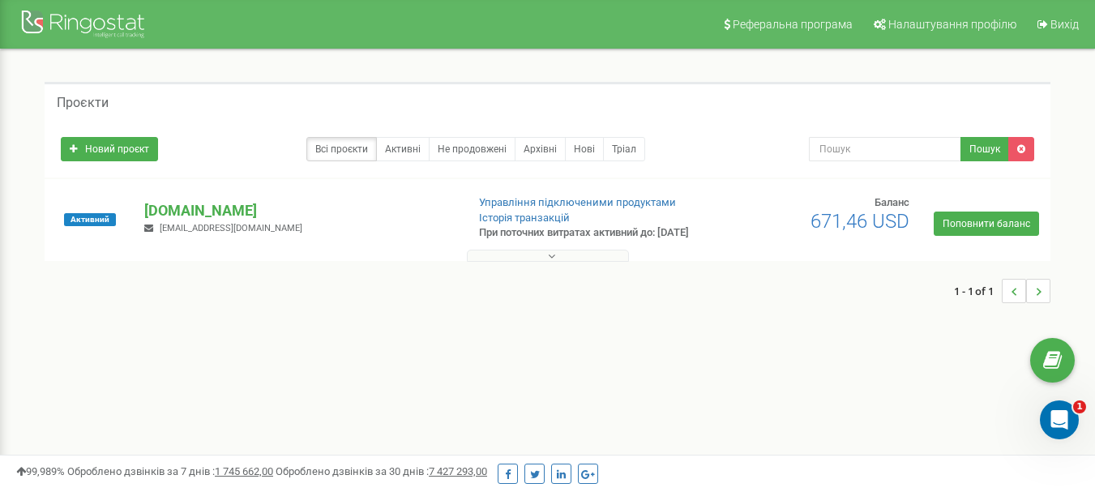
click at [548, 262] on icon at bounding box center [551, 256] width 7 height 11
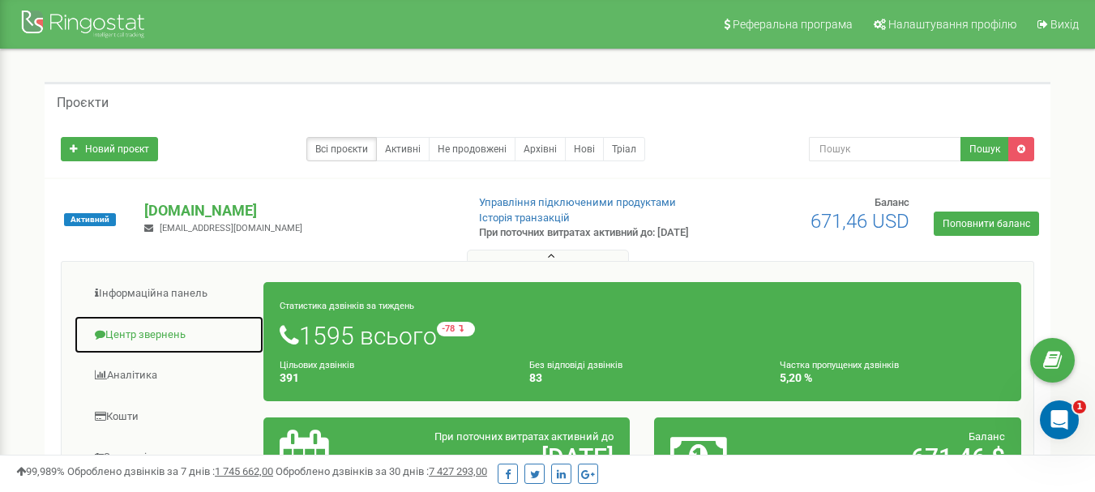
click at [178, 349] on link "Центр звернень" at bounding box center [169, 335] width 191 height 40
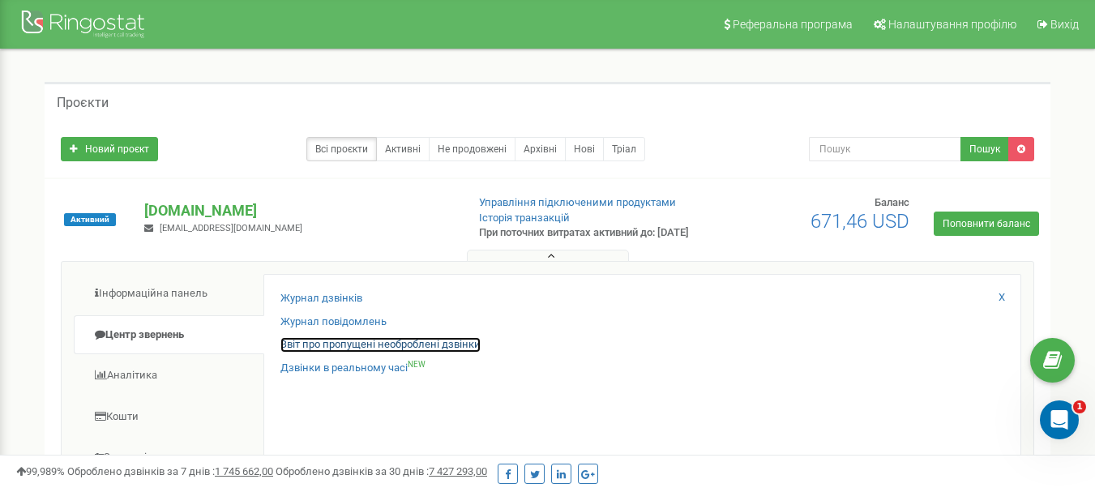
click at [424, 353] on link "Звіт про пропущені необроблені дзвінки" at bounding box center [381, 344] width 200 height 15
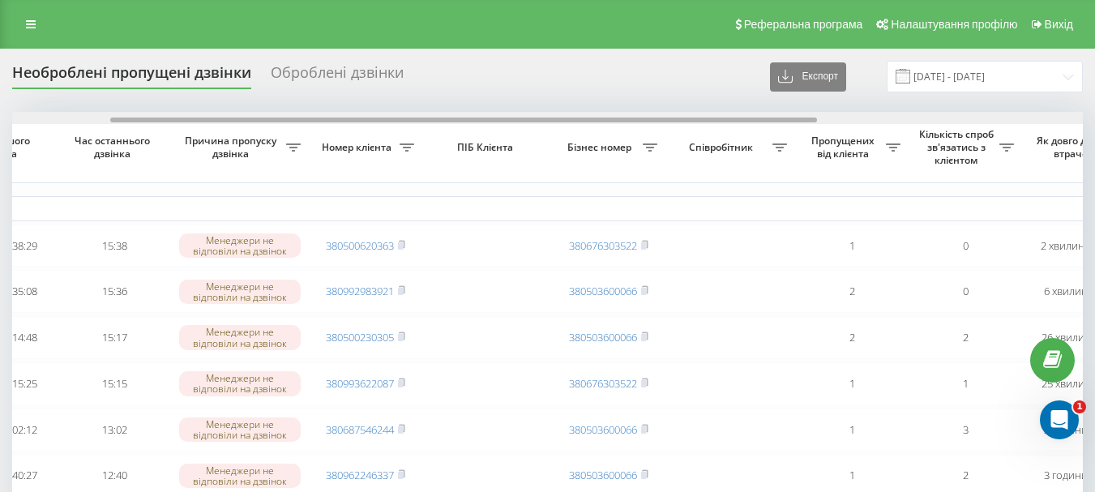
scroll to position [0, 158]
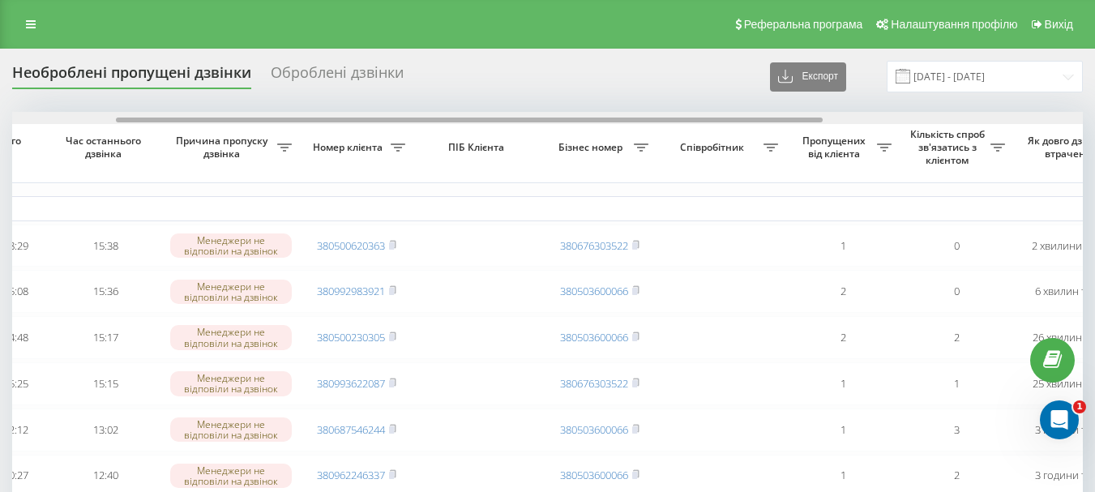
drag, startPoint x: 475, startPoint y: 120, endPoint x: 580, endPoint y: 118, distance: 104.6
click at [580, 118] on div at bounding box center [469, 120] width 707 height 5
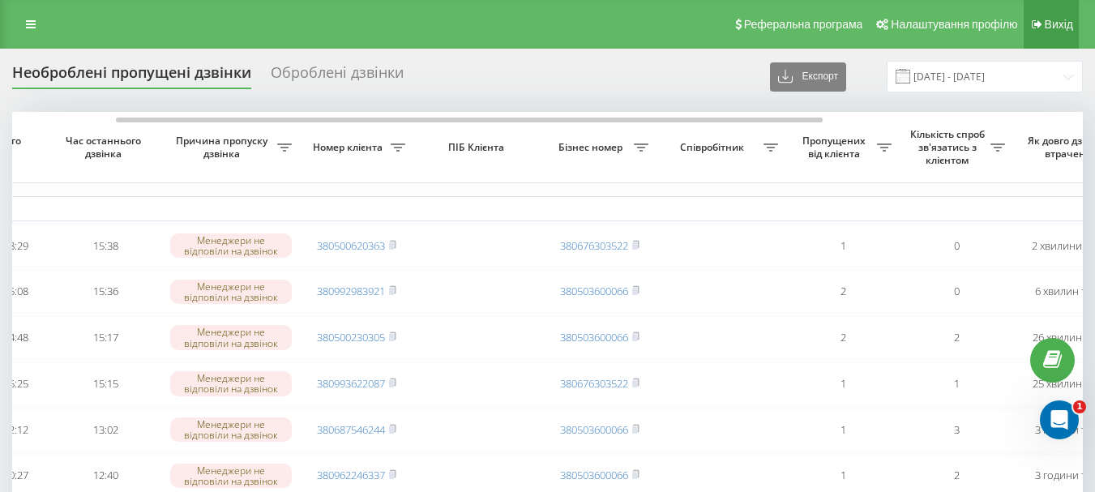
click at [1052, 26] on span "Вихід" at bounding box center [1059, 24] width 28 height 13
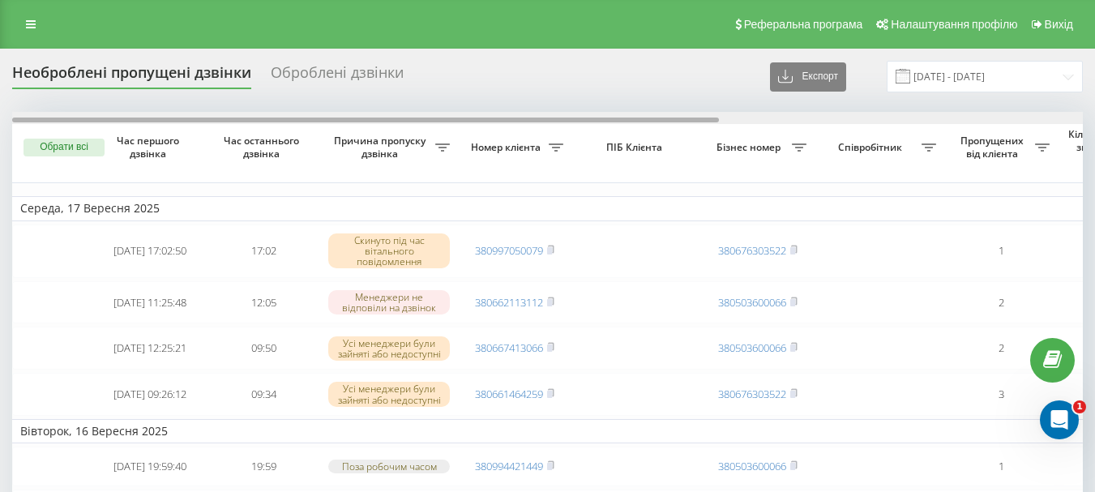
drag, startPoint x: 546, startPoint y: 118, endPoint x: 146, endPoint y: 66, distance: 403.0
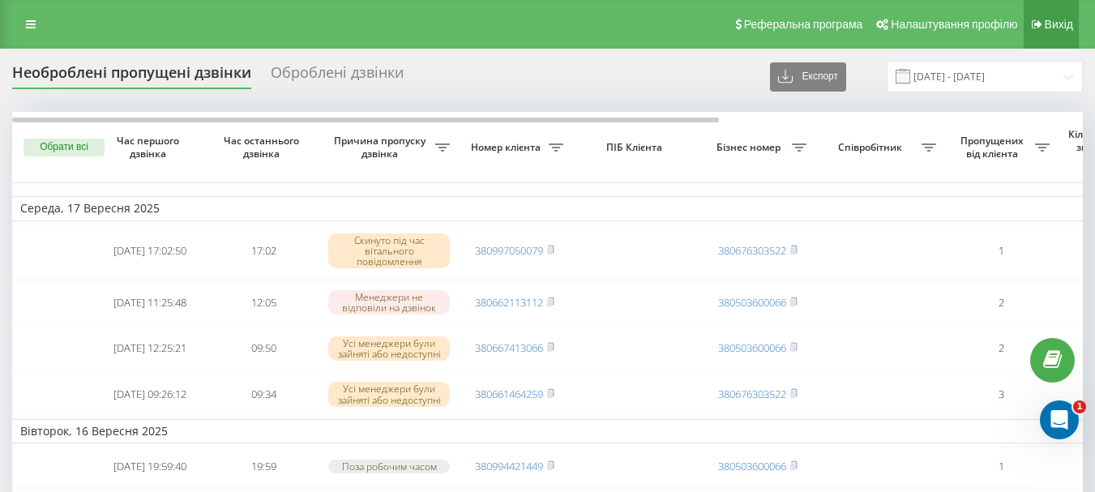
click at [1072, 24] on span "Вихід" at bounding box center [1059, 24] width 28 height 13
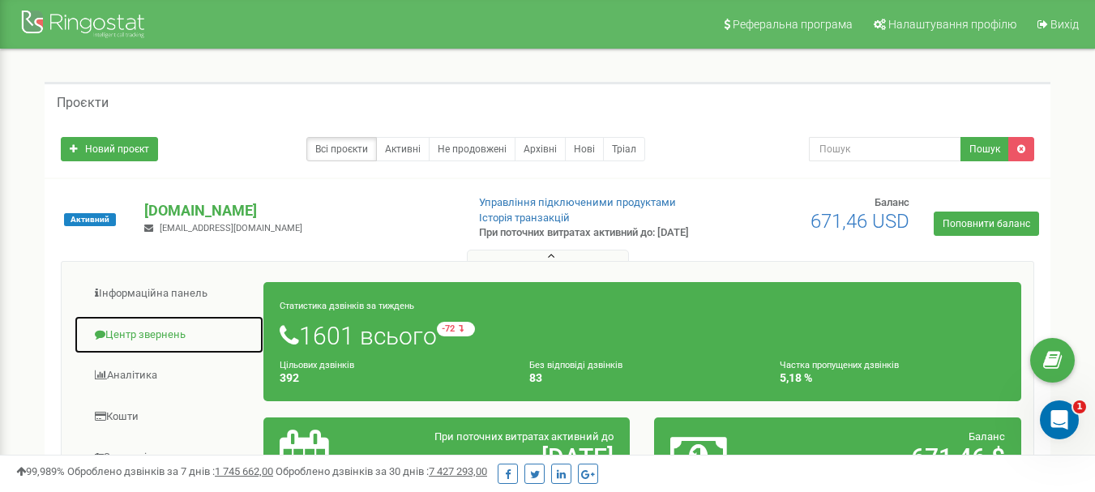
click at [157, 339] on link "Центр звернень" at bounding box center [169, 335] width 191 height 40
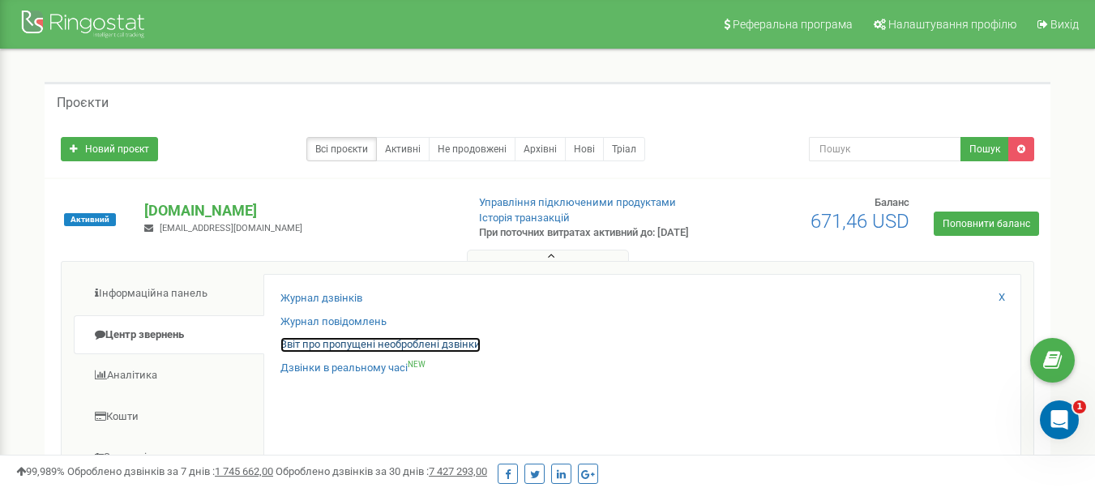
click at [379, 353] on link "Звіт про пропущені необроблені дзвінки" at bounding box center [381, 344] width 200 height 15
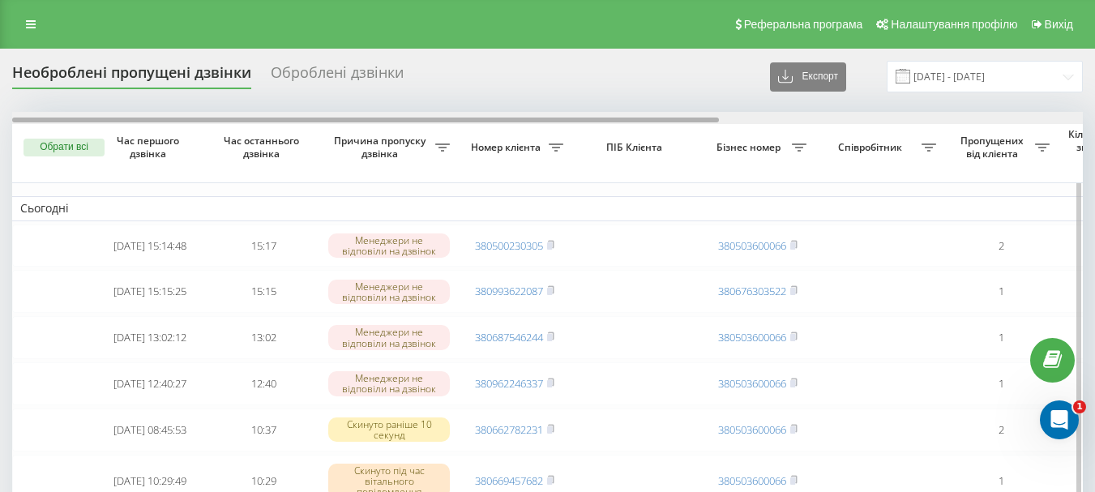
scroll to position [0, 26]
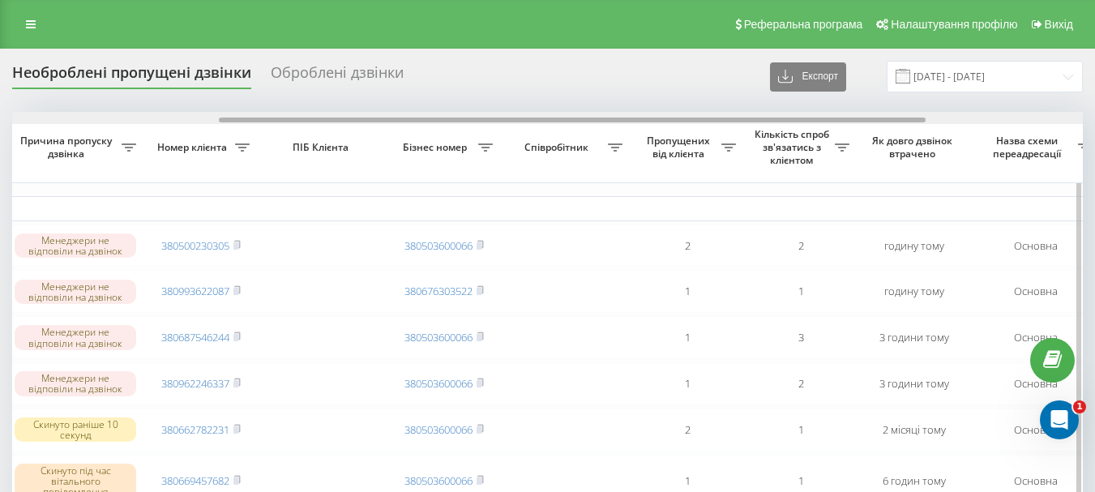
scroll to position [0, 0]
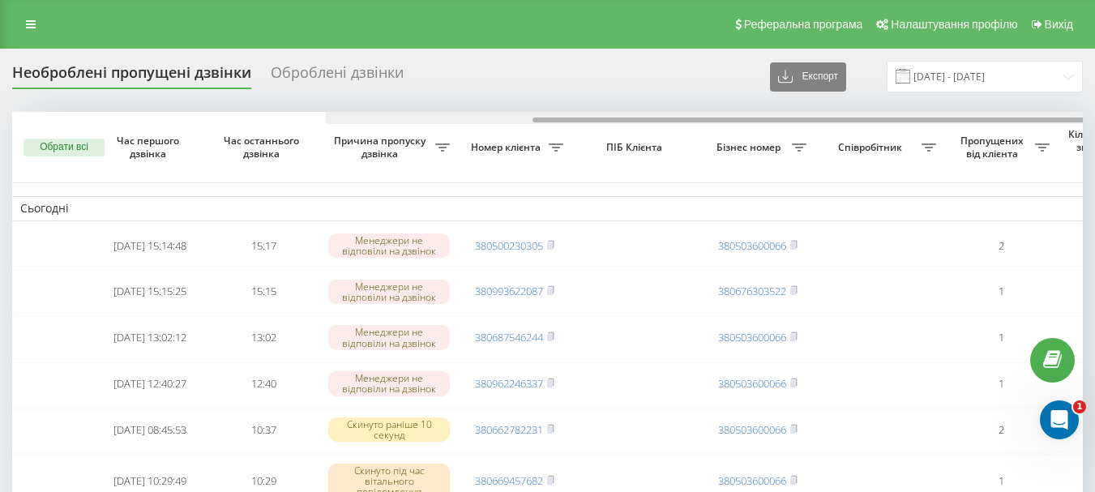
drag, startPoint x: 739, startPoint y: 120, endPoint x: 446, endPoint y: 120, distance: 292.7
click at [533, 120] on div at bounding box center [886, 120] width 707 height 5
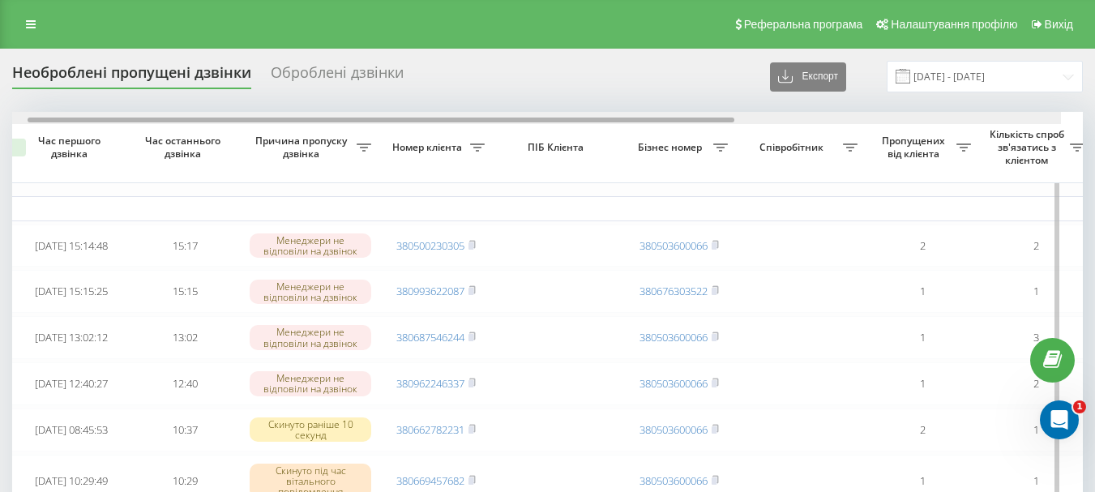
scroll to position [0, 93]
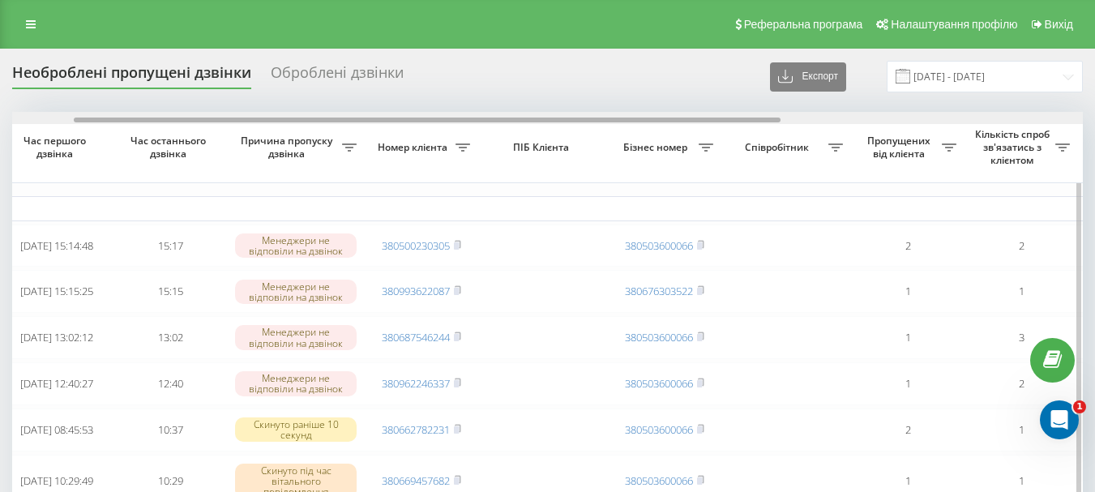
drag, startPoint x: 570, startPoint y: 120, endPoint x: 632, endPoint y: 120, distance: 61.6
click at [632, 120] on div at bounding box center [427, 120] width 707 height 5
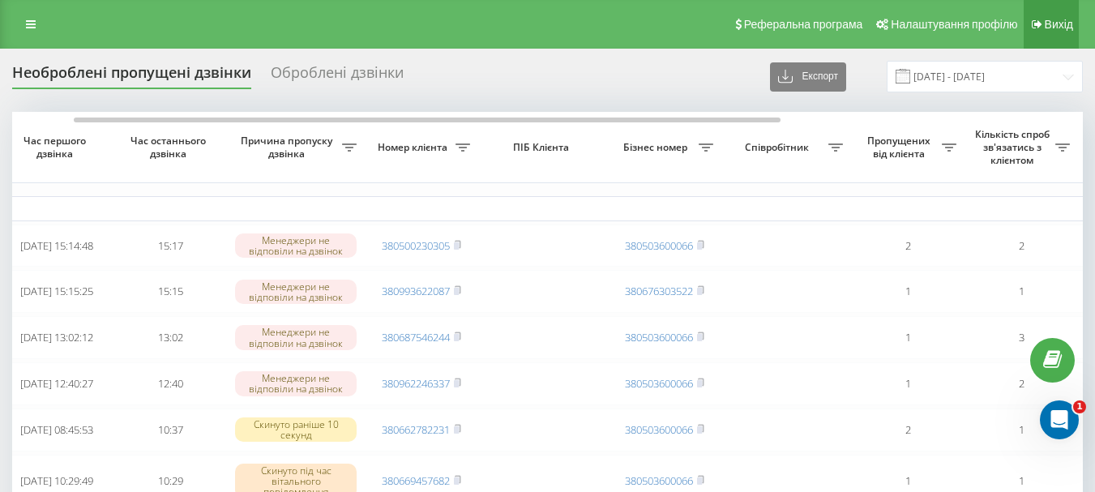
click at [1030, 21] on link "Вихід" at bounding box center [1051, 24] width 55 height 49
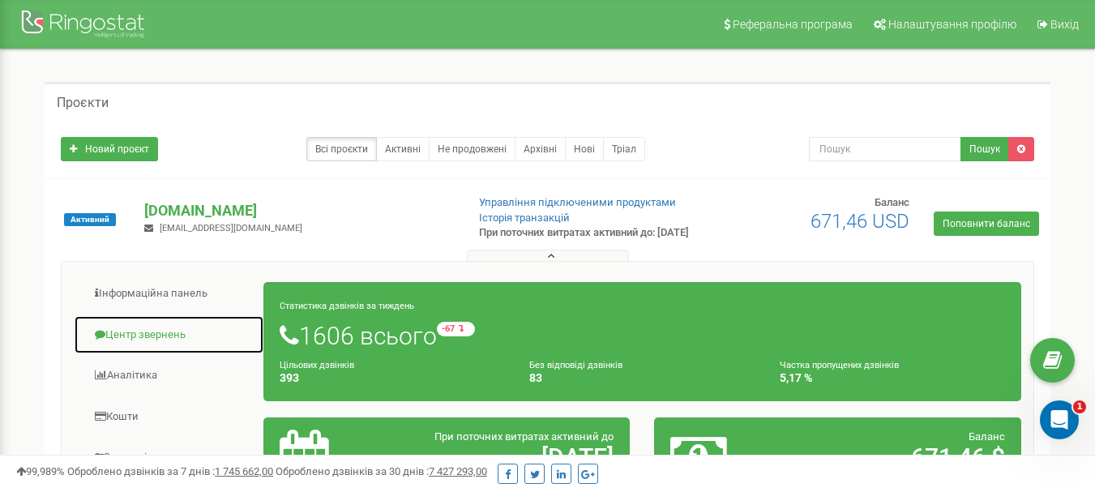
click at [114, 351] on link "Центр звернень" at bounding box center [169, 335] width 191 height 40
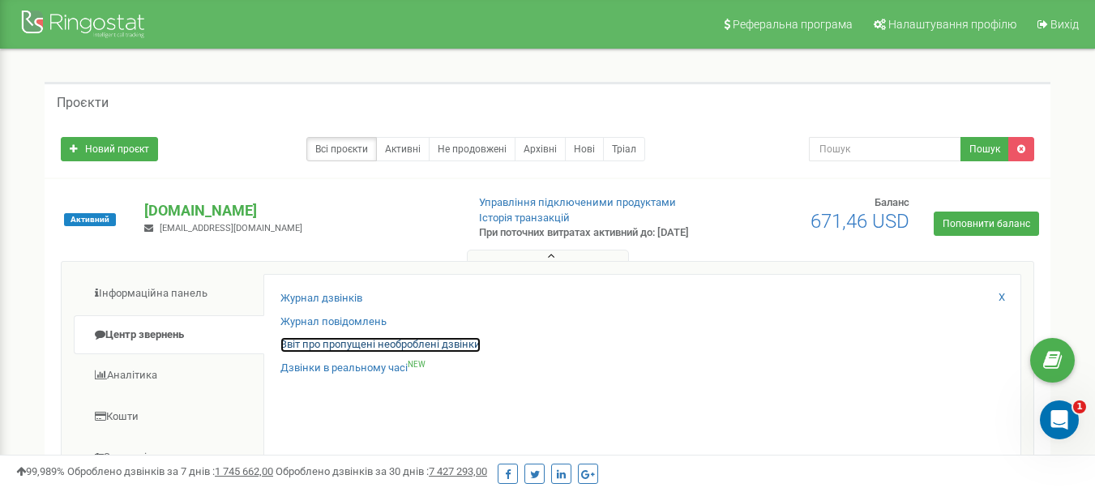
click at [308, 353] on link "Звіт про пропущені необроблені дзвінки" at bounding box center [381, 344] width 200 height 15
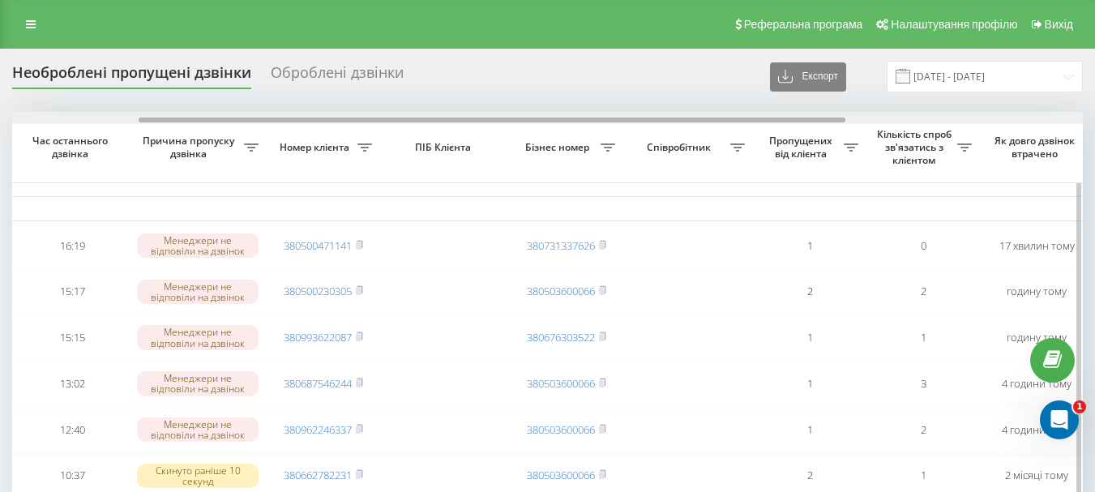
scroll to position [0, 206]
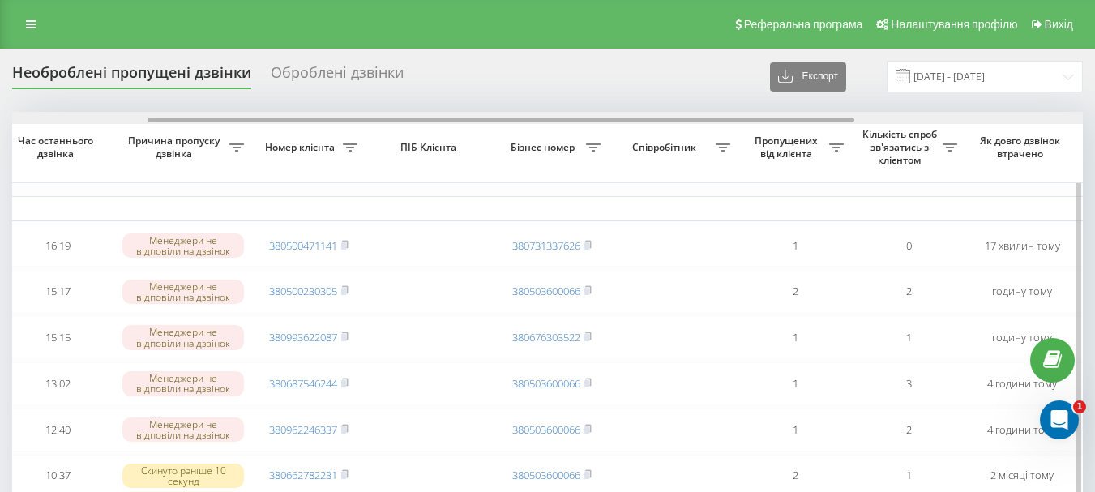
drag, startPoint x: 434, startPoint y: 121, endPoint x: 570, endPoint y: 118, distance: 136.2
click at [570, 113] on div at bounding box center [547, 118] width 1071 height 12
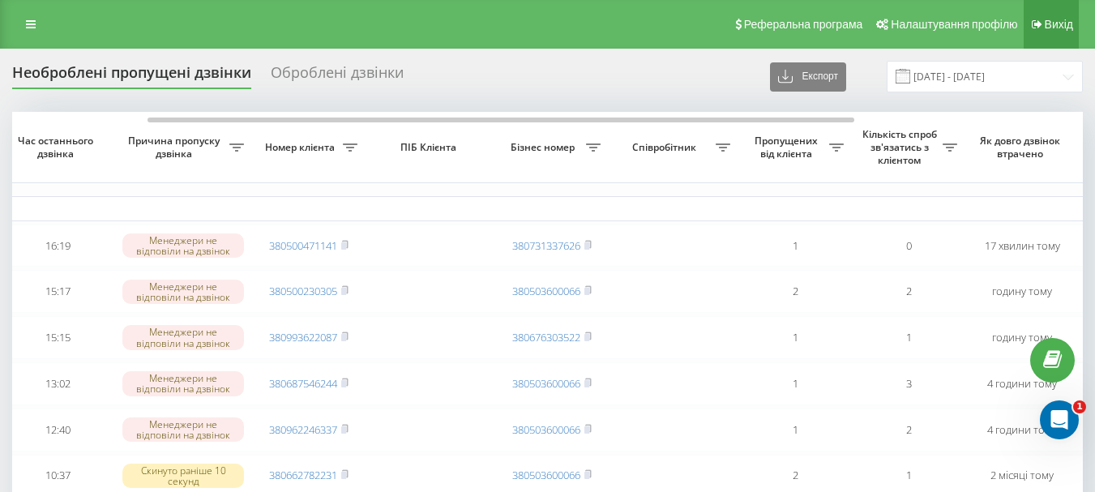
click at [1052, 33] on link "Вихід" at bounding box center [1051, 24] width 55 height 49
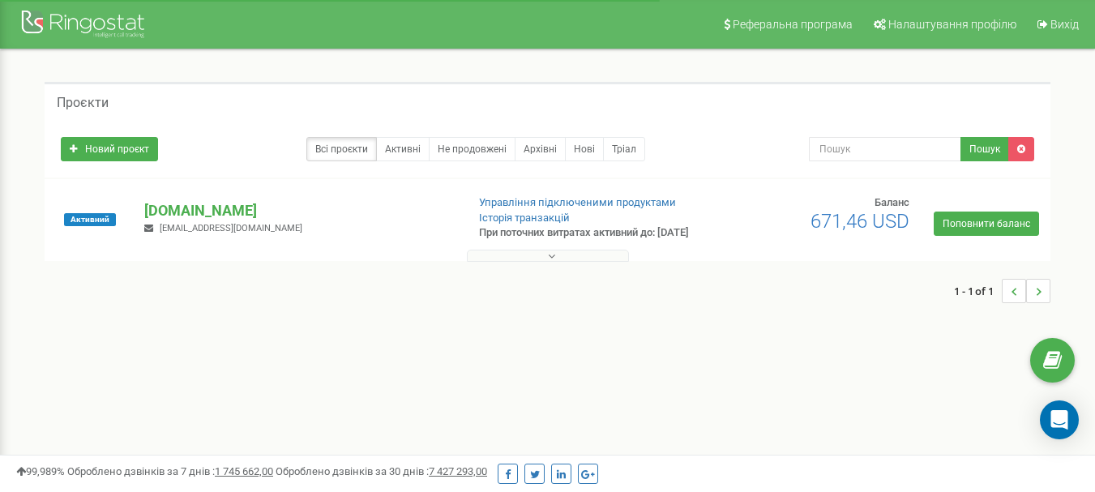
click at [552, 262] on icon at bounding box center [551, 256] width 7 height 11
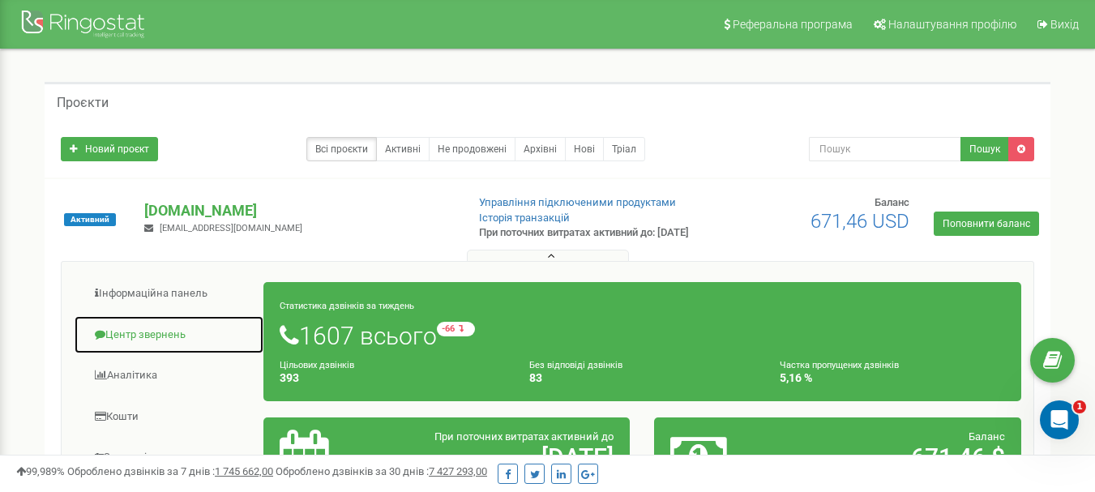
click at [167, 348] on link "Центр звернень" at bounding box center [169, 335] width 191 height 40
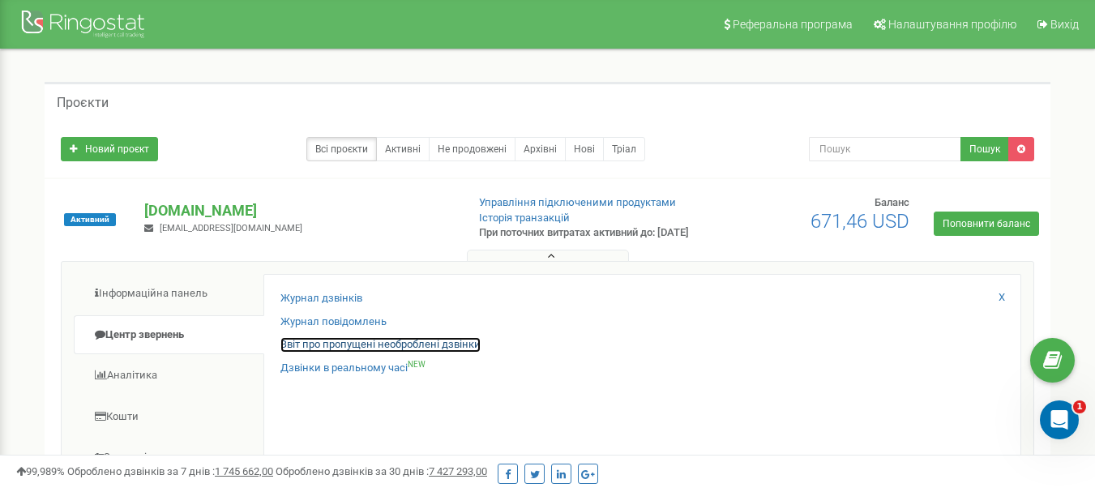
click at [373, 353] on link "Звіт про пропущені необроблені дзвінки" at bounding box center [381, 344] width 200 height 15
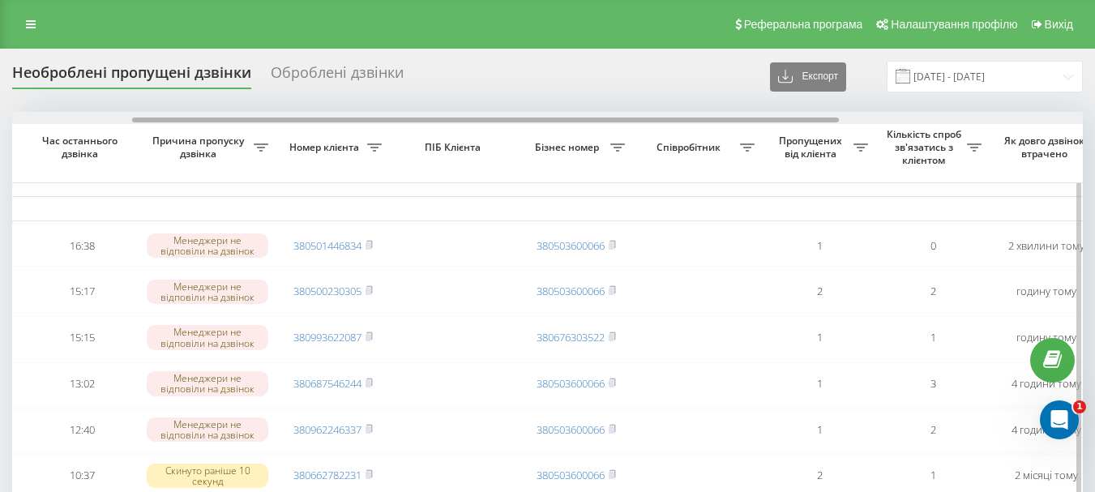
scroll to position [0, 182]
drag, startPoint x: 0, startPoint y: 0, endPoint x: 499, endPoint y: 119, distance: 512.6
click at [499, 119] on div at bounding box center [485, 120] width 707 height 5
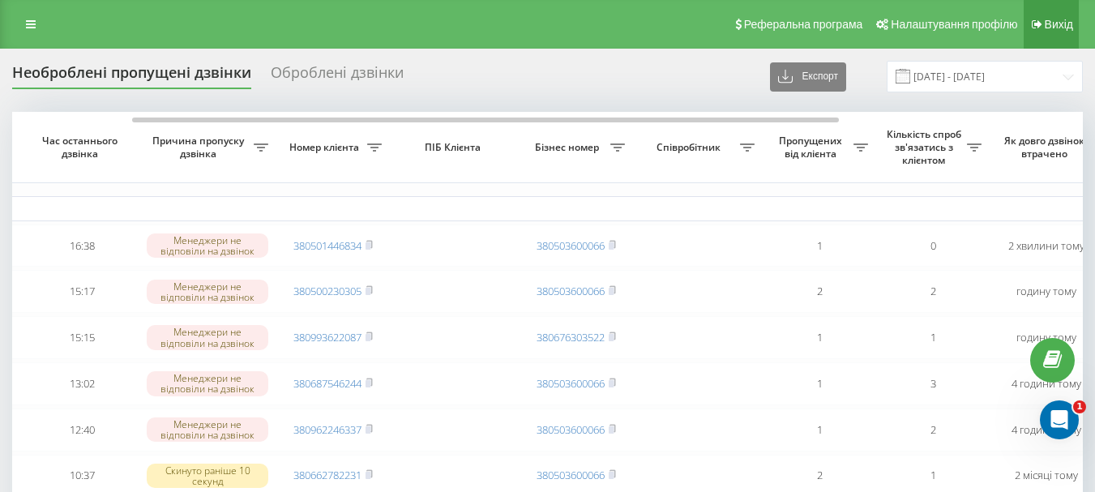
click at [1052, 31] on link "Вихід" at bounding box center [1051, 24] width 55 height 49
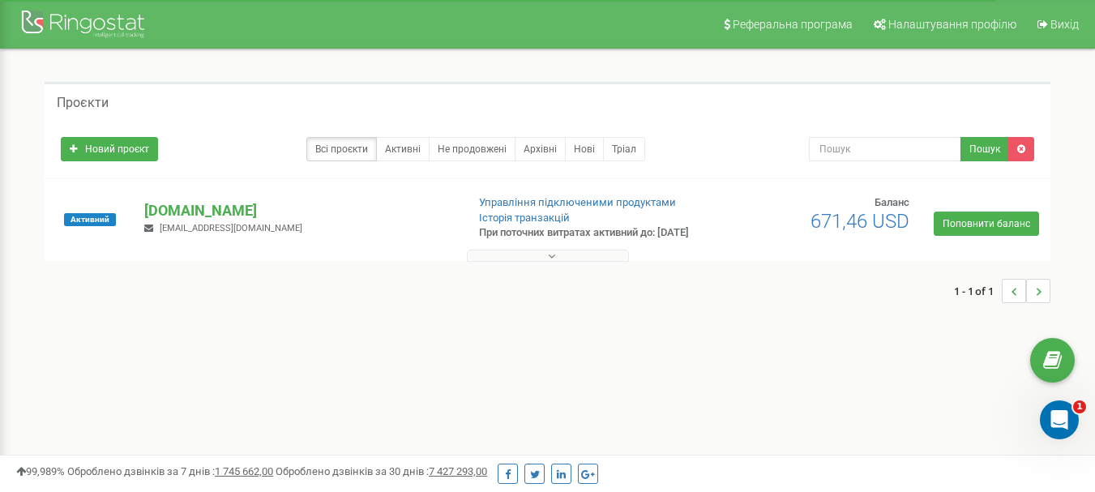
click at [550, 261] on button at bounding box center [548, 256] width 162 height 12
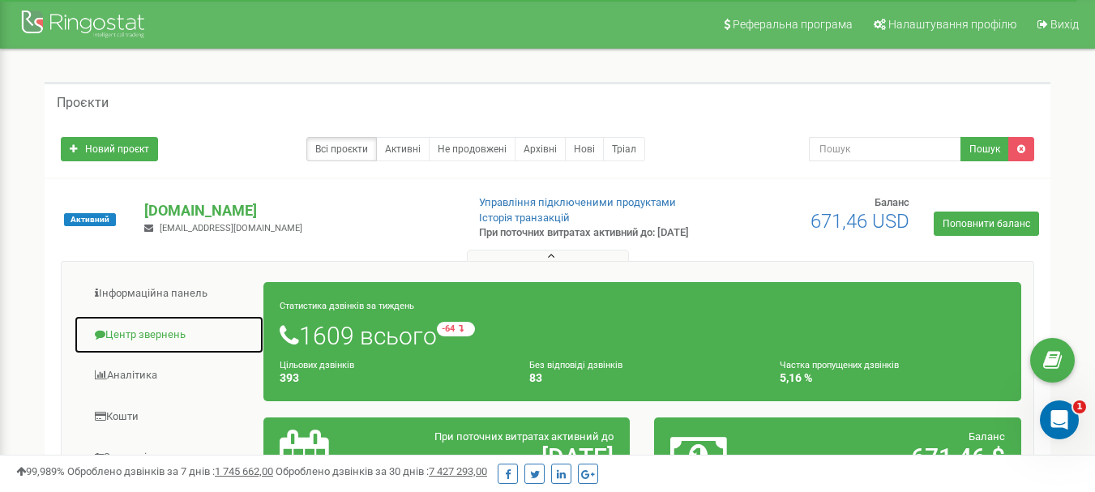
click at [144, 346] on link "Центр звернень" at bounding box center [169, 335] width 191 height 40
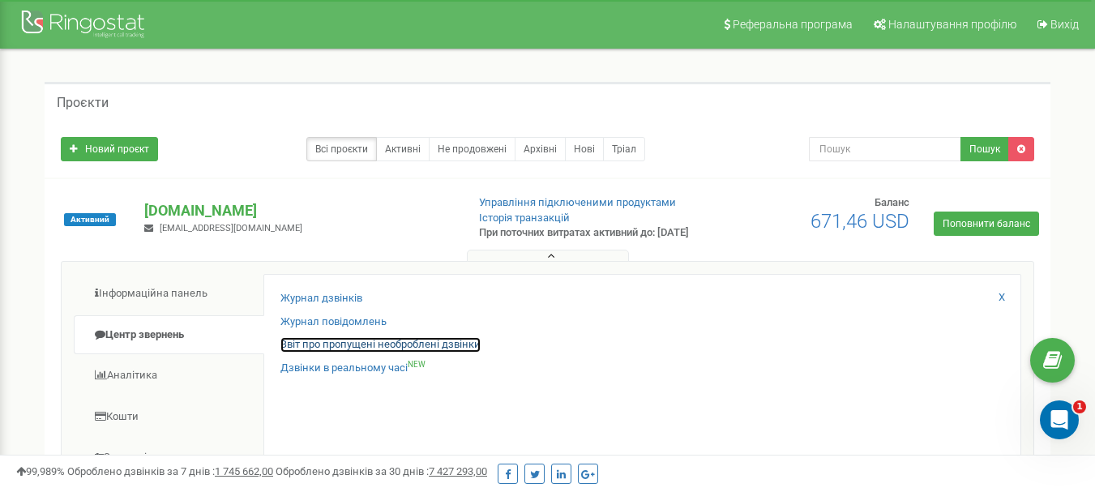
click at [338, 353] on link "Звіт про пропущені необроблені дзвінки" at bounding box center [381, 344] width 200 height 15
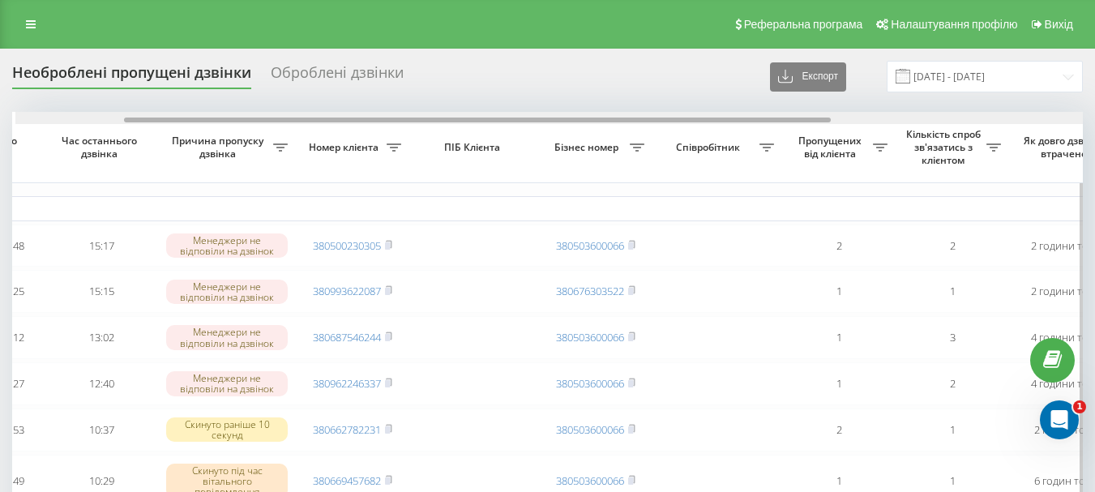
scroll to position [0, 165]
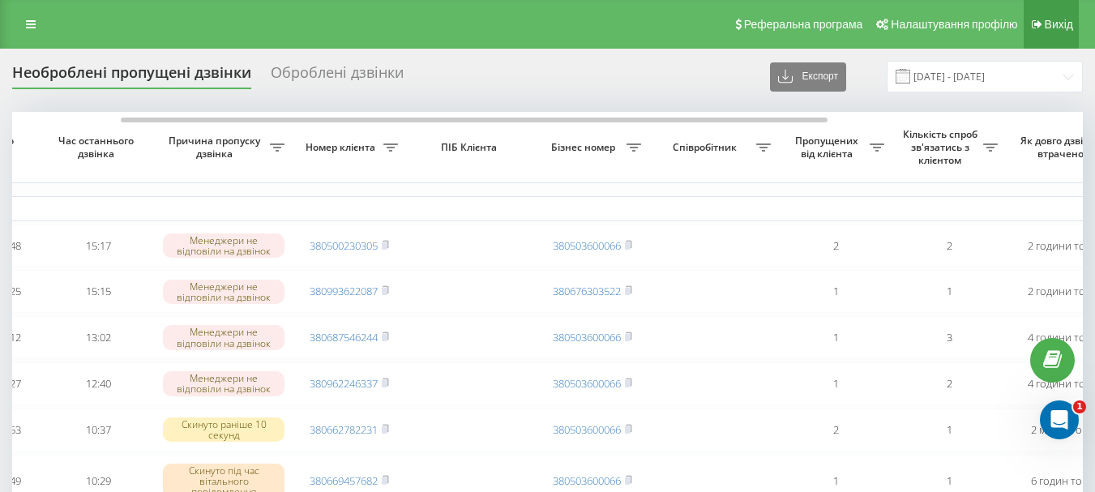
click at [1067, 22] on span "Вихід" at bounding box center [1059, 24] width 28 height 13
